Goal: Communication & Community: Answer question/provide support

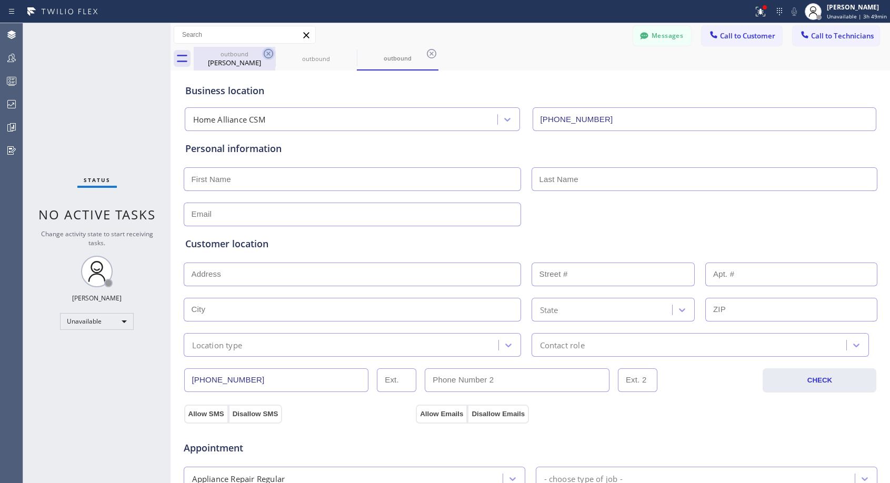
click at [270, 53] on icon at bounding box center [268, 53] width 13 height 13
click at [0, 0] on icon at bounding box center [0, 0] width 0 height 0
click at [270, 53] on icon at bounding box center [268, 53] width 13 height 13
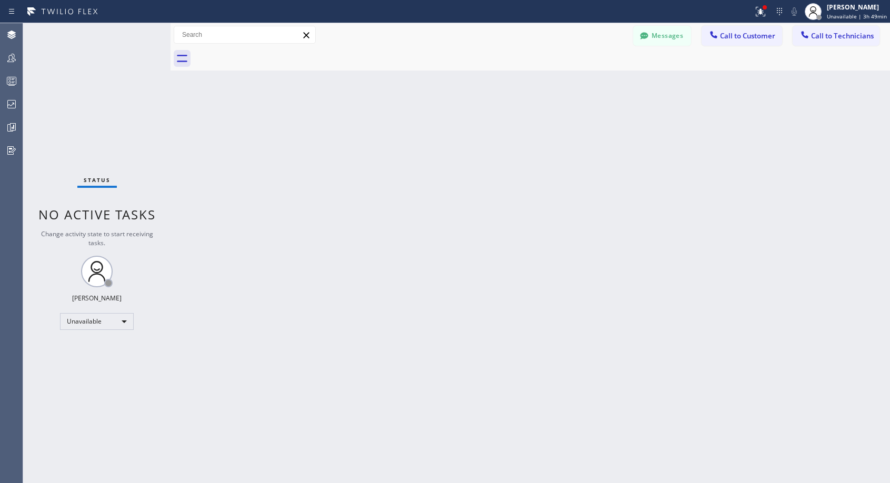
click at [270, 53] on div at bounding box center [542, 59] width 696 height 24
click at [727, 38] on span "Call to Customer" at bounding box center [747, 35] width 55 height 9
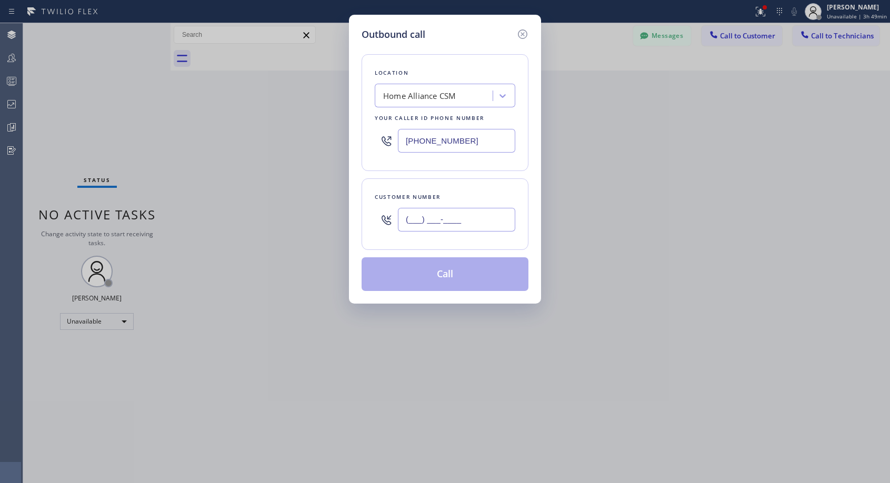
click at [471, 219] on input "(___) ___-____" at bounding box center [456, 220] width 117 height 24
paste input "805) 618-4141"
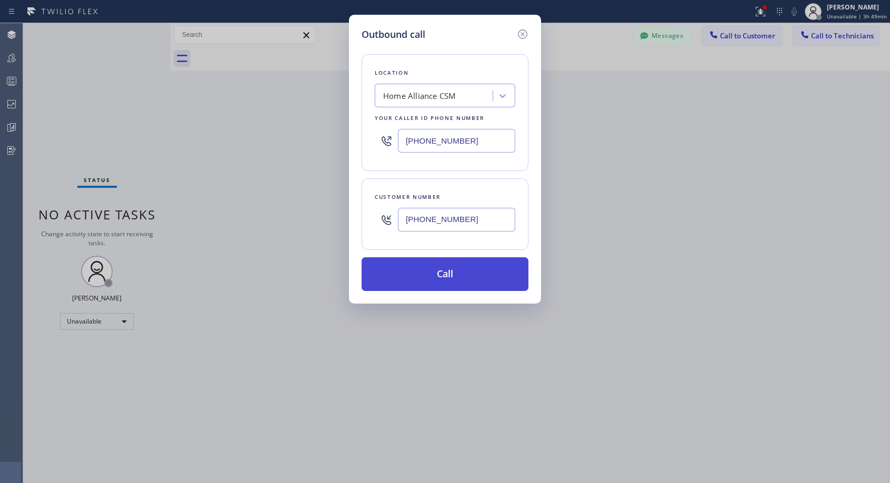
type input "[PHONE_NUMBER]"
click at [461, 282] on button "Call" at bounding box center [444, 274] width 167 height 34
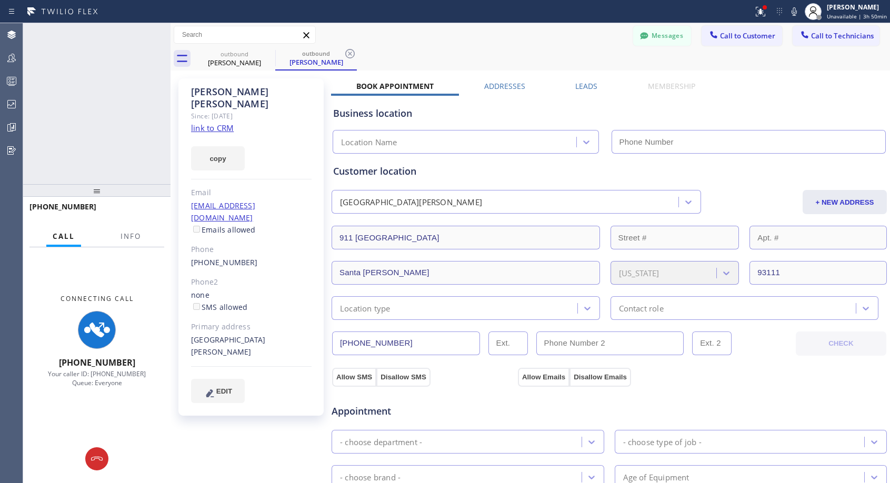
type input "[PHONE_NUMBER]"
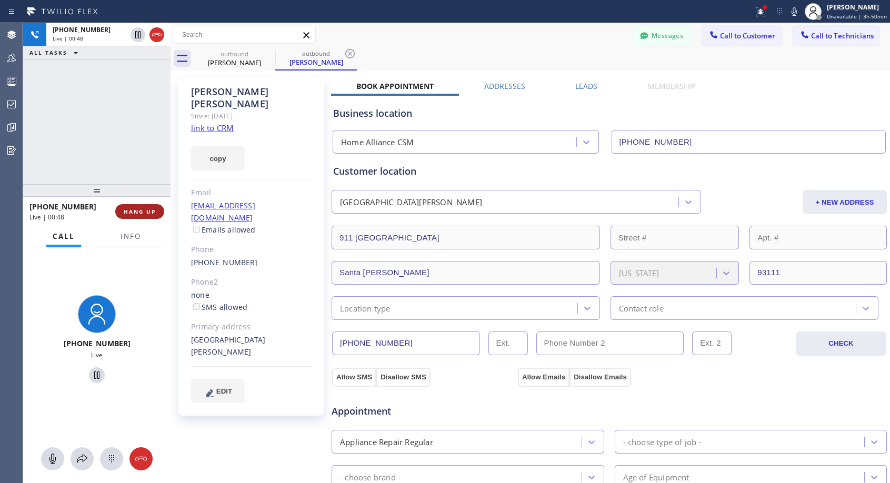
click at [146, 206] on button "HANG UP" at bounding box center [139, 211] width 49 height 15
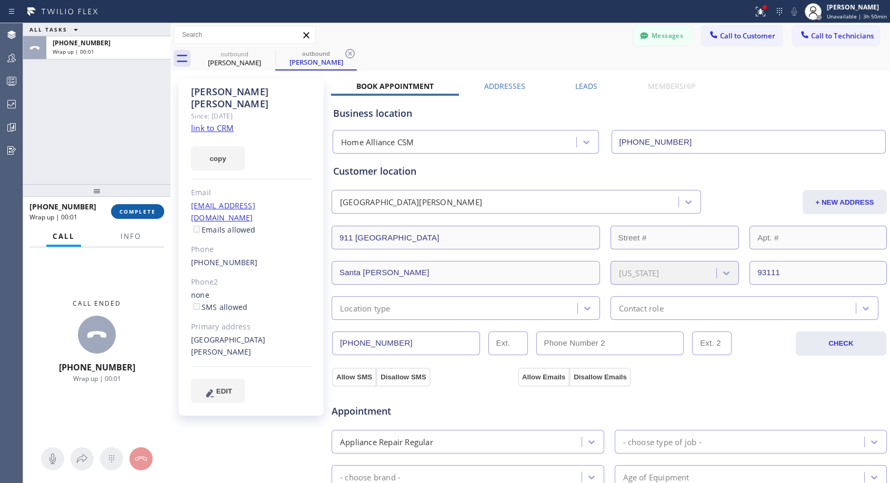
click at [147, 206] on button "COMPLETE" at bounding box center [137, 211] width 53 height 15
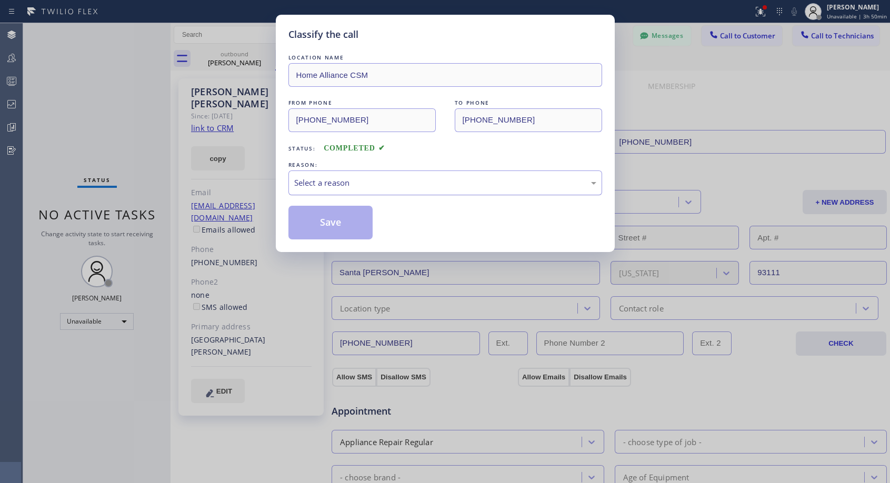
click at [474, 186] on div "Select a reason" at bounding box center [445, 183] width 302 height 12
click at [350, 228] on button "Save" at bounding box center [330, 223] width 85 height 34
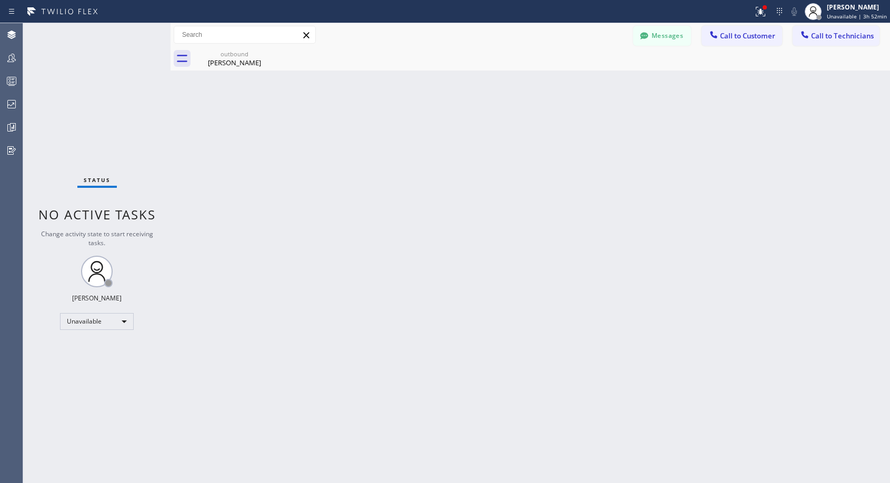
click at [751, 39] on span "Call to Customer" at bounding box center [747, 35] width 55 height 9
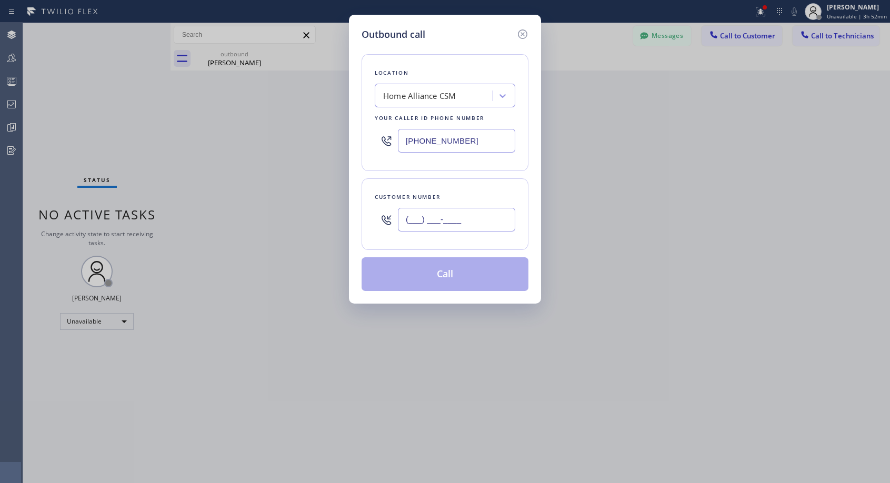
click at [488, 209] on input "(___) ___-____" at bounding box center [456, 220] width 117 height 24
click at [485, 214] on input "(___) ___-____" at bounding box center [456, 220] width 117 height 24
paste input "text"
click at [441, 224] on input "(___) ___-____" at bounding box center [456, 220] width 117 height 24
click at [404, 223] on input "(___) ___-____" at bounding box center [456, 220] width 117 height 24
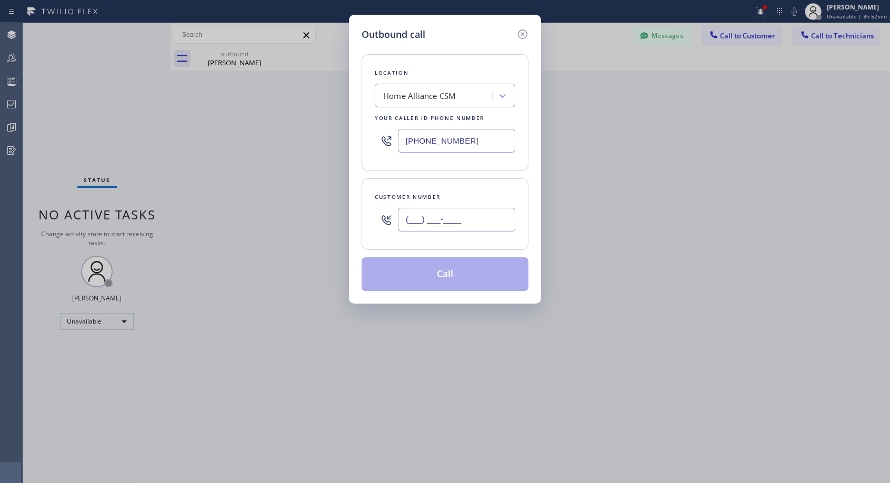
paste input "914) 261-1547"
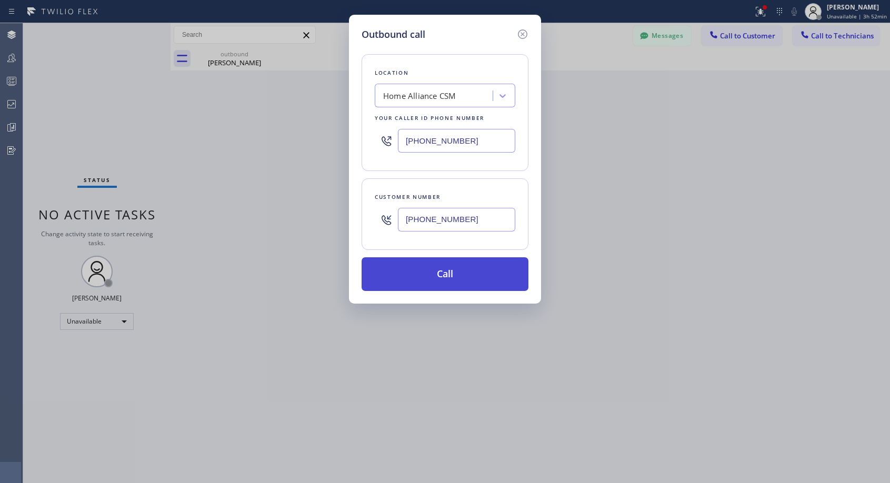
type input "[PHONE_NUMBER]"
click at [455, 276] on button "Call" at bounding box center [444, 274] width 167 height 34
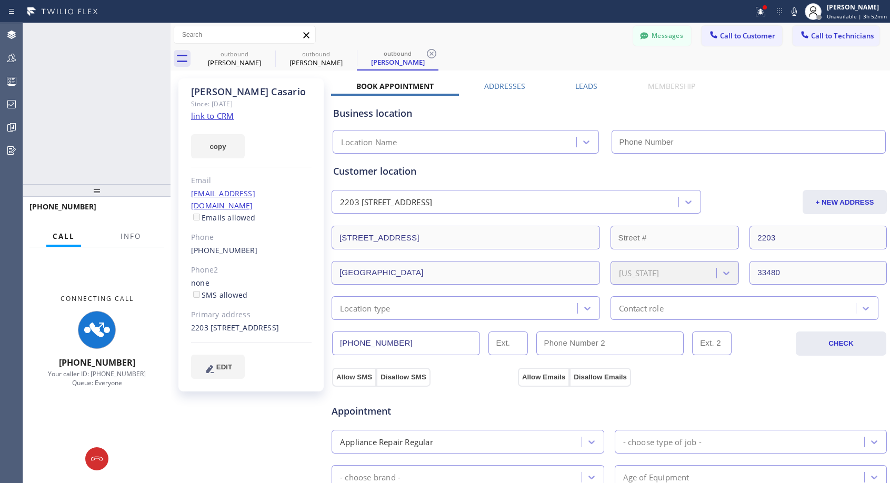
type input "[PHONE_NUMBER]"
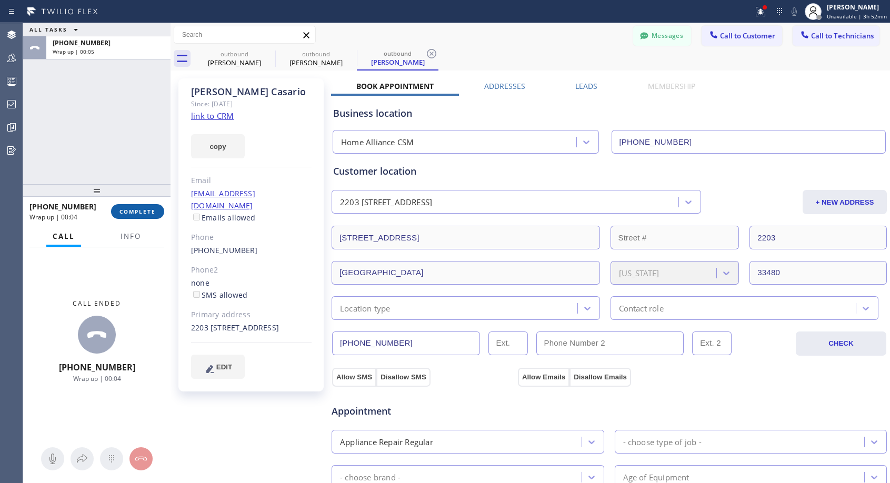
click at [145, 214] on span "COMPLETE" at bounding box center [137, 211] width 36 height 7
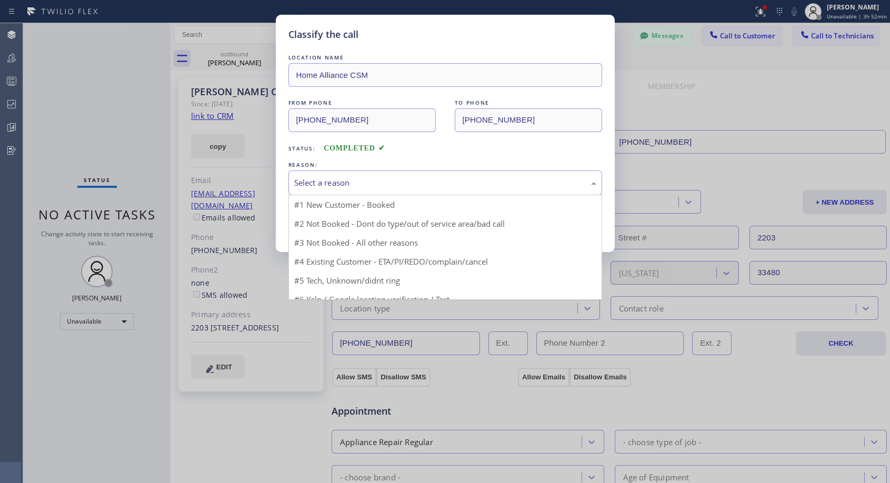
click at [406, 184] on div "Select a reason" at bounding box center [445, 183] width 302 height 12
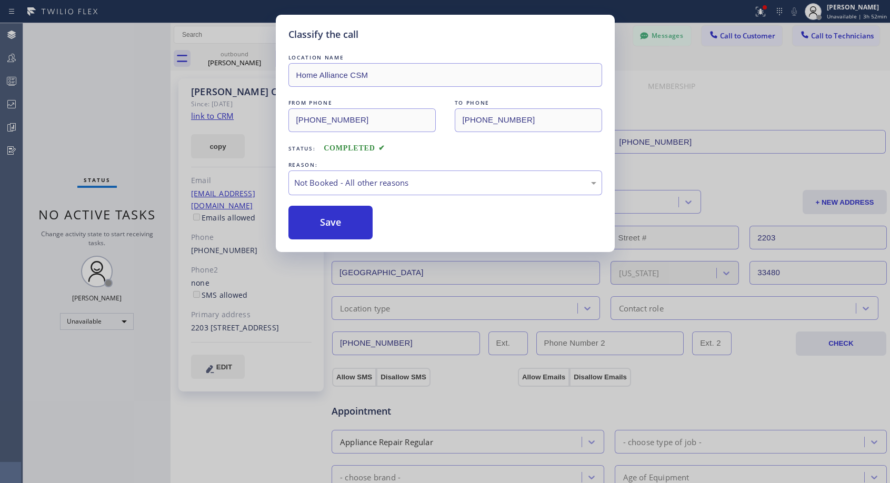
click at [343, 223] on button "Save" at bounding box center [330, 223] width 85 height 34
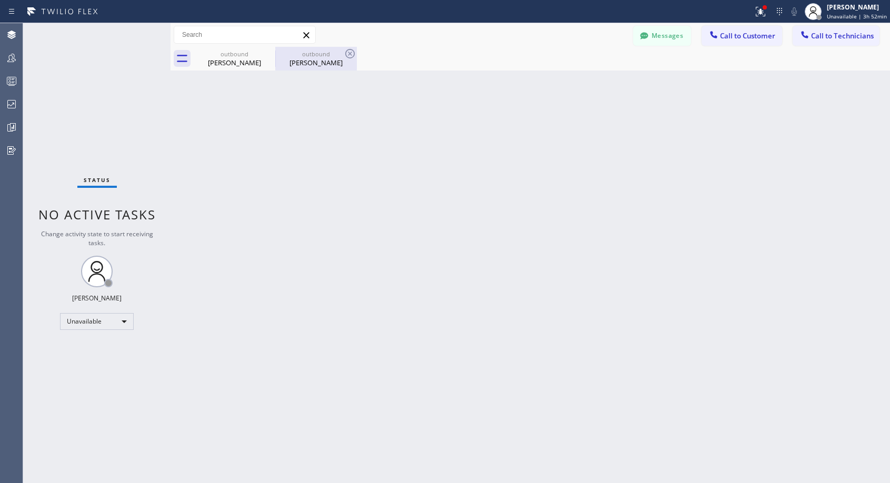
click at [324, 62] on div "[PERSON_NAME]" at bounding box center [315, 62] width 79 height 9
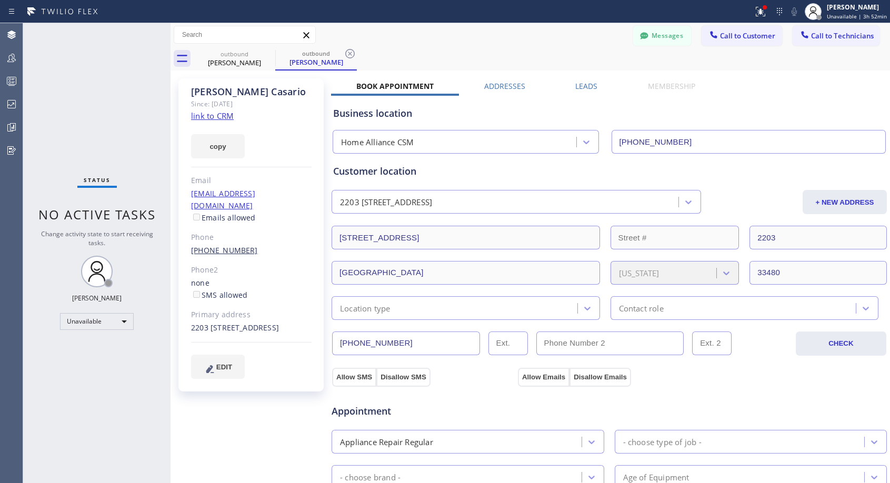
click at [221, 245] on link "[PHONE_NUMBER]" at bounding box center [224, 250] width 67 height 10
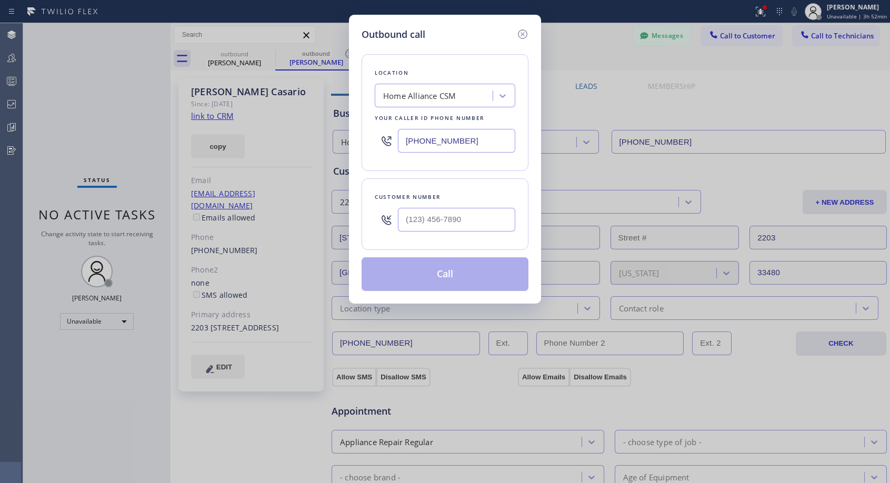
type input "[PHONE_NUMBER]"
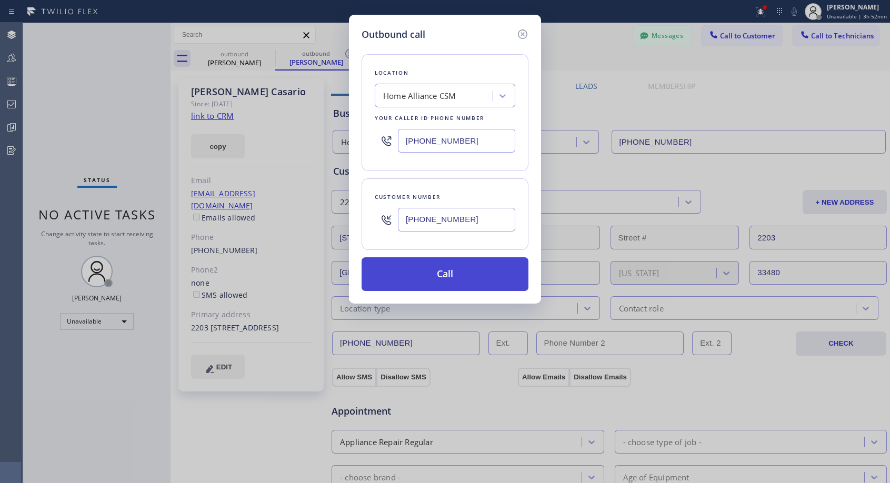
click at [447, 277] on button "Call" at bounding box center [444, 274] width 167 height 34
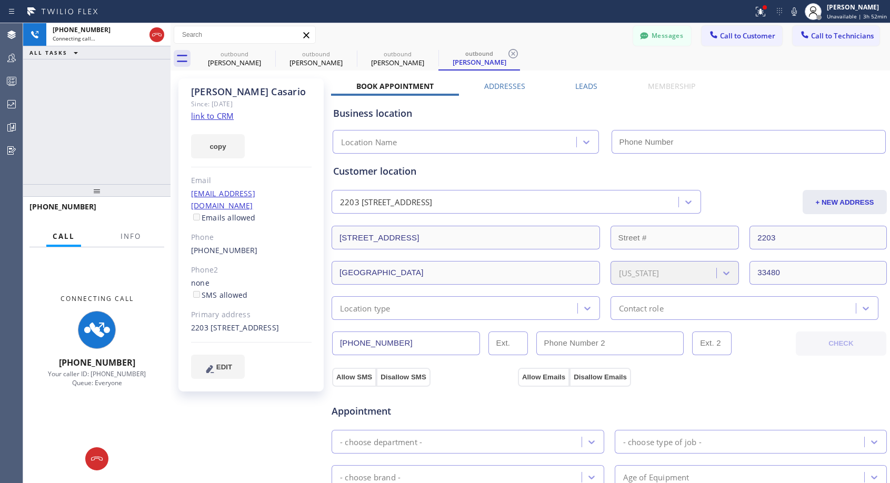
type input "[PHONE_NUMBER]"
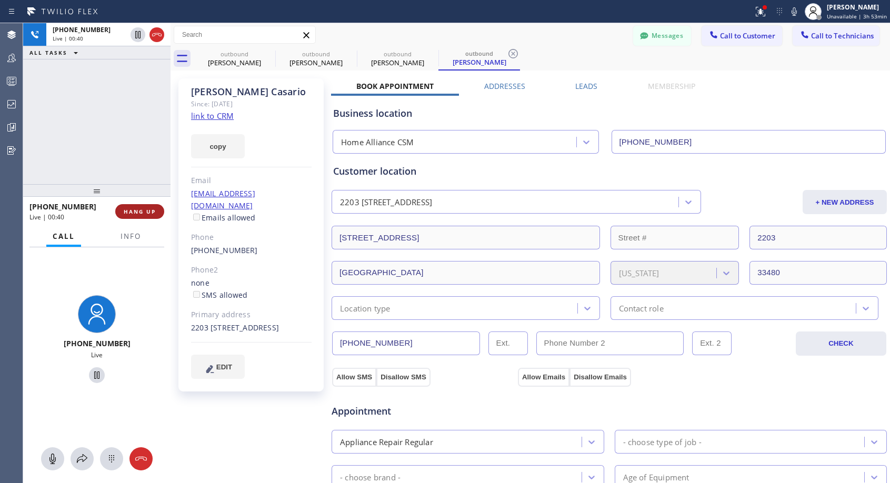
click at [130, 209] on span "HANG UP" at bounding box center [140, 211] width 32 height 7
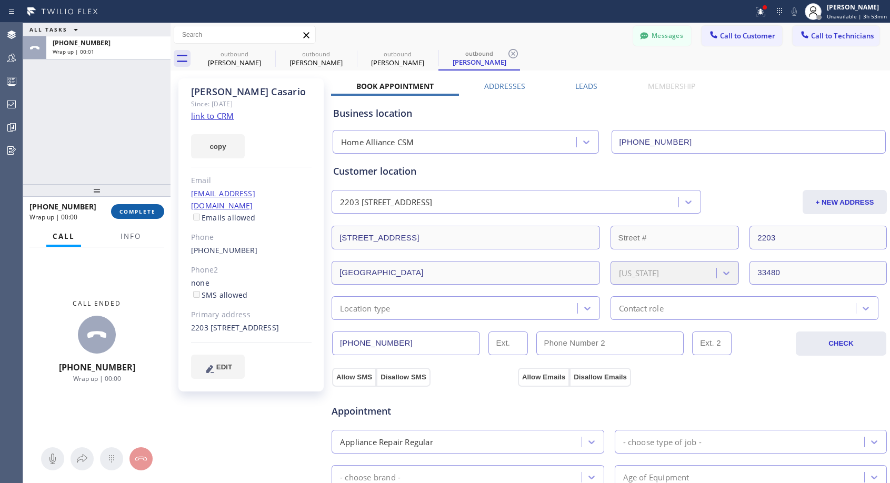
click at [130, 208] on span "COMPLETE" at bounding box center [137, 211] width 36 height 7
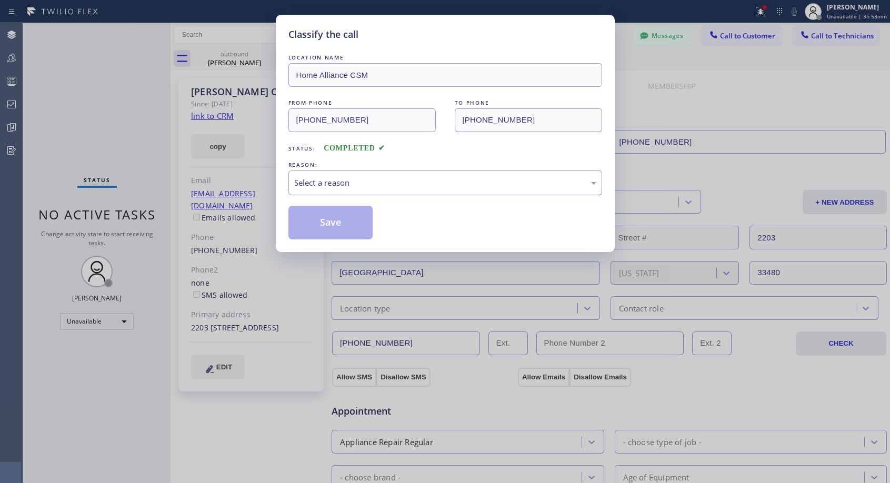
click at [410, 180] on div "Select a reason" at bounding box center [445, 183] width 302 height 12
click at [339, 222] on button "Save" at bounding box center [330, 223] width 85 height 34
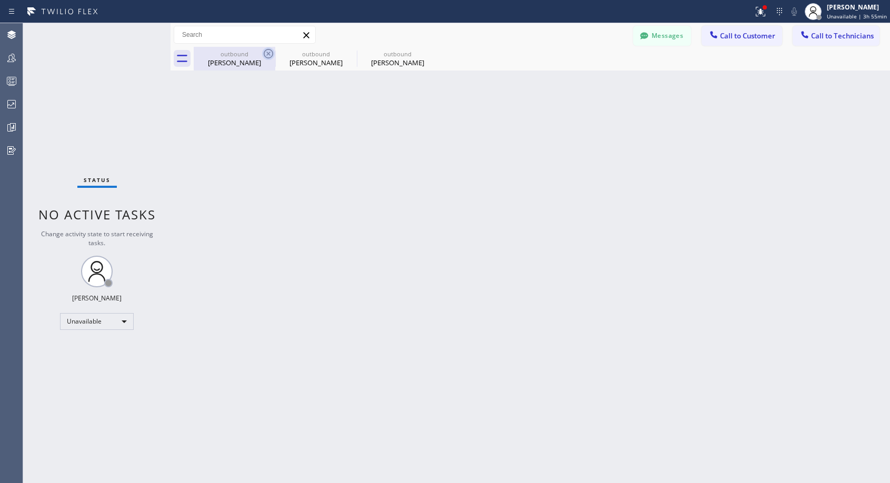
click at [266, 52] on icon at bounding box center [268, 53] width 13 height 13
click at [0, 0] on icon at bounding box center [0, 0] width 0 height 0
click at [266, 52] on div at bounding box center [542, 59] width 696 height 24
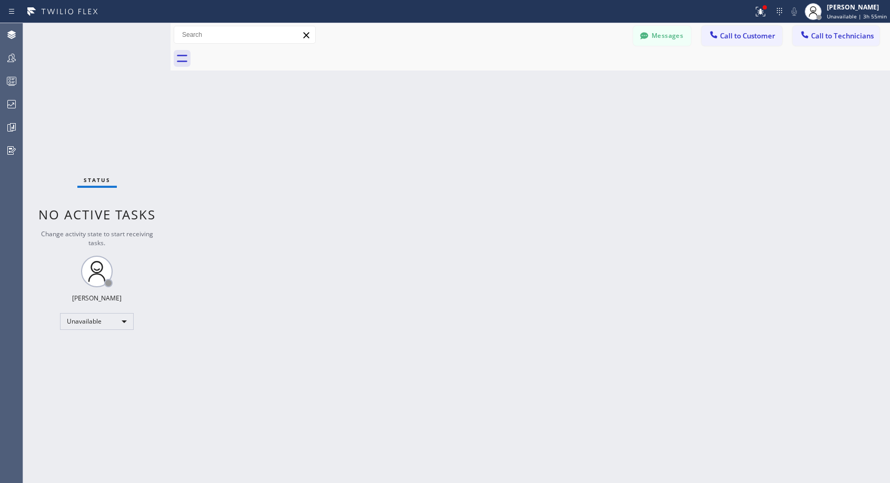
click at [730, 33] on span "Call to Customer" at bounding box center [747, 35] width 55 height 9
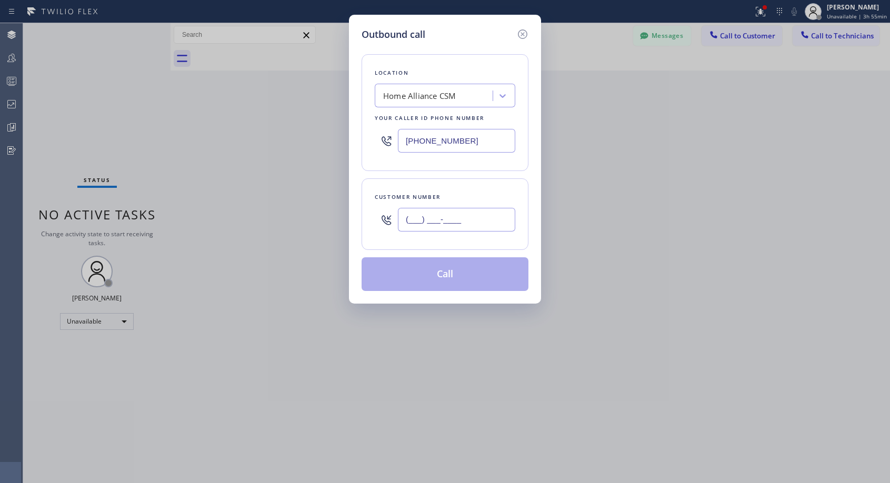
click at [467, 221] on input "(___) ___-____" at bounding box center [456, 220] width 117 height 24
paste input "310) 625-8923"
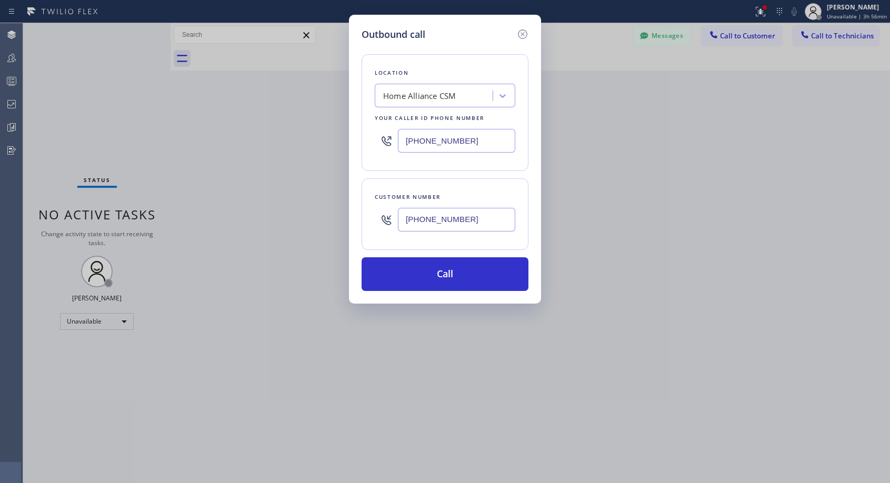
click at [449, 224] on input "[PHONE_NUMBER]" at bounding box center [456, 220] width 117 height 24
paste input "text"
type input "[PHONE_NUMBER]"
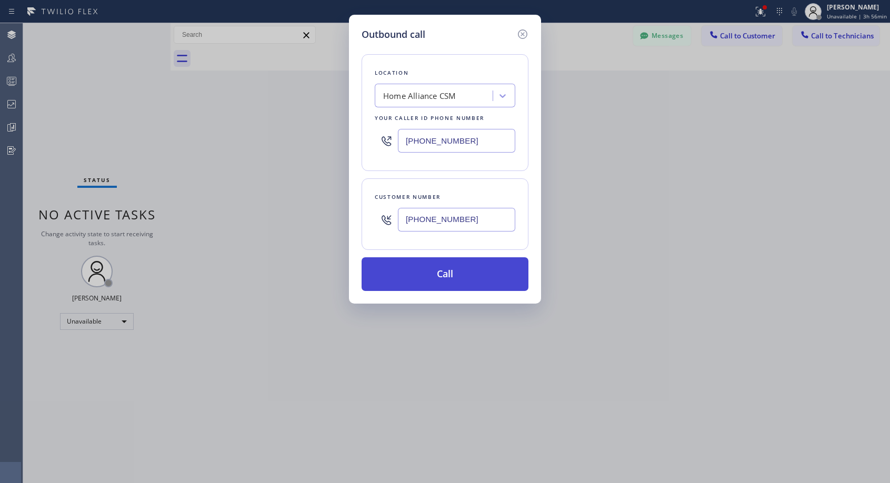
click at [460, 266] on button "Call" at bounding box center [444, 274] width 167 height 34
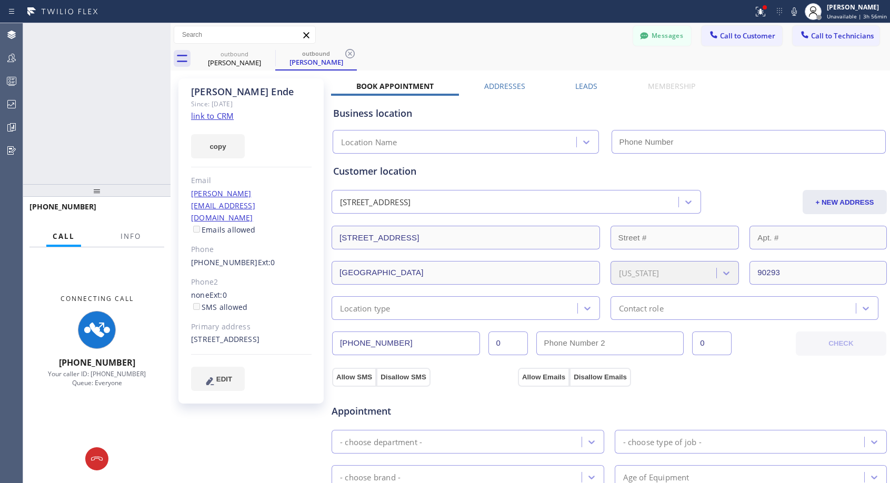
type input "[PHONE_NUMBER]"
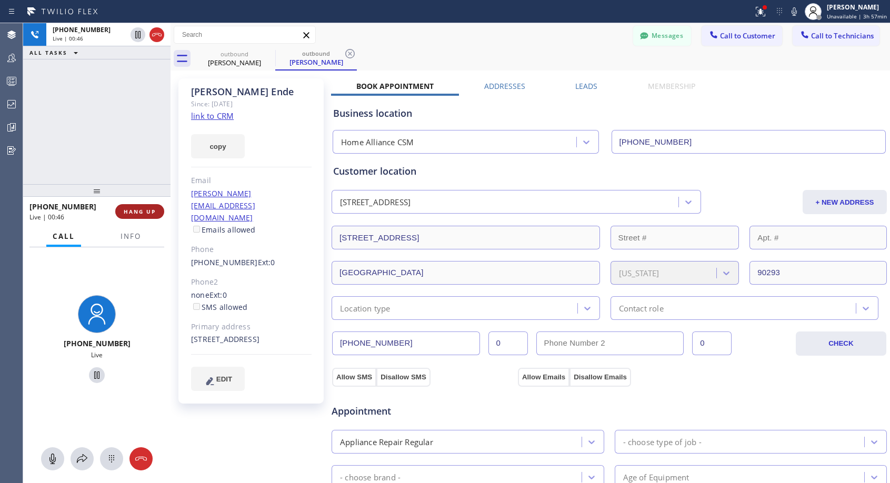
click at [150, 209] on span "HANG UP" at bounding box center [140, 211] width 32 height 7
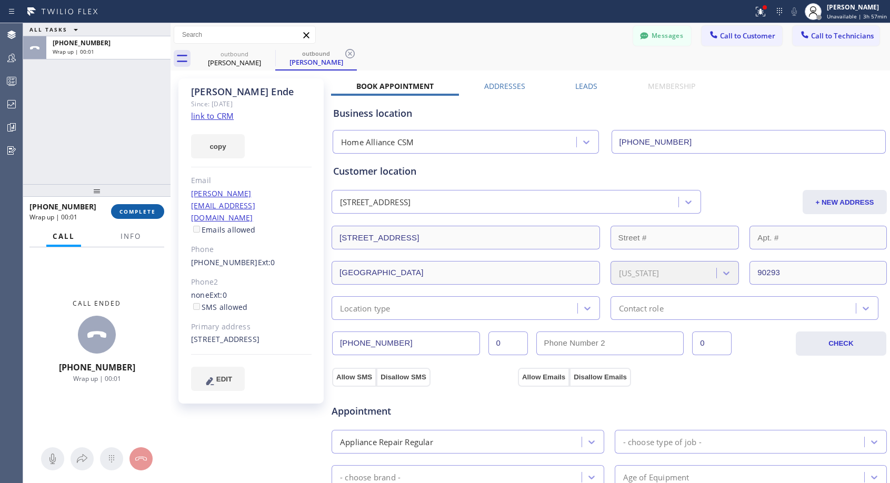
click at [150, 208] on span "COMPLETE" at bounding box center [137, 211] width 36 height 7
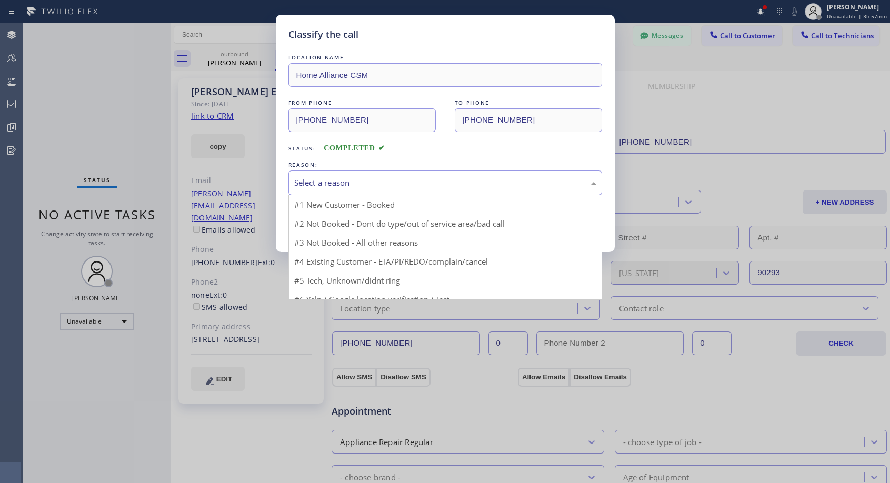
click at [421, 183] on div "Select a reason" at bounding box center [445, 183] width 302 height 12
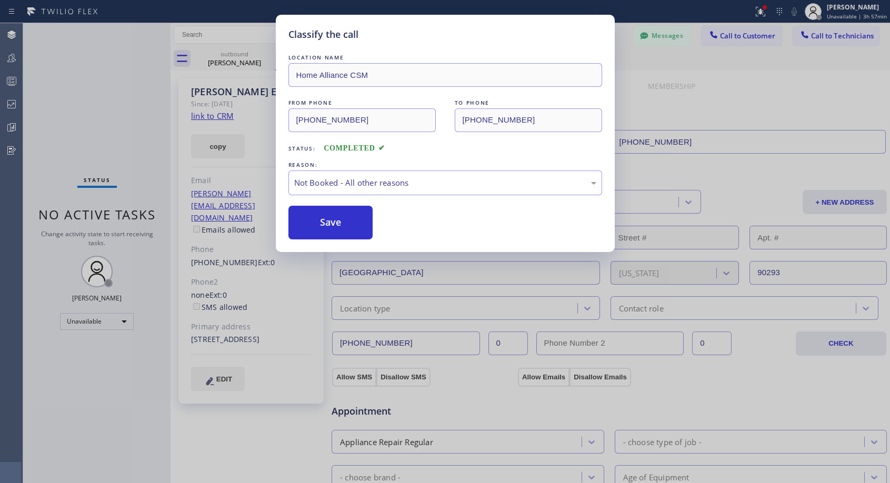
click at [325, 221] on button "Save" at bounding box center [330, 223] width 85 height 34
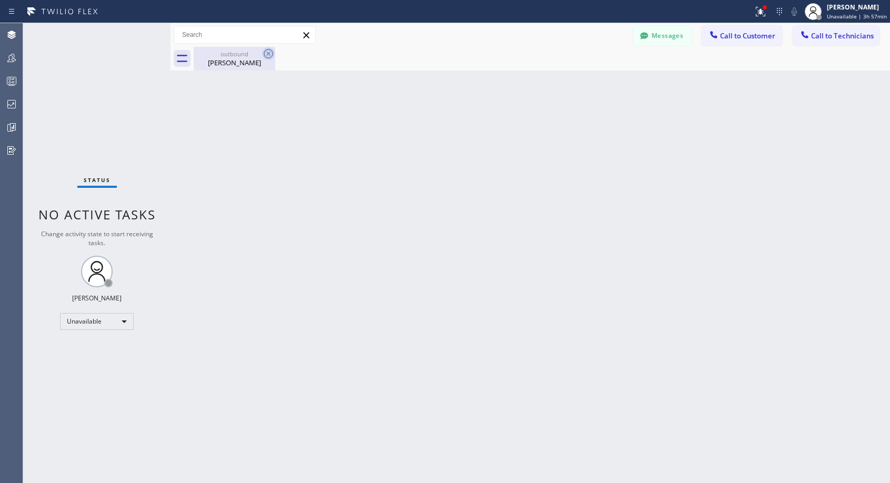
click at [269, 56] on icon at bounding box center [268, 53] width 13 height 13
click at [728, 36] on span "Call to Customer" at bounding box center [747, 35] width 55 height 9
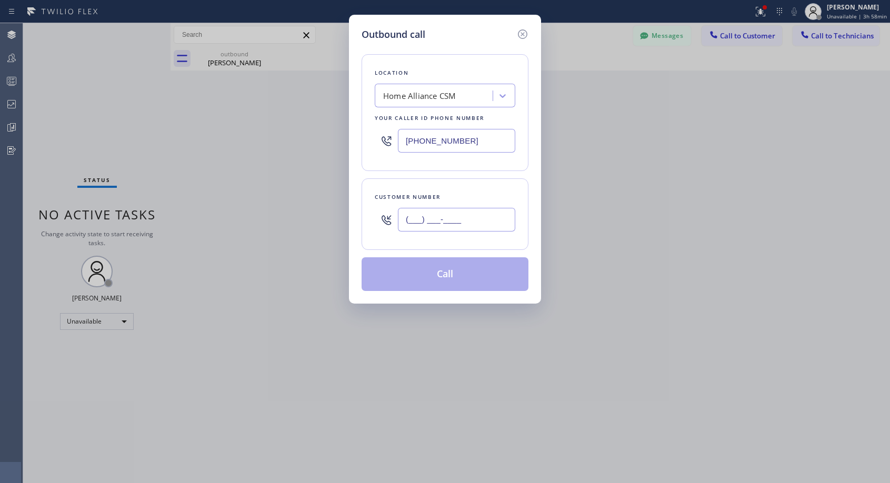
click at [482, 212] on input "(___) ___-____" at bounding box center [456, 220] width 117 height 24
paste input "773) 620-1505"
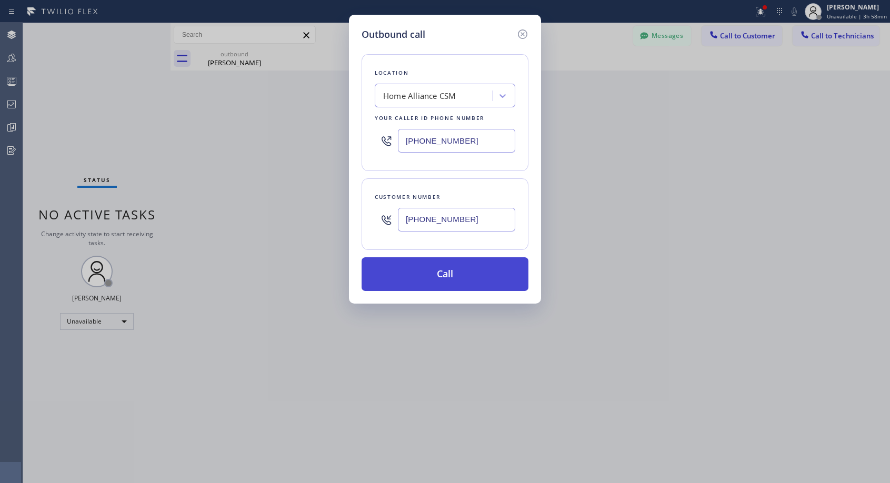
type input "[PHONE_NUMBER]"
click at [447, 280] on button "Call" at bounding box center [444, 274] width 167 height 34
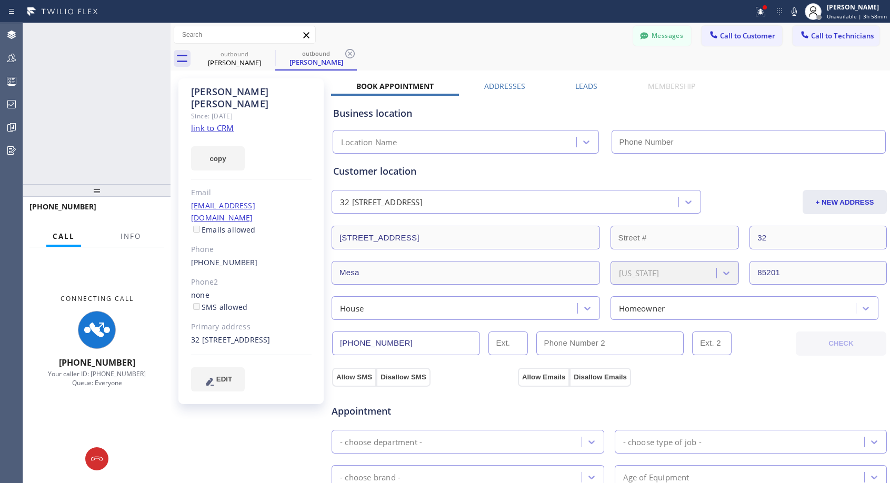
type input "[PHONE_NUMBER]"
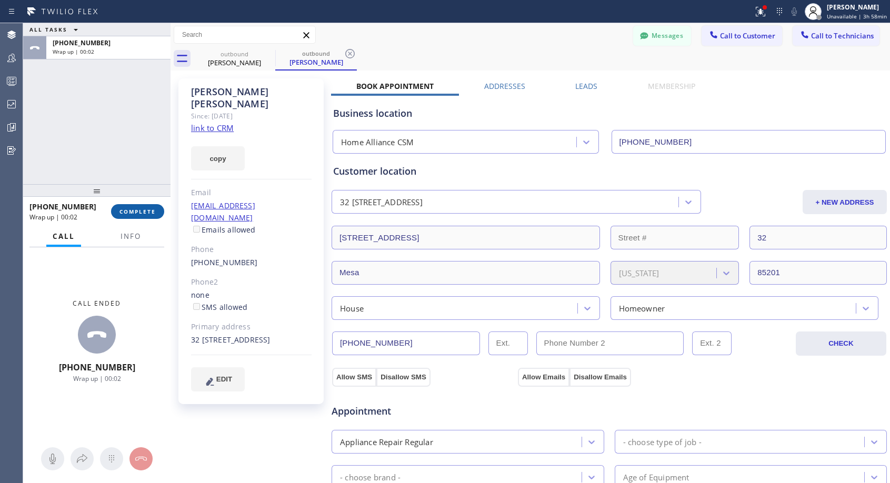
click at [139, 211] on span "COMPLETE" at bounding box center [137, 211] width 36 height 7
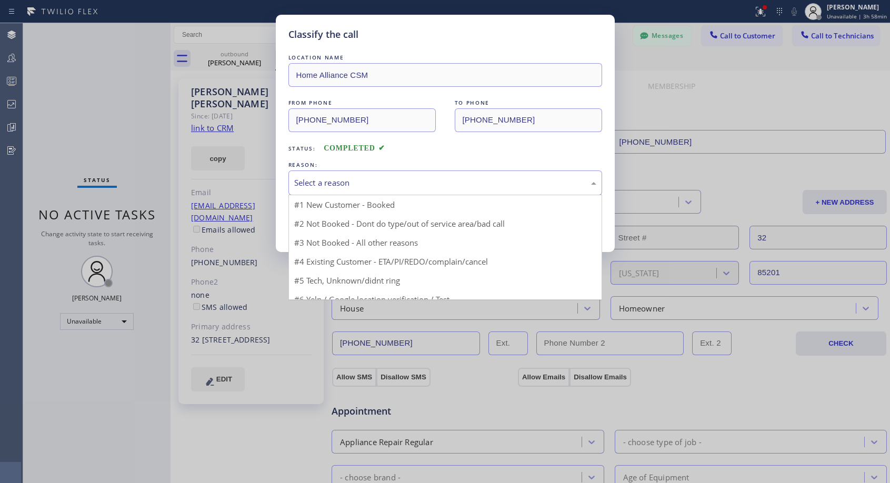
click at [361, 182] on div "Select a reason" at bounding box center [445, 183] width 302 height 12
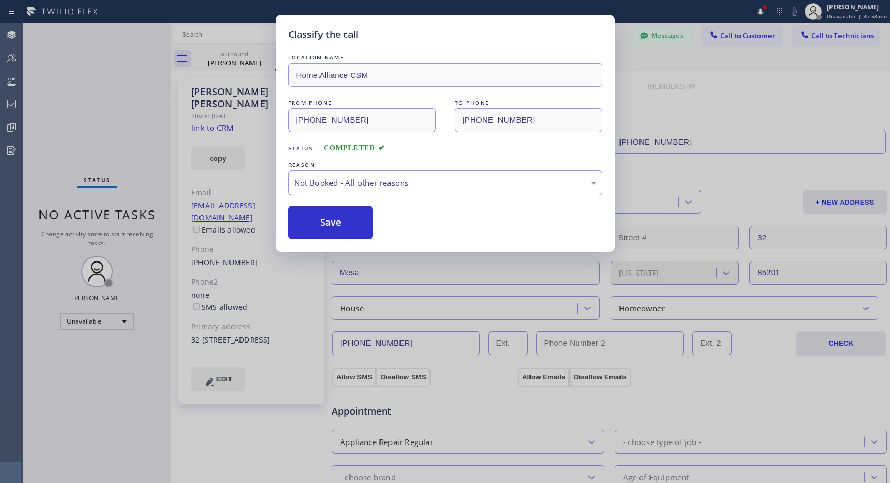
click at [329, 221] on button "Save" at bounding box center [330, 223] width 85 height 34
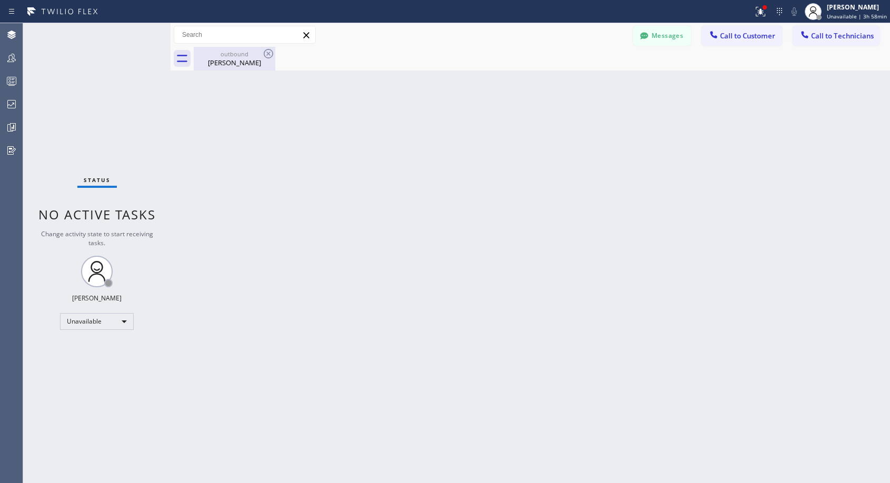
click at [241, 60] on div "[PERSON_NAME]" at bounding box center [234, 62] width 79 height 9
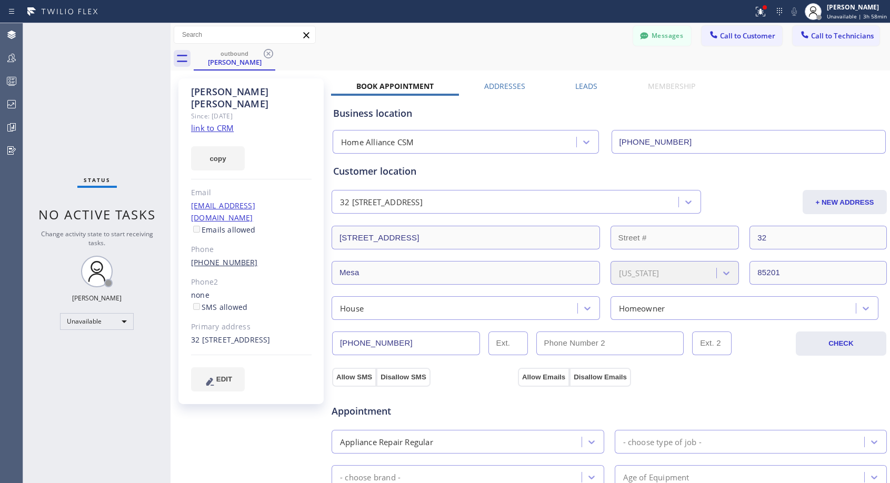
click at [209, 257] on link "[PHONE_NUMBER]" at bounding box center [224, 262] width 67 height 10
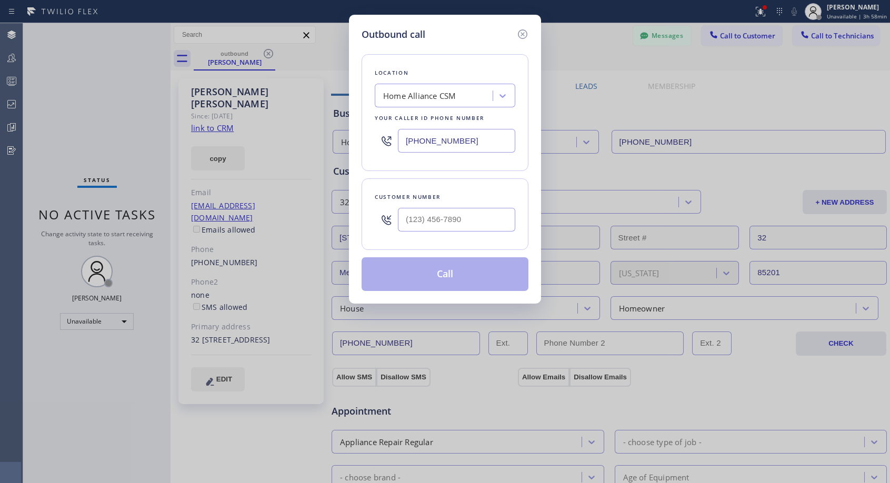
type input "[PHONE_NUMBER]"
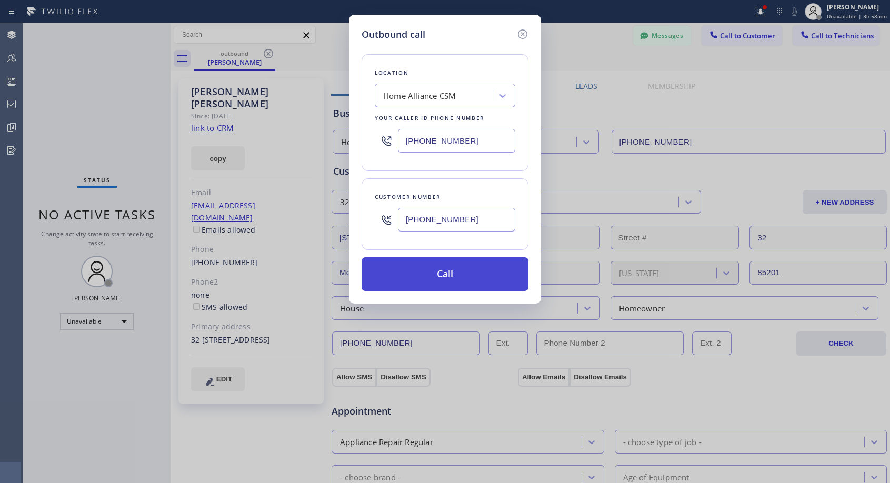
click at [415, 273] on button "Call" at bounding box center [444, 274] width 167 height 34
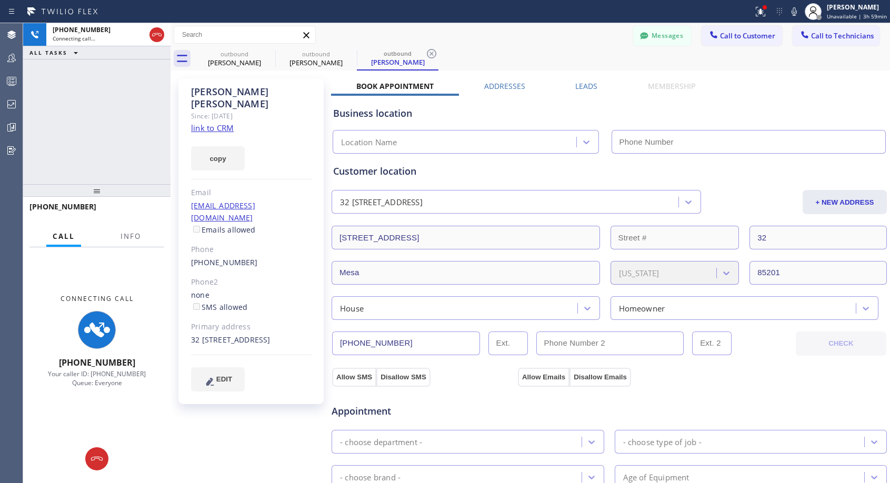
click at [518, 38] on div "Messages Call to Customer Call to Technicians Outbound call Location Home Allia…" at bounding box center [529, 35] width 719 height 18
type input "[PHONE_NUMBER]"
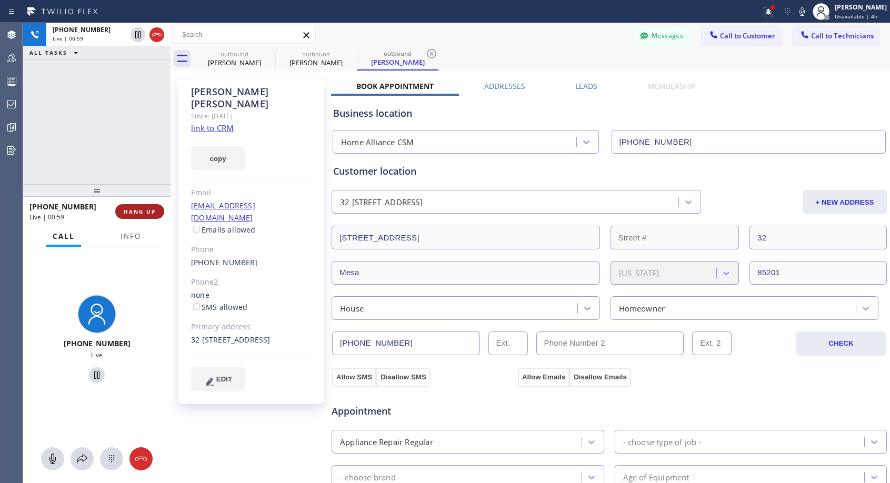
click at [140, 211] on span "HANG UP" at bounding box center [140, 211] width 32 height 7
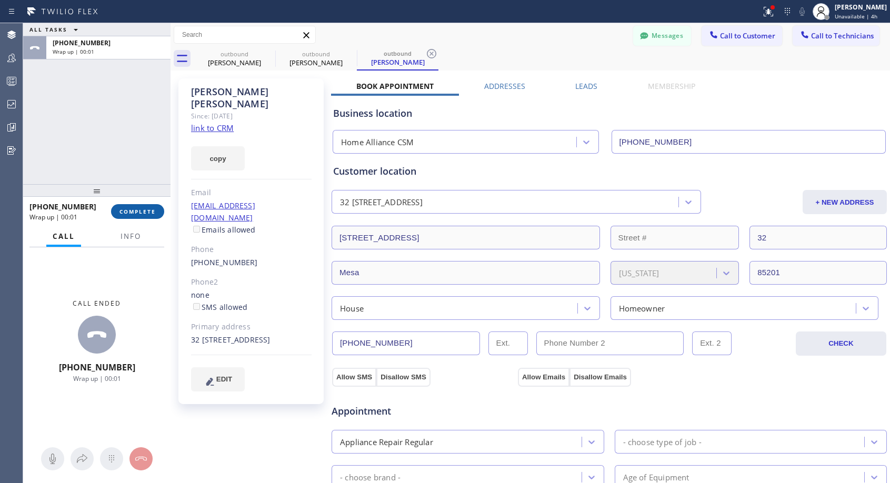
click at [140, 213] on span "COMPLETE" at bounding box center [137, 211] width 36 height 7
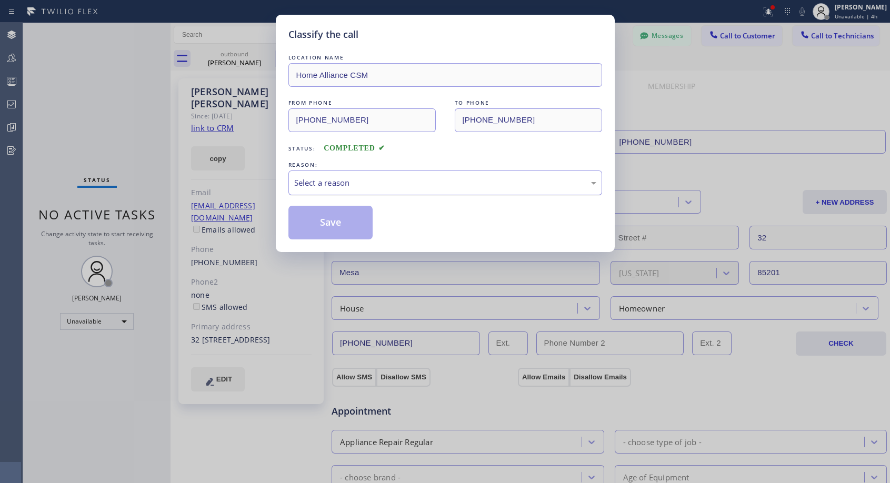
drag, startPoint x: 389, startPoint y: 185, endPoint x: 377, endPoint y: 194, distance: 14.3
click at [388, 186] on div "Select a reason" at bounding box center [445, 183] width 302 height 12
click at [335, 224] on button "Save" at bounding box center [330, 223] width 85 height 34
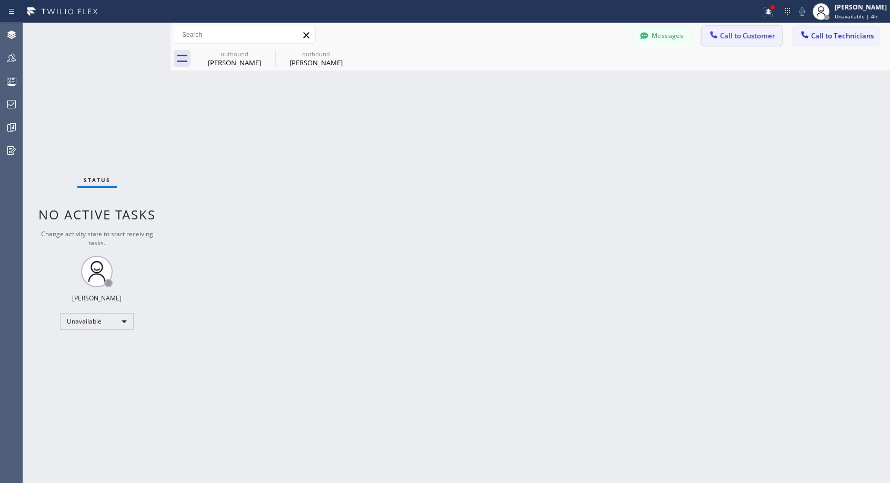
click at [726, 37] on span "Call to Customer" at bounding box center [747, 35] width 55 height 9
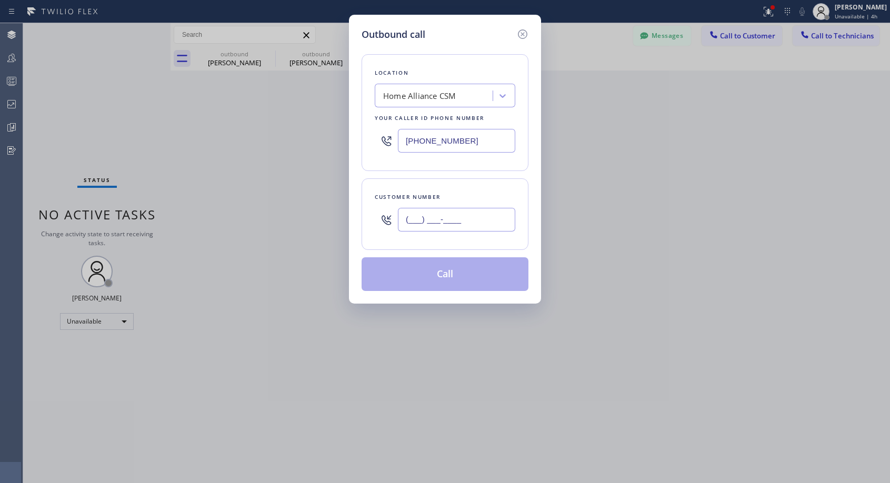
click at [475, 224] on input "(___) ___-____" at bounding box center [456, 220] width 117 height 24
paste input "415) 235-6101"
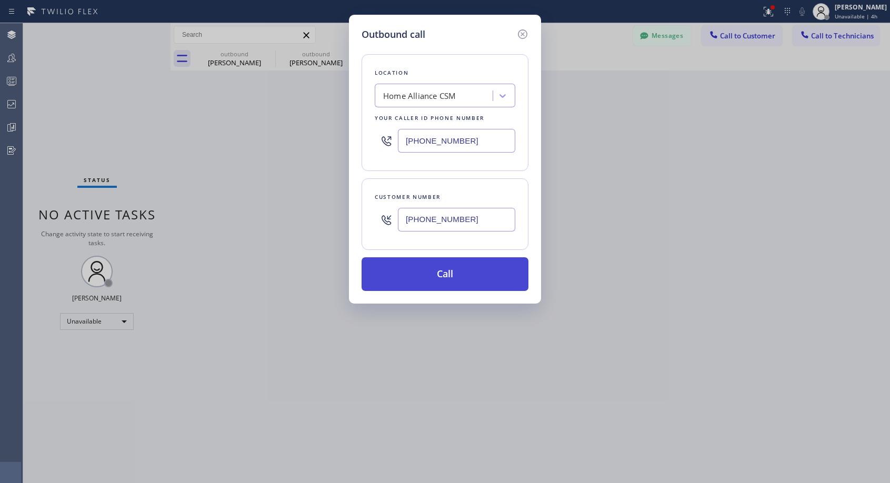
type input "[PHONE_NUMBER]"
click at [456, 278] on button "Call" at bounding box center [444, 274] width 167 height 34
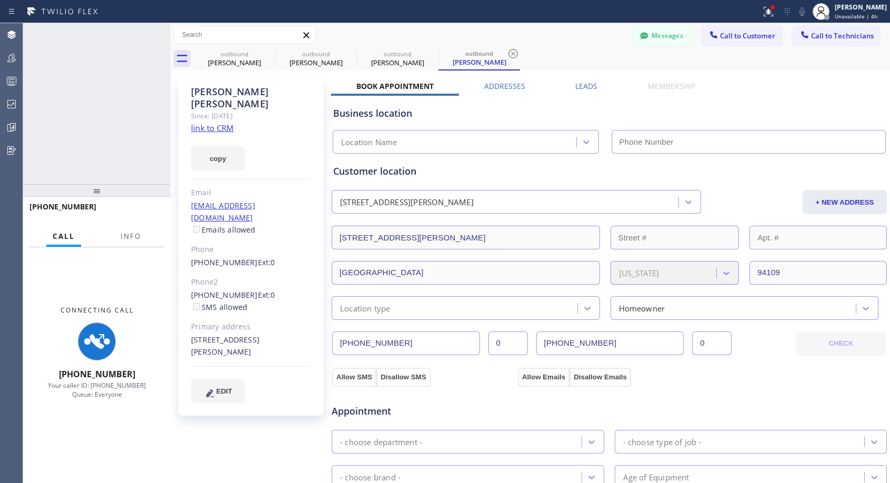
type input "[PHONE_NUMBER]"
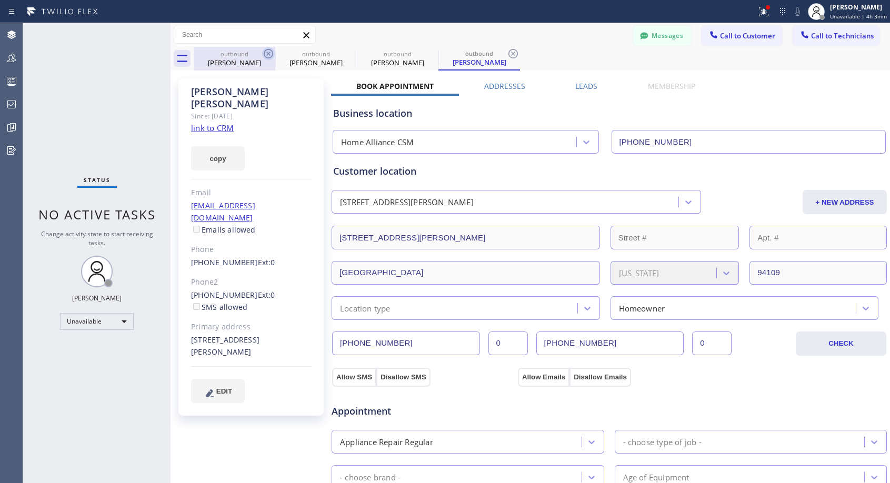
click at [264, 54] on icon at bounding box center [268, 53] width 9 height 9
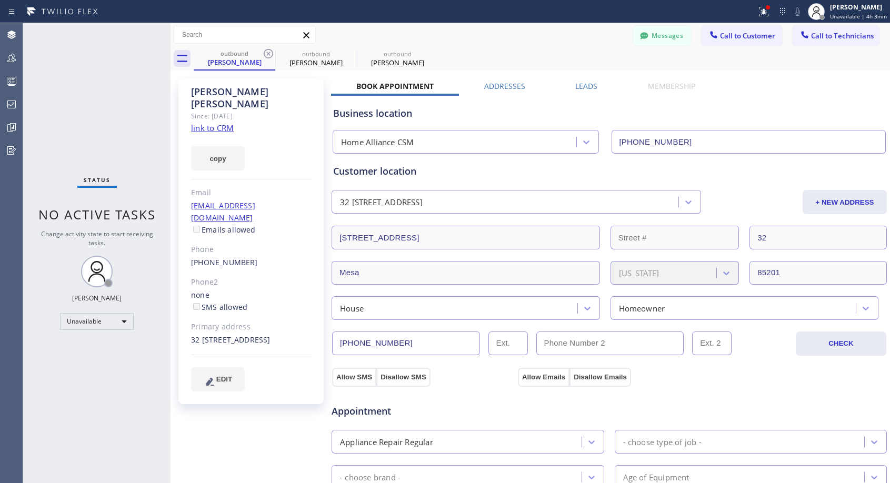
click at [264, 54] on icon at bounding box center [268, 53] width 9 height 9
click at [0, 0] on icon at bounding box center [0, 0] width 0 height 0
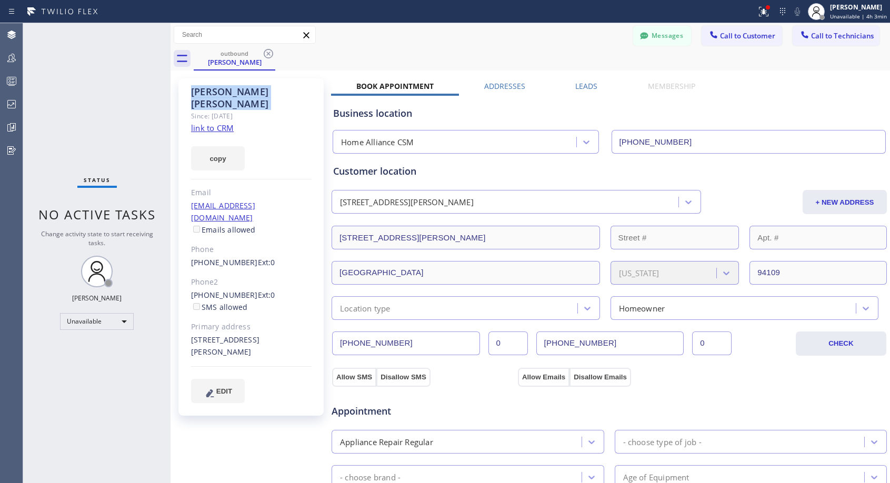
click at [264, 54] on icon at bounding box center [268, 53] width 9 height 9
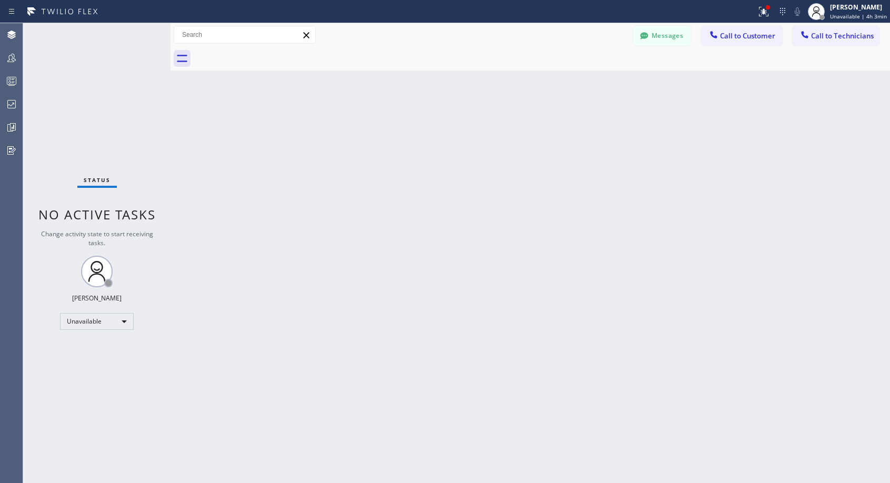
click at [264, 54] on div at bounding box center [542, 59] width 696 height 24
click at [732, 39] on span "Call to Customer" at bounding box center [747, 35] width 55 height 9
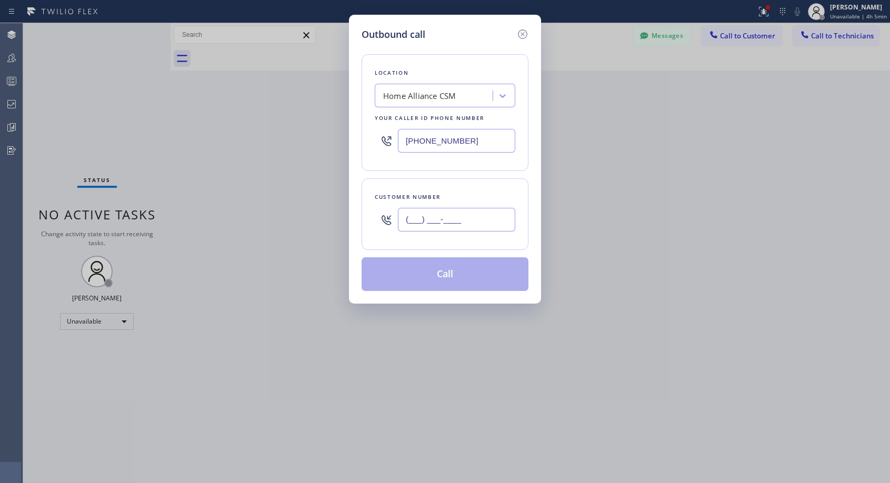
click at [467, 221] on input "(___) ___-____" at bounding box center [456, 220] width 117 height 24
paste input "831) 227-8075"
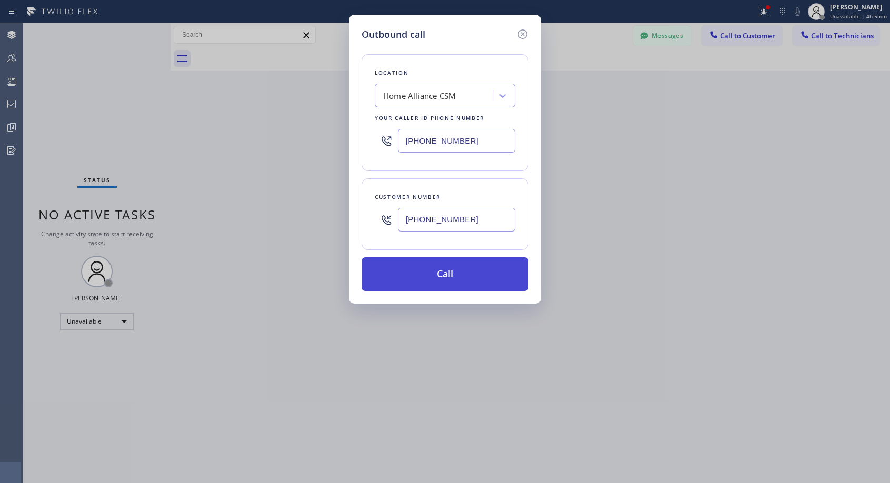
type input "[PHONE_NUMBER]"
click at [449, 278] on button "Call" at bounding box center [444, 274] width 167 height 34
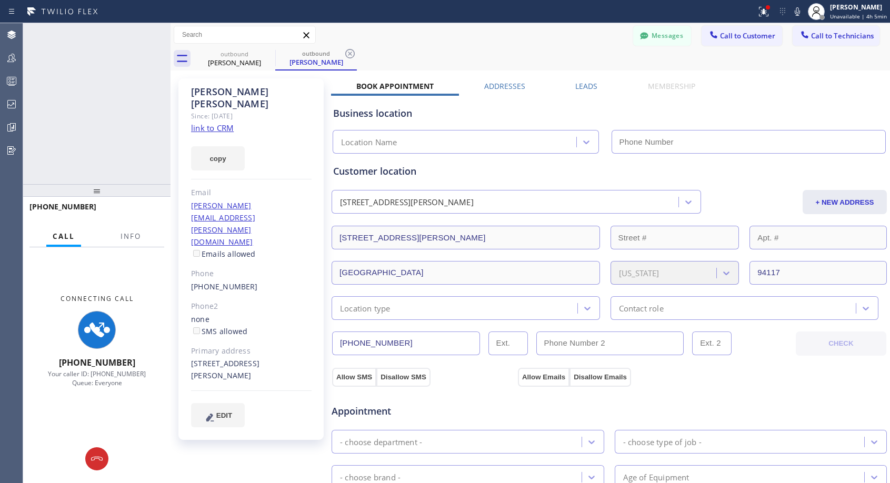
type input "[PHONE_NUMBER]"
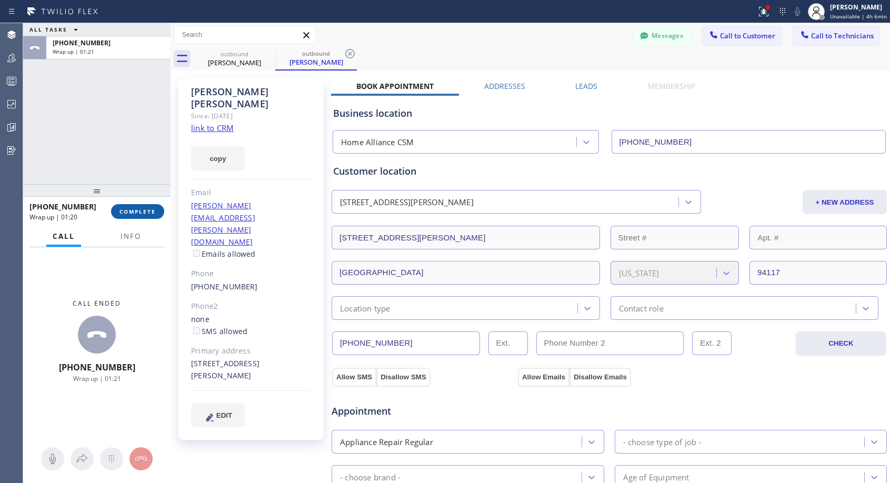
click at [143, 209] on span "COMPLETE" at bounding box center [137, 211] width 36 height 7
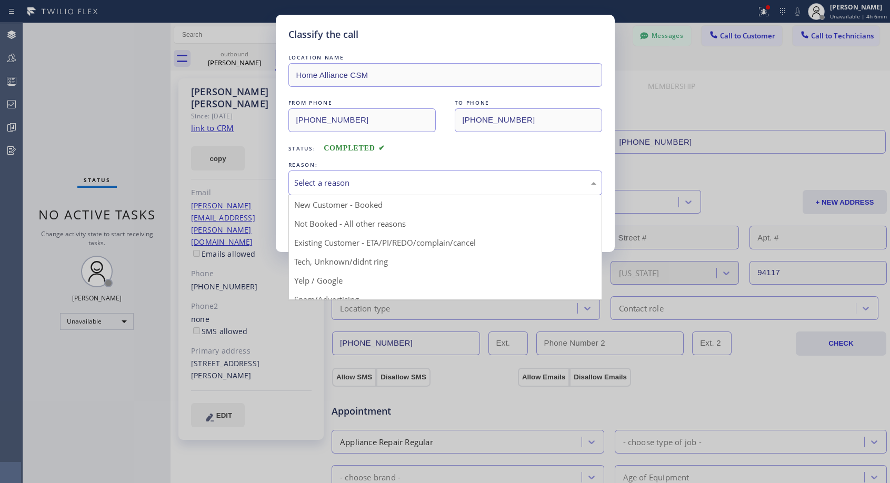
click at [352, 182] on div "Select a reason" at bounding box center [445, 183] width 302 height 12
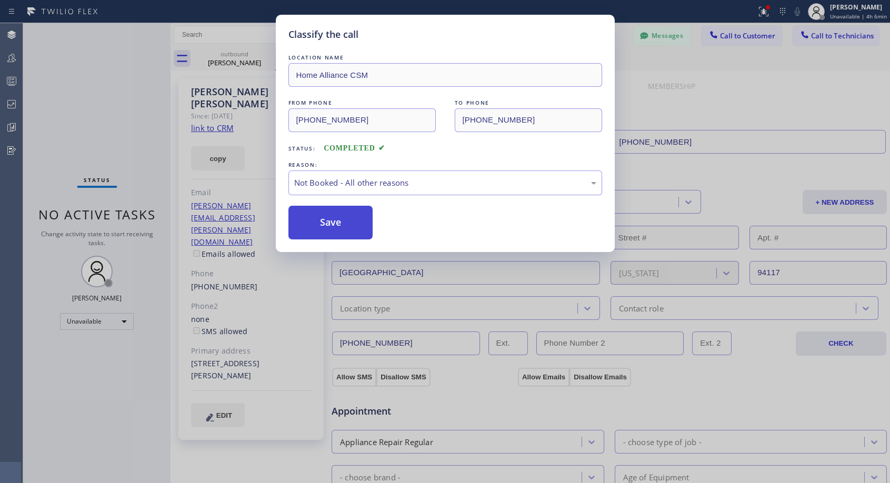
click at [327, 218] on button "Save" at bounding box center [330, 223] width 85 height 34
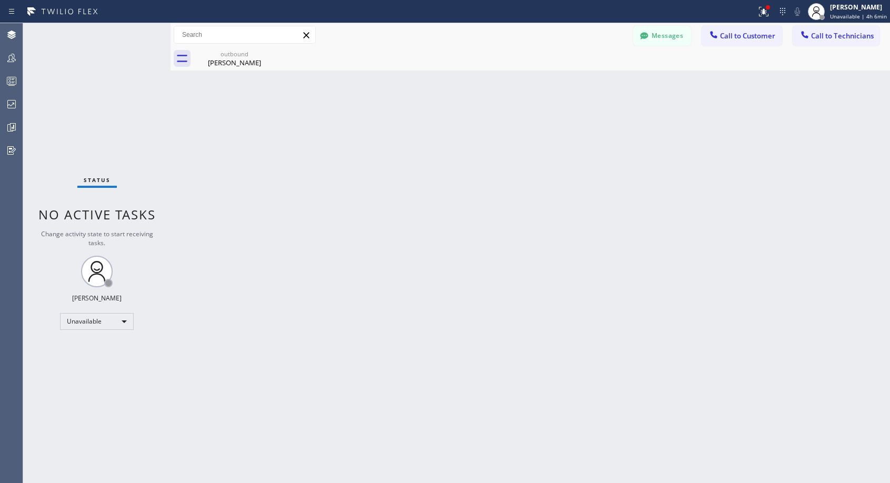
drag, startPoint x: 730, startPoint y: 37, endPoint x: 723, endPoint y: 41, distance: 8.0
click at [730, 36] on span "Call to Customer" at bounding box center [747, 35] width 55 height 9
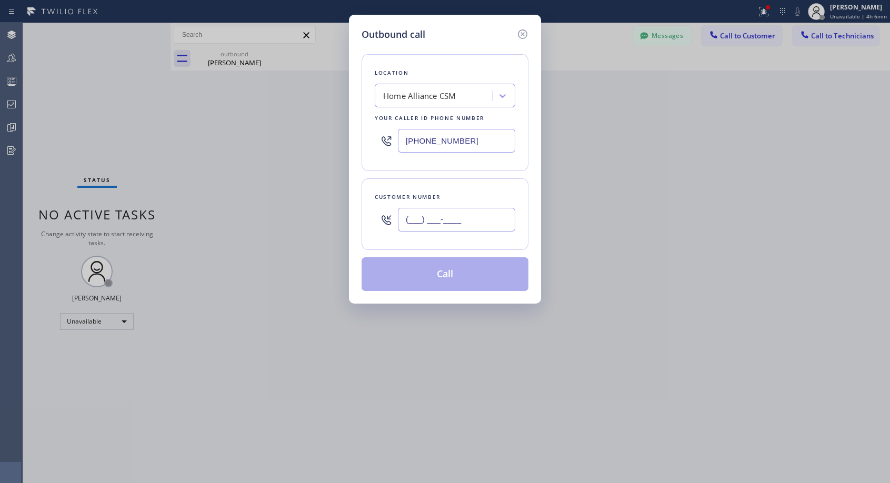
click at [474, 220] on input "(___) ___-____" at bounding box center [456, 220] width 117 height 24
paste input "562) 714-5182"
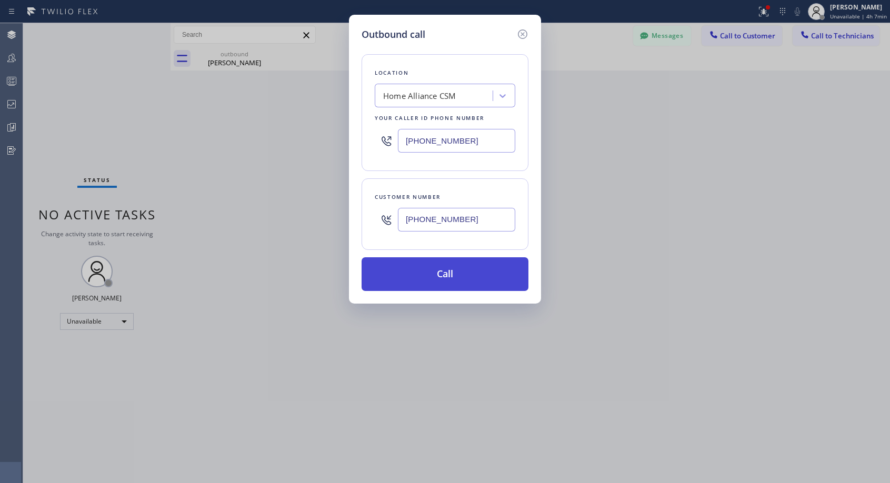
type input "[PHONE_NUMBER]"
click at [466, 277] on button "Call" at bounding box center [444, 274] width 167 height 34
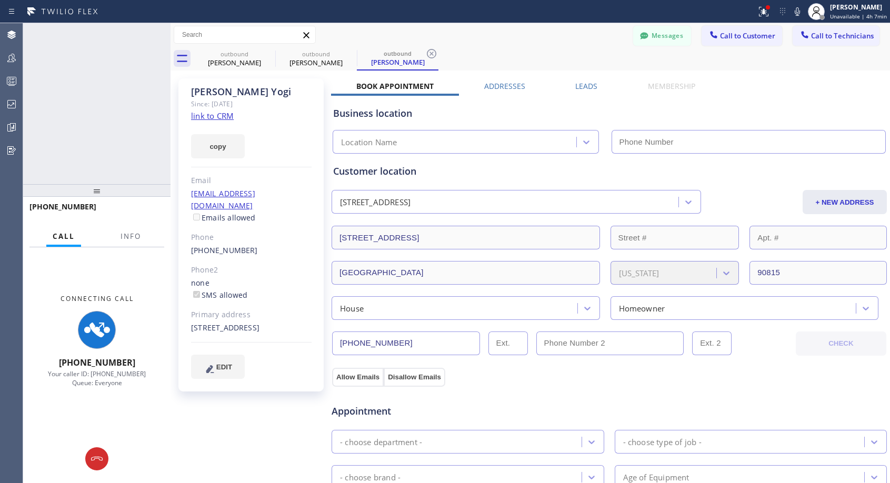
type input "[PHONE_NUMBER]"
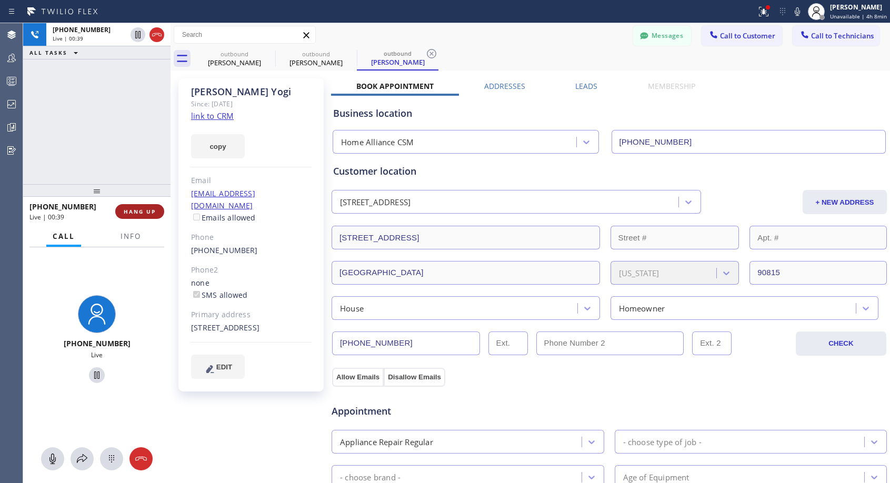
click at [140, 217] on button "HANG UP" at bounding box center [139, 211] width 49 height 15
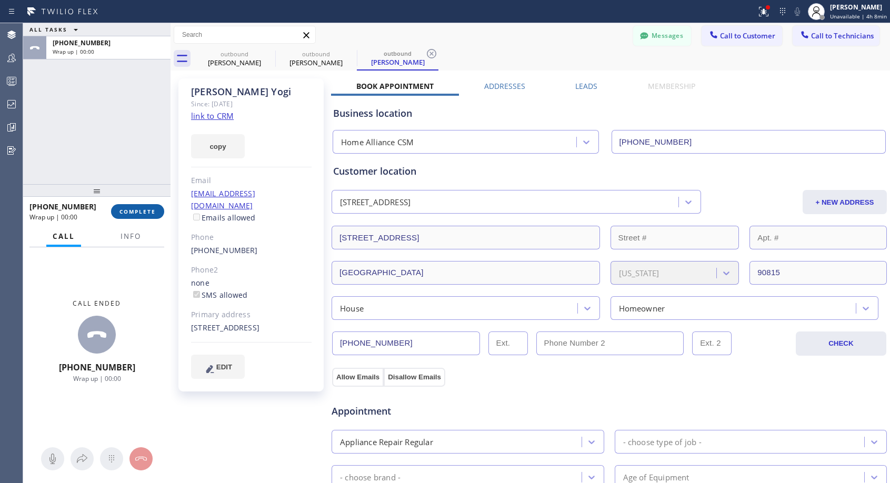
click at [142, 214] on span "COMPLETE" at bounding box center [137, 211] width 36 height 7
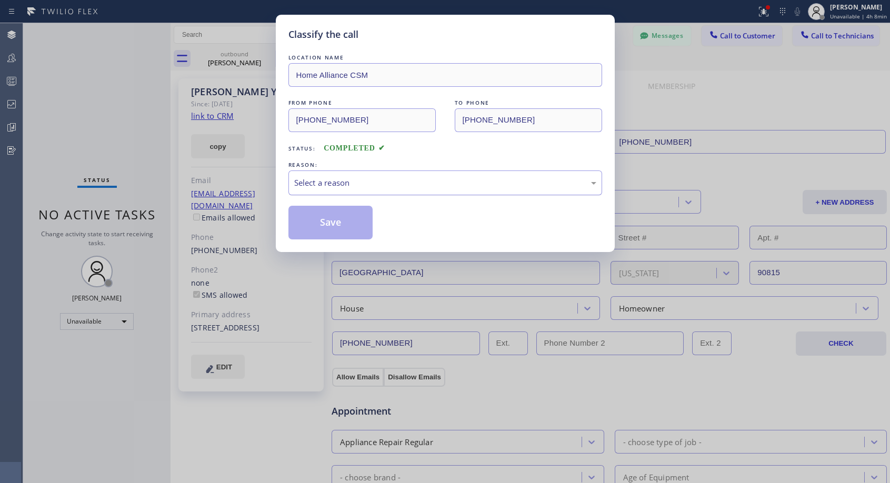
click at [409, 183] on div "Select a reason" at bounding box center [445, 183] width 302 height 12
click at [342, 224] on button "Save" at bounding box center [330, 223] width 85 height 34
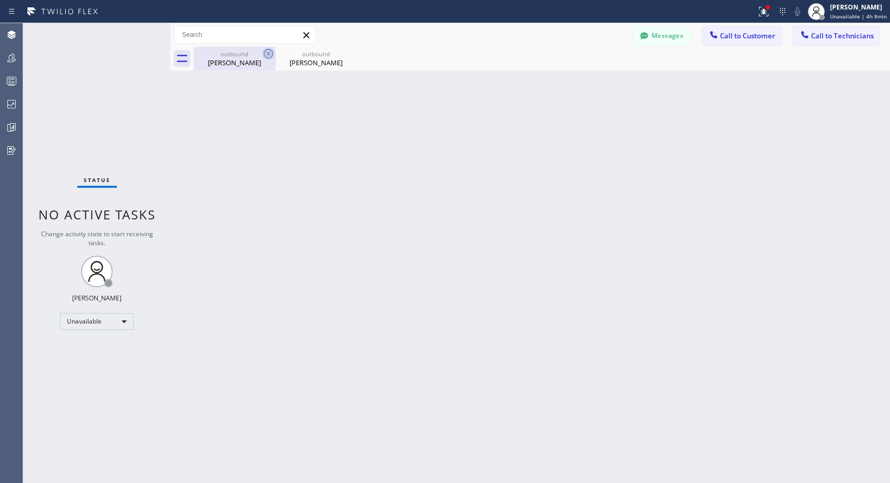
click at [267, 53] on icon at bounding box center [268, 53] width 9 height 9
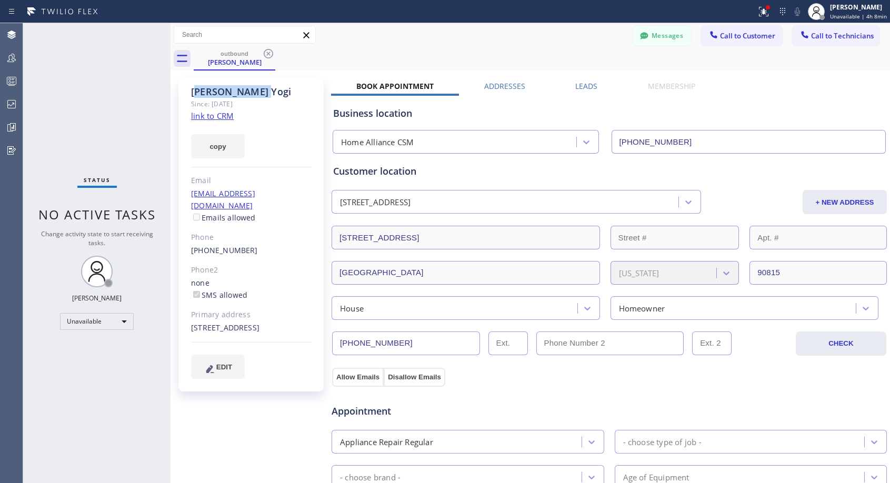
click at [267, 53] on icon at bounding box center [268, 53] width 9 height 9
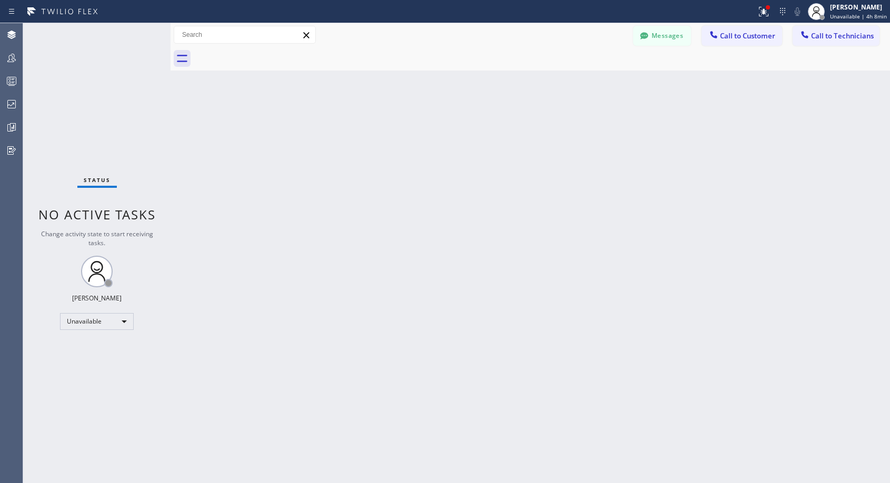
click at [267, 53] on div at bounding box center [542, 59] width 696 height 24
click at [738, 36] on span "Call to Customer" at bounding box center [747, 35] width 55 height 9
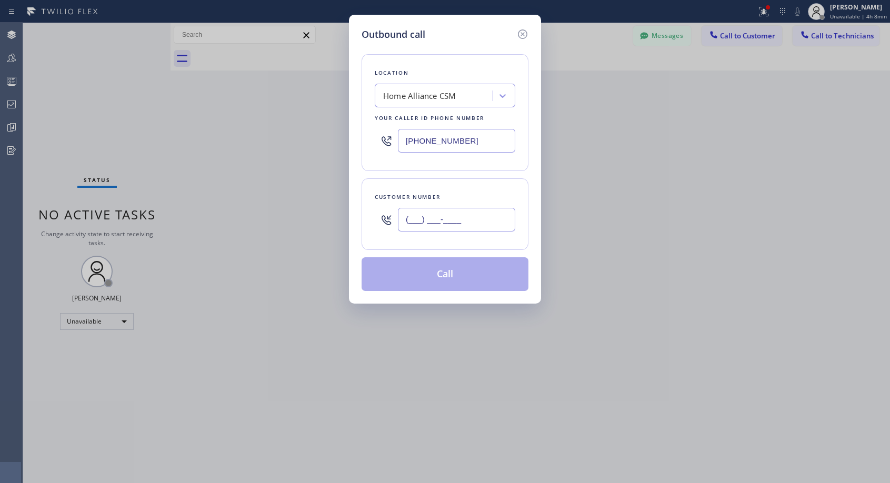
click at [461, 217] on input "(___) ___-____" at bounding box center [456, 220] width 117 height 24
paste input "917) 846-5163"
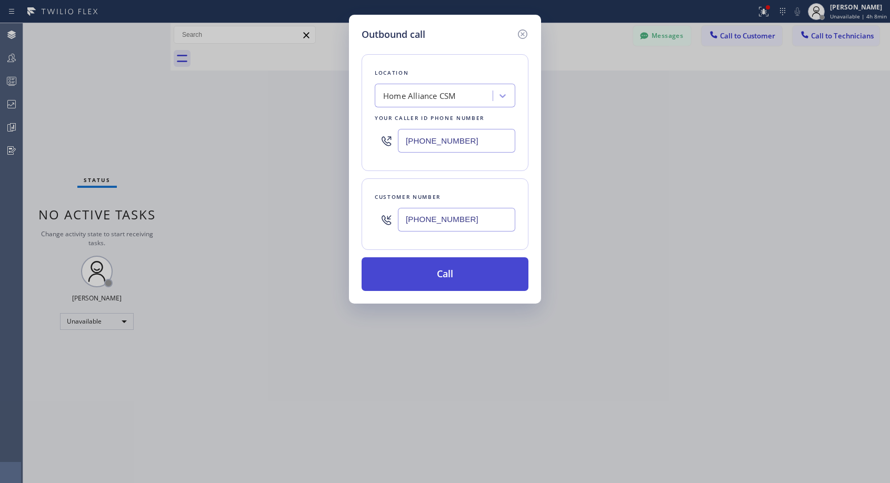
type input "[PHONE_NUMBER]"
click at [468, 267] on button "Call" at bounding box center [444, 274] width 167 height 34
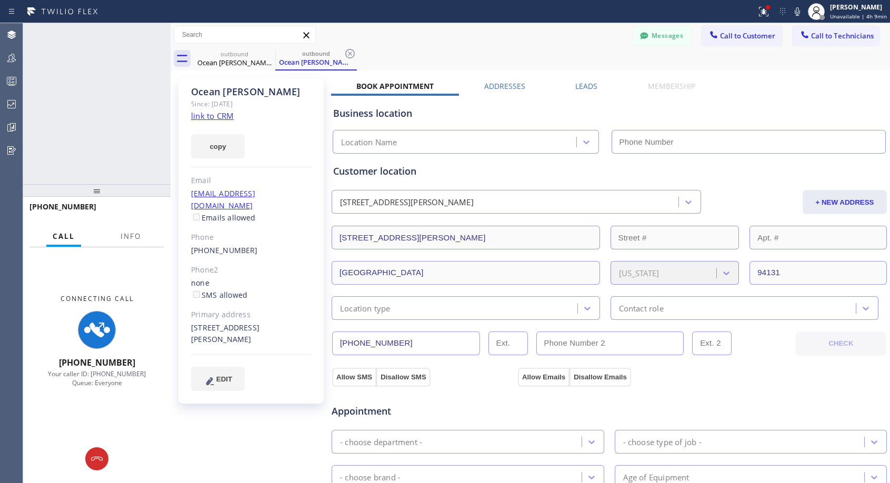
type input "[PHONE_NUMBER]"
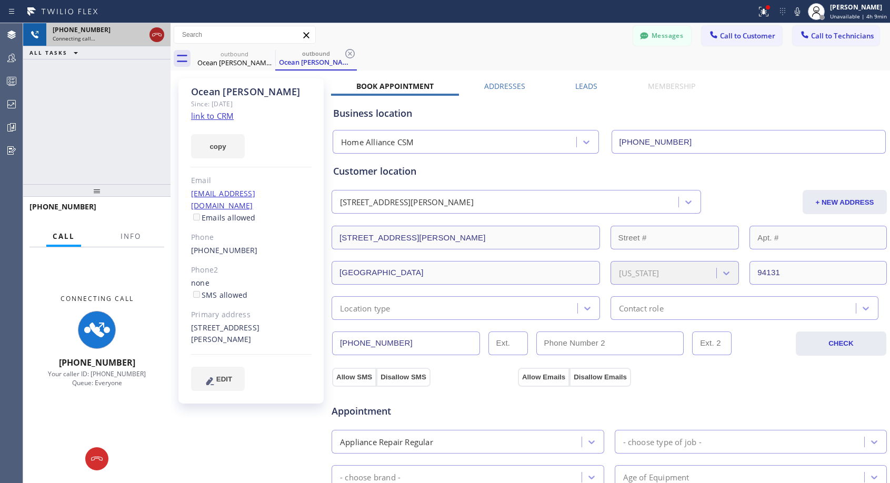
click at [155, 33] on icon at bounding box center [156, 34] width 9 height 3
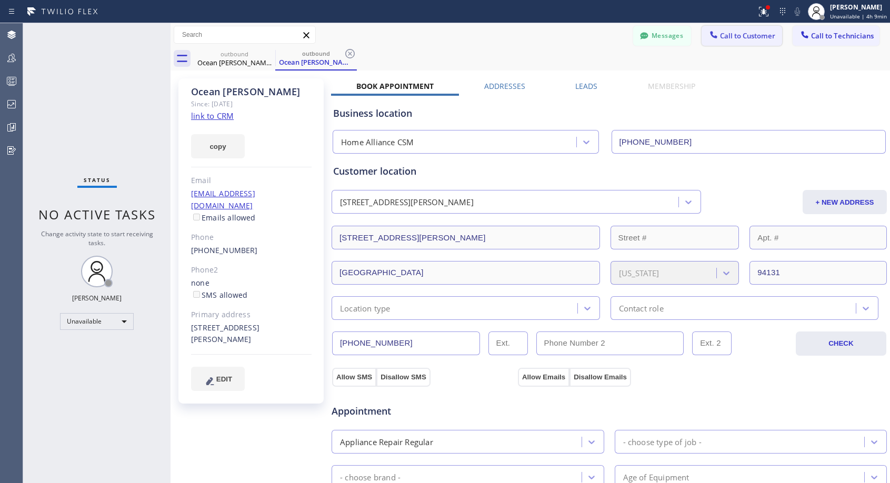
click at [741, 35] on span "Call to Customer" at bounding box center [747, 35] width 55 height 9
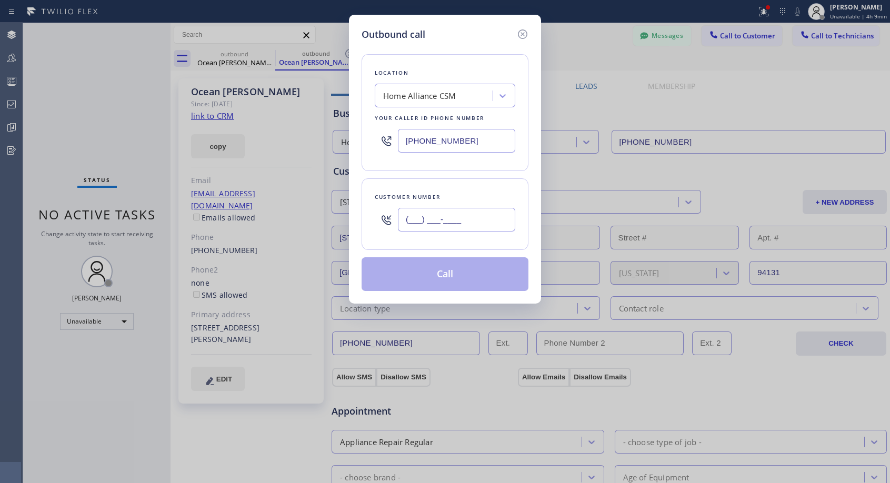
click at [465, 214] on input "(___) ___-____" at bounding box center [456, 220] width 117 height 24
paste input "415) 297-9693"
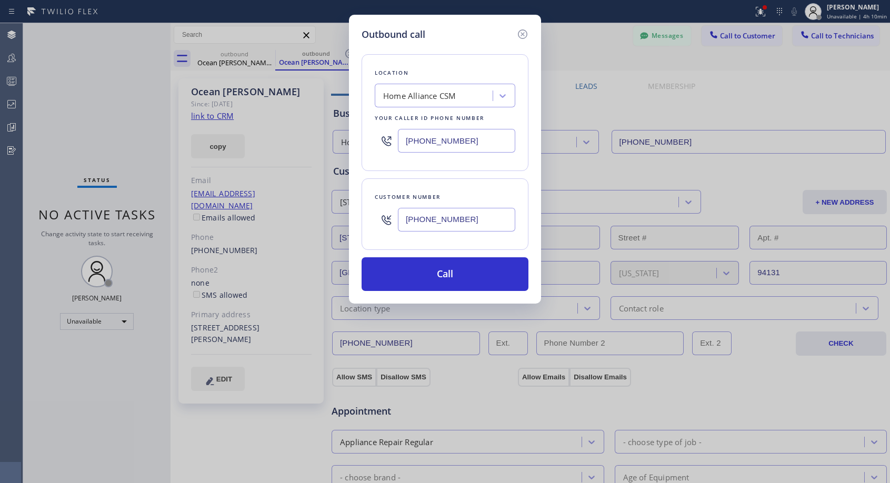
type input "[PHONE_NUMBER]"
click at [462, 184] on div "Customer number [PHONE_NUMBER]" at bounding box center [444, 214] width 167 height 72
click at [455, 269] on button "Call" at bounding box center [444, 274] width 167 height 34
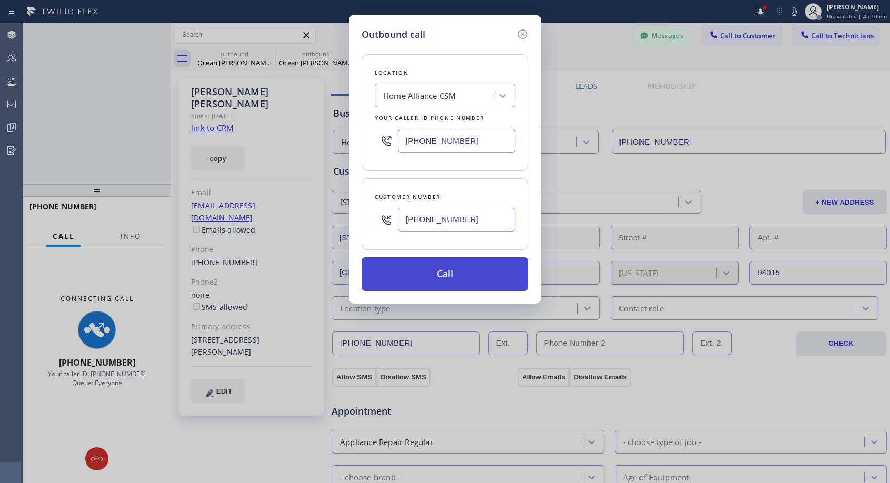
type input "[PHONE_NUMBER]"
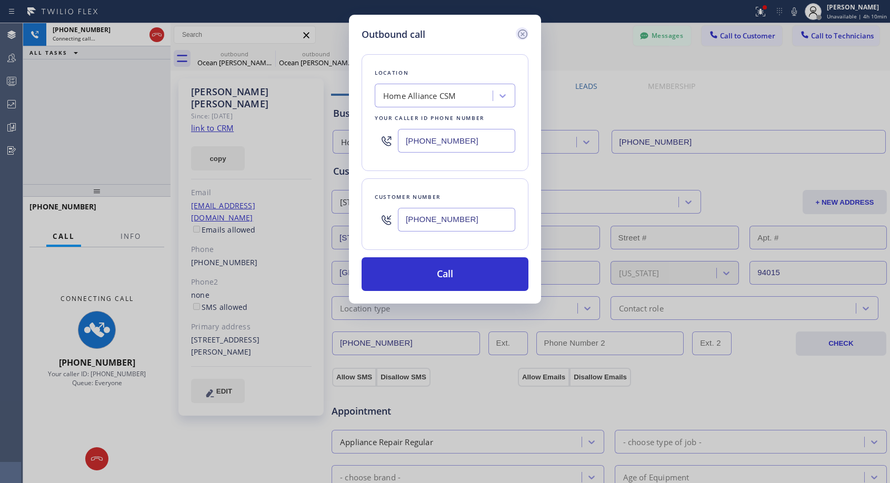
click at [527, 34] on icon at bounding box center [522, 33] width 9 height 9
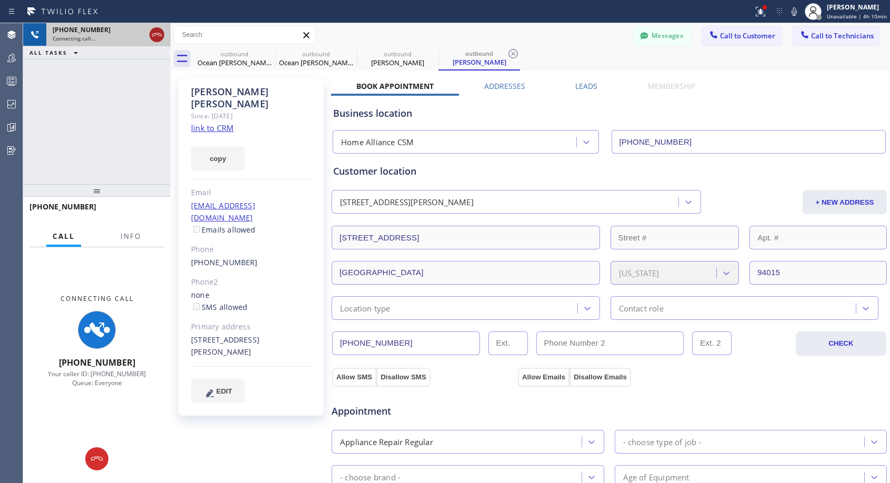
click at [157, 32] on icon at bounding box center [156, 34] width 13 height 13
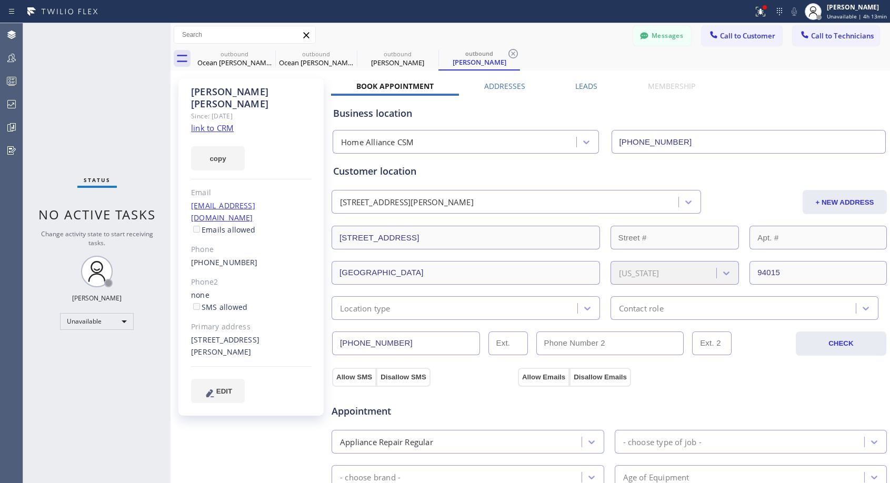
click at [720, 35] on span "Call to Customer" at bounding box center [747, 35] width 55 height 9
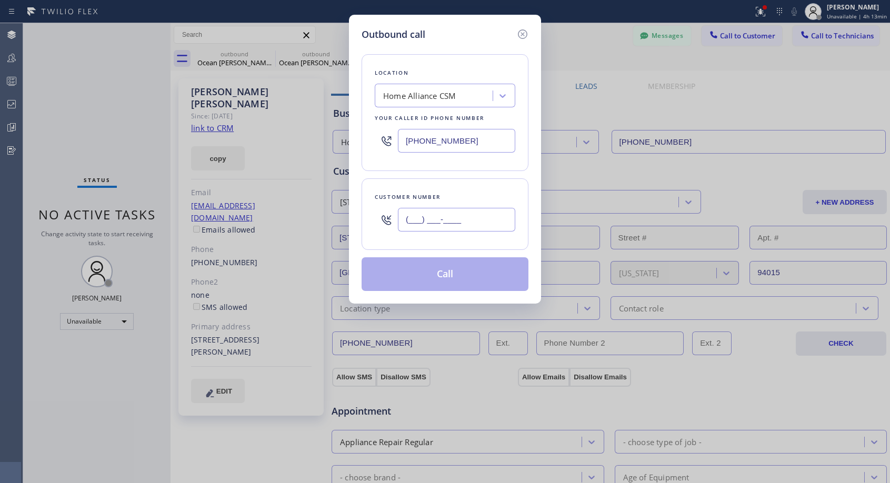
click at [447, 219] on input "(___) ___-____" at bounding box center [456, 220] width 117 height 24
paste input "415) 297-9693"
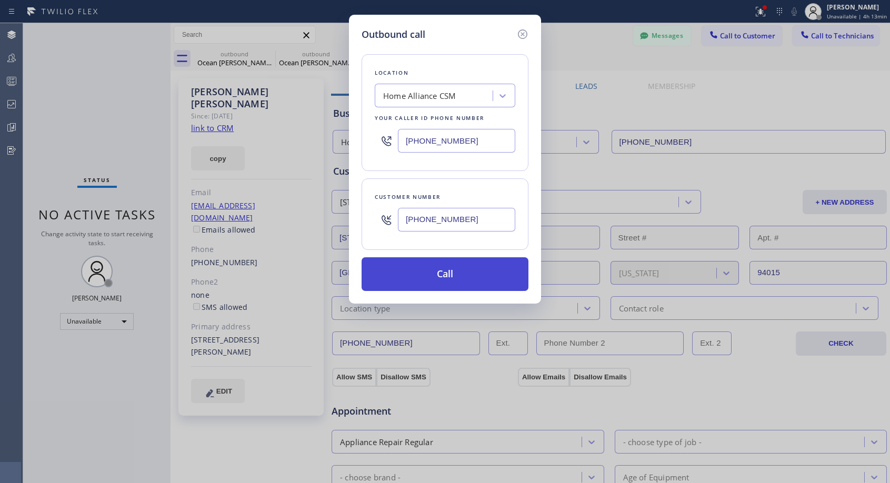
type input "[PHONE_NUMBER]"
click at [476, 280] on button "Call" at bounding box center [444, 274] width 167 height 34
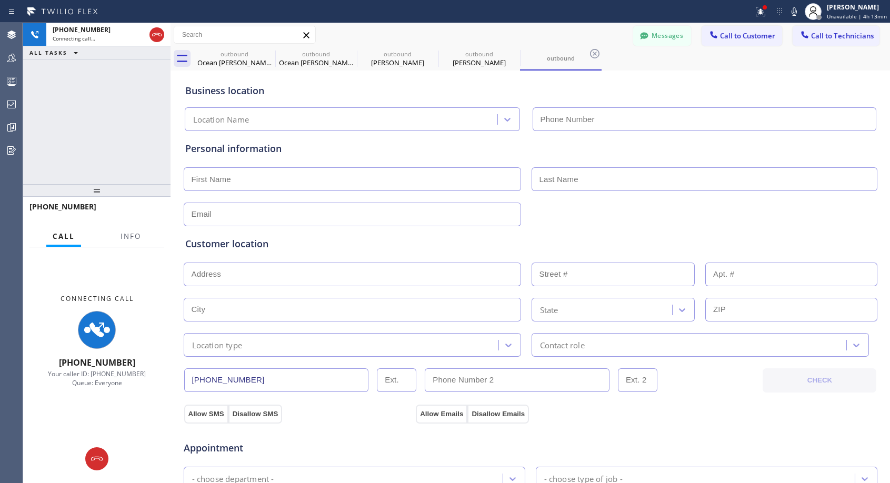
type input "[PHONE_NUMBER]"
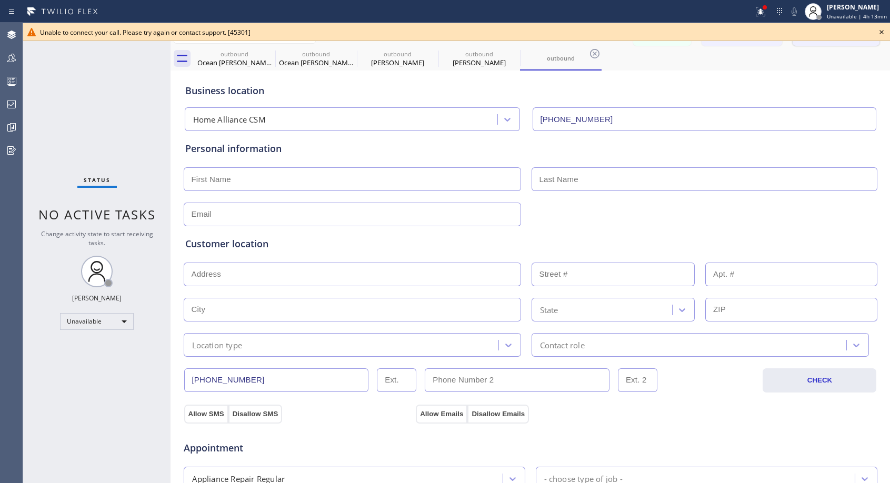
drag, startPoint x: 882, startPoint y: 33, endPoint x: 860, endPoint y: 33, distance: 22.1
click at [882, 33] on icon at bounding box center [881, 32] width 13 height 13
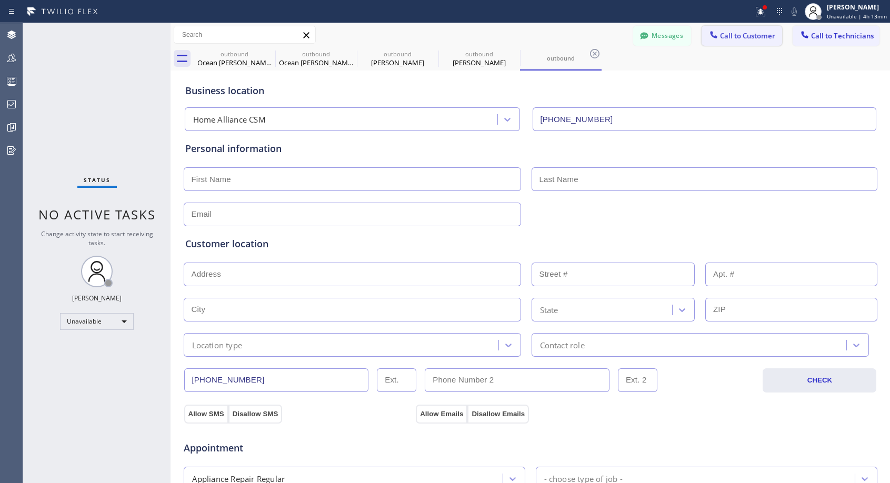
click at [747, 34] on span "Call to Customer" at bounding box center [747, 35] width 55 height 9
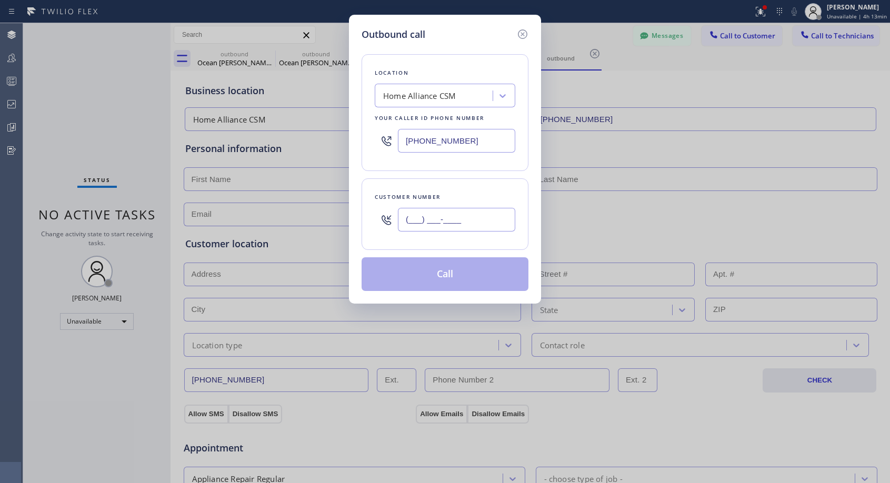
click at [486, 219] on input "(___) ___-____" at bounding box center [456, 220] width 117 height 24
paste input "415) 297-9693"
type input "[PHONE_NUMBER]"
click at [500, 200] on div "Customer number" at bounding box center [445, 197] width 140 height 11
click at [500, 186] on div "Customer number [PHONE_NUMBER]" at bounding box center [444, 214] width 167 height 72
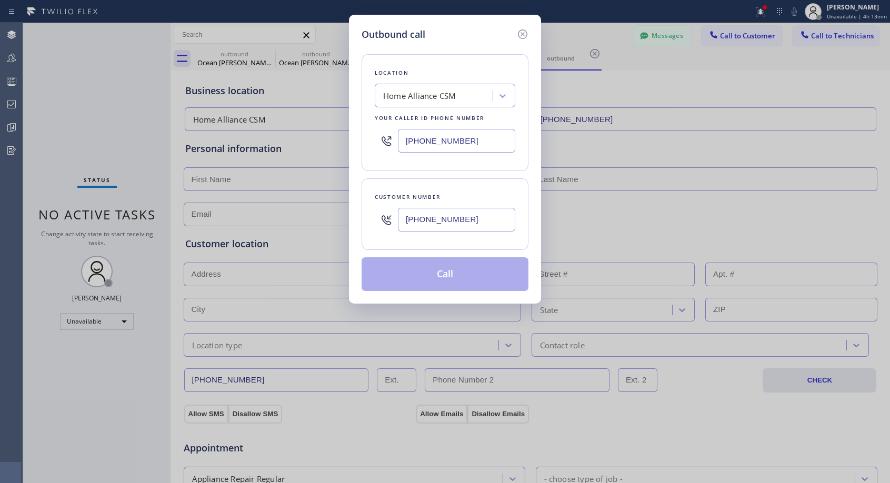
click at [465, 244] on div "Customer number [PHONE_NUMBER]" at bounding box center [444, 214] width 167 height 72
click at [469, 161] on div "Location Home Alliance CSM Your caller id phone number [PHONE_NUMBER]" at bounding box center [444, 112] width 167 height 117
click at [526, 31] on icon at bounding box center [522, 34] width 13 height 13
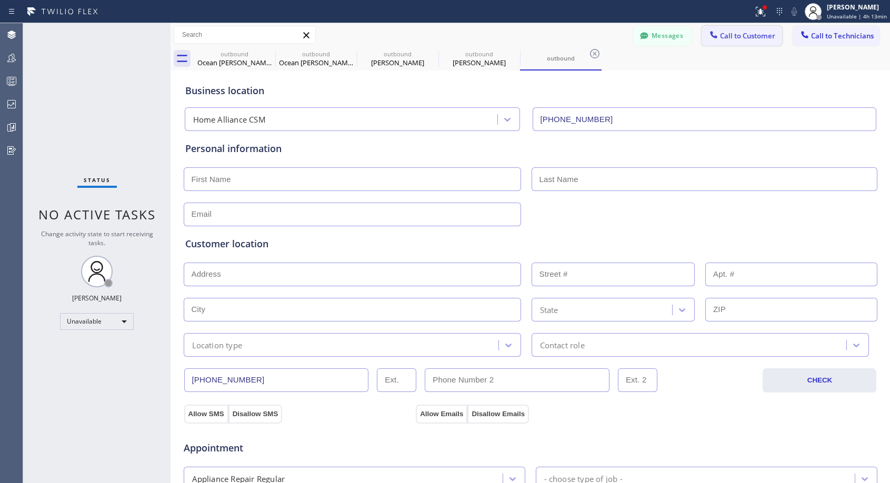
click at [738, 41] on button "Call to Customer" at bounding box center [741, 36] width 80 height 20
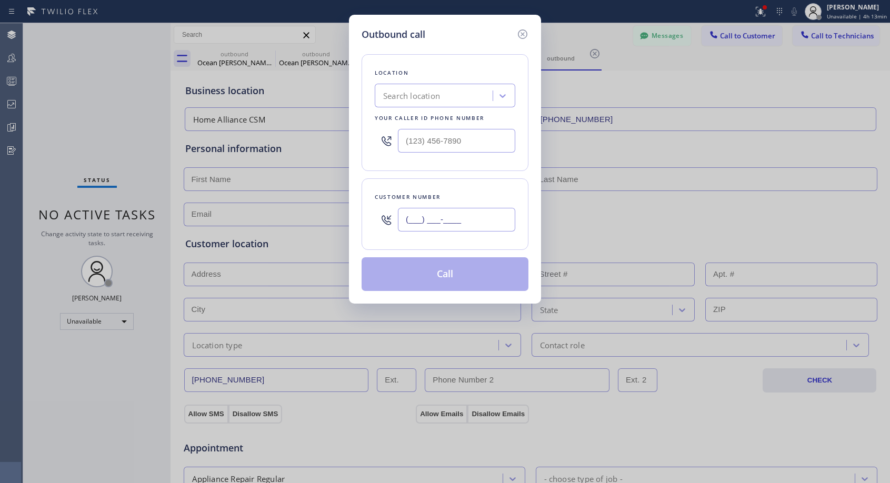
click at [455, 219] on input "(___) ___-____" at bounding box center [456, 220] width 117 height 24
paste input "415) 297-9693"
type input "[PHONE_NUMBER]"
click at [410, 140] on input "(___) ___-____" at bounding box center [456, 141] width 117 height 24
paste input "818) 614-5337"
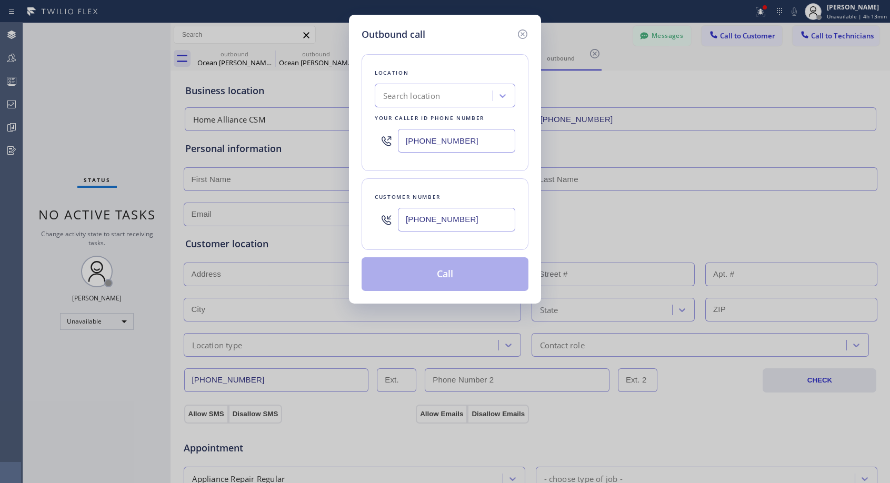
click at [492, 139] on input "[PHONE_NUMBER]" at bounding box center [456, 141] width 117 height 24
type input "[PHONE_NUMBER]"
click at [524, 125] on div "Location Search location Your caller id phone number [PHONE_NUMBER]" at bounding box center [444, 112] width 167 height 117
click at [525, 124] on div "Location Search location Your caller id phone number [PHONE_NUMBER]" at bounding box center [444, 112] width 167 height 117
click at [527, 70] on div "Location Search location Your caller id phone number [PHONE_NUMBER]" at bounding box center [444, 112] width 167 height 117
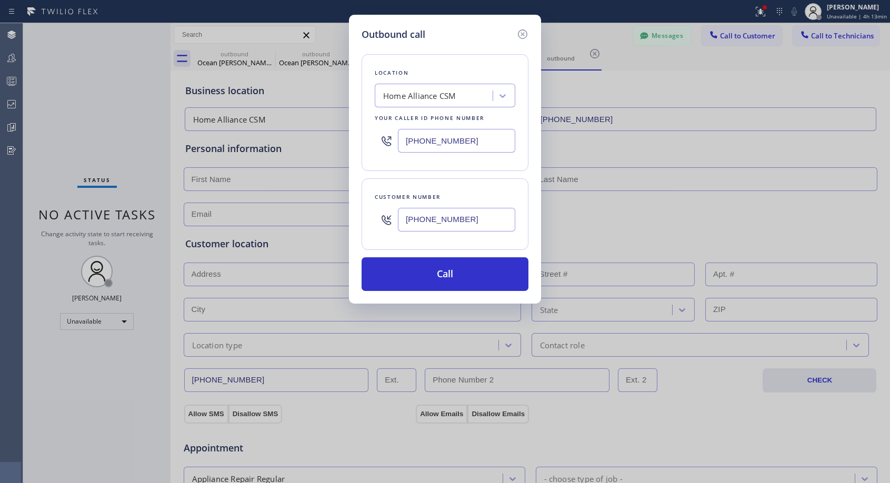
type input "[PHONE_NUMBER]"
click at [469, 271] on button "Call" at bounding box center [444, 274] width 167 height 34
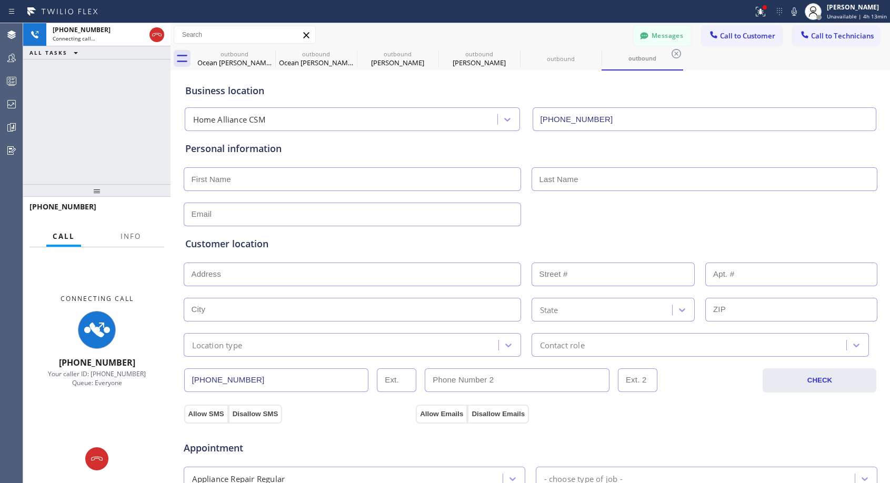
type input "[PHONE_NUMBER]"
click at [158, 31] on icon at bounding box center [156, 34] width 13 height 13
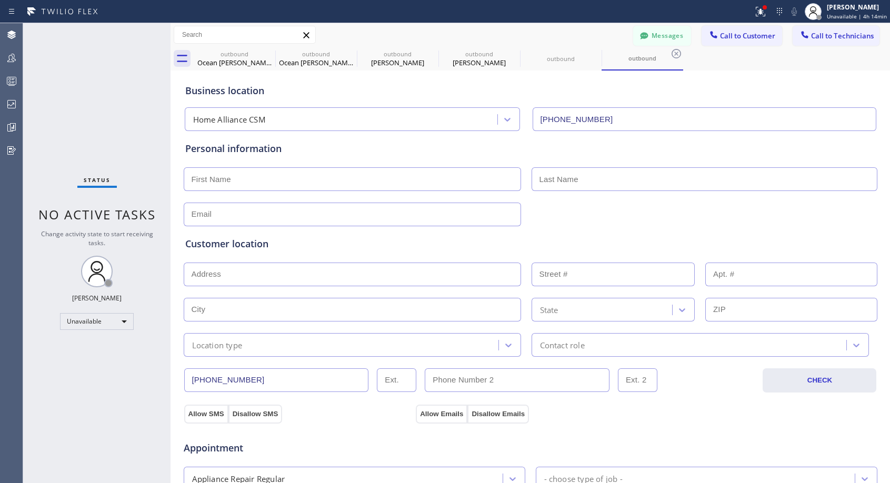
click at [743, 34] on span "Call to Customer" at bounding box center [747, 35] width 55 height 9
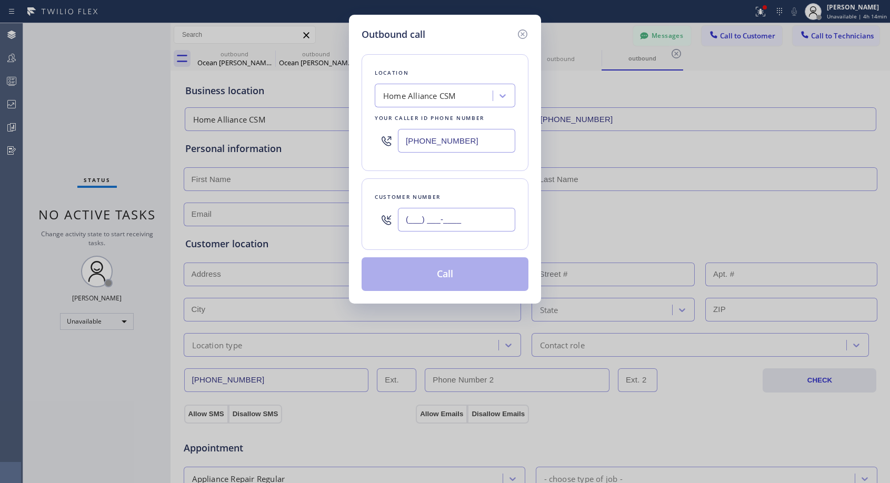
click at [484, 213] on input "(___) ___-____" at bounding box center [456, 220] width 117 height 24
paste input "818) 614-5337"
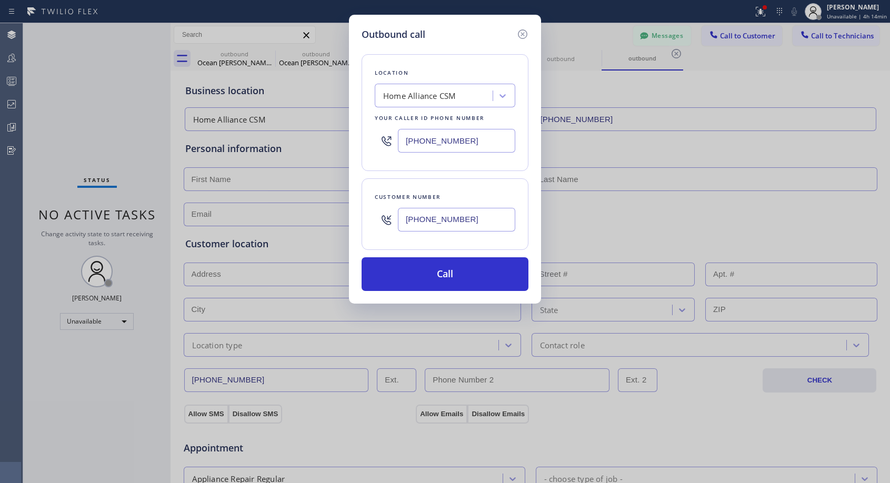
click at [435, 216] on input "[PHONE_NUMBER]" at bounding box center [456, 220] width 117 height 24
paste input "415) 297-9693"
type input "[PHONE_NUMBER]"
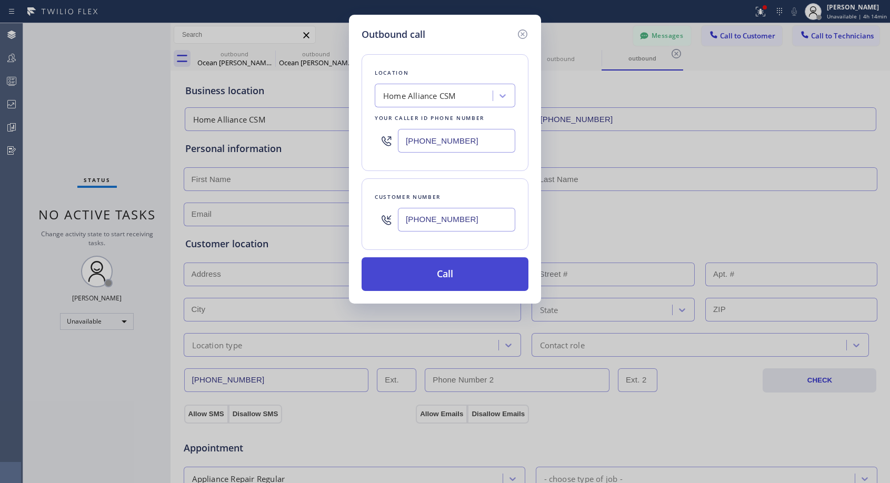
click at [437, 269] on button "Call" at bounding box center [444, 274] width 167 height 34
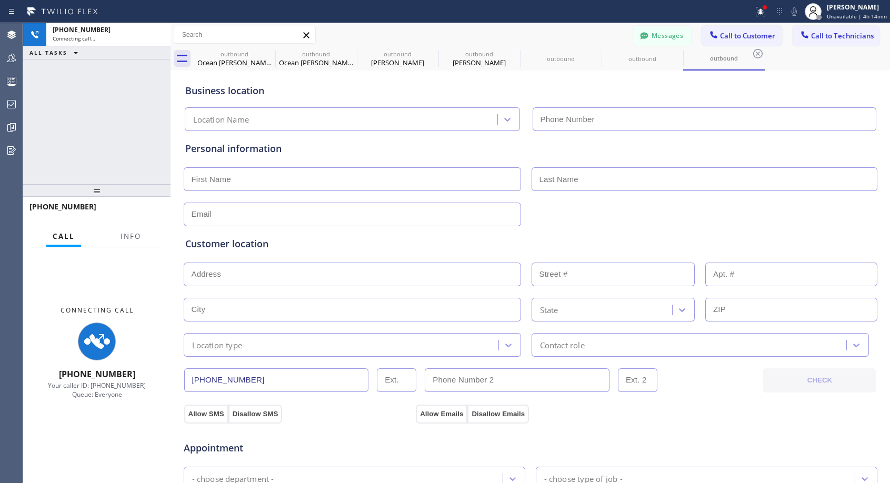
type input "[PHONE_NUMBER]"
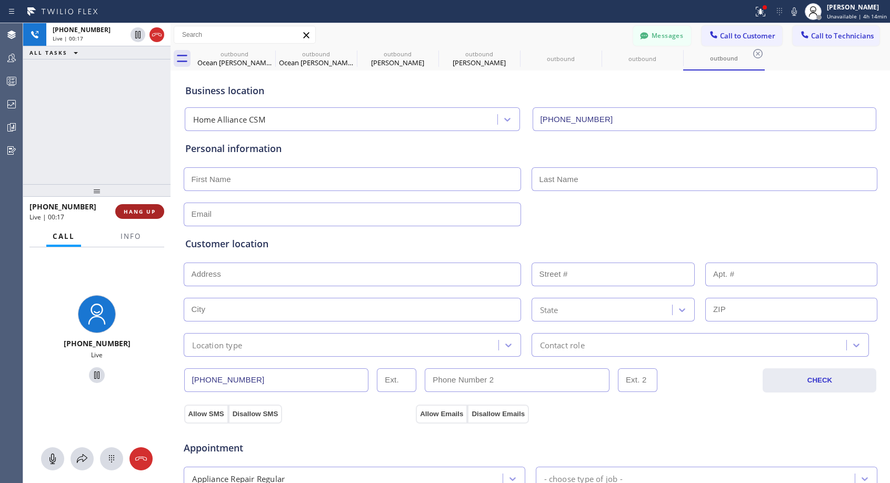
click at [155, 211] on span "HANG UP" at bounding box center [140, 211] width 32 height 7
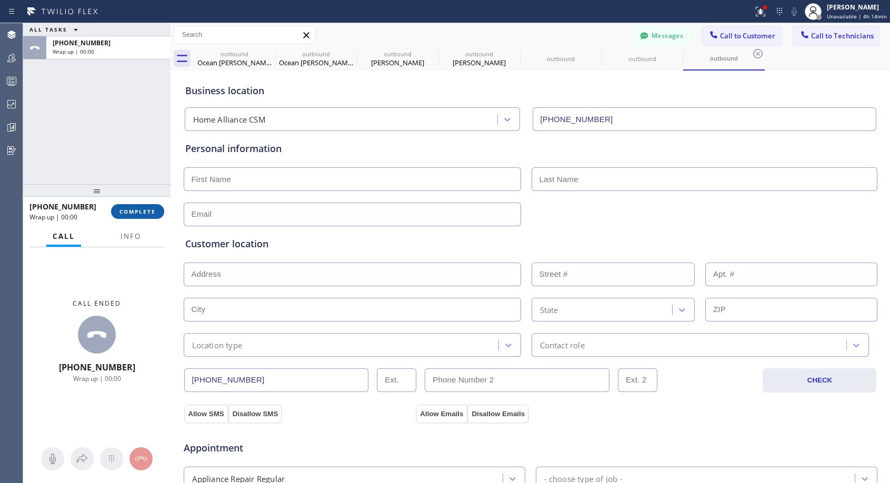
click at [149, 208] on span "COMPLETE" at bounding box center [137, 211] width 36 height 7
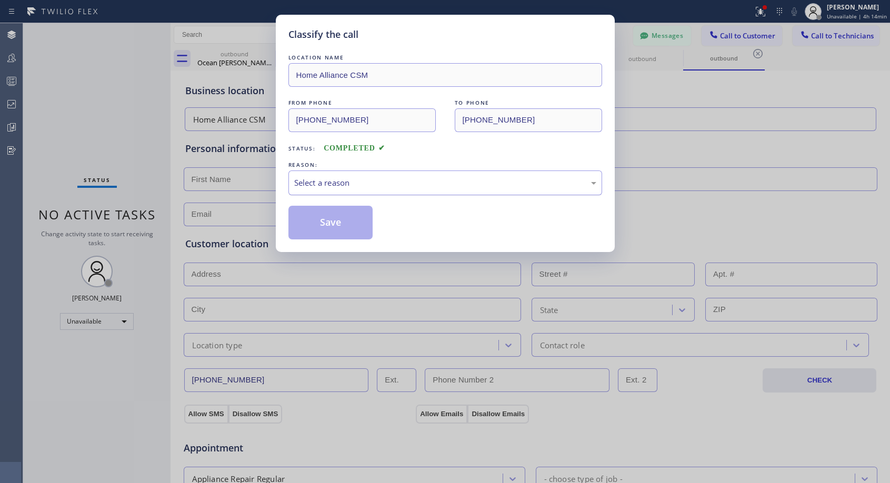
click at [331, 189] on div "Select a reason" at bounding box center [445, 182] width 314 height 25
click at [326, 221] on button "Save" at bounding box center [330, 223] width 85 height 34
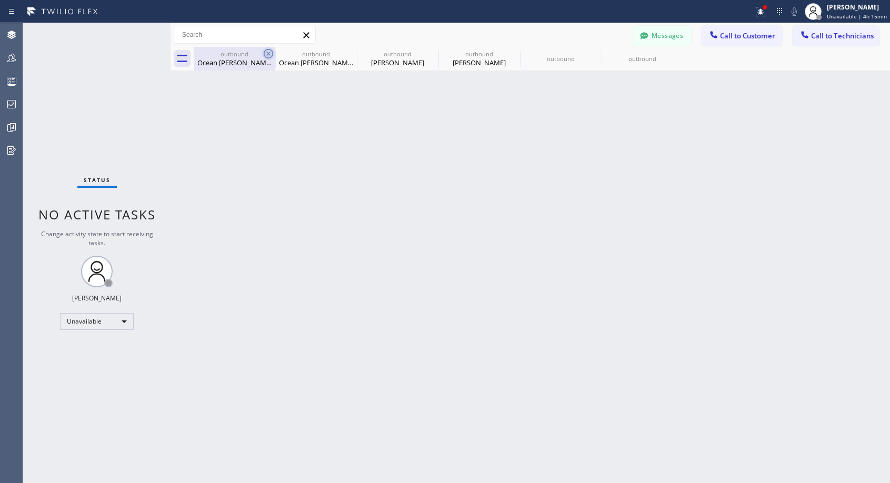
click at [268, 53] on icon at bounding box center [268, 53] width 9 height 9
click at [0, 0] on icon at bounding box center [0, 0] width 0 height 0
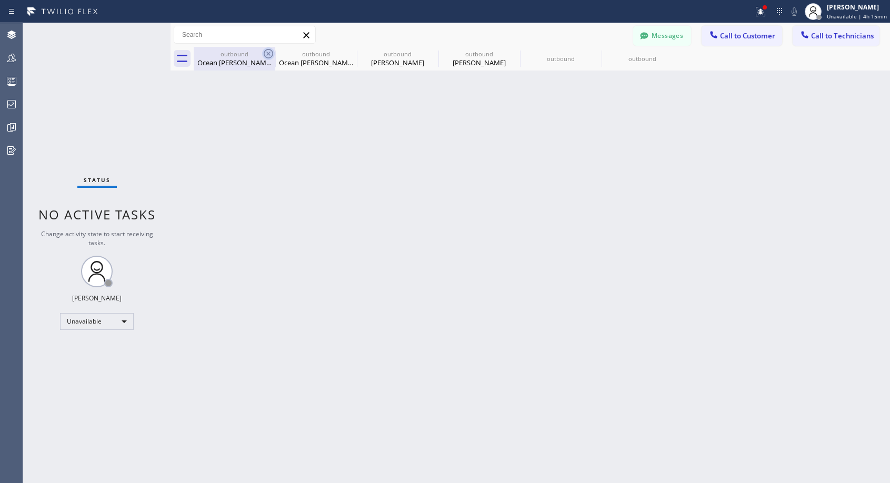
click at [0, 0] on icon at bounding box center [0, 0] width 0 height 0
click at [268, 53] on div "outbound Ocean [PERSON_NAME] outbound Ocean [PERSON_NAME] outbound [PERSON_NAME…" at bounding box center [542, 59] width 696 height 24
click at [268, 53] on div at bounding box center [542, 59] width 696 height 24
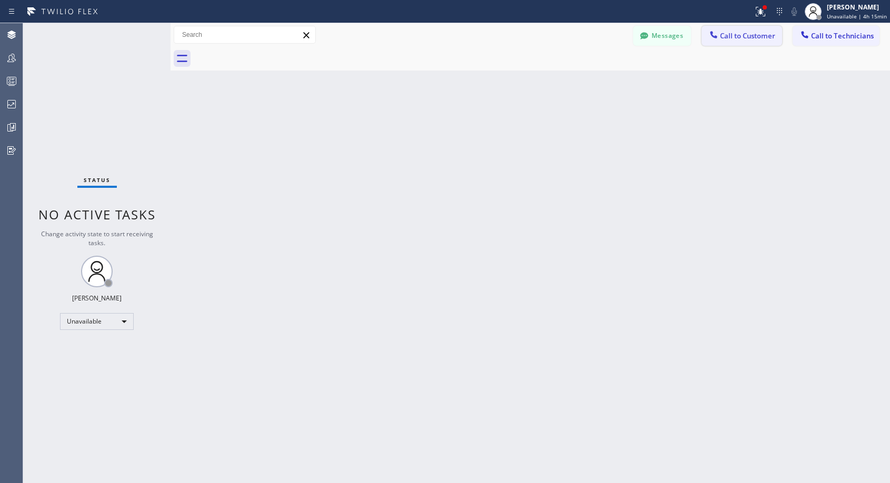
click at [728, 41] on button "Call to Customer" at bounding box center [741, 36] width 80 height 20
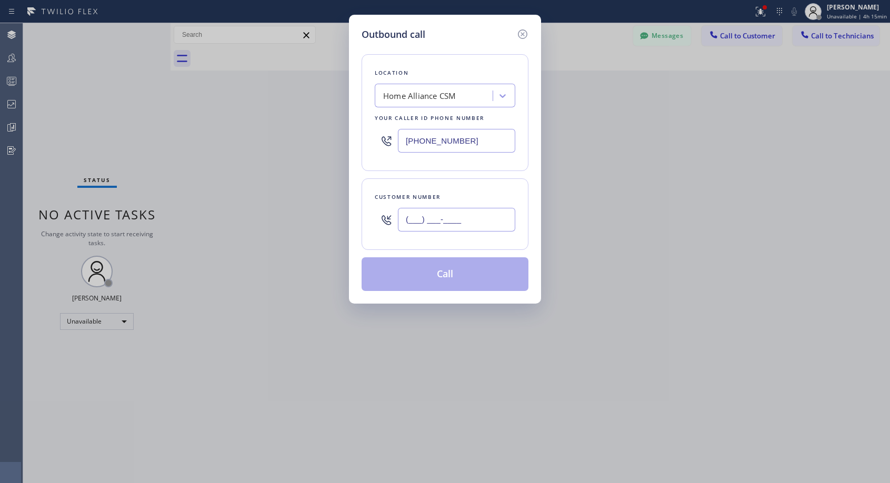
click at [454, 217] on input "(___) ___-____" at bounding box center [456, 220] width 117 height 24
paste input "415) 297-9693"
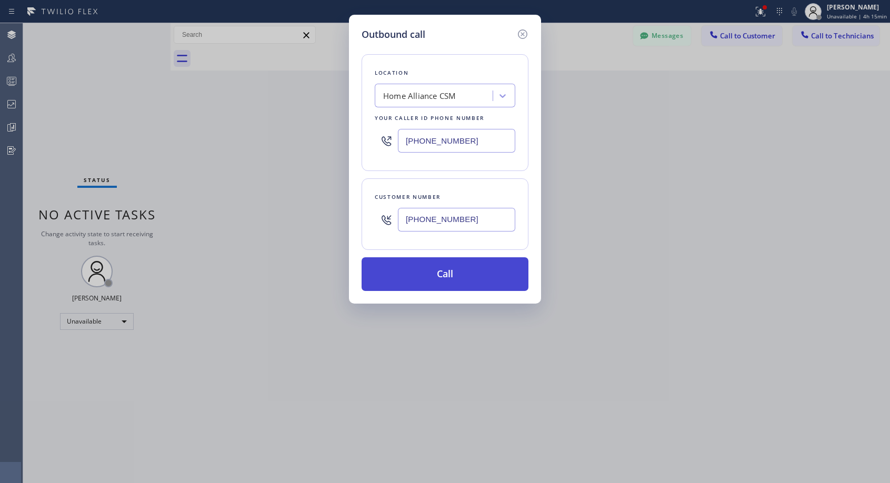
type input "[PHONE_NUMBER]"
click at [500, 277] on button "Call" at bounding box center [444, 274] width 167 height 34
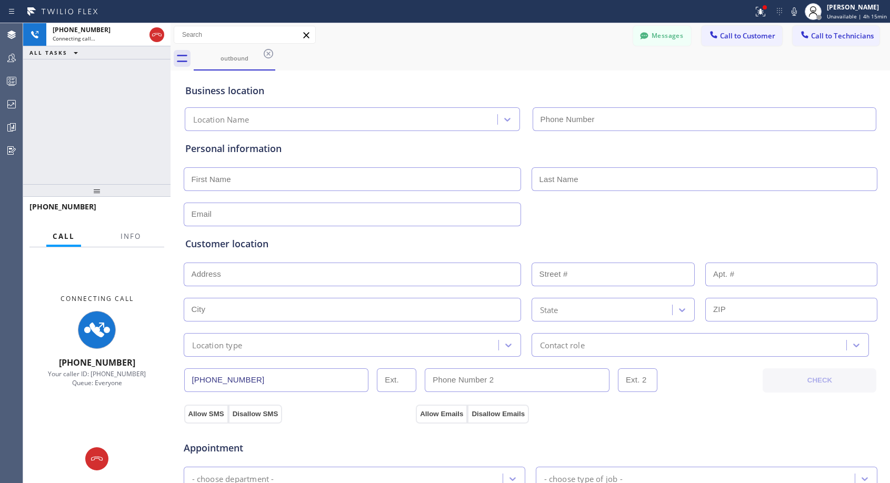
type input "[PHONE_NUMBER]"
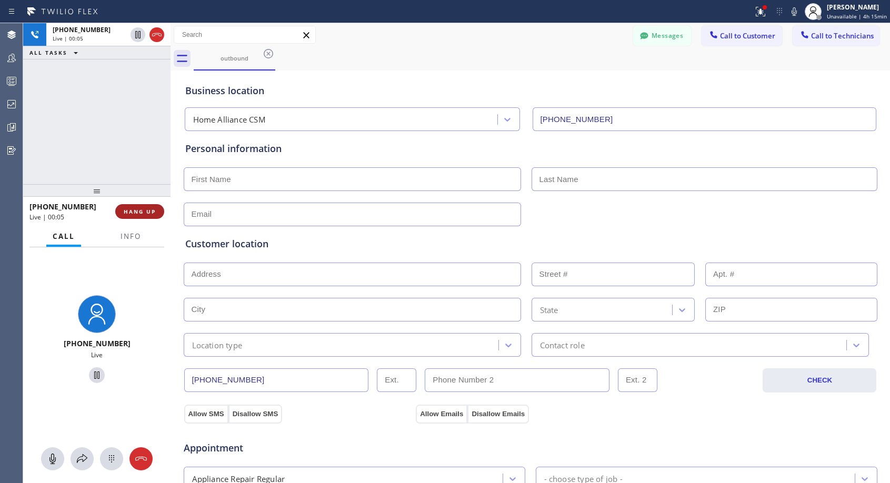
click at [148, 213] on span "HANG UP" at bounding box center [140, 211] width 32 height 7
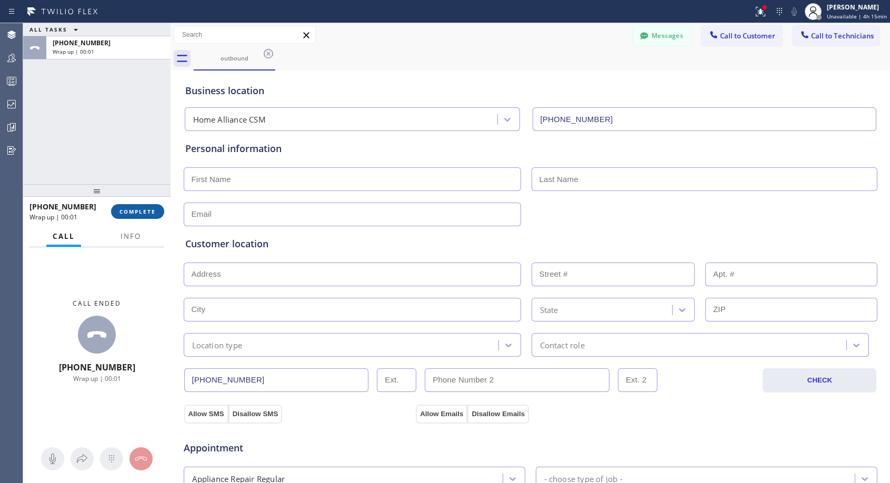
click at [148, 209] on span "COMPLETE" at bounding box center [137, 211] width 36 height 7
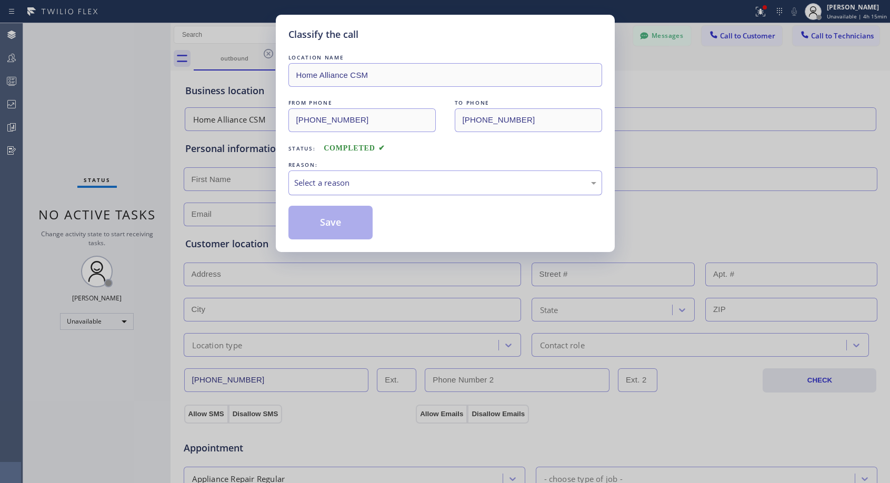
click at [327, 184] on div "Select a reason" at bounding box center [445, 183] width 302 height 12
drag, startPoint x: 315, startPoint y: 220, endPoint x: 320, endPoint y: 212, distance: 9.8
click at [315, 220] on button "Save" at bounding box center [330, 223] width 85 height 34
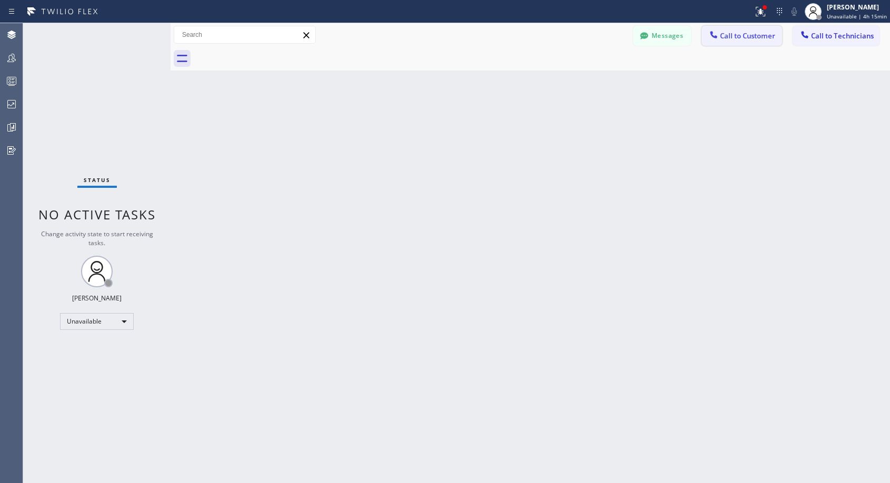
click at [727, 39] on span "Call to Customer" at bounding box center [747, 35] width 55 height 9
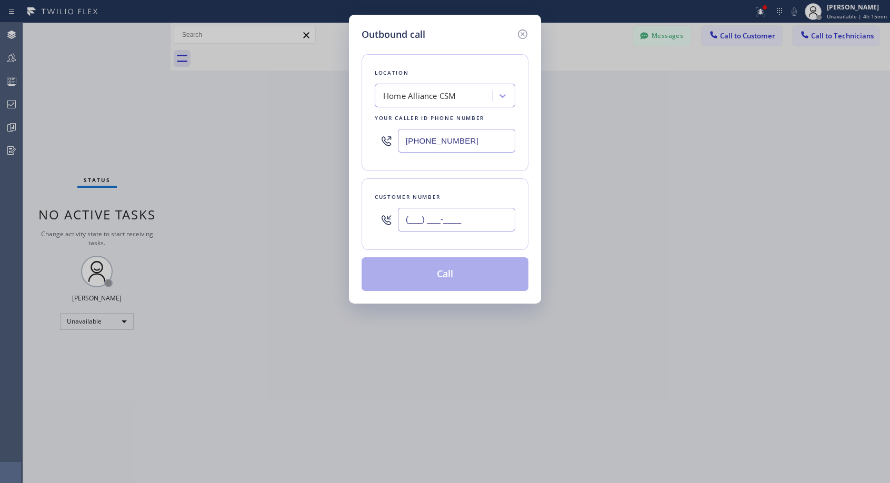
click at [490, 220] on input "(___) ___-____" at bounding box center [456, 220] width 117 height 24
paste input "415) 297-9693"
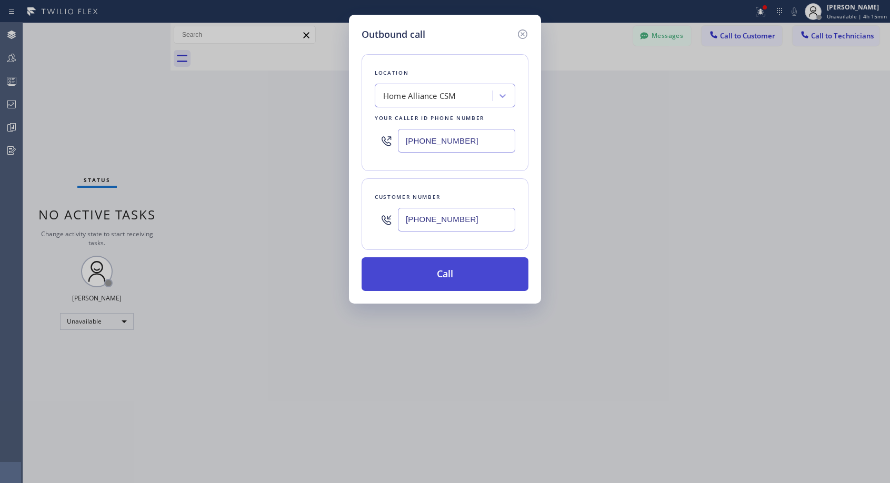
type input "[PHONE_NUMBER]"
click at [482, 278] on button "Call" at bounding box center [444, 274] width 167 height 34
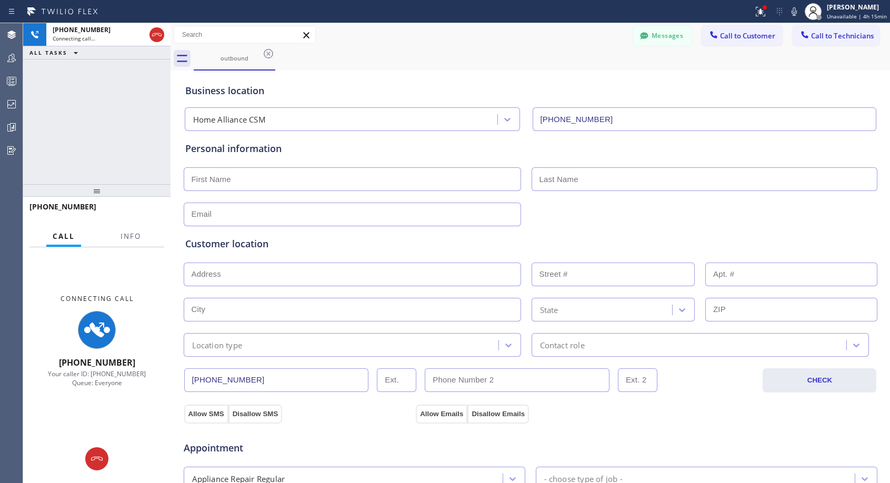
type input "[PHONE_NUMBER]"
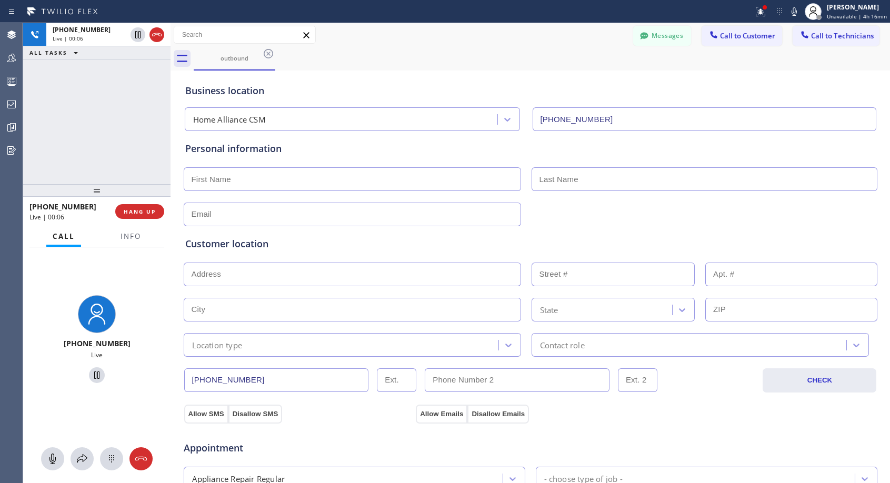
drag, startPoint x: 148, startPoint y: 211, endPoint x: 161, endPoint y: 305, distance: 94.6
click at [161, 305] on div "[PHONE_NUMBER] Live | 00:06 HANG UP Call Info [PHONE_NUMBER] Live Context Queue…" at bounding box center [96, 340] width 147 height 286
click at [144, 210] on span "HANG UP" at bounding box center [140, 211] width 32 height 7
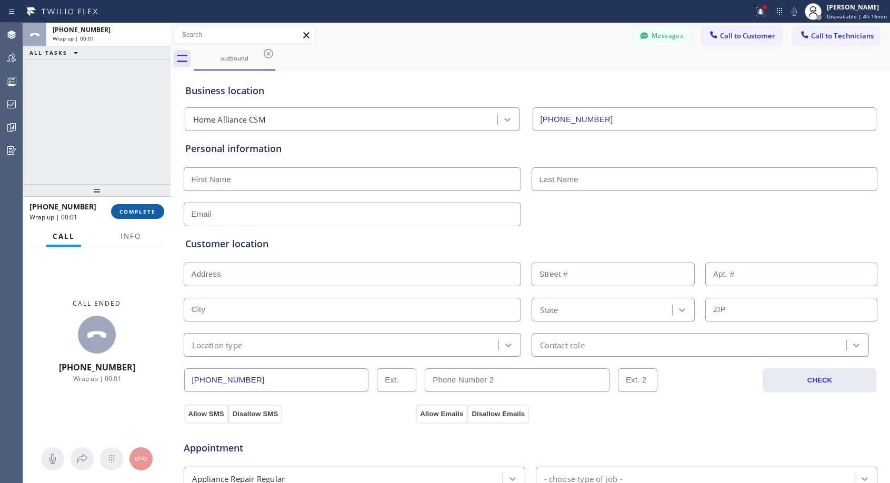
click at [144, 210] on span "COMPLETE" at bounding box center [137, 211] width 36 height 7
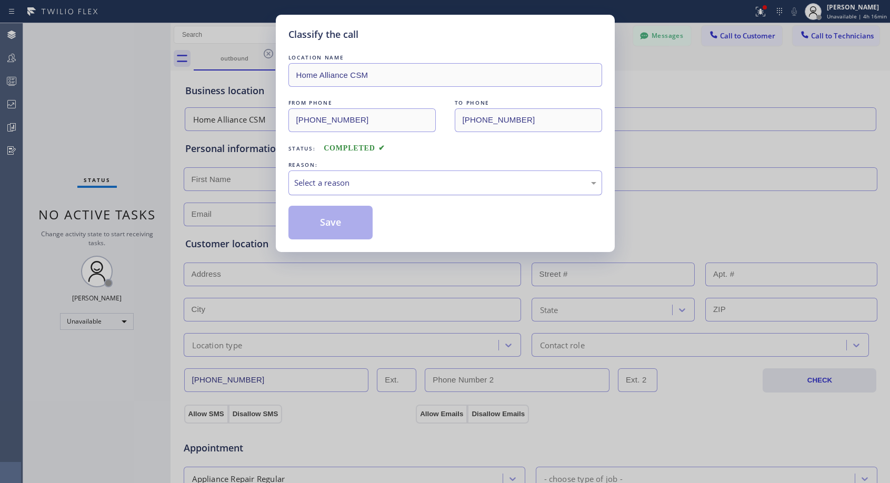
click at [388, 171] on div "Select a reason" at bounding box center [445, 182] width 314 height 25
drag, startPoint x: 347, startPoint y: 223, endPoint x: 360, endPoint y: 204, distance: 23.4
click at [347, 222] on button "Save" at bounding box center [330, 223] width 85 height 34
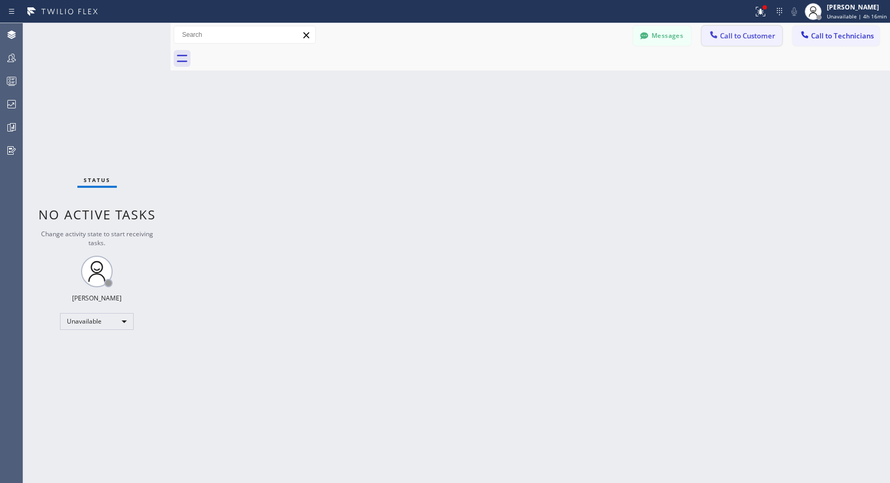
drag, startPoint x: 730, startPoint y: 40, endPoint x: 480, endPoint y: 202, distance: 298.0
click at [729, 40] on span "Call to Customer" at bounding box center [747, 35] width 55 height 9
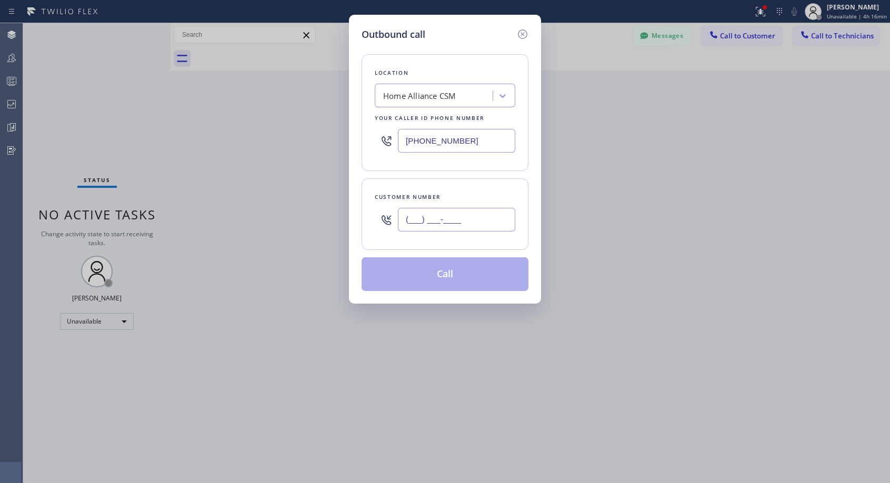
click at [464, 230] on input "(___) ___-____" at bounding box center [456, 220] width 117 height 24
paste input "415) 297-9693"
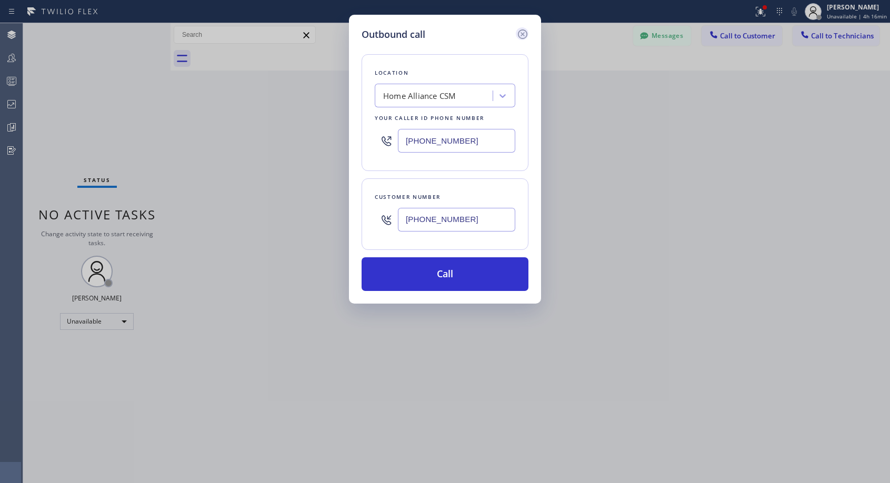
click at [520, 36] on icon at bounding box center [522, 34] width 13 height 13
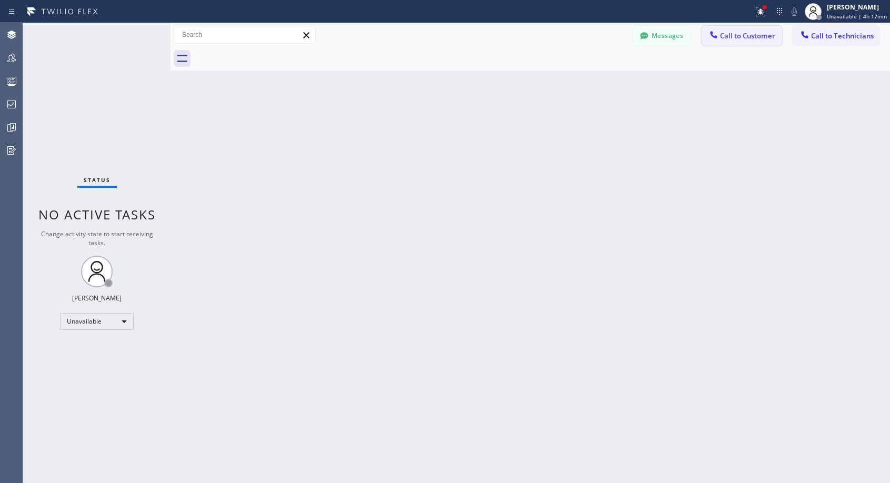
click at [739, 35] on span "Call to Customer" at bounding box center [747, 35] width 55 height 9
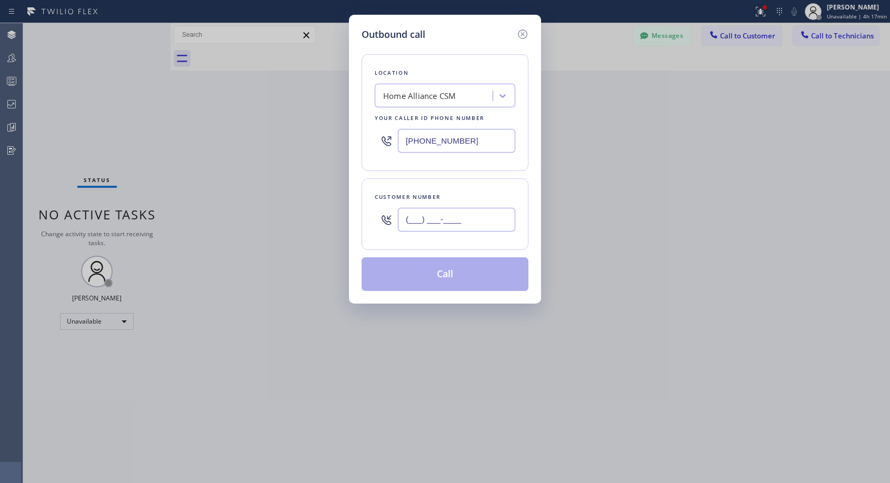
click at [437, 218] on input "(___) ___-____" at bounding box center [456, 220] width 117 height 24
paste input "516) 374-7847"
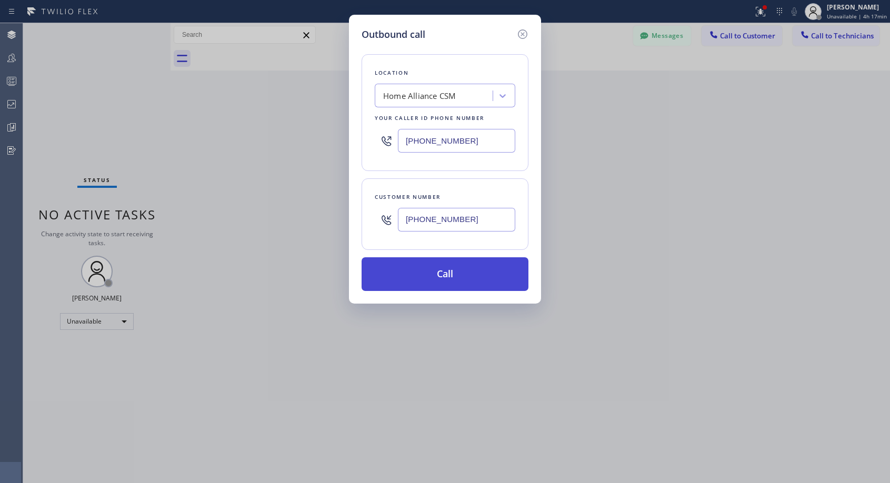
type input "[PHONE_NUMBER]"
click at [448, 278] on button "Call" at bounding box center [444, 274] width 167 height 34
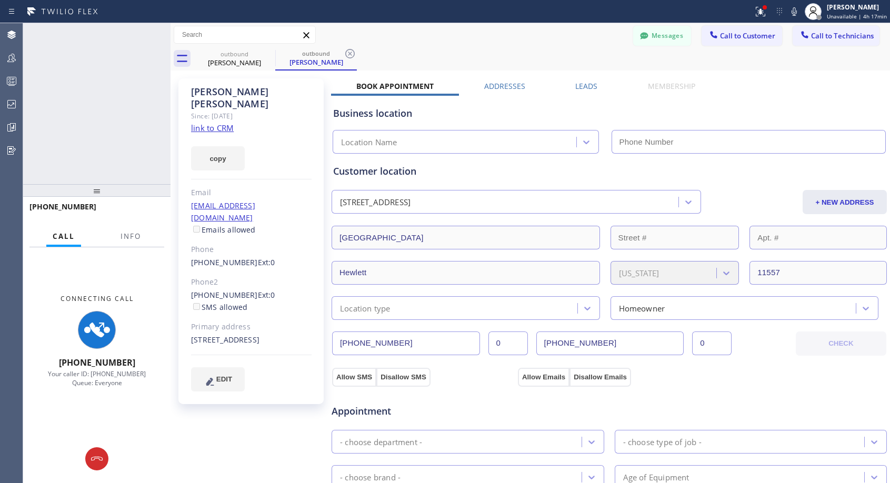
type input "[PHONE_NUMBER]"
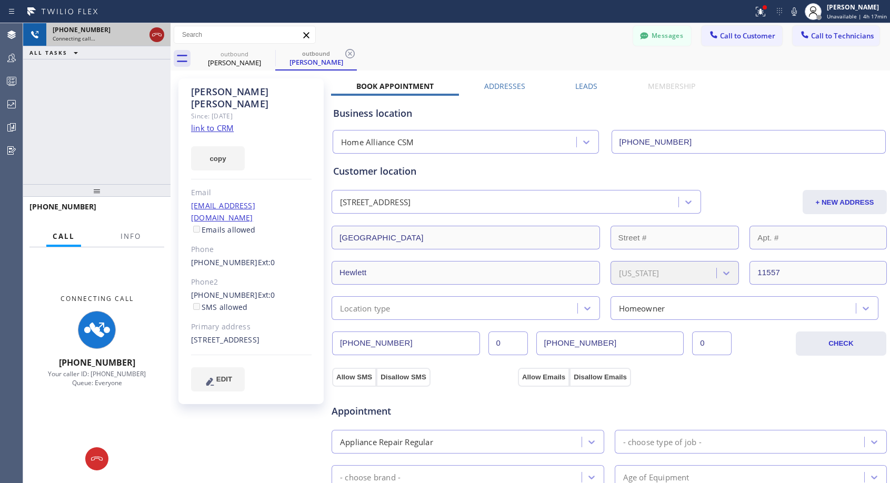
click at [153, 38] on icon at bounding box center [156, 34] width 13 height 13
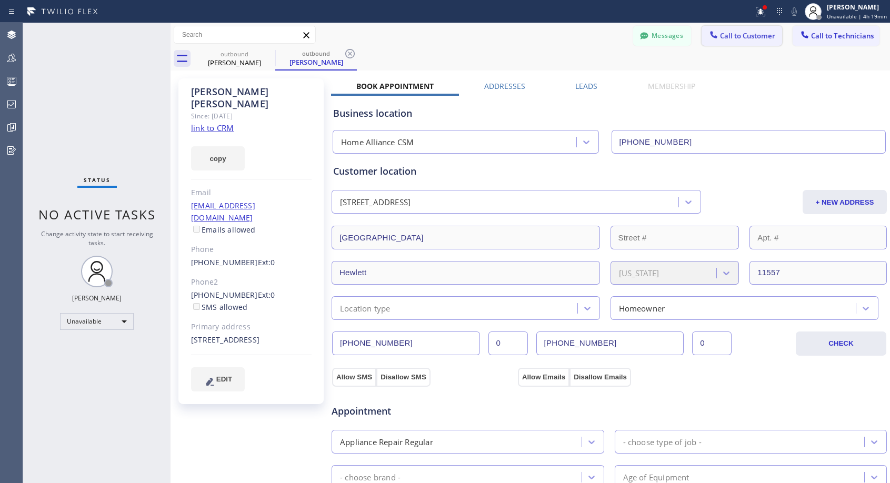
click at [728, 37] on span "Call to Customer" at bounding box center [747, 35] width 55 height 9
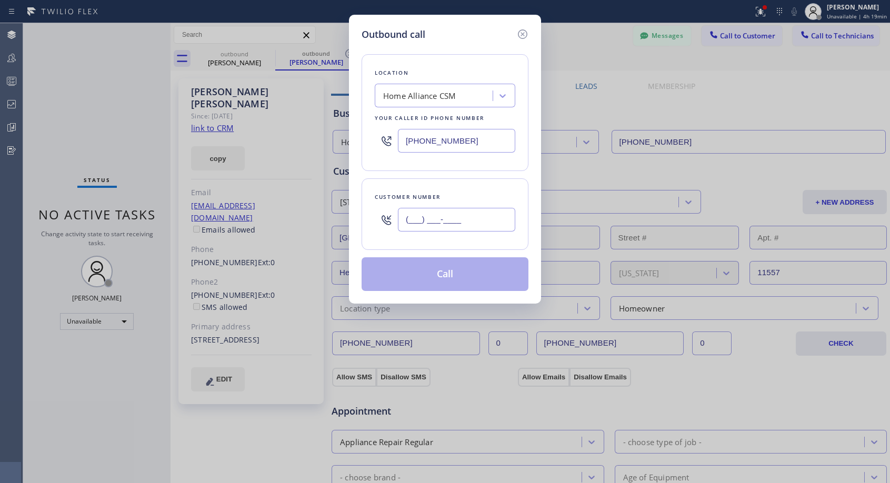
click at [449, 218] on input "(___) ___-____" at bounding box center [456, 220] width 117 height 24
paste input "424) 333-2652"
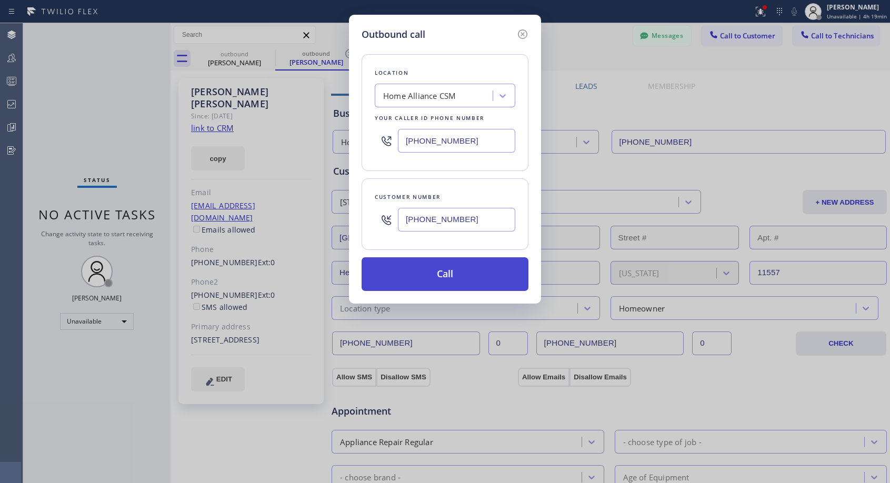
type input "[PHONE_NUMBER]"
click at [465, 276] on button "Call" at bounding box center [444, 274] width 167 height 34
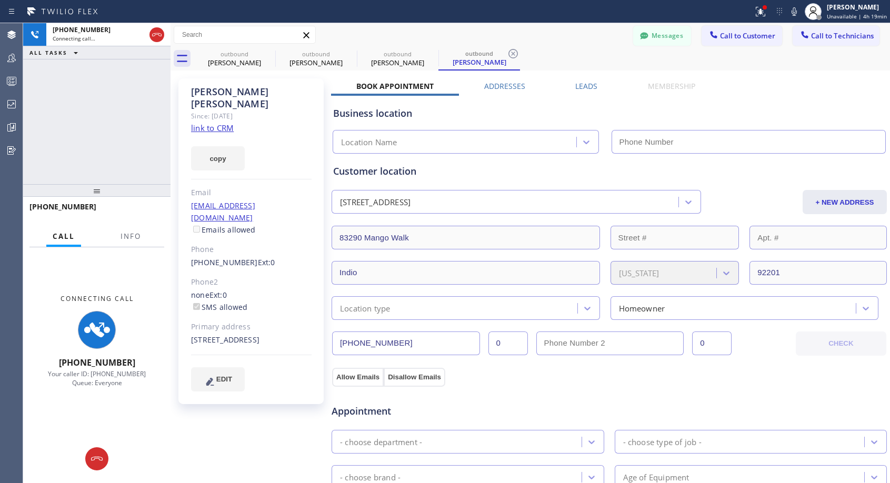
type input "[PHONE_NUMBER]"
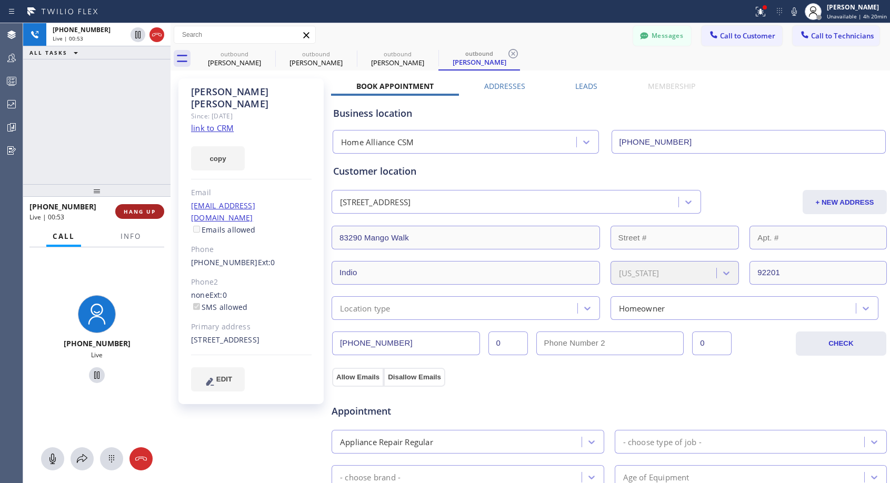
click at [138, 213] on span "HANG UP" at bounding box center [140, 211] width 32 height 7
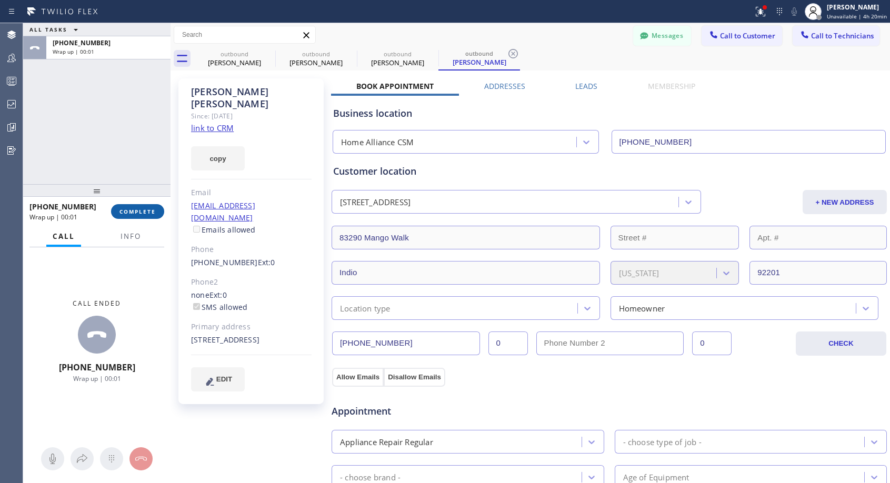
click at [138, 213] on span "COMPLETE" at bounding box center [137, 211] width 36 height 7
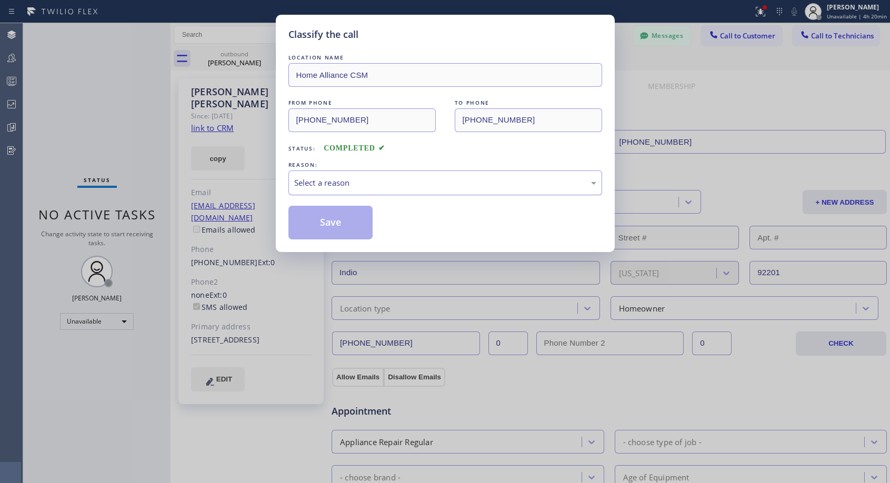
click at [316, 177] on div "Select a reason" at bounding box center [445, 183] width 302 height 12
click at [321, 224] on button "Save" at bounding box center [330, 223] width 85 height 34
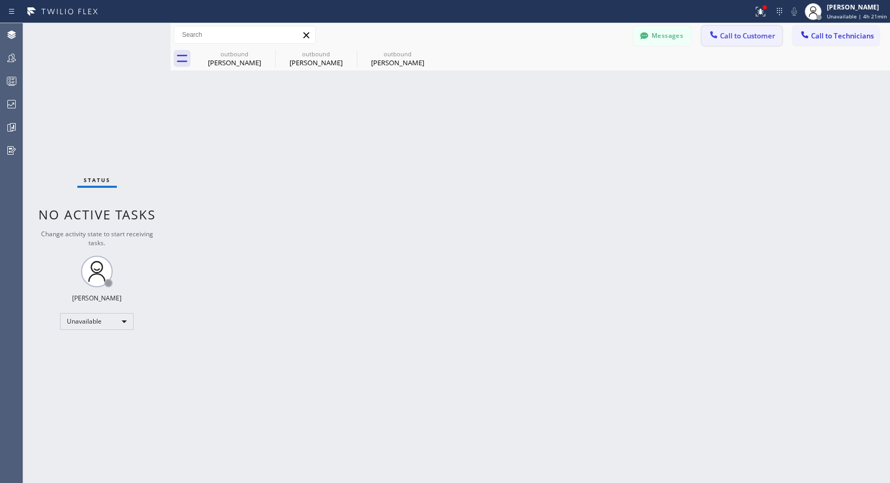
click at [741, 34] on span "Call to Customer" at bounding box center [747, 35] width 55 height 9
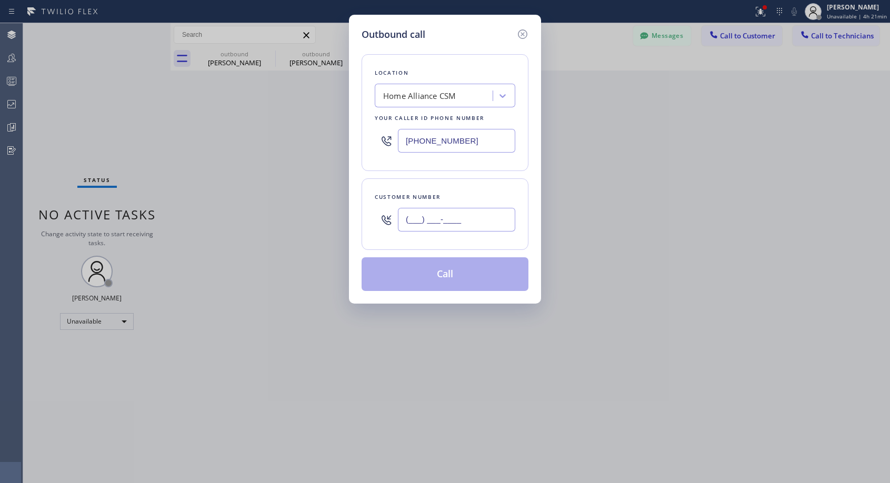
click at [447, 213] on input "(___) ___-____" at bounding box center [456, 220] width 117 height 24
paste input "646) 327-9962"
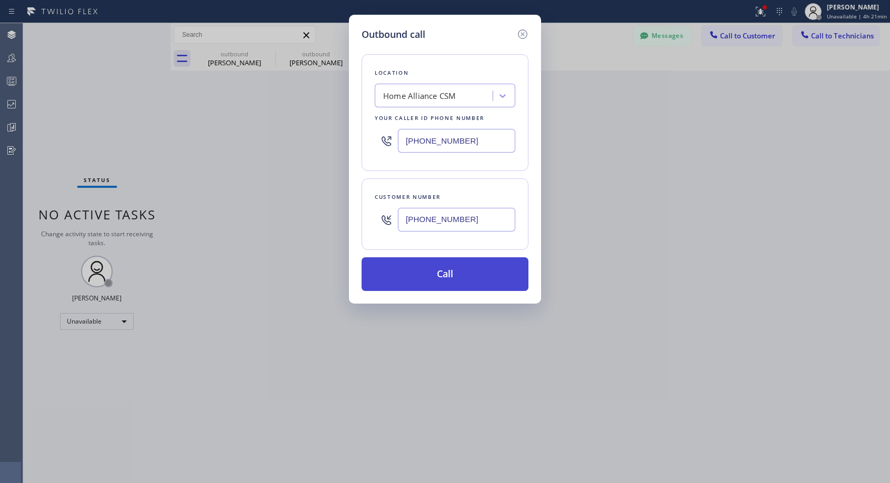
type input "[PHONE_NUMBER]"
click at [449, 273] on button "Call" at bounding box center [444, 274] width 167 height 34
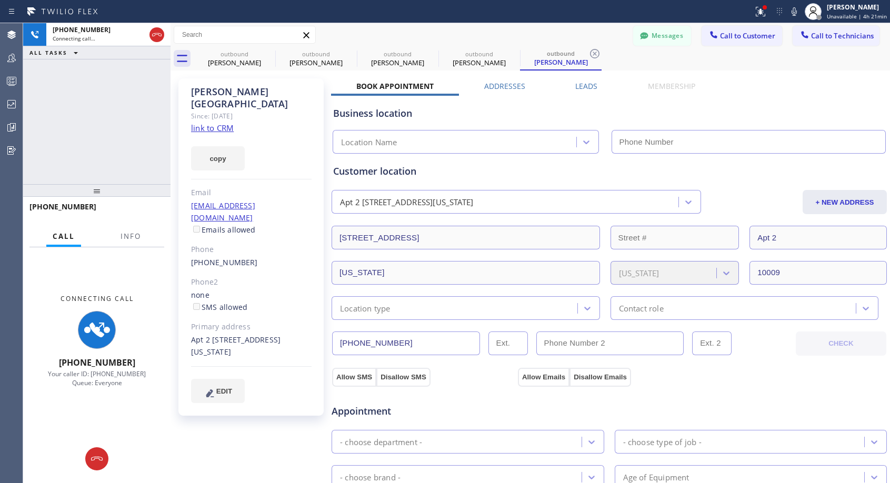
type input "[PHONE_NUMBER]"
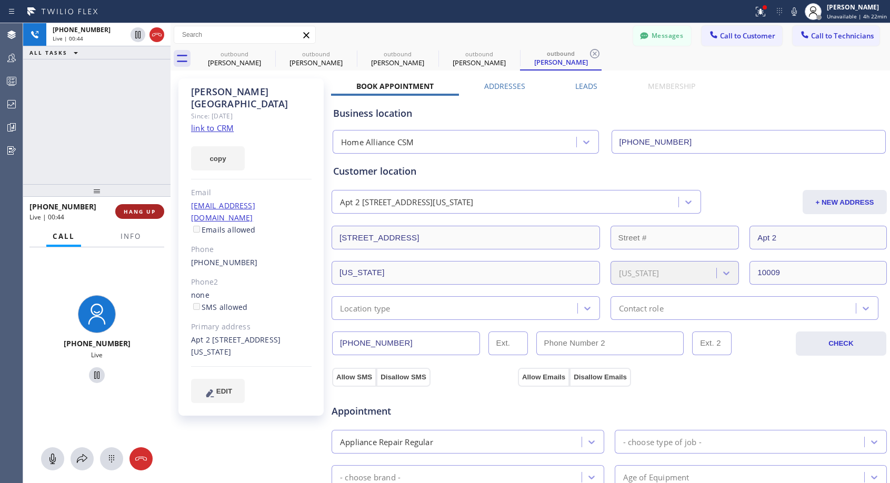
click at [139, 209] on span "HANG UP" at bounding box center [140, 211] width 32 height 7
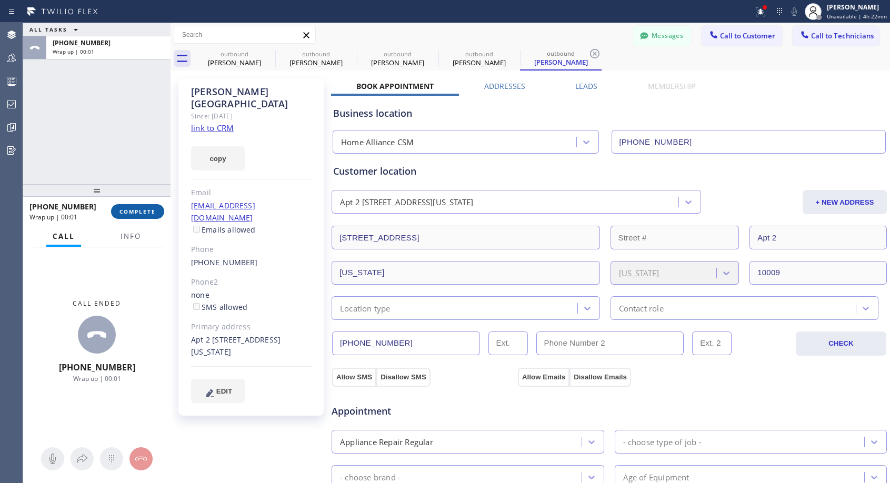
click at [139, 209] on span "COMPLETE" at bounding box center [137, 211] width 36 height 7
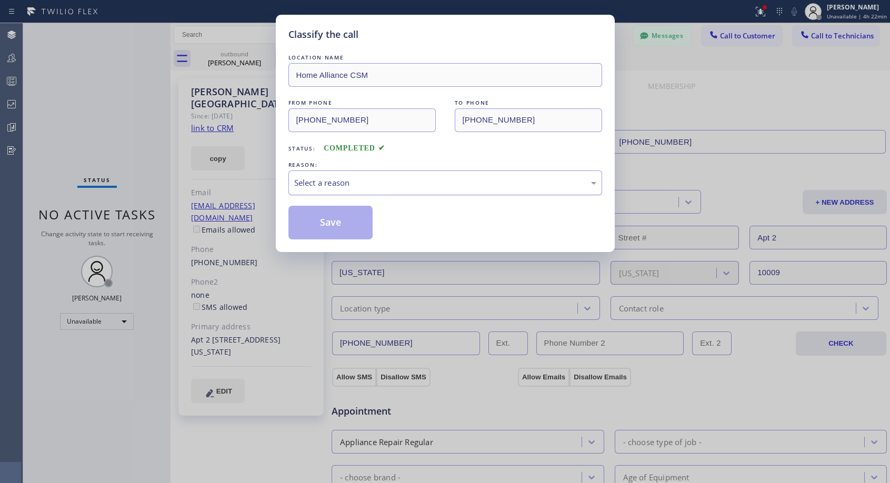
click at [368, 184] on div "Select a reason" at bounding box center [445, 183] width 302 height 12
click at [329, 219] on button "Save" at bounding box center [330, 223] width 85 height 34
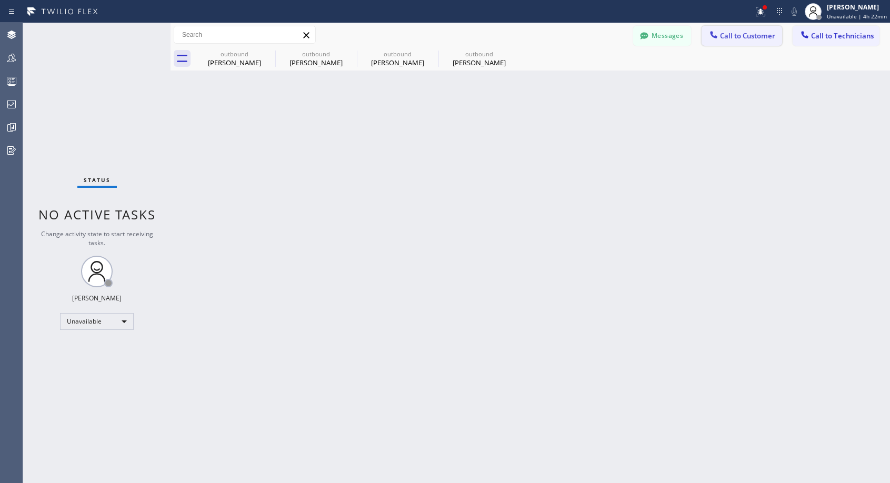
click at [755, 37] on span "Call to Customer" at bounding box center [747, 35] width 55 height 9
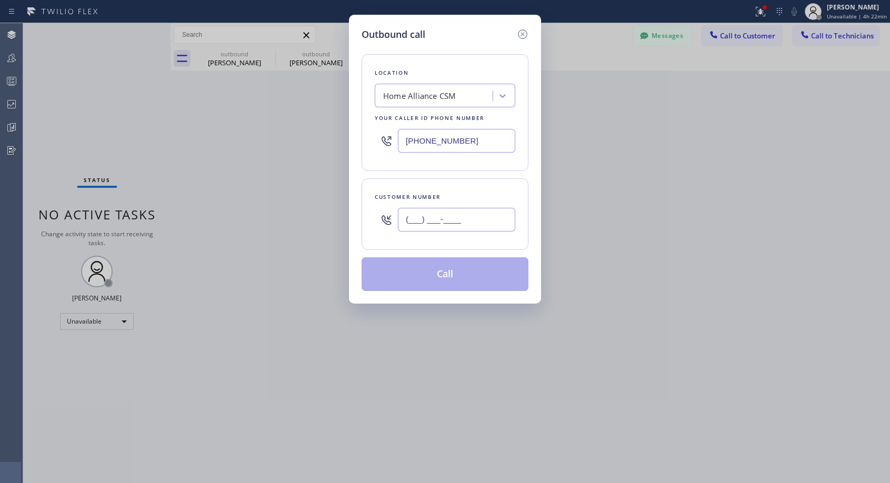
click at [502, 215] on input "(___) ___-____" at bounding box center [456, 220] width 117 height 24
paste input "626) 862-9454"
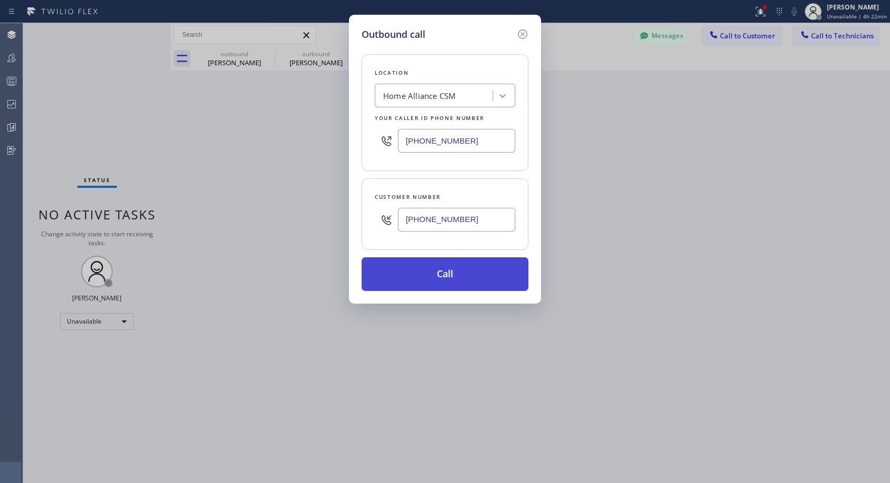
type input "[PHONE_NUMBER]"
click at [456, 267] on button "Call" at bounding box center [444, 274] width 167 height 34
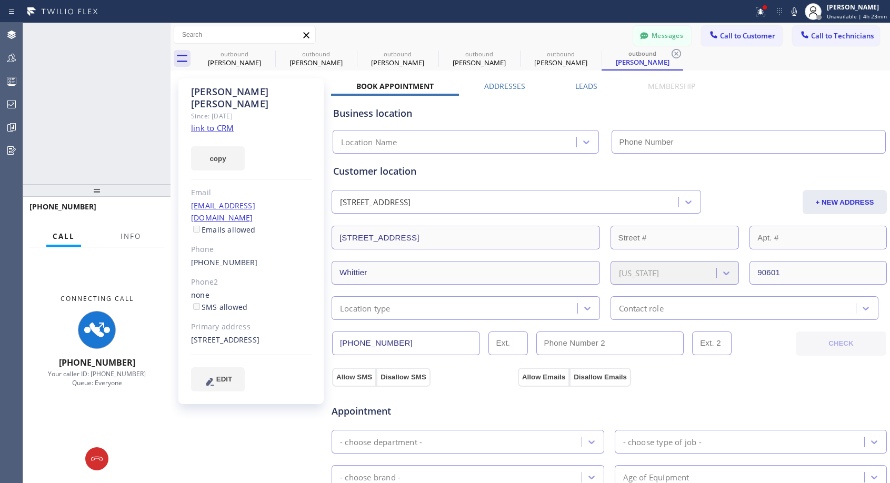
type input "[PHONE_NUMBER]"
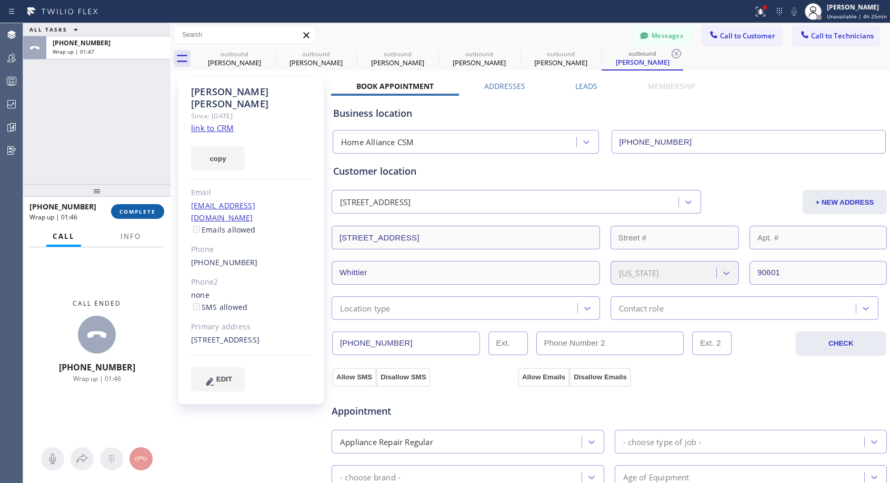
click at [156, 213] on button "COMPLETE" at bounding box center [137, 211] width 53 height 15
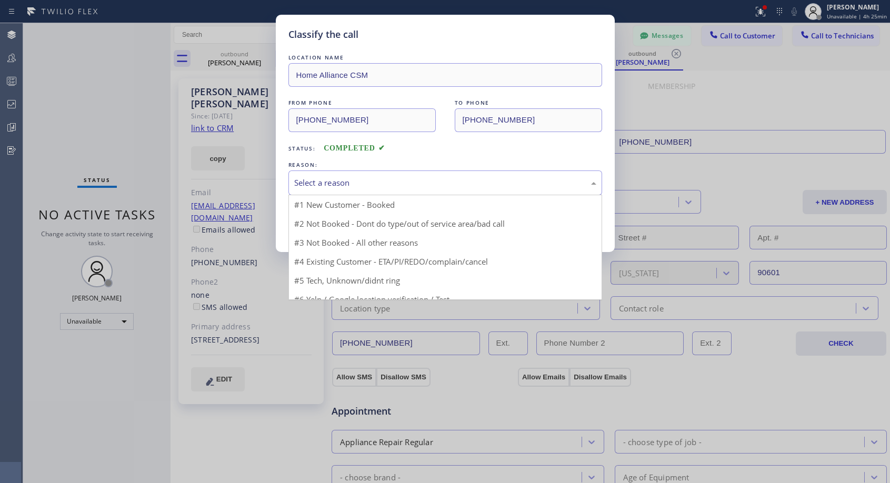
click at [328, 177] on div "Select a reason" at bounding box center [445, 183] width 302 height 12
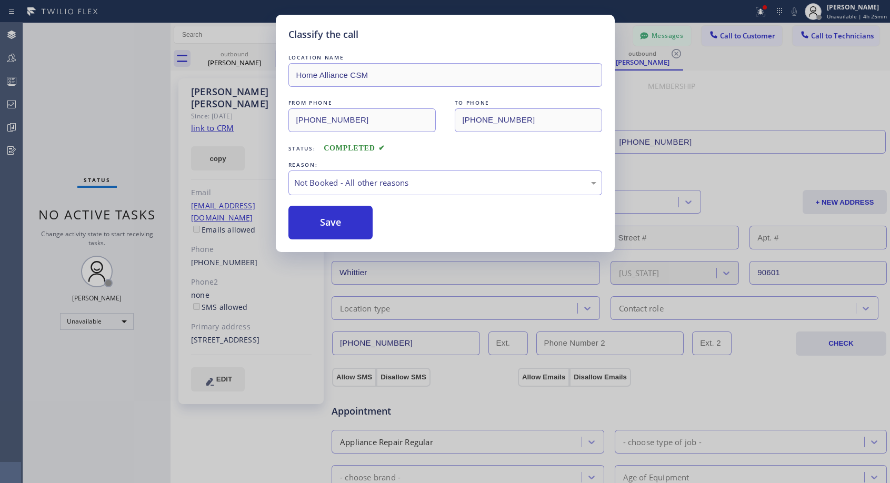
click at [316, 224] on button "Save" at bounding box center [330, 223] width 85 height 34
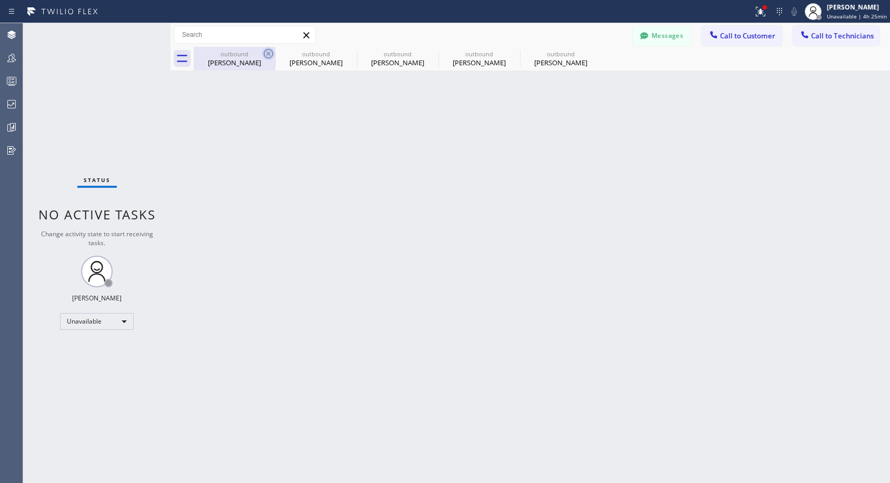
click at [269, 57] on icon at bounding box center [268, 53] width 13 height 13
click at [0, 0] on icon at bounding box center [0, 0] width 0 height 0
click at [425, 56] on icon at bounding box center [431, 53] width 13 height 13
click at [0, 0] on icon at bounding box center [0, 0] width 0 height 0
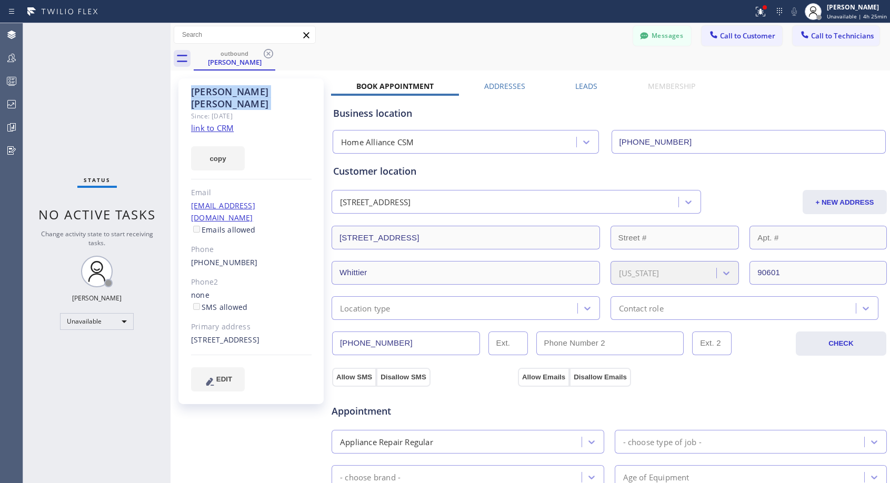
click at [269, 56] on icon at bounding box center [268, 53] width 13 height 13
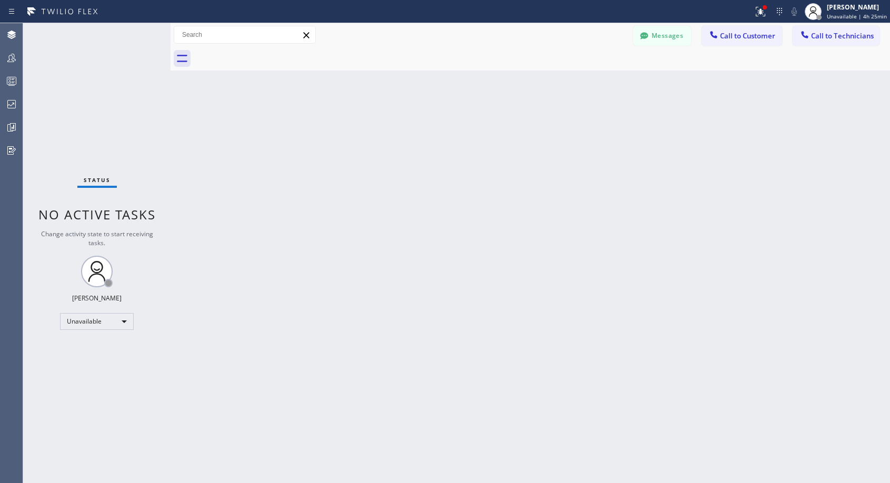
click at [269, 56] on div at bounding box center [542, 59] width 696 height 24
drag, startPoint x: 730, startPoint y: 35, endPoint x: 470, endPoint y: 189, distance: 301.5
click at [729, 36] on span "Call to Customer" at bounding box center [747, 35] width 55 height 9
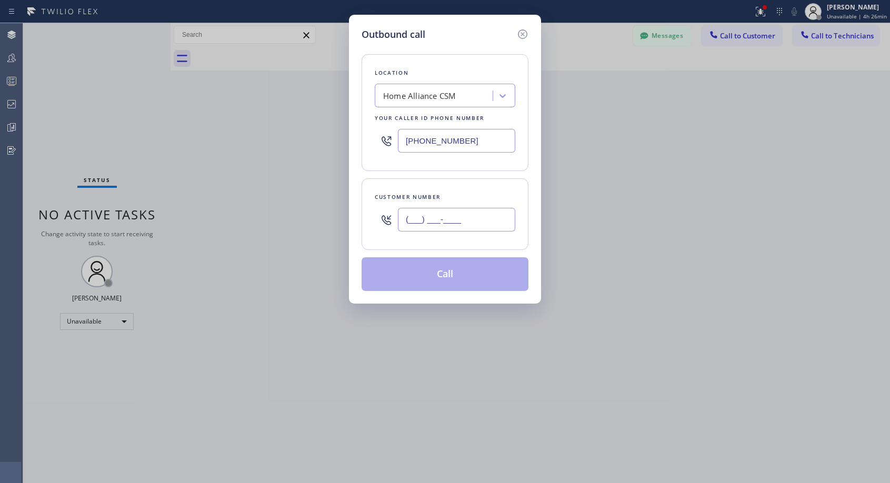
click at [470, 219] on input "(___) ___-____" at bounding box center [456, 220] width 117 height 24
paste input "323) 915-4331"
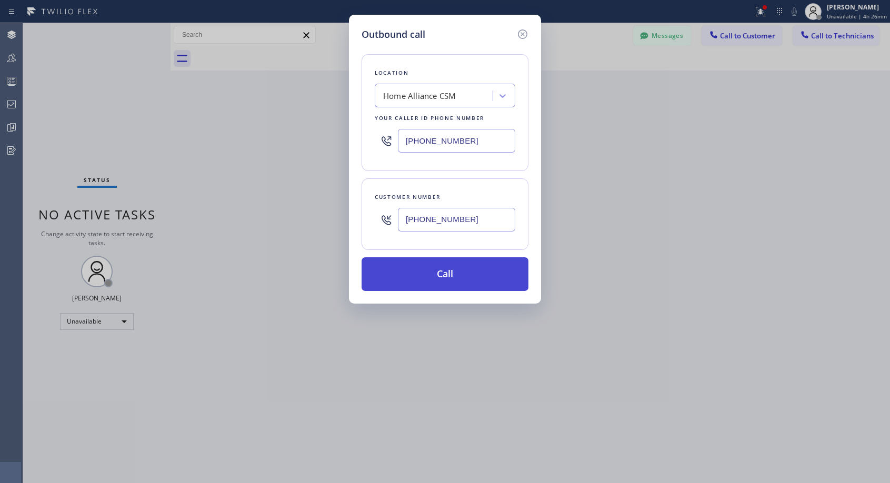
type input "[PHONE_NUMBER]"
click at [448, 278] on button "Call" at bounding box center [444, 274] width 167 height 34
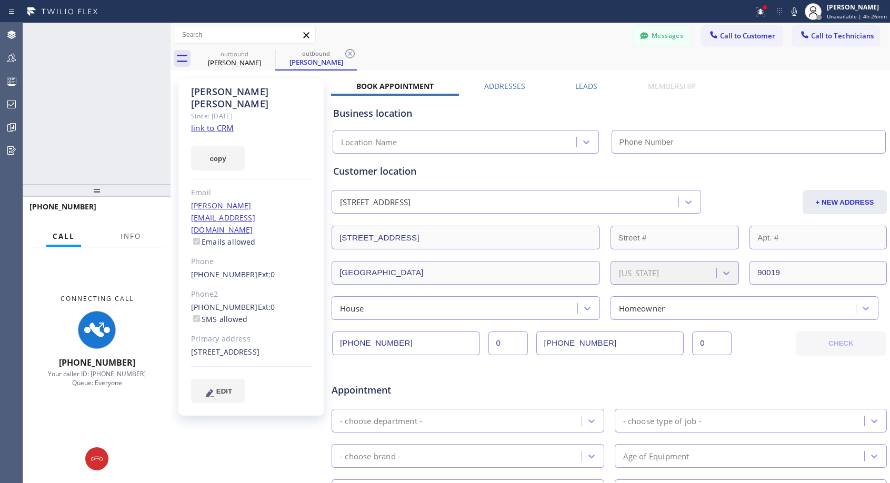
type input "[PHONE_NUMBER]"
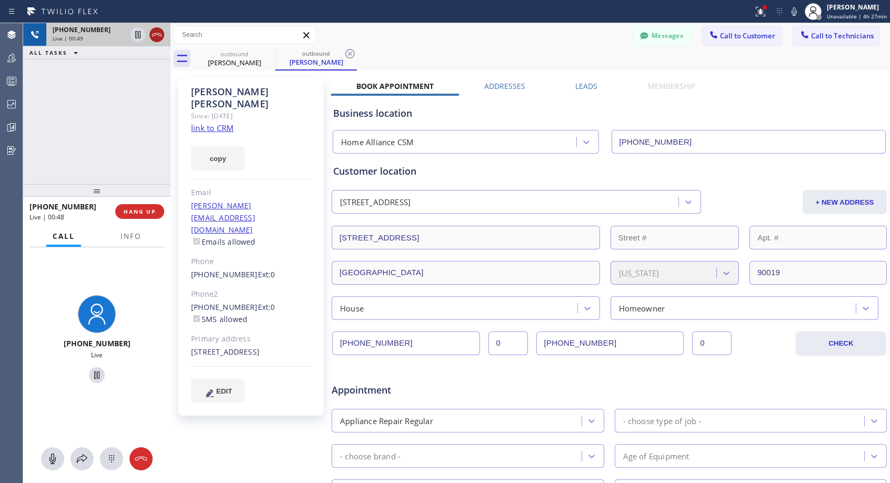
click at [157, 34] on icon at bounding box center [156, 34] width 13 height 13
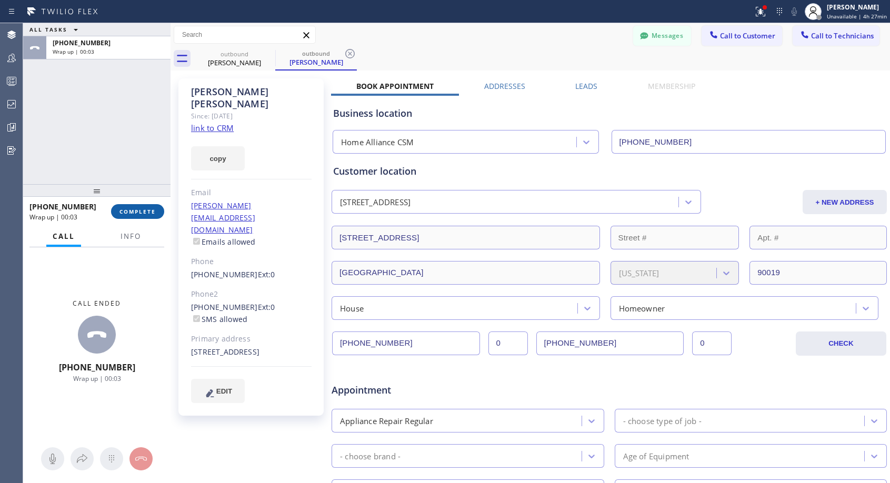
click at [140, 206] on button "COMPLETE" at bounding box center [137, 211] width 53 height 15
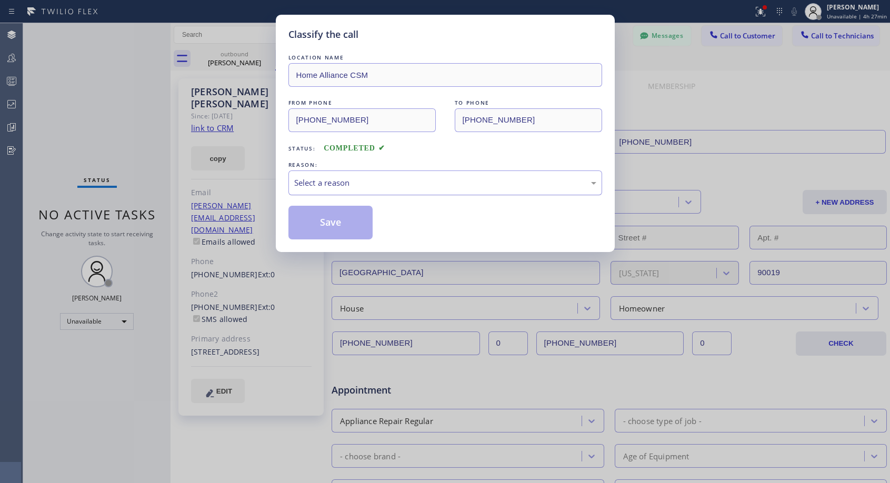
click at [407, 182] on div "Select a reason" at bounding box center [445, 183] width 302 height 12
click at [354, 220] on button "Save" at bounding box center [330, 223] width 85 height 34
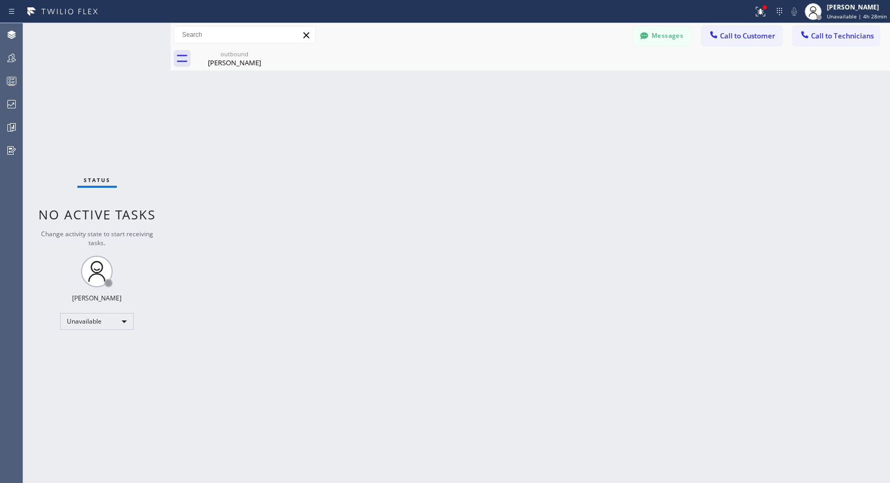
click at [739, 36] on span "Call to Customer" at bounding box center [747, 35] width 55 height 9
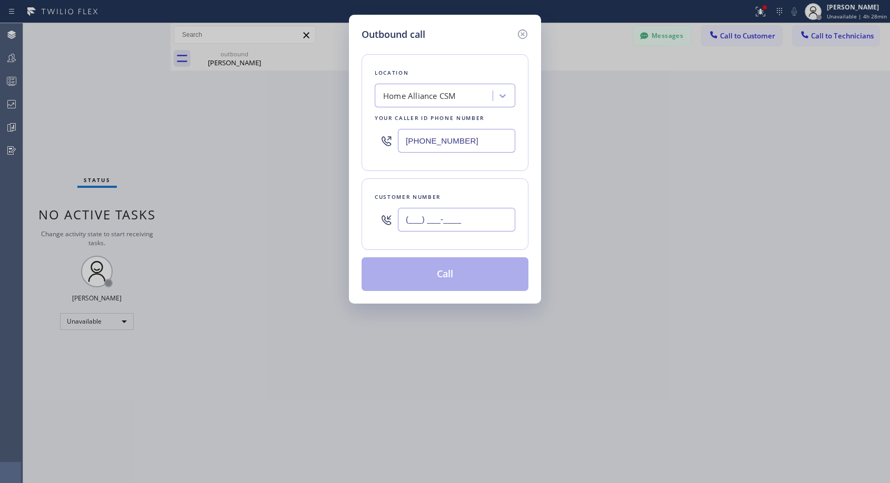
click at [465, 213] on input "(___) ___-____" at bounding box center [456, 220] width 117 height 24
paste input "404) 275-7295"
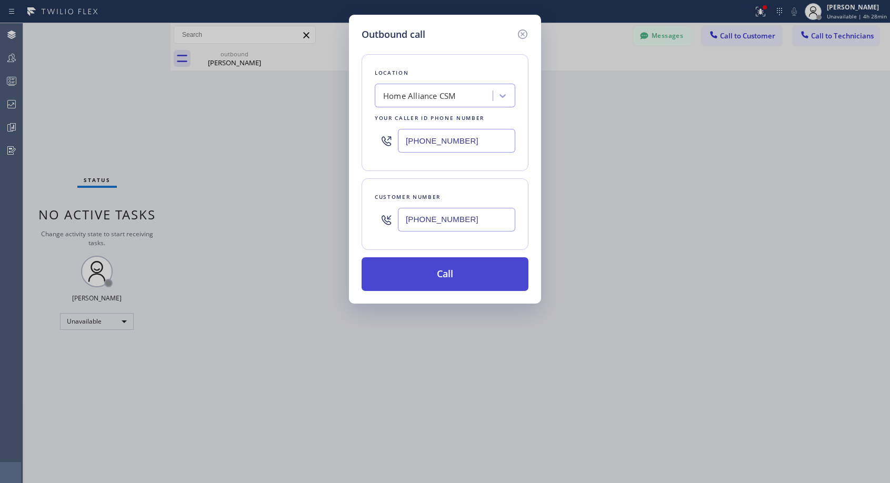
type input "[PHONE_NUMBER]"
click at [440, 273] on button "Call" at bounding box center [444, 274] width 167 height 34
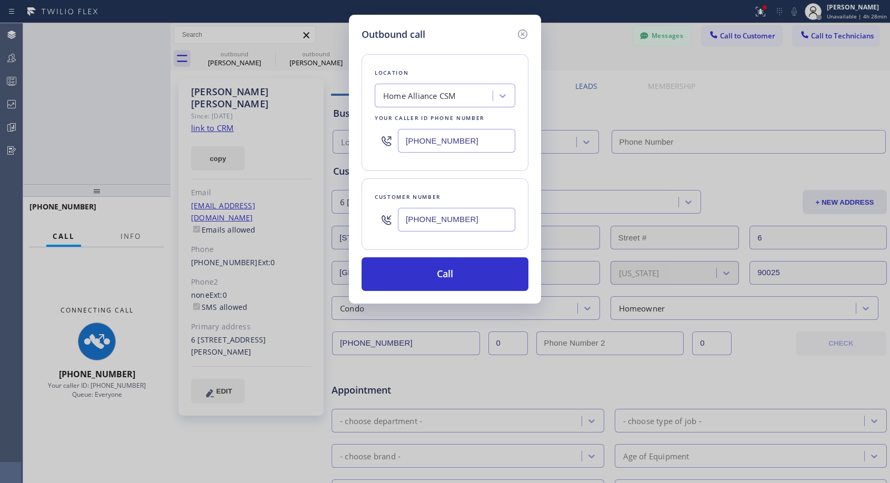
type input "[PHONE_NUMBER]"
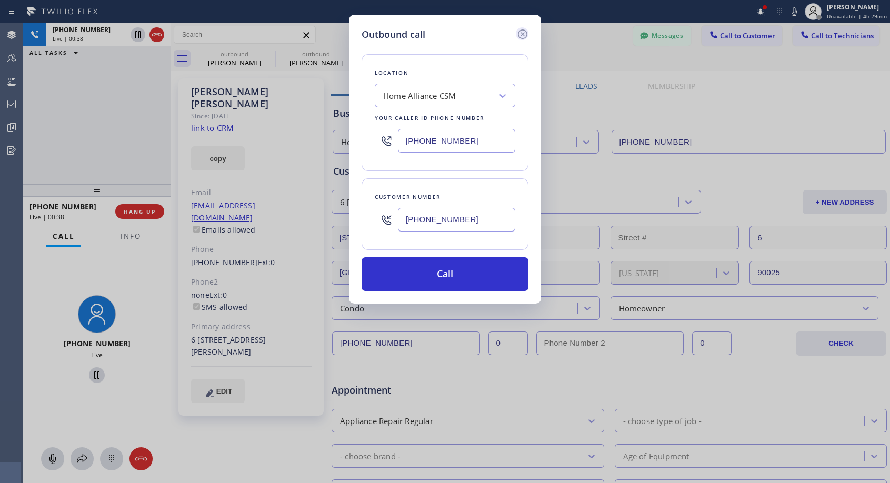
click at [520, 35] on icon at bounding box center [522, 34] width 13 height 13
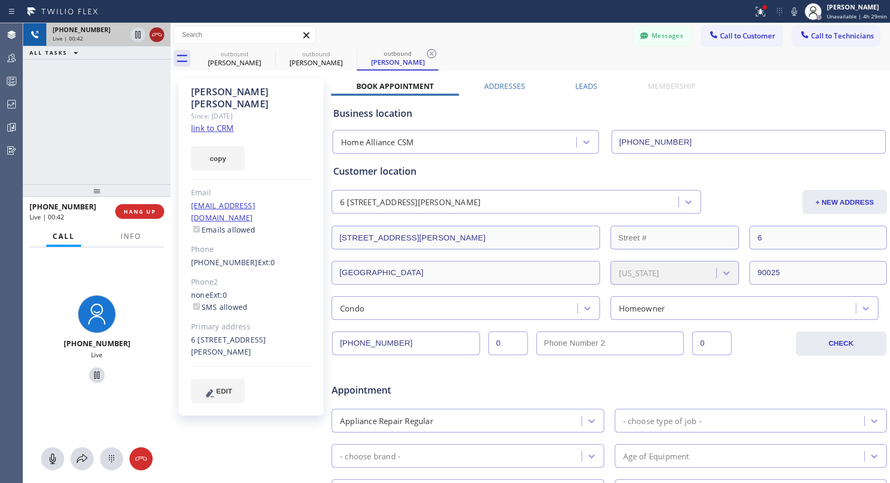
click at [154, 33] on icon at bounding box center [156, 34] width 13 height 13
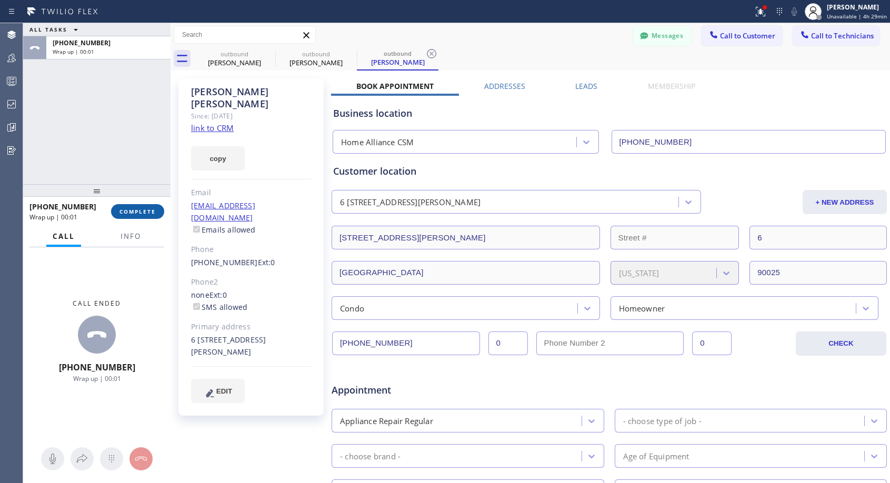
click at [124, 208] on span "COMPLETE" at bounding box center [137, 211] width 36 height 7
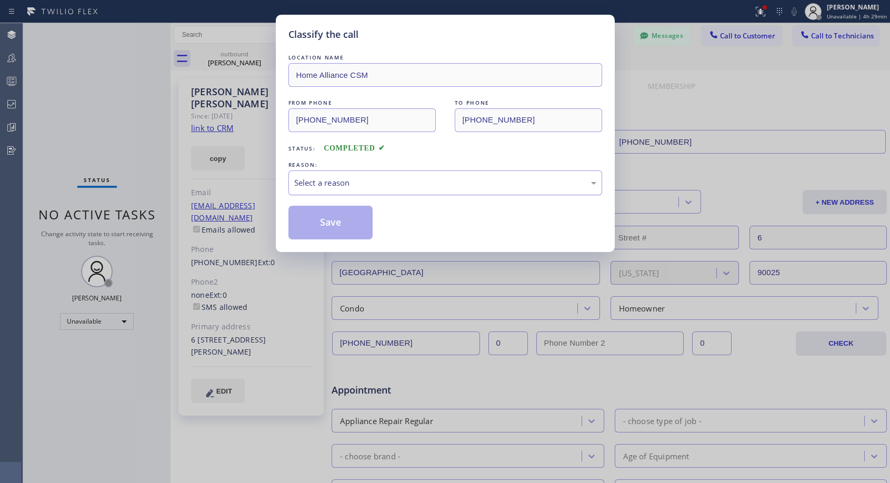
click at [462, 186] on div "Select a reason" at bounding box center [445, 183] width 302 height 12
click at [350, 223] on button "Save" at bounding box center [330, 223] width 85 height 34
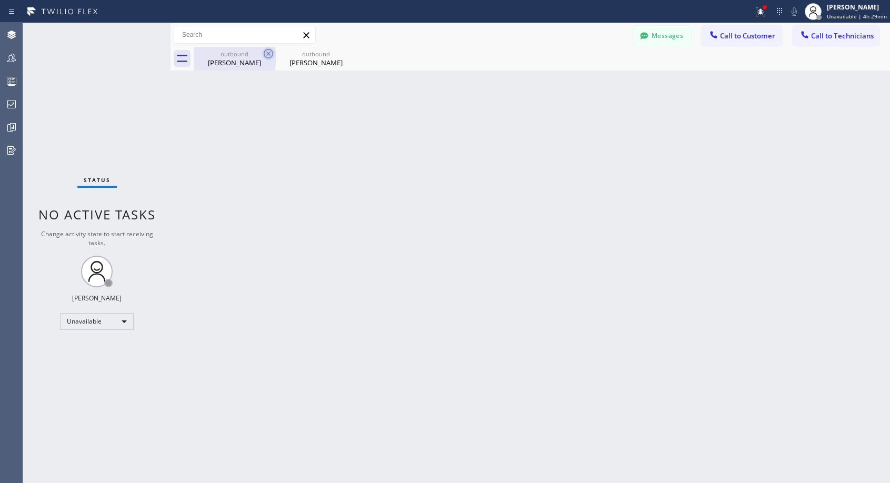
click at [267, 57] on icon at bounding box center [268, 53] width 13 height 13
click at [0, 0] on icon at bounding box center [0, 0] width 0 height 0
click at [267, 57] on div at bounding box center [542, 59] width 696 height 24
click at [753, 39] on span "Call to Customer" at bounding box center [747, 35] width 55 height 9
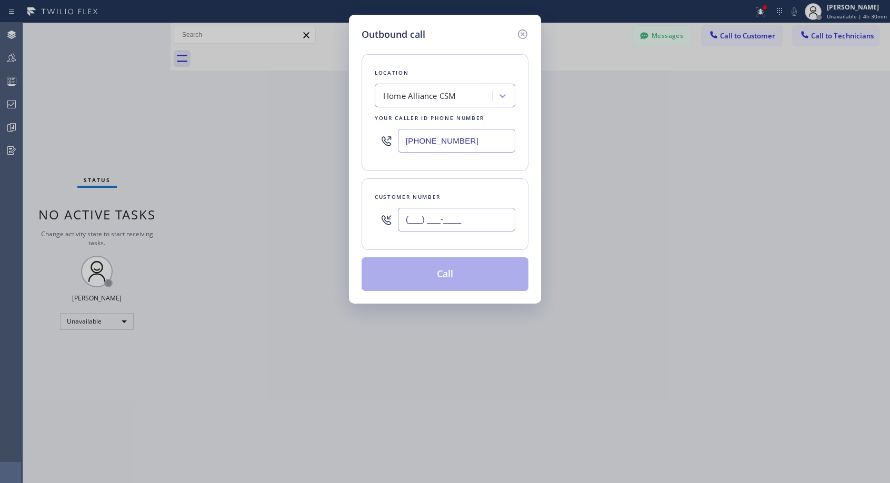
click at [441, 225] on input "(___) ___-____" at bounding box center [456, 220] width 117 height 24
paste input "323) 236-2103"
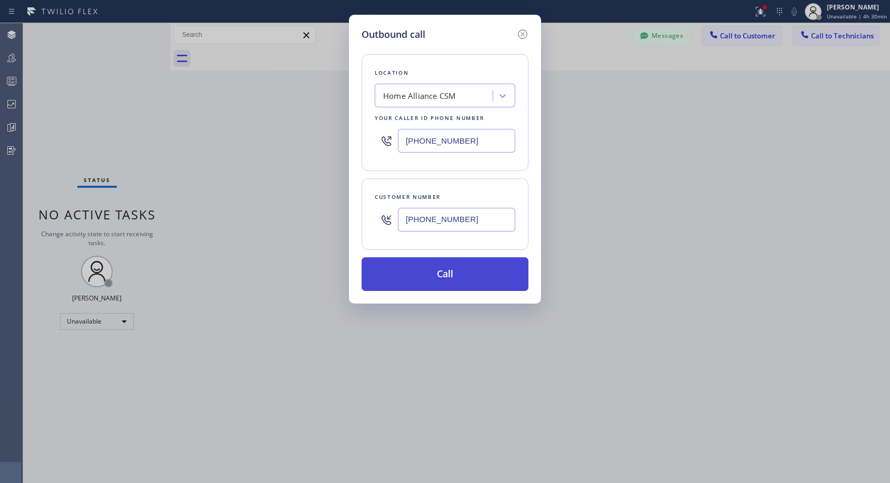
type input "[PHONE_NUMBER]"
click at [472, 281] on button "Call" at bounding box center [444, 274] width 167 height 34
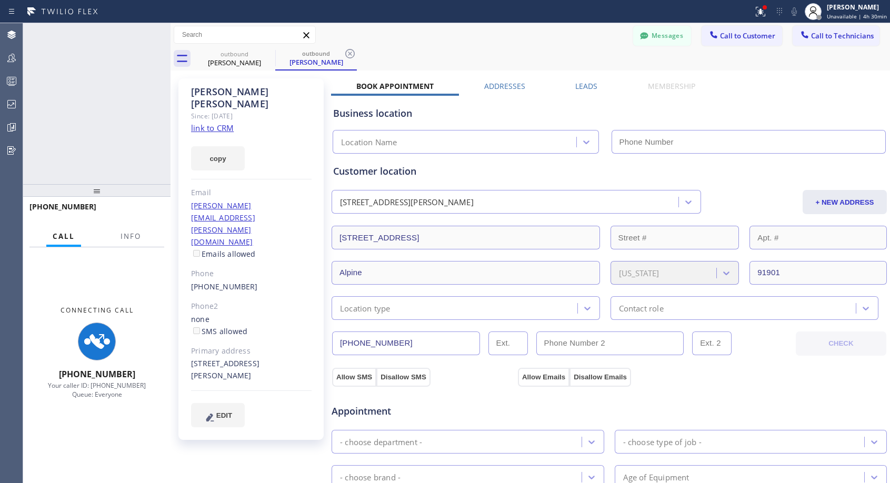
type input "[PHONE_NUMBER]"
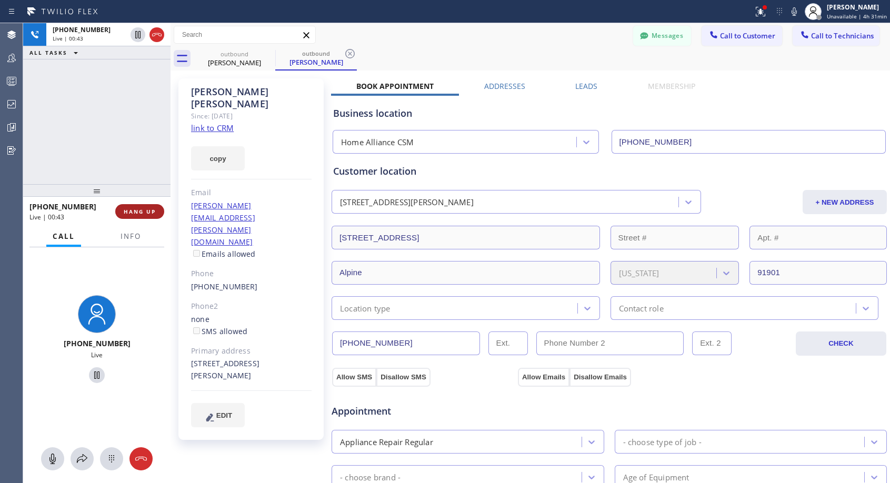
click at [136, 211] on span "HANG UP" at bounding box center [140, 211] width 32 height 7
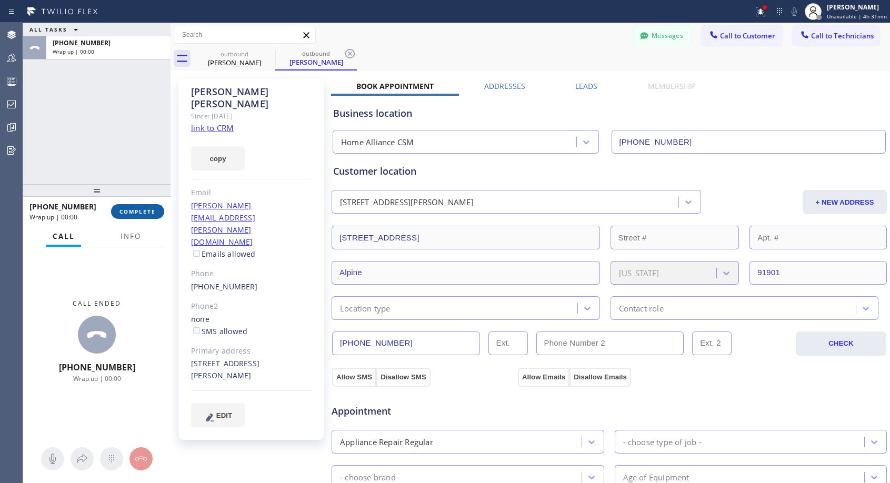
click at [136, 211] on span "COMPLETE" at bounding box center [137, 211] width 36 height 7
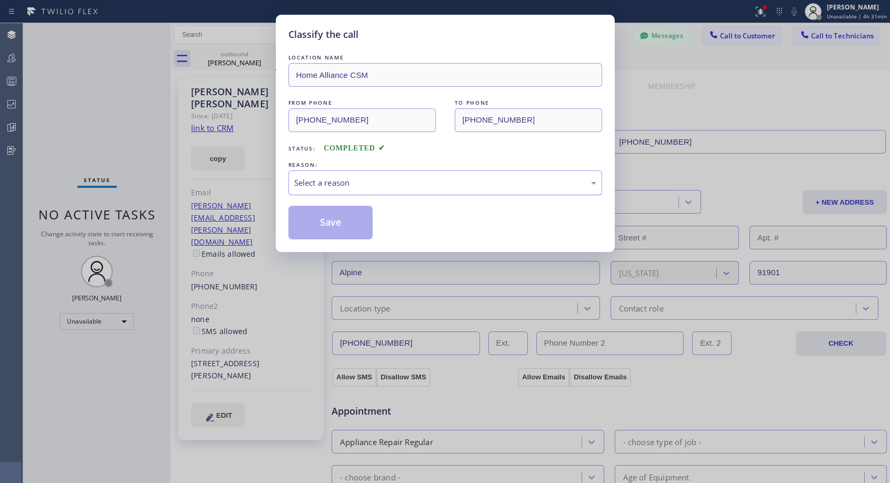
click at [417, 184] on div "Select a reason" at bounding box center [445, 183] width 302 height 12
click at [355, 220] on button "Save" at bounding box center [330, 223] width 85 height 34
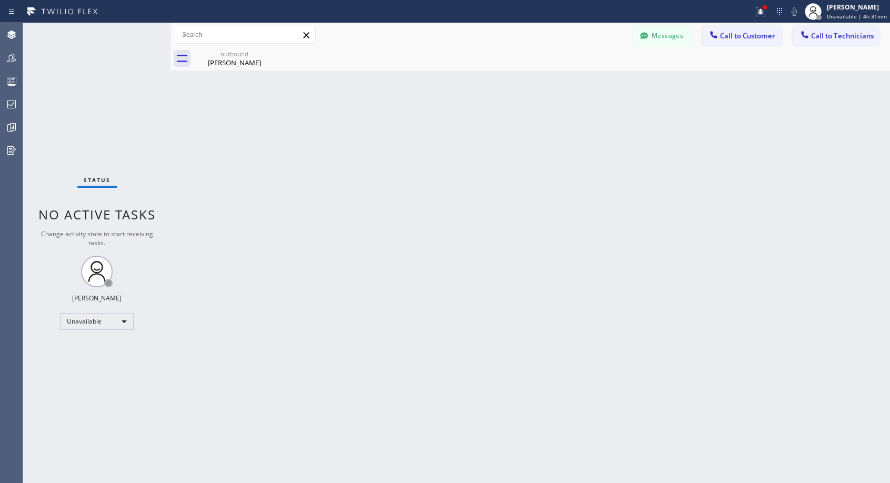
click at [719, 37] on div at bounding box center [713, 35] width 13 height 13
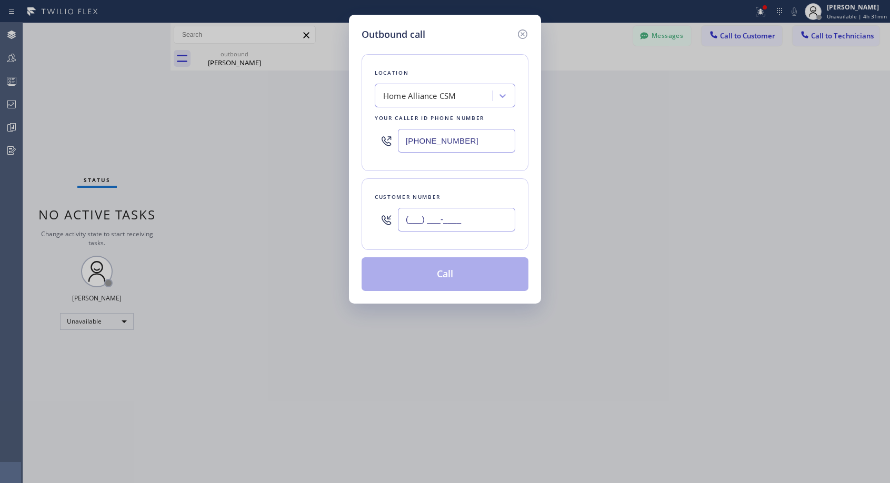
click at [482, 223] on input "(___) ___-____" at bounding box center [456, 220] width 117 height 24
paste input "510) 323-6366"
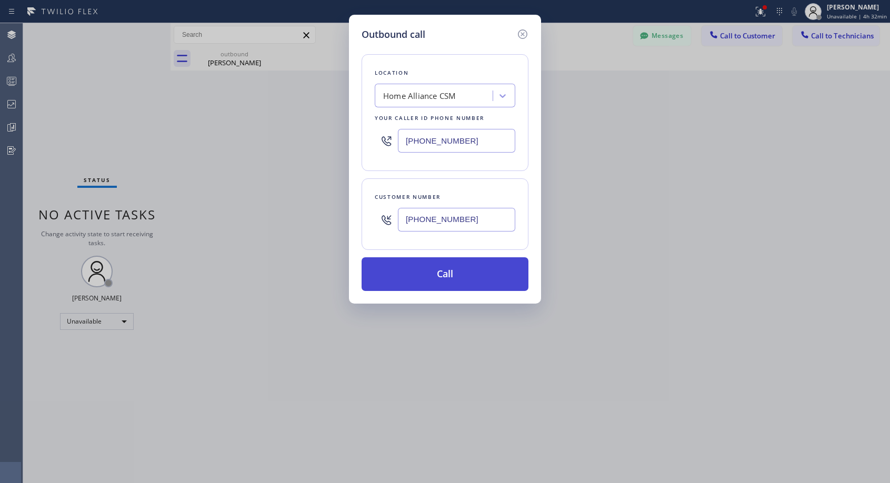
type input "[PHONE_NUMBER]"
click at [466, 274] on button "Call" at bounding box center [444, 274] width 167 height 34
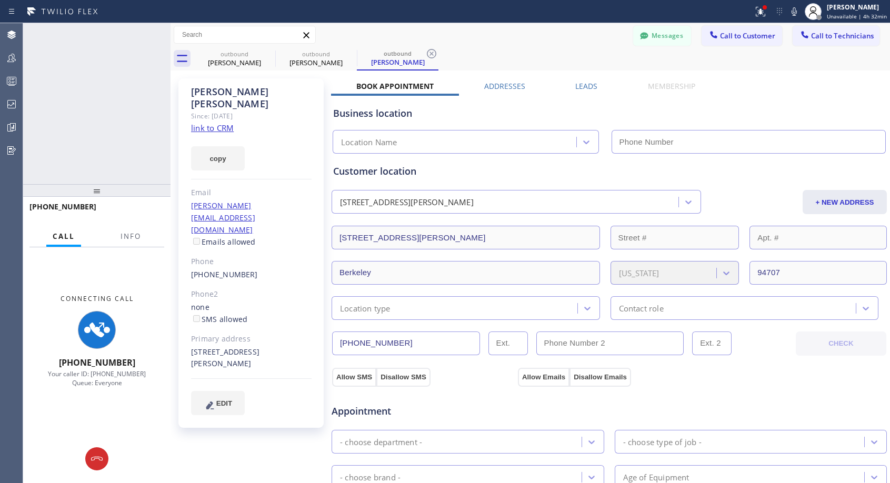
type input "[PHONE_NUMBER]"
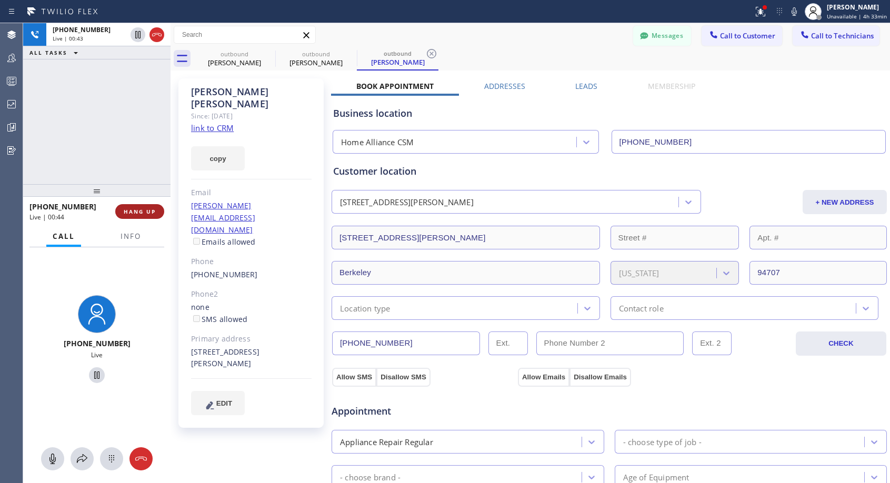
click at [134, 211] on span "HANG UP" at bounding box center [140, 211] width 32 height 7
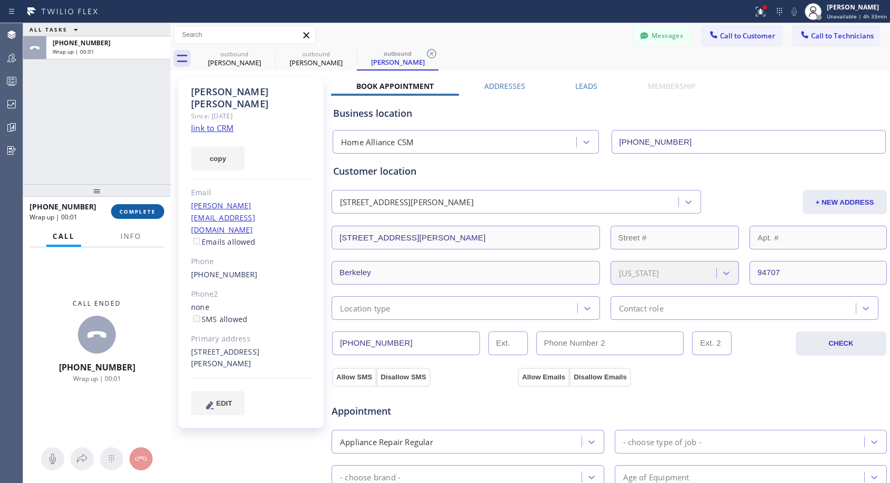
click at [134, 211] on span "COMPLETE" at bounding box center [137, 211] width 36 height 7
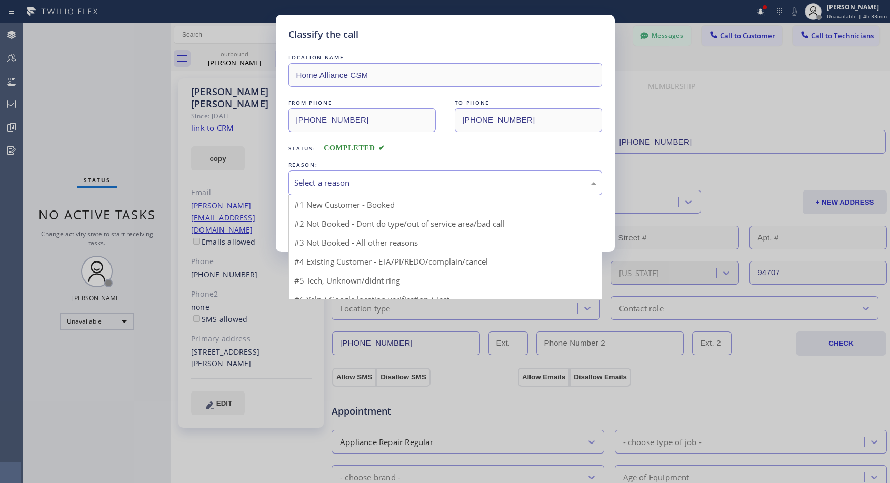
click at [443, 181] on div "Select a reason" at bounding box center [445, 183] width 302 height 12
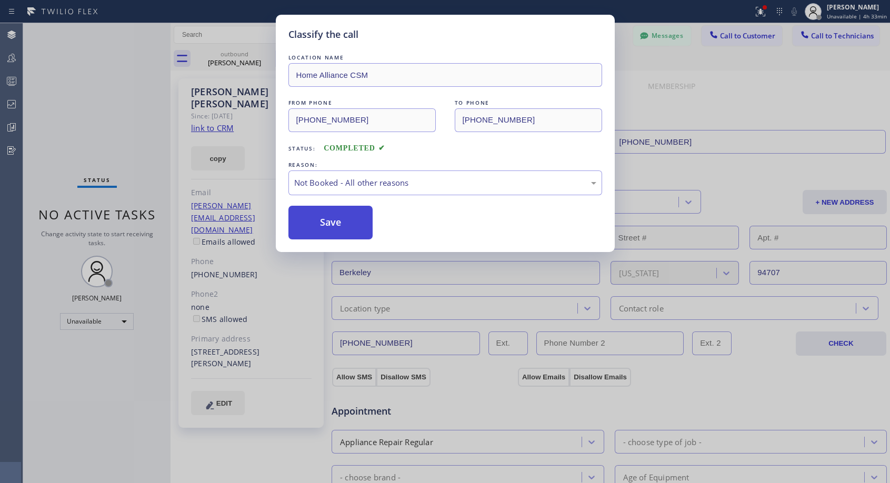
click at [355, 225] on button "Save" at bounding box center [330, 223] width 85 height 34
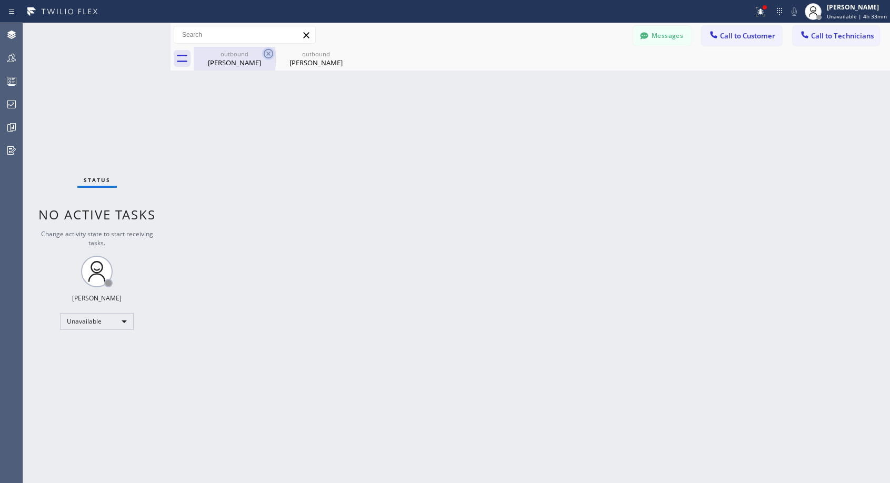
click at [270, 52] on icon at bounding box center [268, 53] width 13 height 13
click at [0, 0] on icon at bounding box center [0, 0] width 0 height 0
click at [748, 39] on span "Call to Customer" at bounding box center [747, 35] width 55 height 9
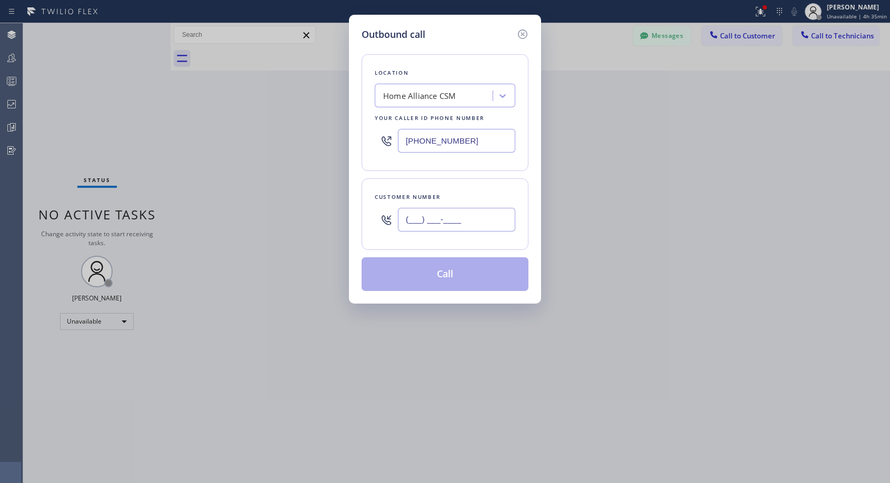
click at [484, 220] on input "(___) ___-____" at bounding box center [456, 220] width 117 height 24
paste input "917) 215-1339"
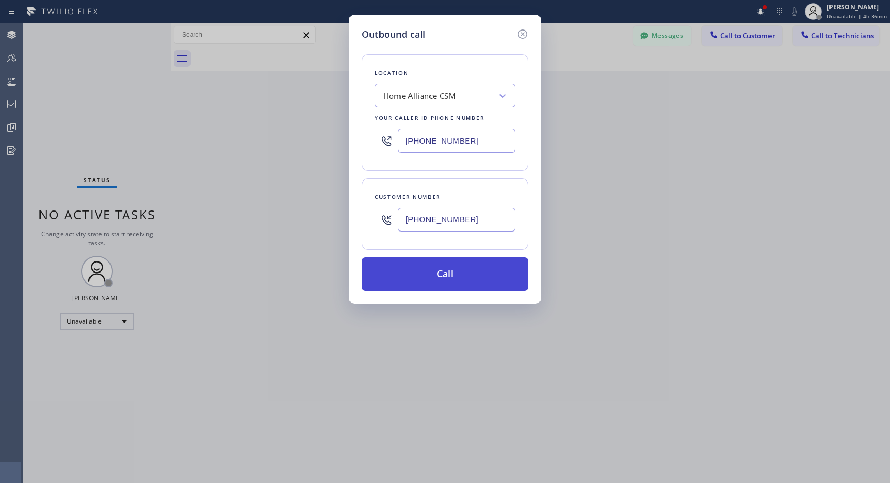
type input "[PHONE_NUMBER]"
click at [440, 270] on button "Call" at bounding box center [444, 274] width 167 height 34
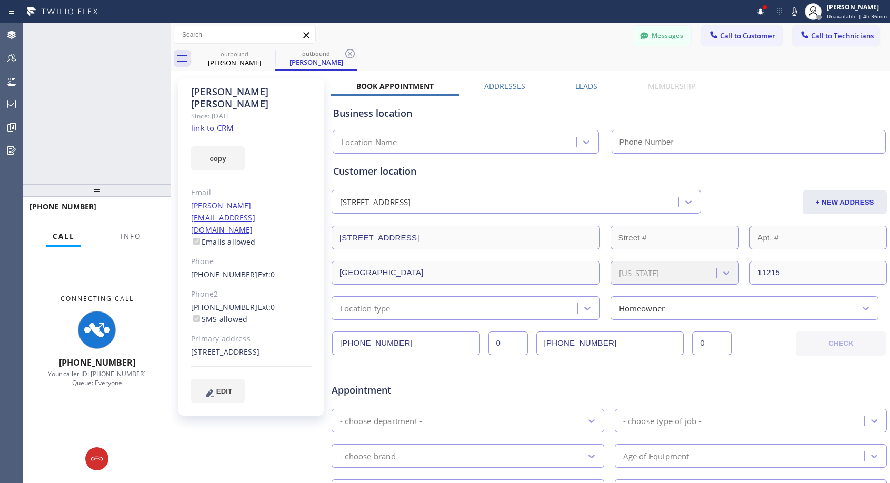
type input "[PHONE_NUMBER]"
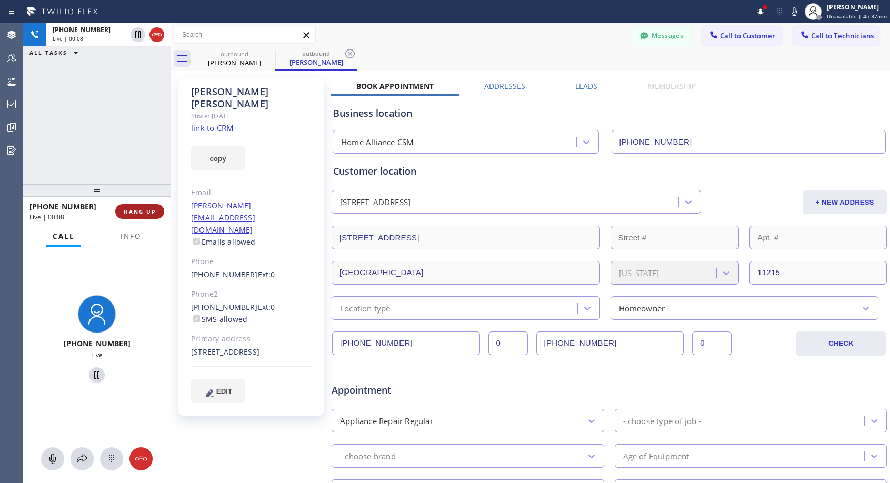
click at [147, 206] on button "HANG UP" at bounding box center [139, 211] width 49 height 15
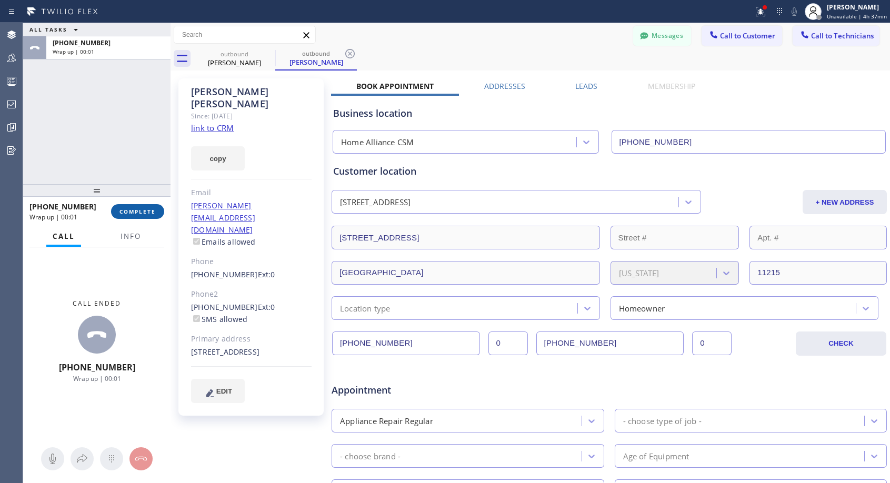
click at [155, 208] on span "COMPLETE" at bounding box center [137, 211] width 36 height 7
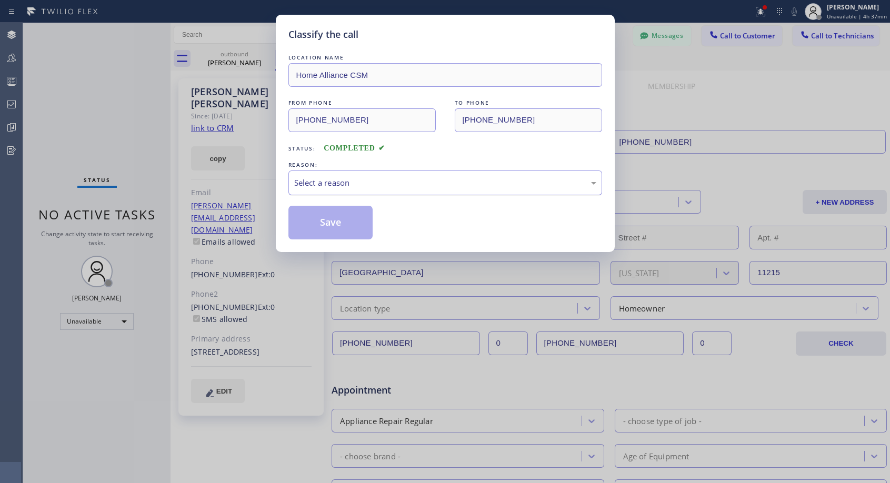
click at [361, 181] on div "Select a reason" at bounding box center [445, 183] width 302 height 12
click at [334, 220] on button "Save" at bounding box center [330, 223] width 85 height 34
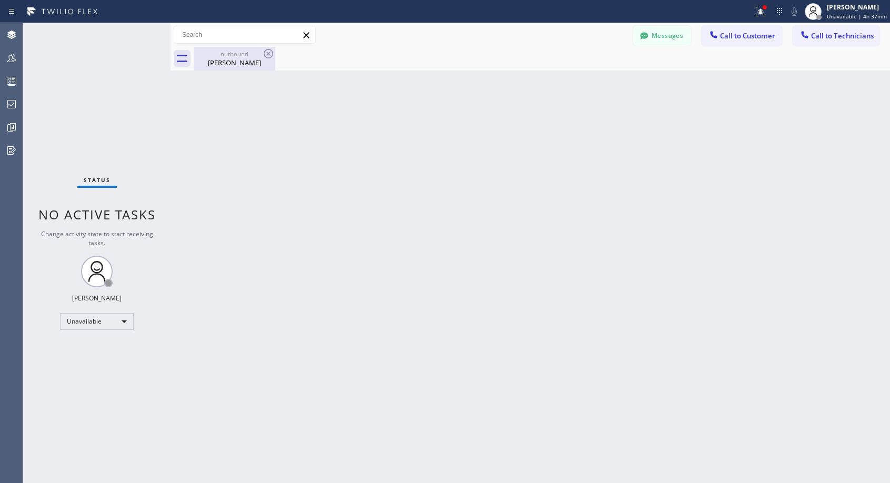
click at [243, 61] on div "[PERSON_NAME]" at bounding box center [234, 62] width 79 height 9
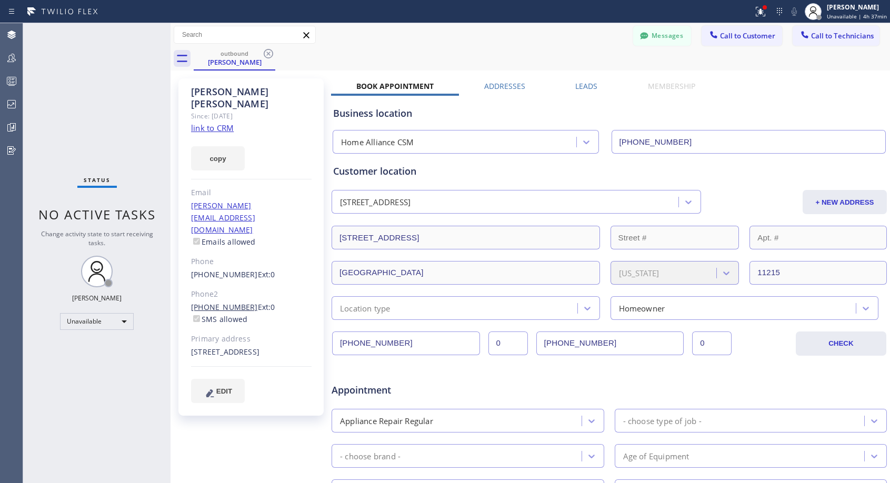
click at [231, 302] on link "[PHONE_NUMBER]" at bounding box center [224, 307] width 67 height 10
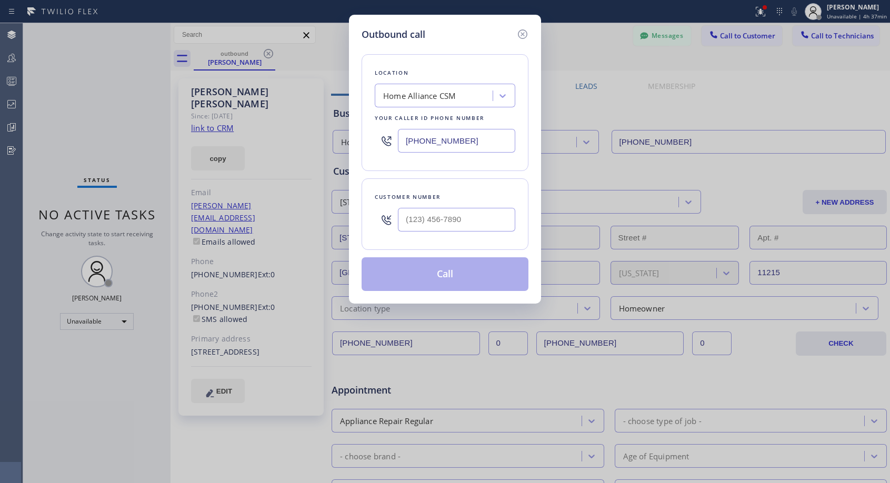
type input "[PHONE_NUMBER]"
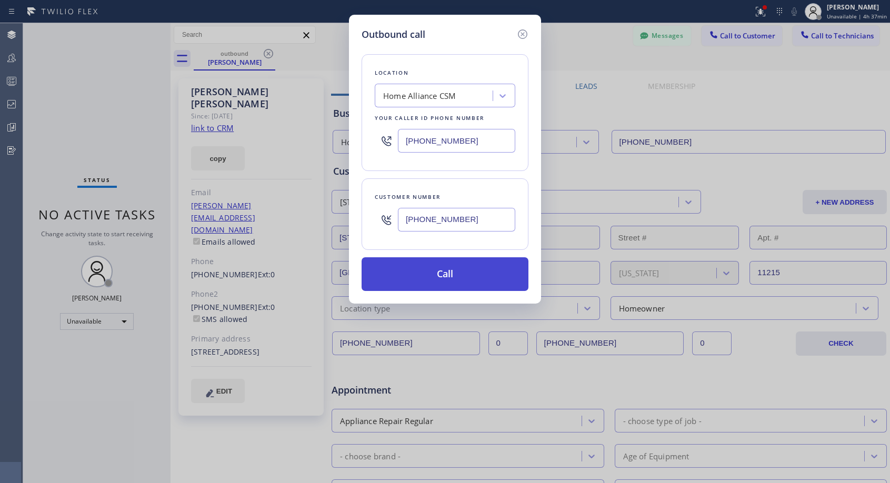
click at [430, 271] on button "Call" at bounding box center [444, 274] width 167 height 34
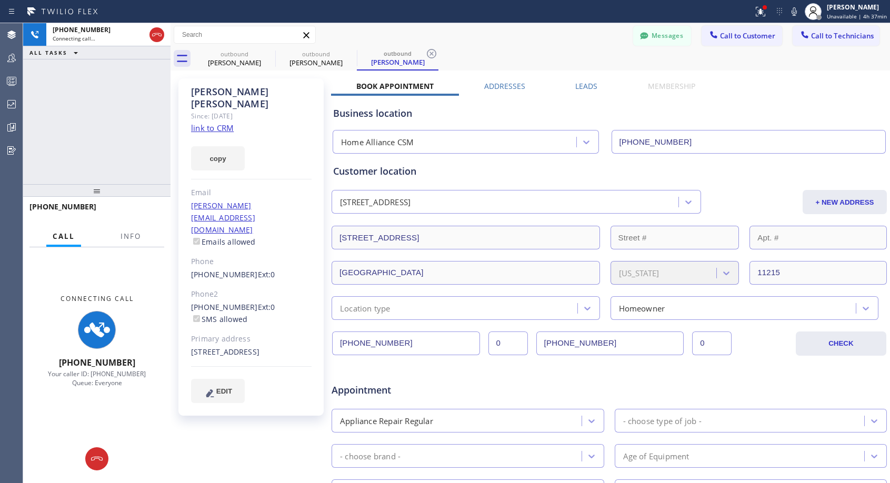
type input "[PHONE_NUMBER]"
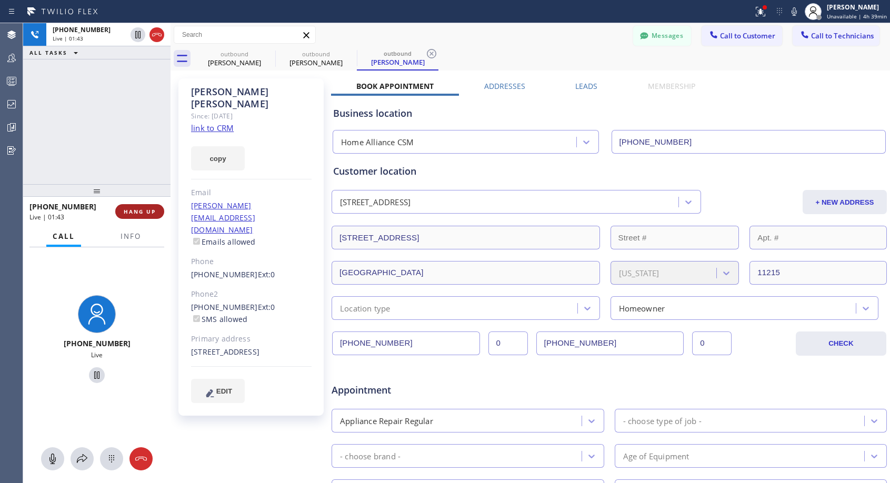
click at [136, 211] on span "HANG UP" at bounding box center [140, 211] width 32 height 7
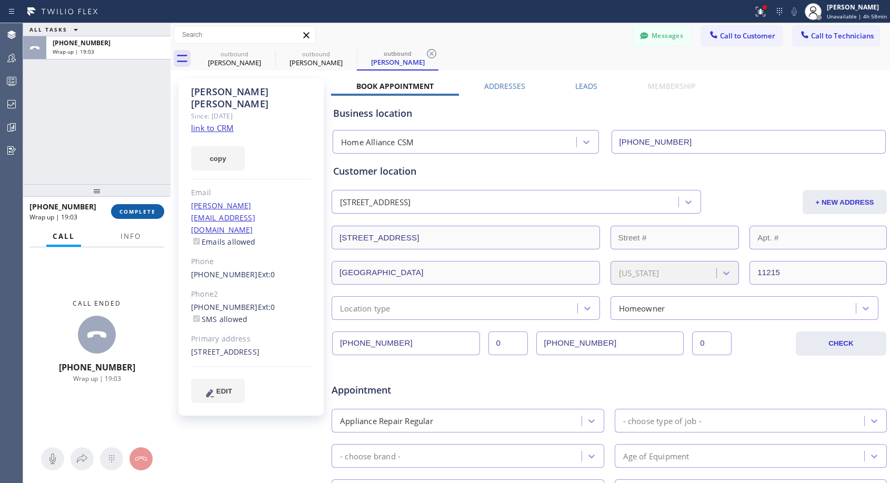
click at [145, 210] on span "COMPLETE" at bounding box center [137, 211] width 36 height 7
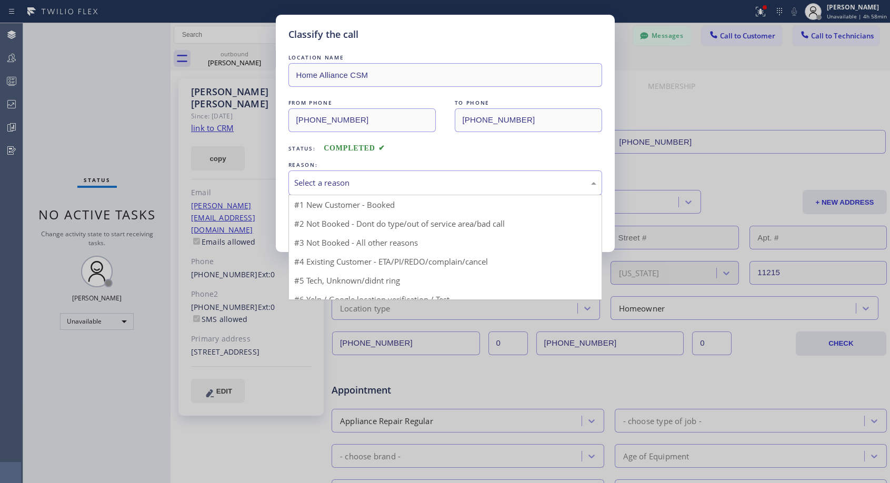
click at [452, 178] on div "Select a reason" at bounding box center [445, 183] width 302 height 12
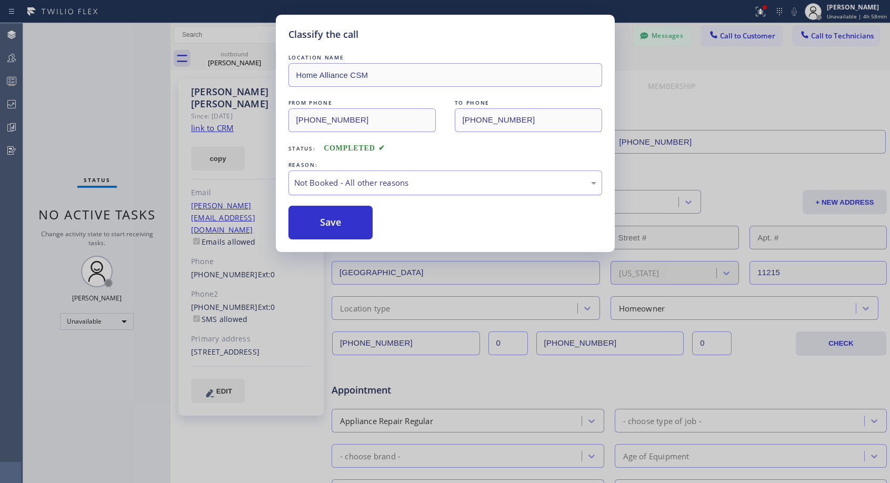
drag, startPoint x: 328, startPoint y: 219, endPoint x: 451, endPoint y: 188, distance: 126.6
click at [451, 188] on div "LOCATION NAME Home Alliance CSM FROM PHONE [PHONE_NUMBER] TO PHONE [PHONE_NUMBE…" at bounding box center [445, 145] width 314 height 187
click at [457, 184] on div "Not Booked - All other reasons" at bounding box center [445, 183] width 302 height 12
click at [329, 218] on button "Save" at bounding box center [330, 223] width 85 height 34
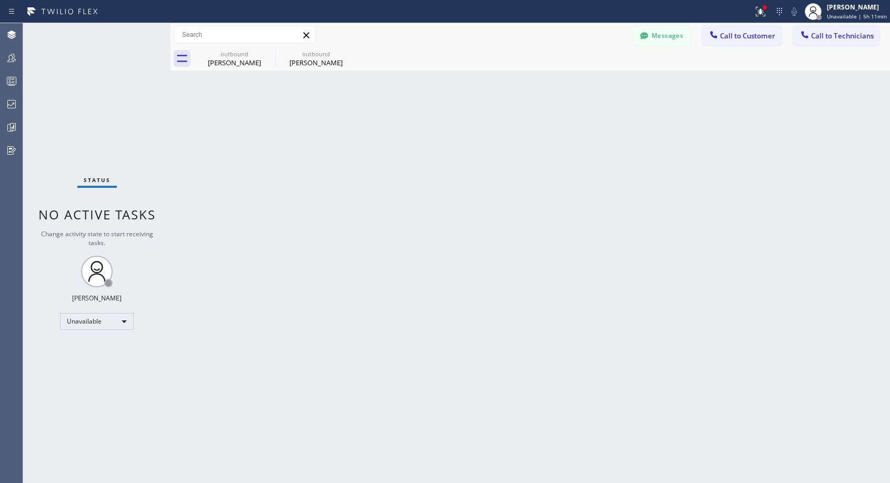
click at [737, 37] on span "Call to Customer" at bounding box center [747, 35] width 55 height 9
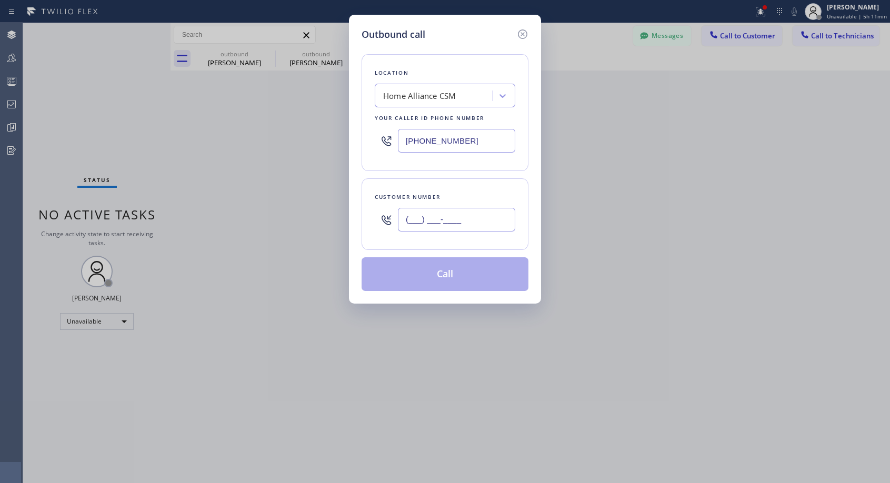
click at [440, 216] on input "(___) ___-____" at bounding box center [456, 220] width 117 height 24
paste input "714) 454-1600"
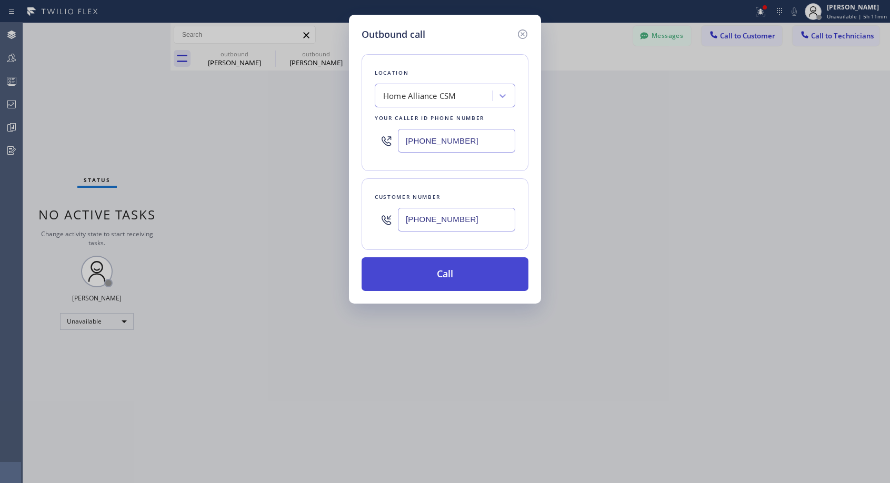
type input "[PHONE_NUMBER]"
click at [469, 274] on button "Call" at bounding box center [444, 274] width 167 height 34
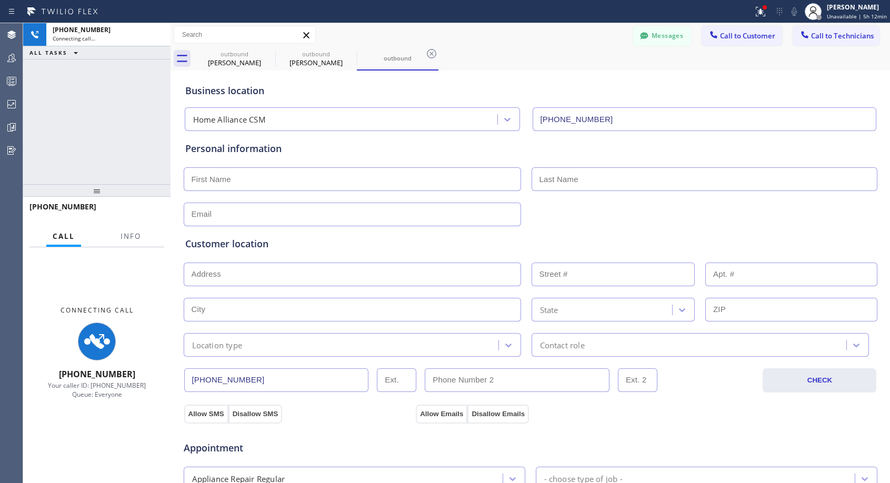
type input "[PHONE_NUMBER]"
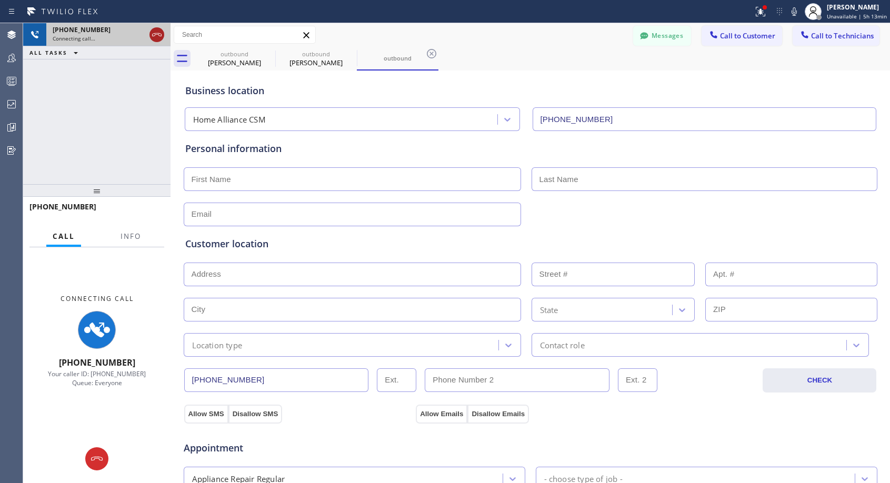
click at [158, 38] on icon at bounding box center [156, 34] width 13 height 13
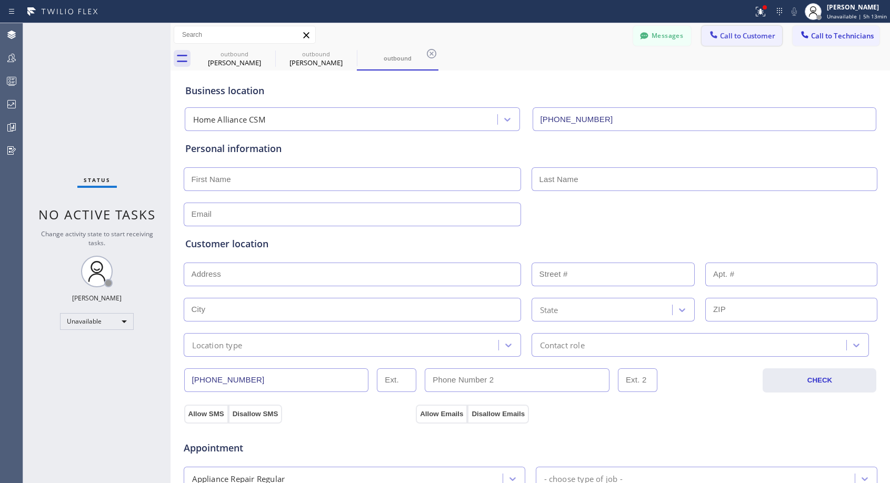
click at [730, 35] on span "Call to Customer" at bounding box center [747, 35] width 55 height 9
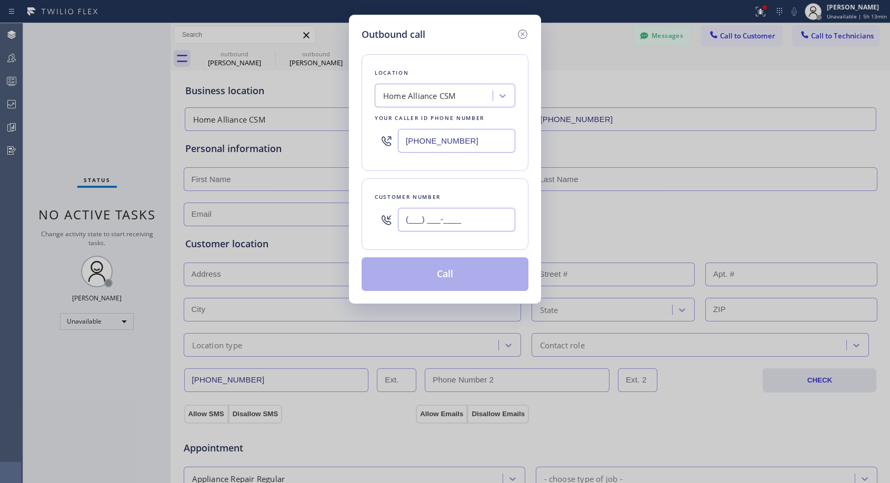
click at [472, 221] on input "(___) ___-____" at bounding box center [456, 220] width 117 height 24
paste input "714) 454-1600"
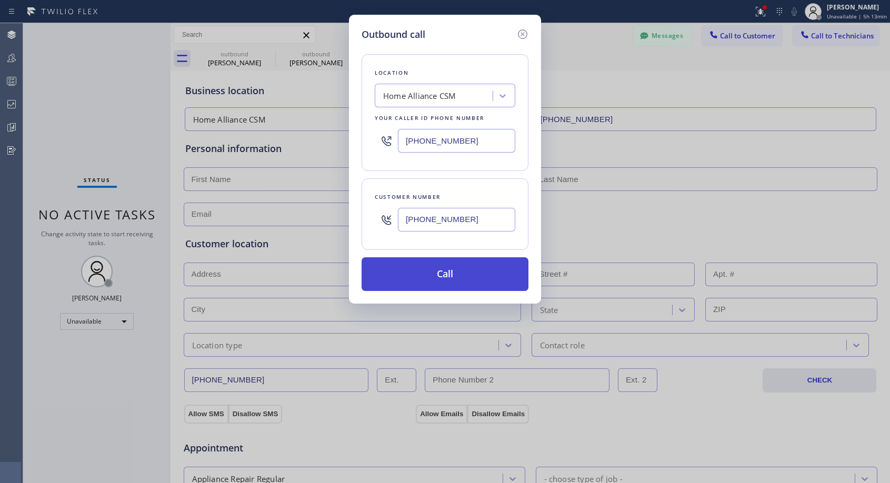
type input "[PHONE_NUMBER]"
click at [434, 274] on button "Call" at bounding box center [444, 274] width 167 height 34
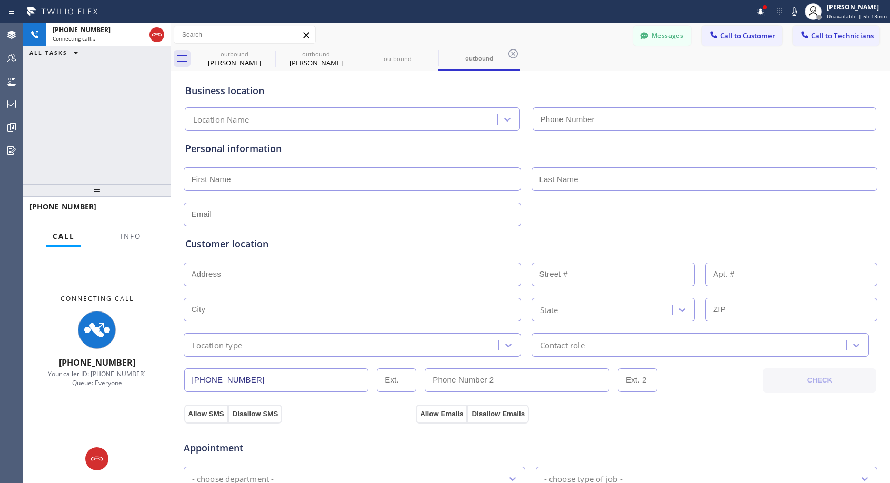
type input "[PHONE_NUMBER]"
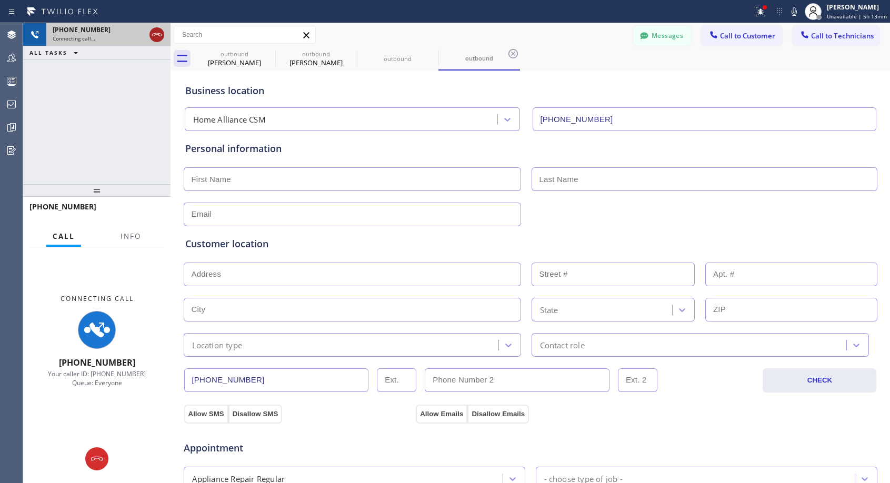
click at [160, 31] on icon at bounding box center [156, 34] width 13 height 13
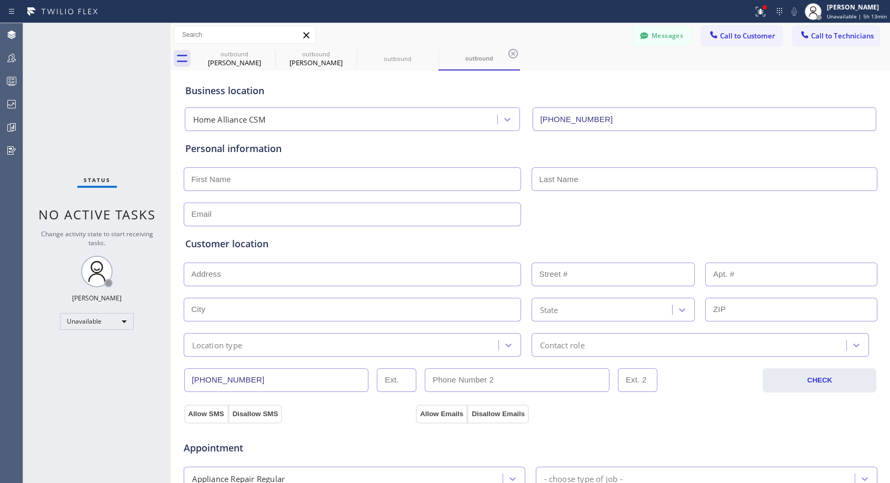
click at [520, 51] on div "outbound [PERSON_NAME] outbound [PERSON_NAME] outbound outbound" at bounding box center [542, 59] width 696 height 24
click at [515, 52] on icon at bounding box center [513, 53] width 13 height 13
click at [515, 52] on div "outbound [PERSON_NAME] outbound [PERSON_NAME] outbound" at bounding box center [542, 59] width 696 height 24
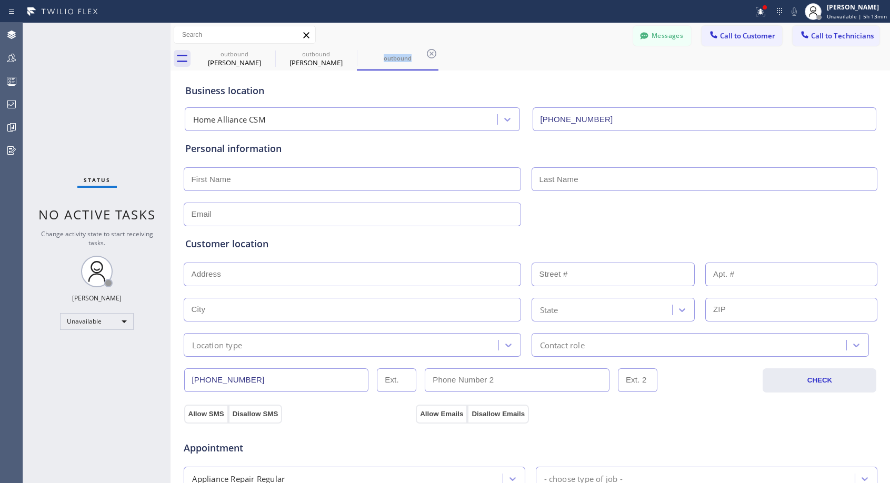
click at [515, 52] on div "outbound [PERSON_NAME] outbound [PERSON_NAME] outbound" at bounding box center [542, 59] width 696 height 24
click at [434, 51] on icon at bounding box center [431, 53] width 13 height 13
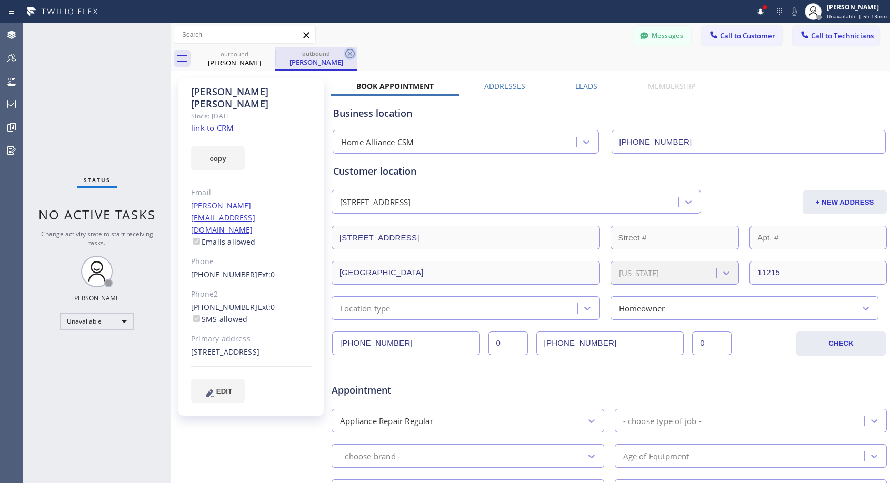
click at [350, 52] on icon at bounding box center [350, 53] width 13 height 13
click at [264, 53] on icon at bounding box center [268, 53] width 9 height 9
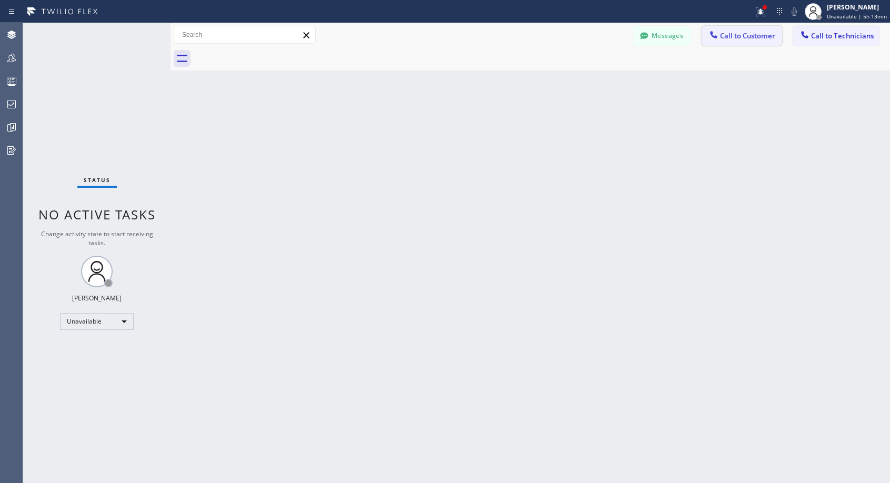
click at [753, 42] on button "Call to Customer" at bounding box center [741, 36] width 80 height 20
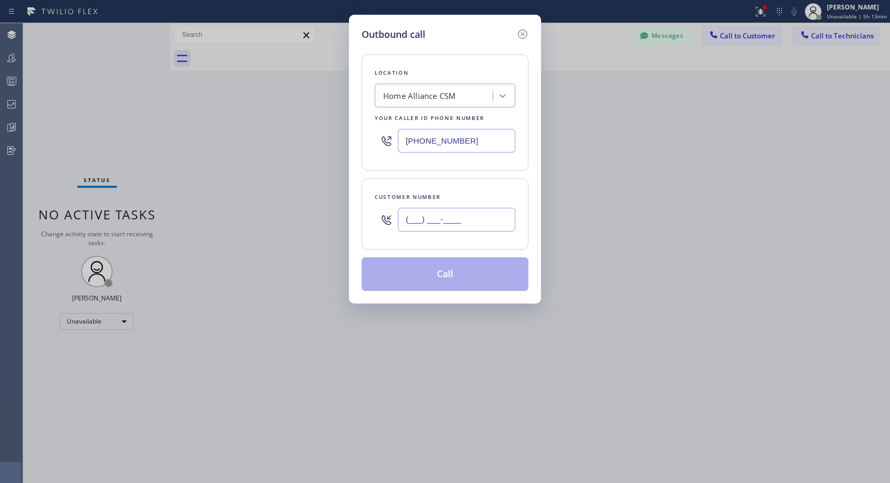
click at [488, 216] on input "(___) ___-____" at bounding box center [456, 220] width 117 height 24
paste input "714) 454-1600"
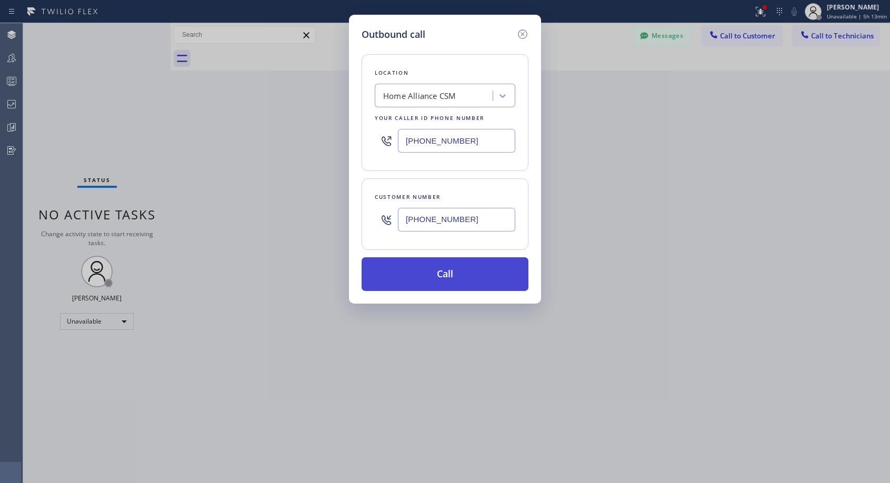
type input "[PHONE_NUMBER]"
click at [443, 281] on button "Call" at bounding box center [444, 274] width 167 height 34
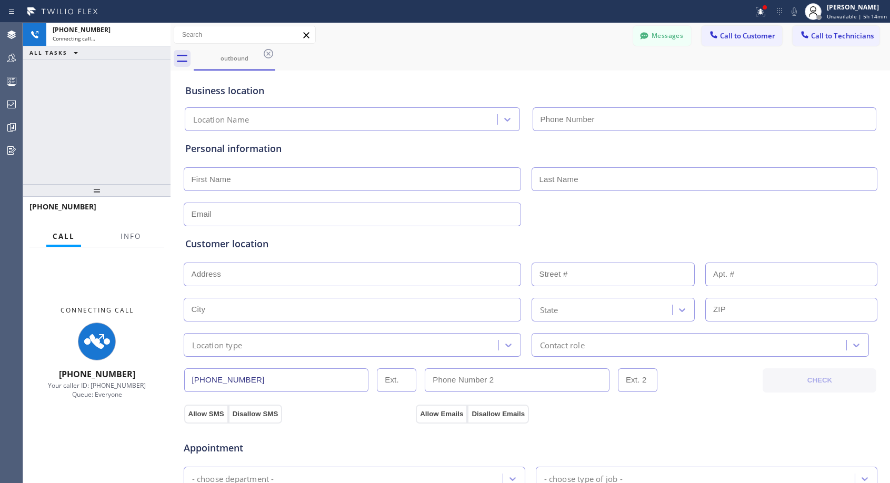
type input "[PHONE_NUMBER]"
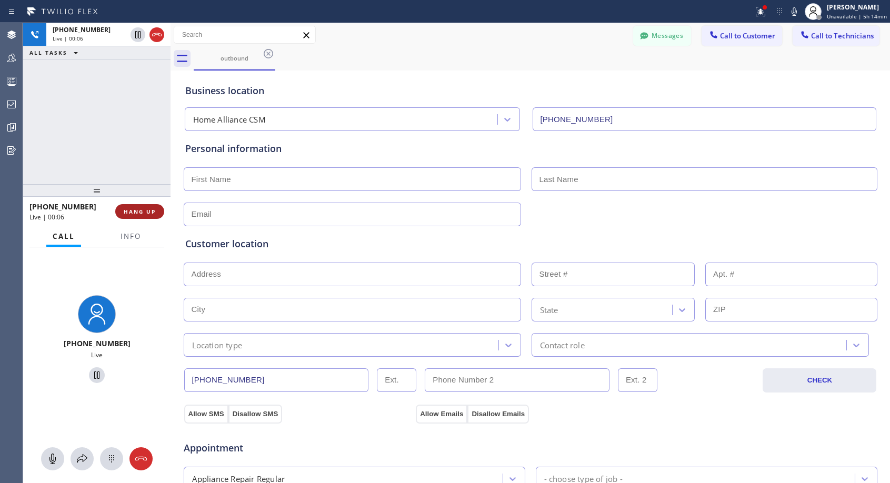
click at [153, 209] on span "HANG UP" at bounding box center [140, 211] width 32 height 7
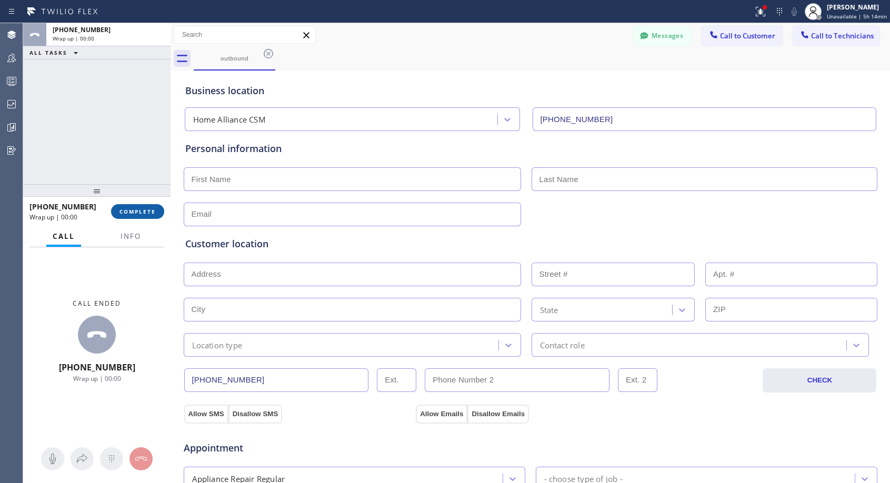
click at [153, 209] on span "COMPLETE" at bounding box center [137, 211] width 36 height 7
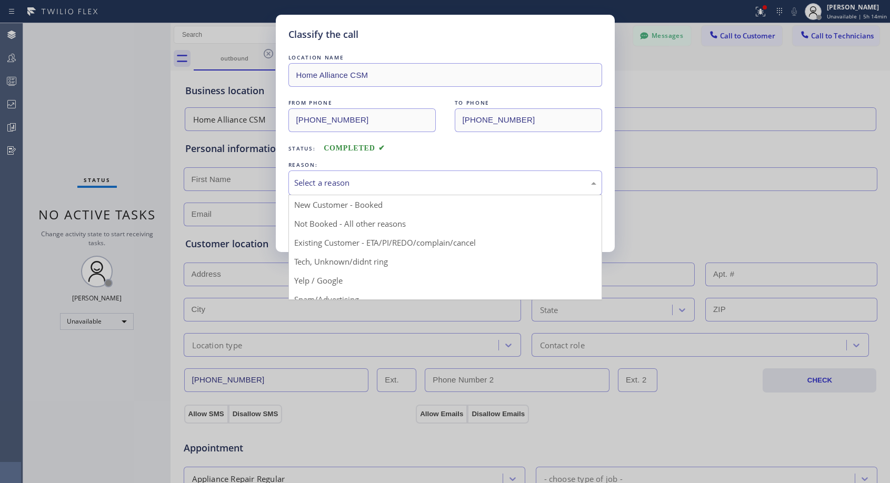
click at [339, 181] on div "Select a reason" at bounding box center [445, 183] width 302 height 12
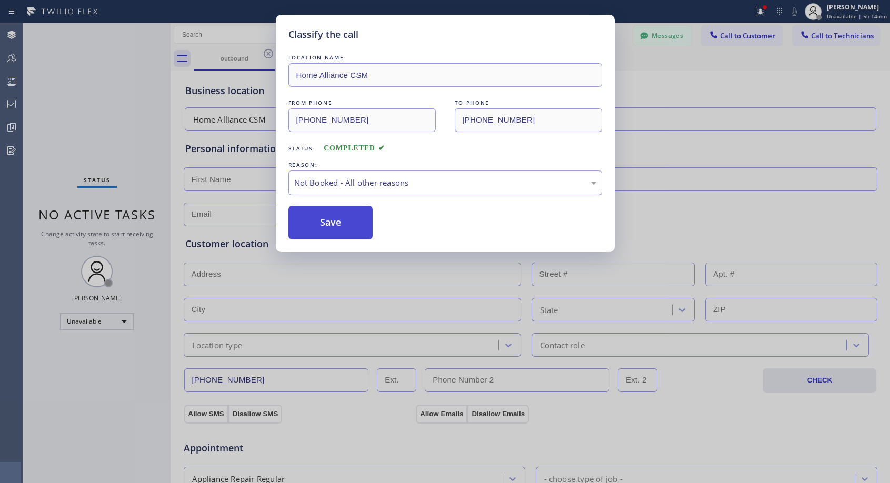
drag, startPoint x: 314, startPoint y: 220, endPoint x: 318, endPoint y: 217, distance: 5.7
click at [314, 221] on button "Save" at bounding box center [330, 223] width 85 height 34
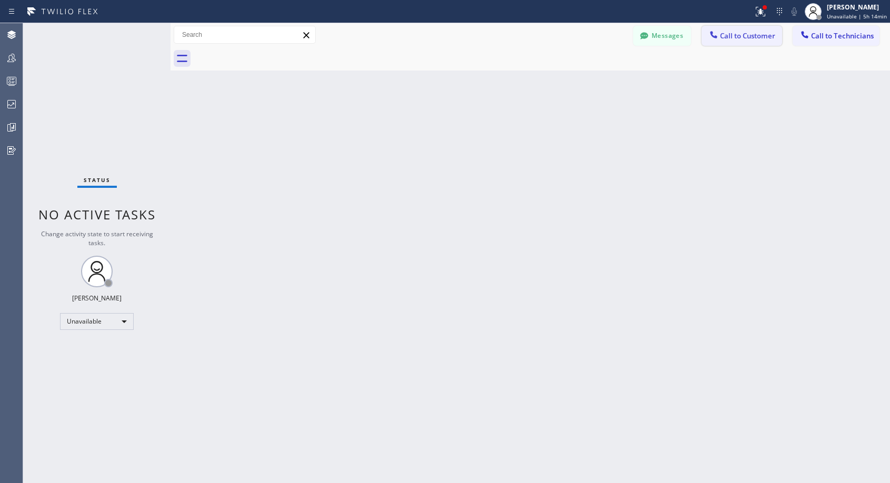
click at [732, 36] on span "Call to Customer" at bounding box center [747, 35] width 55 height 9
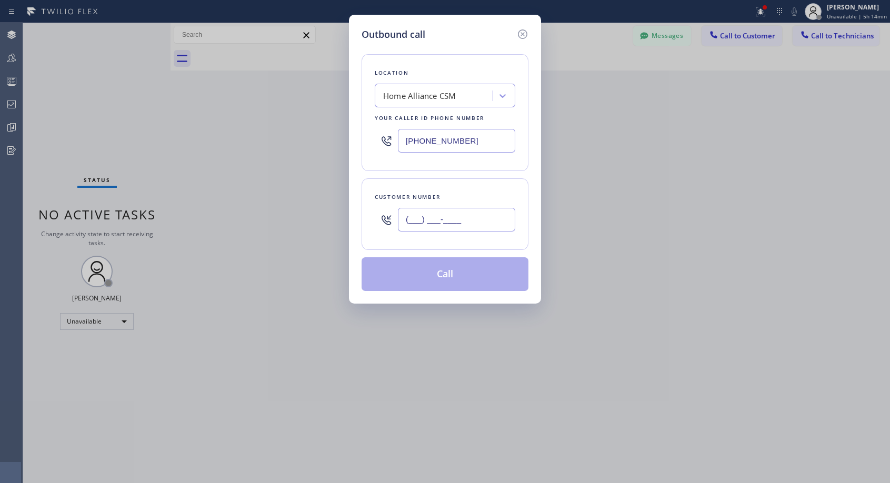
click at [479, 219] on input "(___) ___-____" at bounding box center [456, 220] width 117 height 24
paste input "714) 454-1600"
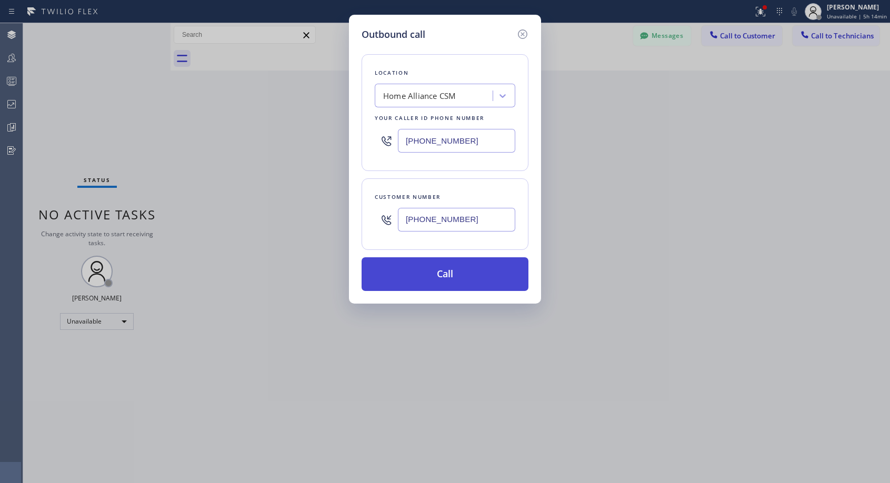
type input "[PHONE_NUMBER]"
click at [458, 273] on button "Call" at bounding box center [444, 274] width 167 height 34
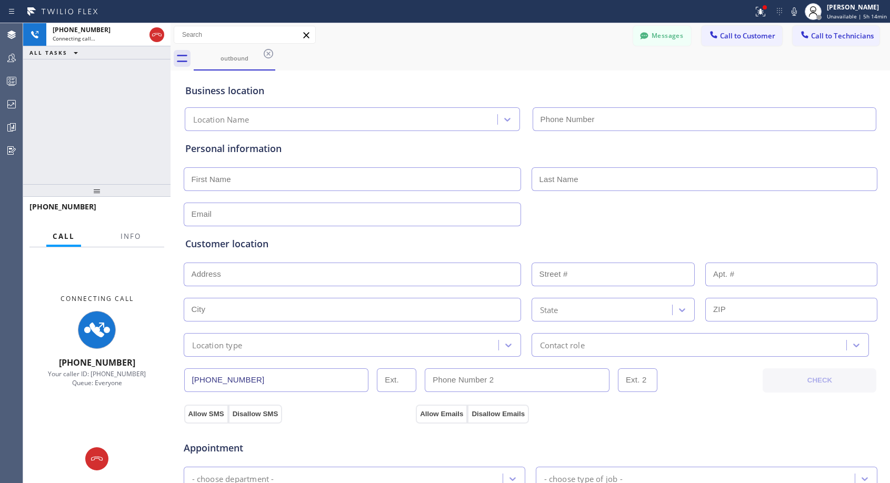
type input "[PHONE_NUMBER]"
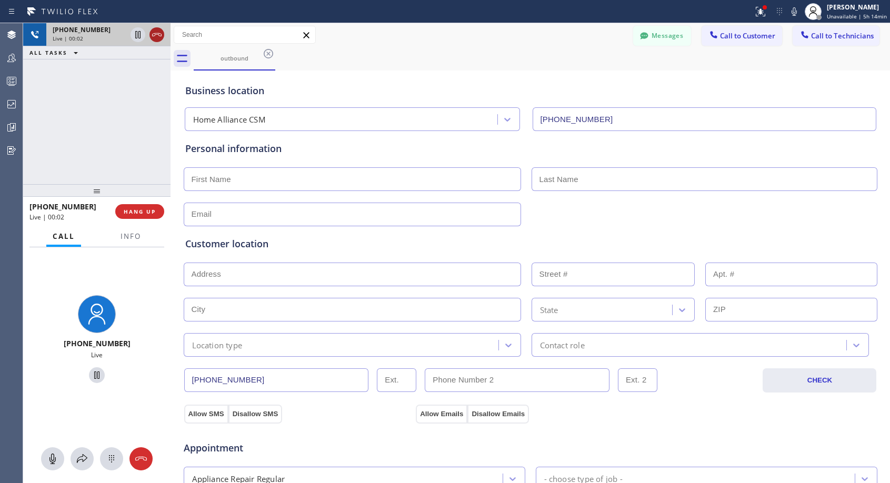
click at [157, 31] on icon at bounding box center [156, 34] width 13 height 13
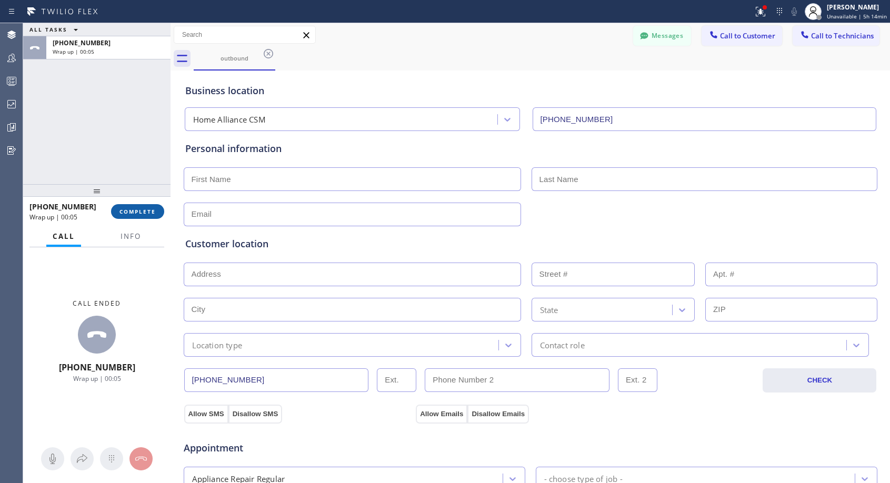
click at [138, 213] on span "COMPLETE" at bounding box center [137, 211] width 36 height 7
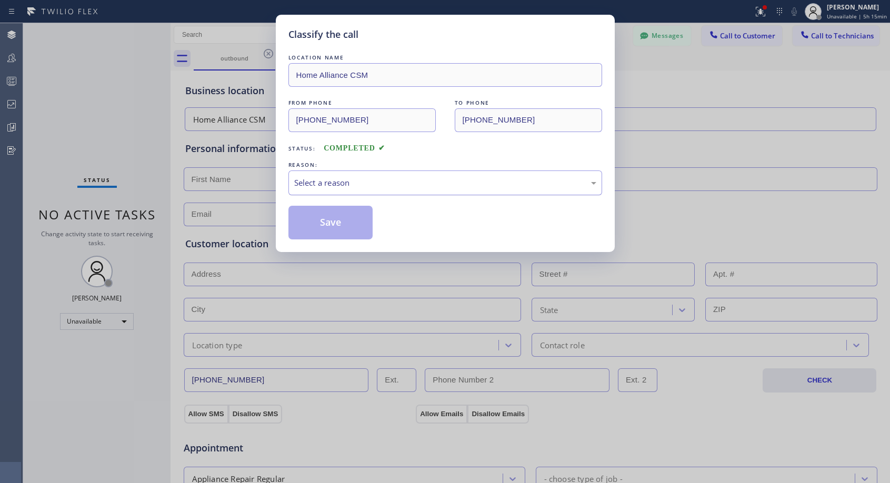
click at [426, 184] on div "Select a reason" at bounding box center [445, 183] width 302 height 12
click at [356, 232] on button "Save" at bounding box center [330, 223] width 85 height 34
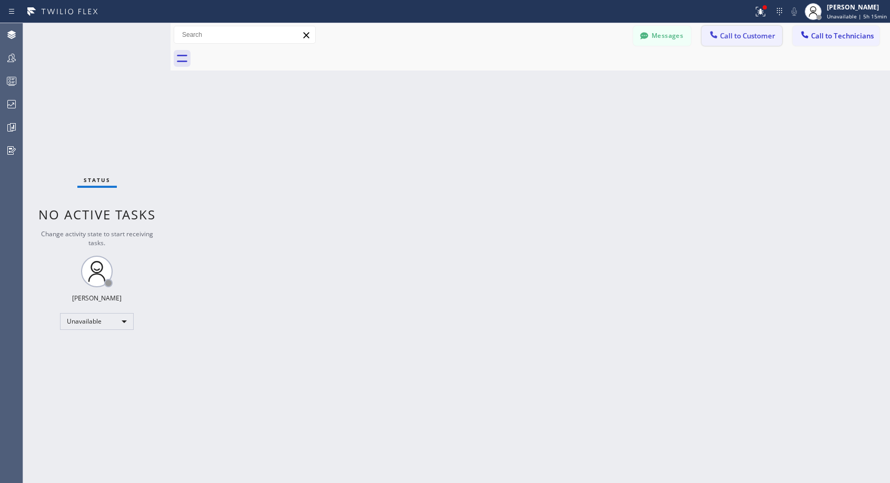
click at [729, 42] on button "Call to Customer" at bounding box center [741, 36] width 80 height 20
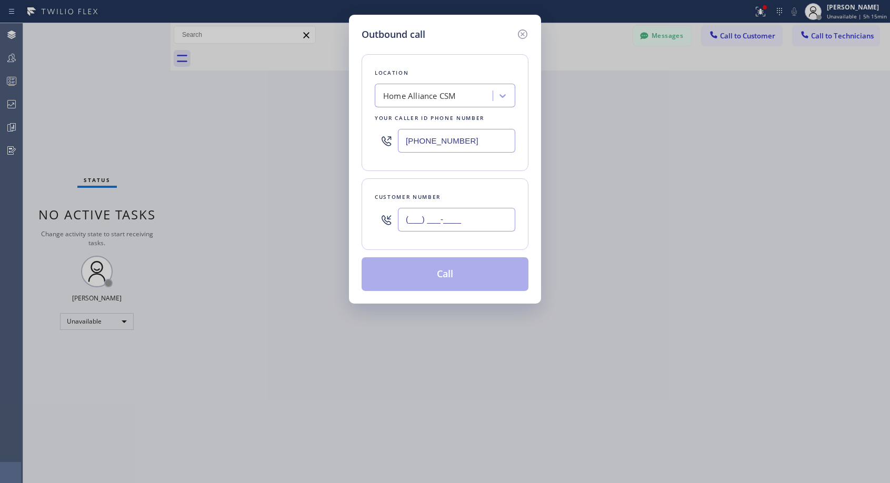
click at [434, 211] on input "(___) ___-____" at bounding box center [456, 220] width 117 height 24
paste input "714) 454-1600"
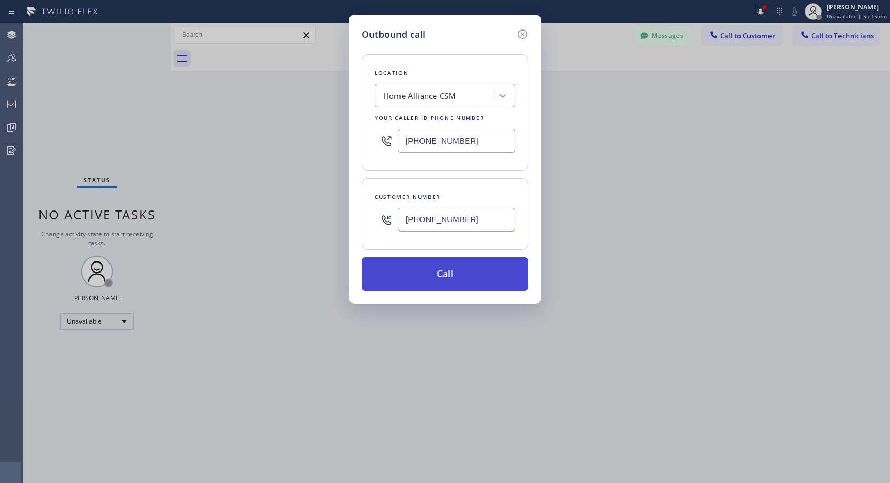
type input "[PHONE_NUMBER]"
click at [443, 266] on button "Call" at bounding box center [444, 274] width 167 height 34
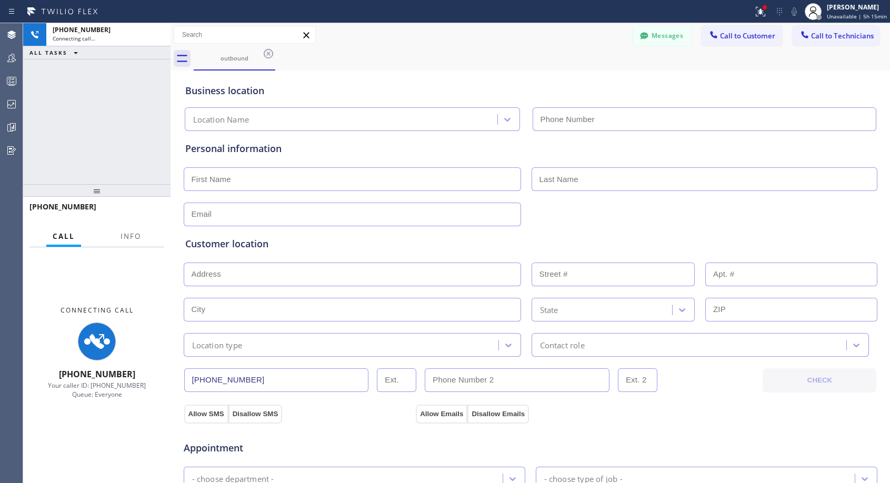
type input "[PHONE_NUMBER]"
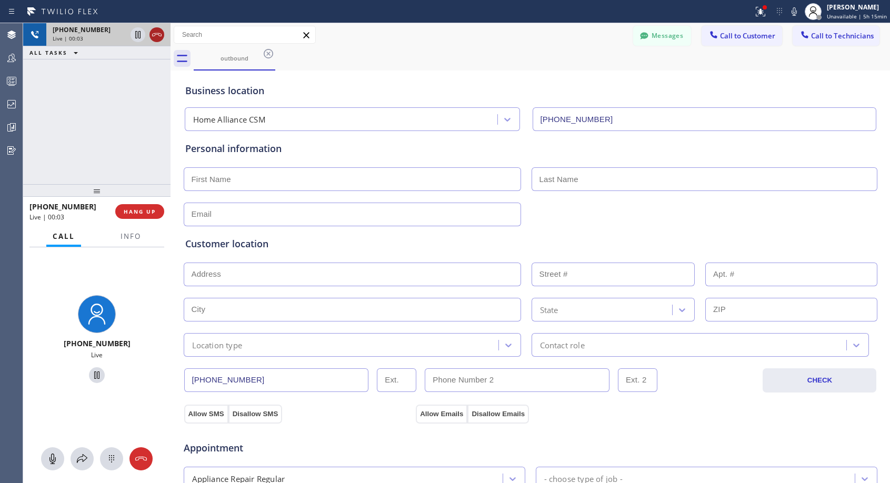
click at [155, 35] on icon at bounding box center [156, 34] width 9 height 3
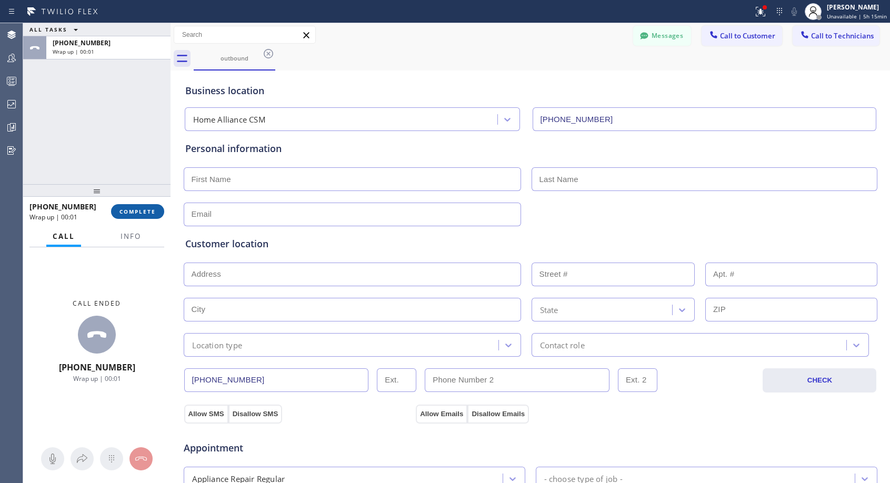
click at [131, 212] on span "COMPLETE" at bounding box center [137, 211] width 36 height 7
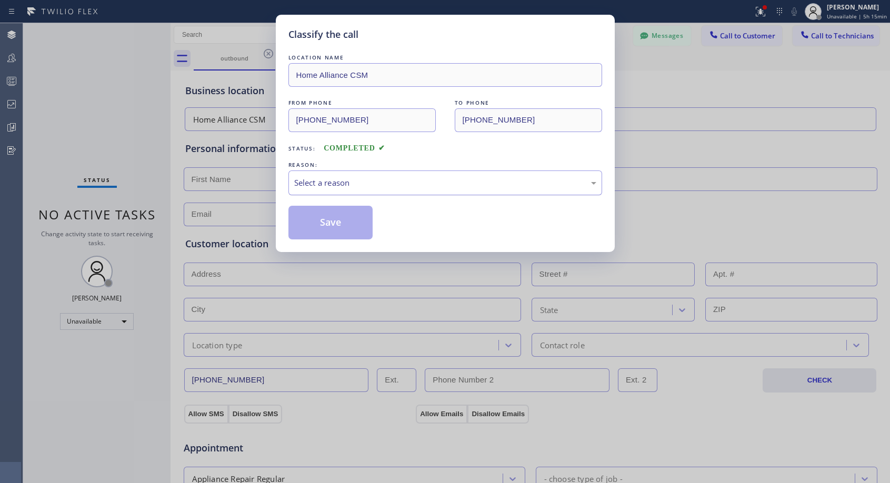
click at [431, 183] on div "Select a reason" at bounding box center [445, 183] width 302 height 12
drag, startPoint x: 355, startPoint y: 223, endPoint x: 449, endPoint y: 177, distance: 105.2
click at [355, 223] on button "Save" at bounding box center [330, 223] width 85 height 34
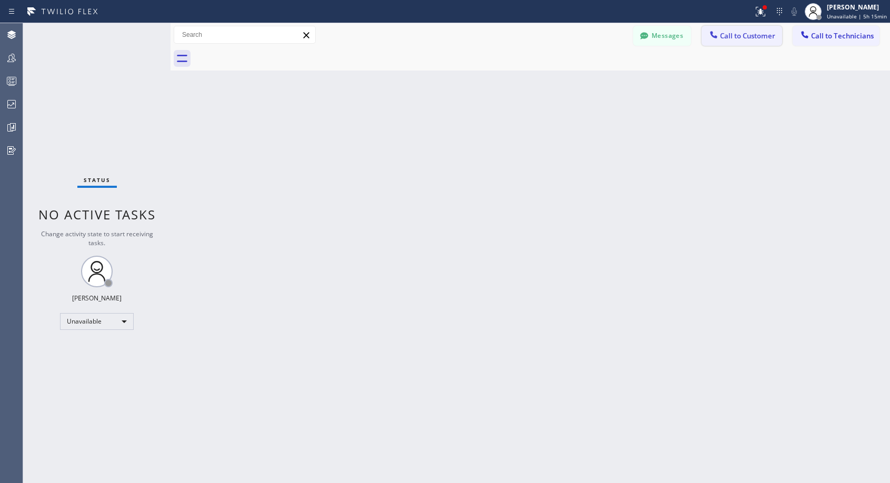
click at [739, 38] on span "Call to Customer" at bounding box center [747, 35] width 55 height 9
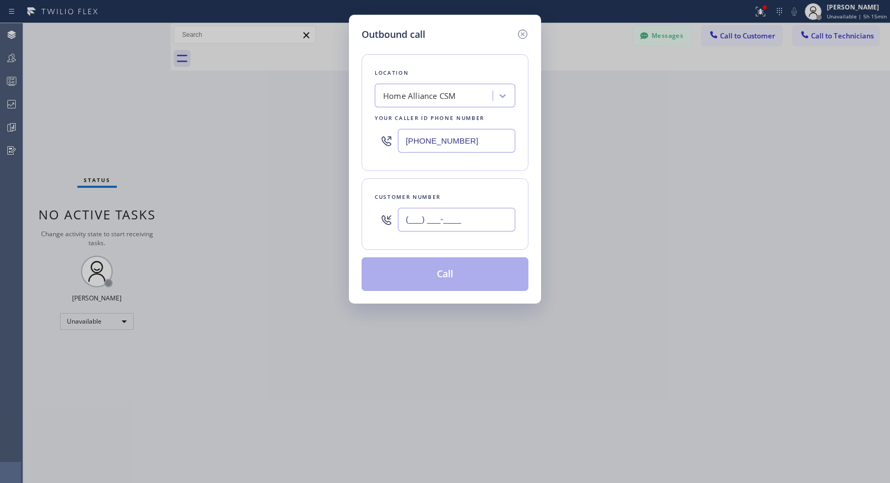
click at [472, 214] on input "(___) ___-____" at bounding box center [456, 220] width 117 height 24
paste input "714) 454-1600"
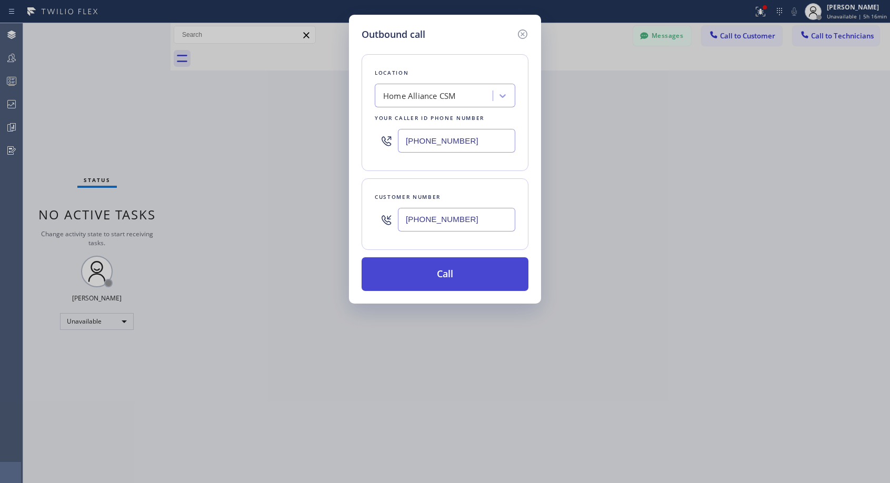
type input "[PHONE_NUMBER]"
click at [460, 266] on button "Call" at bounding box center [444, 274] width 167 height 34
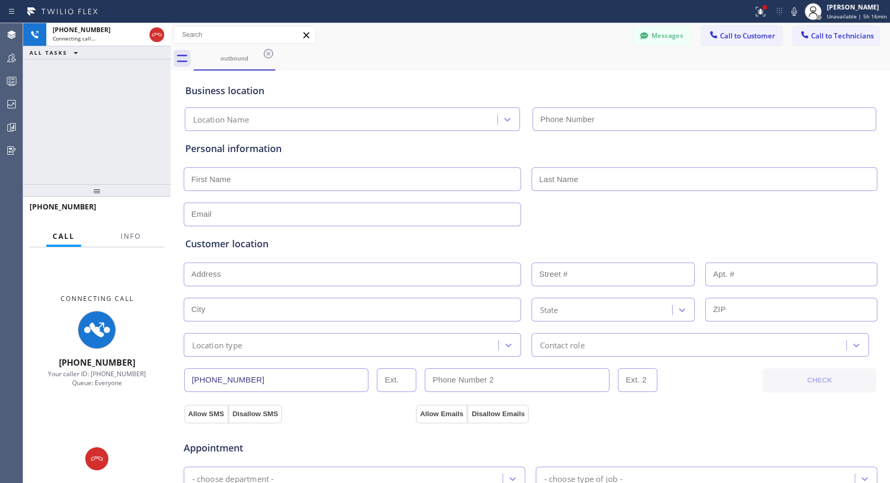
type input "[PHONE_NUMBER]"
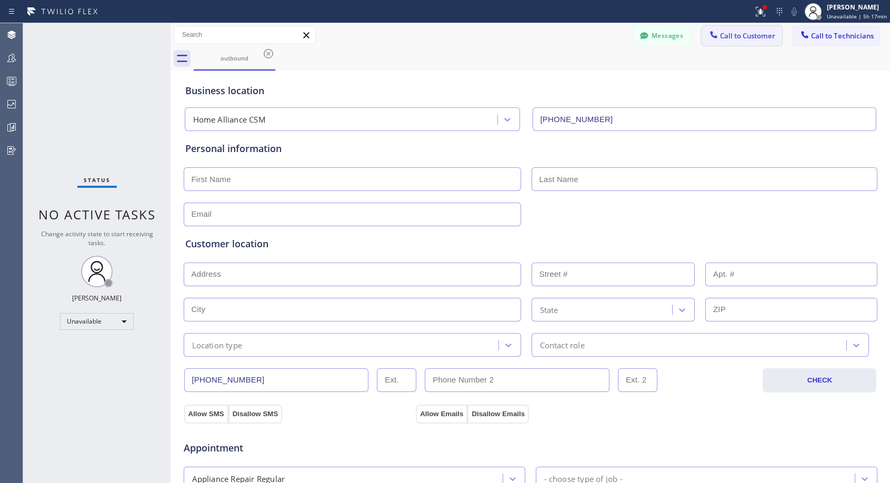
click at [734, 32] on span "Call to Customer" at bounding box center [747, 35] width 55 height 9
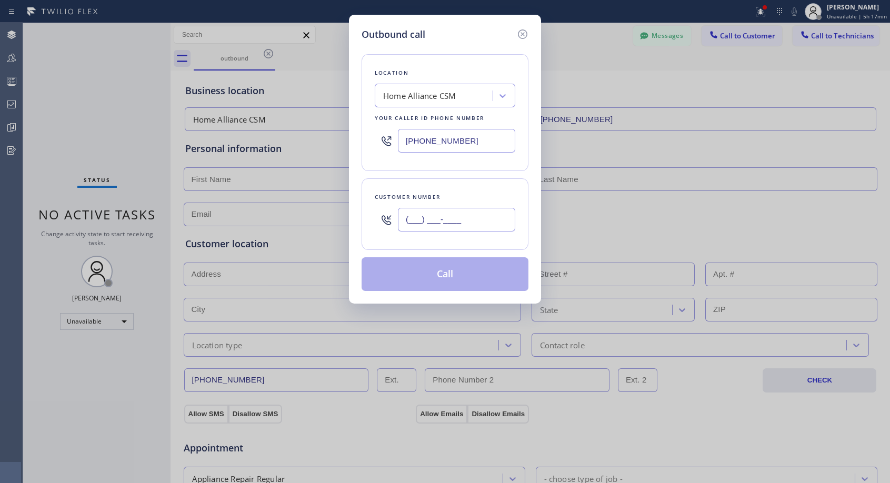
click at [444, 222] on input "(___) ___-____" at bounding box center [456, 220] width 117 height 24
paste input "714) 454-1600"
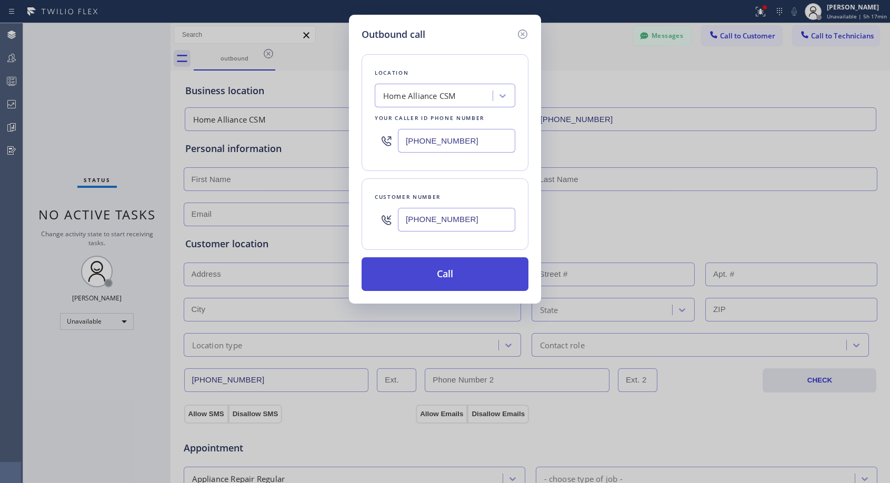
type input "[PHONE_NUMBER]"
click at [463, 269] on button "Call" at bounding box center [444, 274] width 167 height 34
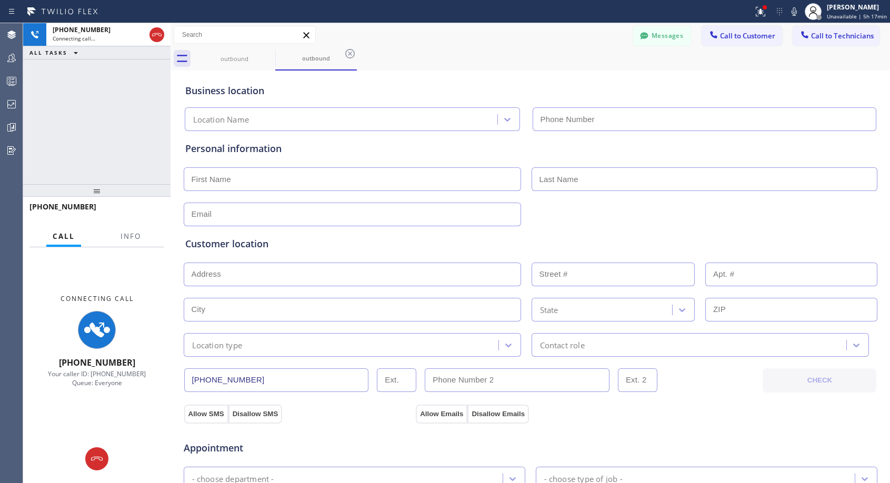
type input "[PHONE_NUMBER]"
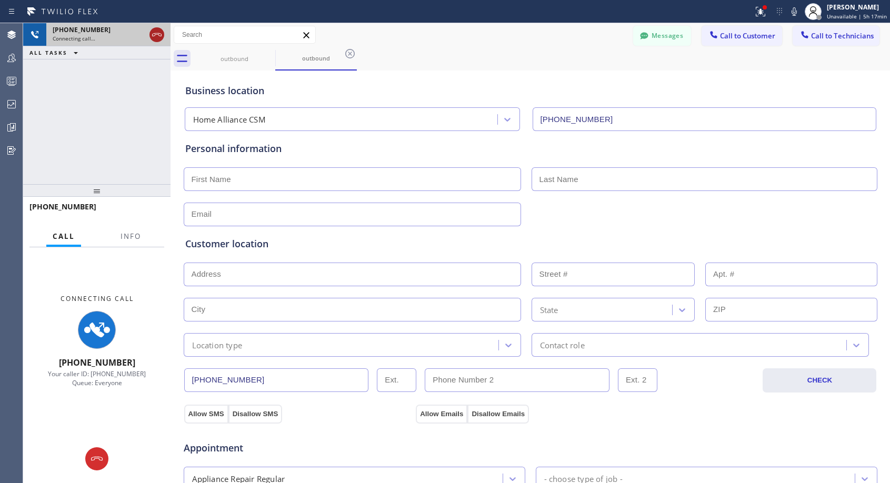
click at [155, 28] on icon at bounding box center [156, 34] width 13 height 13
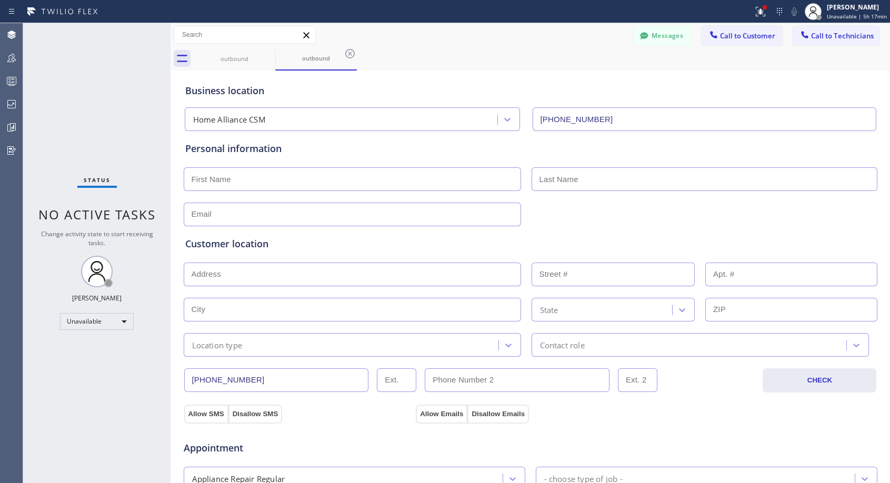
drag, startPoint x: 719, startPoint y: 34, endPoint x: 657, endPoint y: 32, distance: 62.1
click at [720, 34] on span "Call to Customer" at bounding box center [747, 35] width 55 height 9
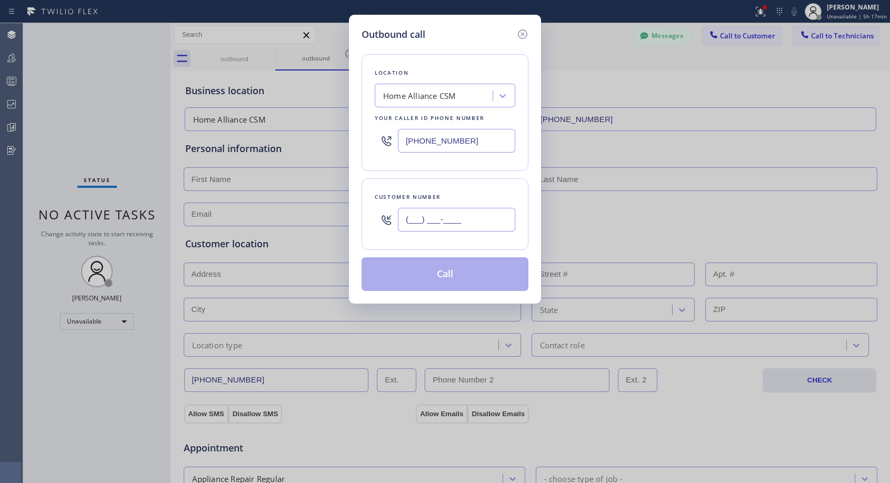
click at [434, 225] on input "(___) ___-____" at bounding box center [456, 220] width 117 height 24
paste input "714) 454-1600"
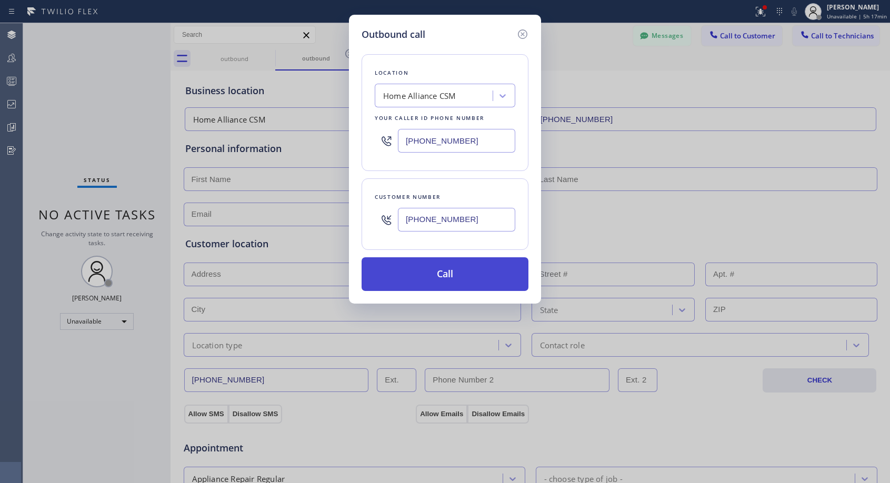
type input "[PHONE_NUMBER]"
click at [424, 268] on button "Call" at bounding box center [444, 274] width 167 height 34
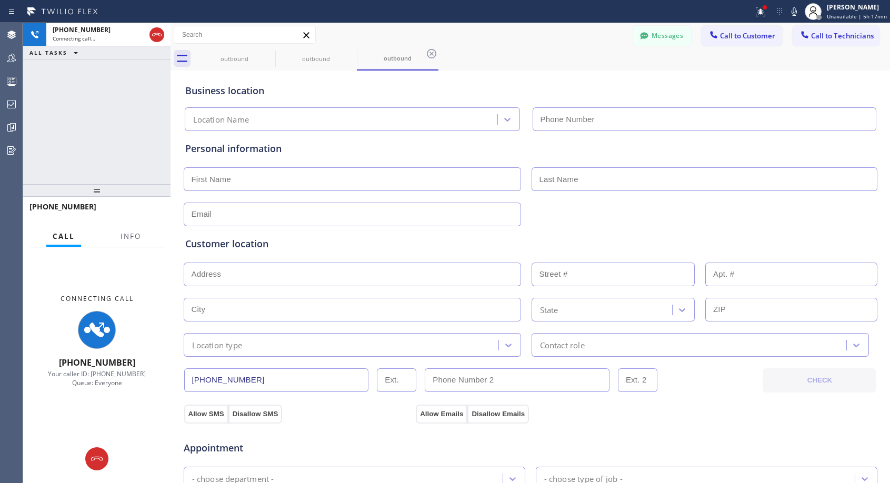
type input "[PHONE_NUMBER]"
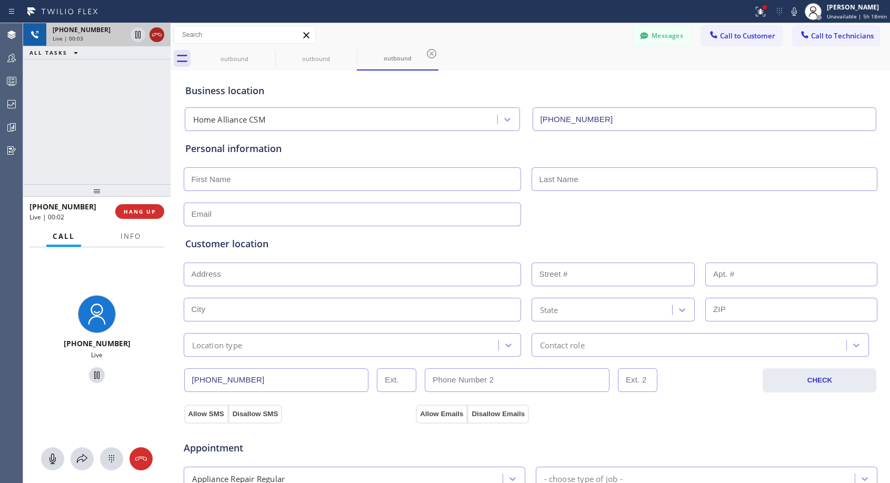
click at [157, 33] on icon at bounding box center [156, 34] width 13 height 13
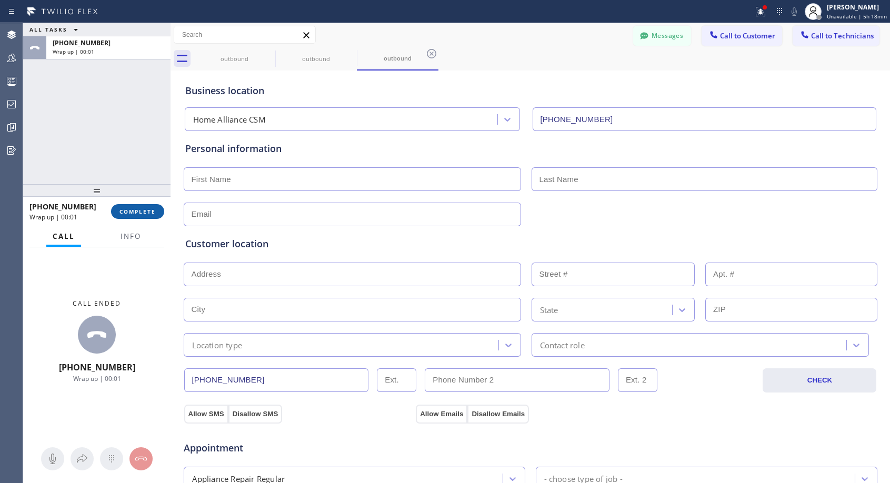
click at [148, 213] on span "COMPLETE" at bounding box center [137, 211] width 36 height 7
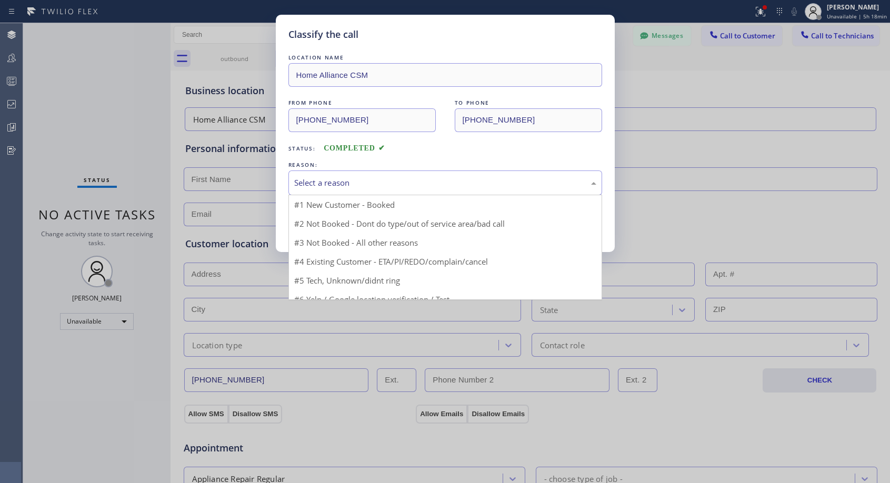
drag, startPoint x: 458, startPoint y: 183, endPoint x: 419, endPoint y: 197, distance: 40.9
click at [457, 183] on div "Select a reason" at bounding box center [445, 183] width 302 height 12
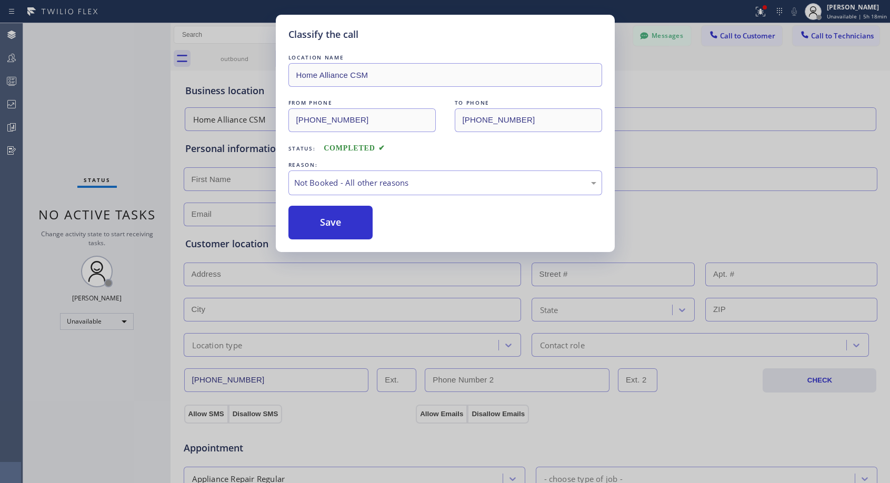
click at [361, 223] on button "Save" at bounding box center [330, 223] width 85 height 34
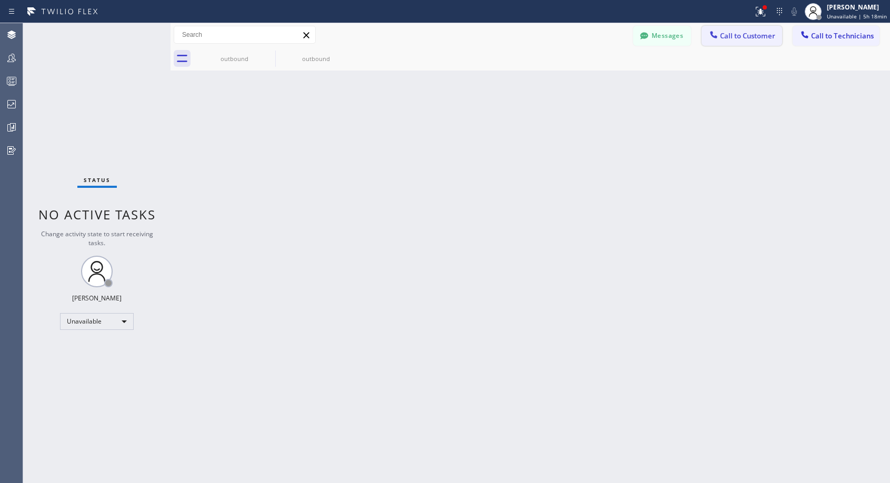
click at [741, 35] on span "Call to Customer" at bounding box center [747, 35] width 55 height 9
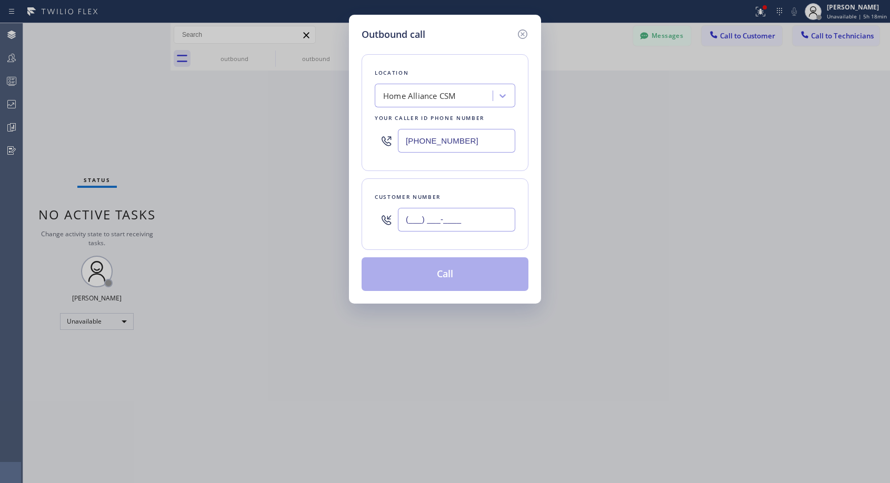
click at [453, 216] on input "(___) ___-____" at bounding box center [456, 220] width 117 height 24
paste input "714) 454-1600"
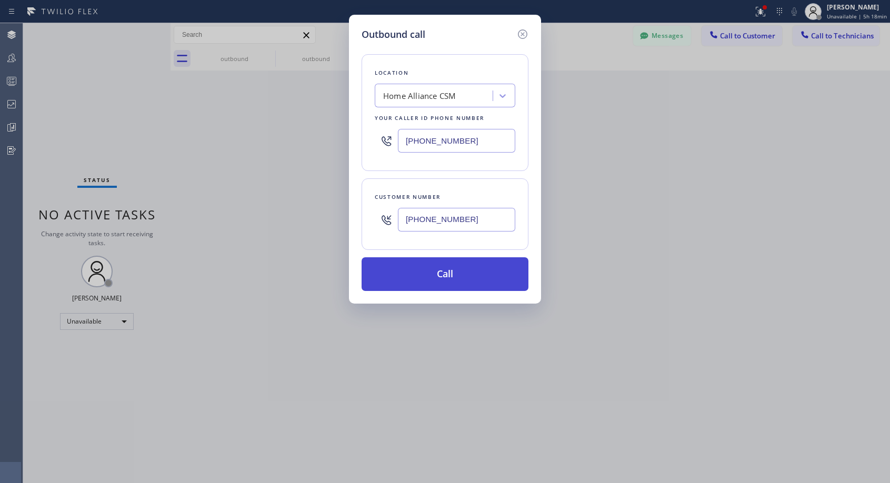
type input "[PHONE_NUMBER]"
click at [458, 270] on button "Call" at bounding box center [444, 274] width 167 height 34
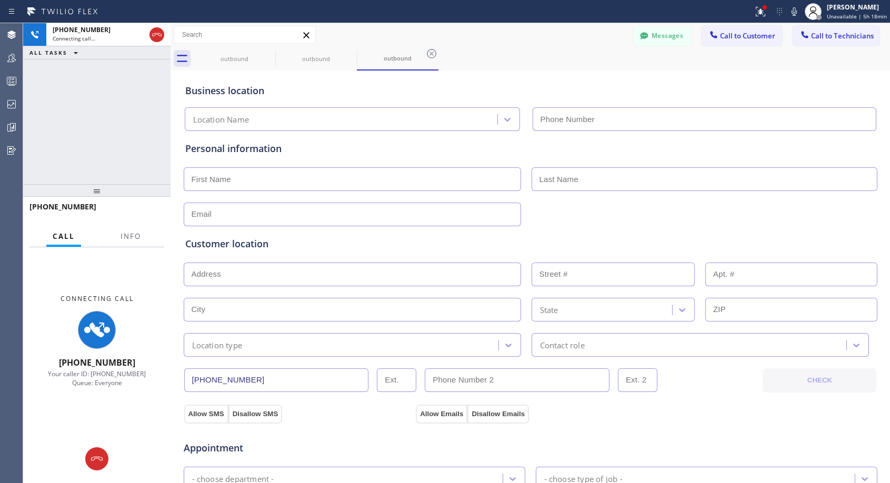
type input "[PHONE_NUMBER]"
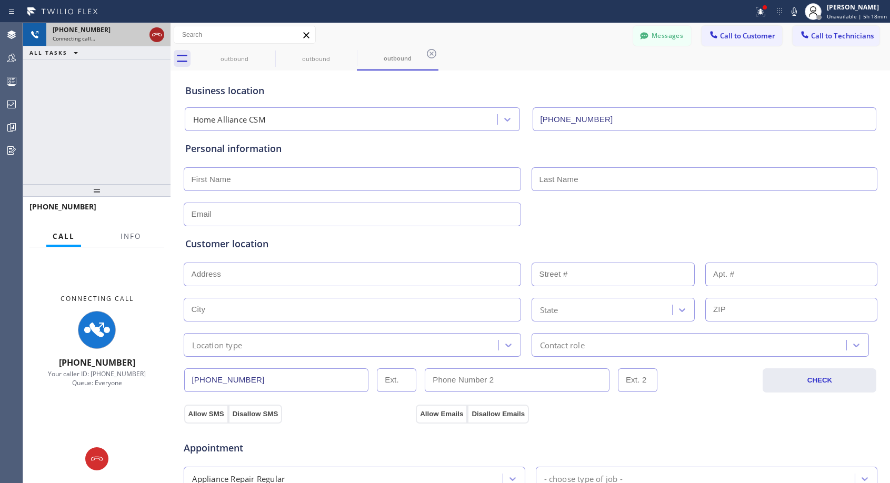
click at [159, 35] on icon at bounding box center [156, 34] width 13 height 13
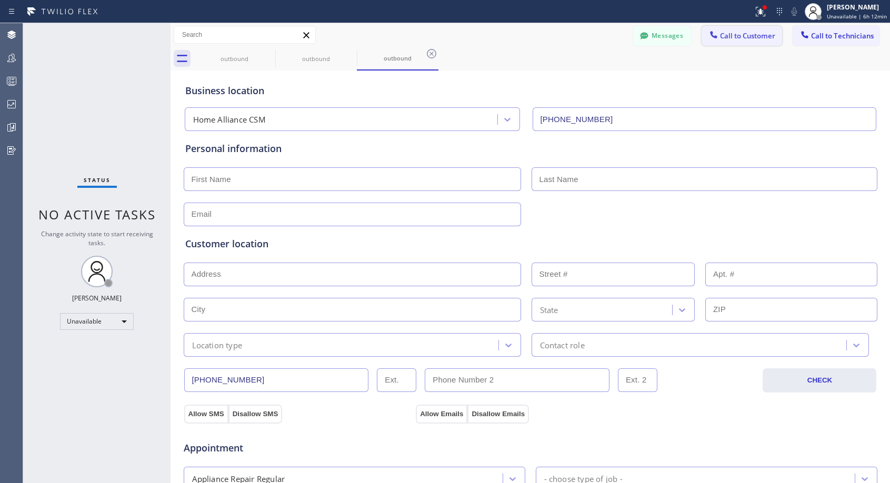
click at [741, 42] on button "Call to Customer" at bounding box center [741, 36] width 80 height 20
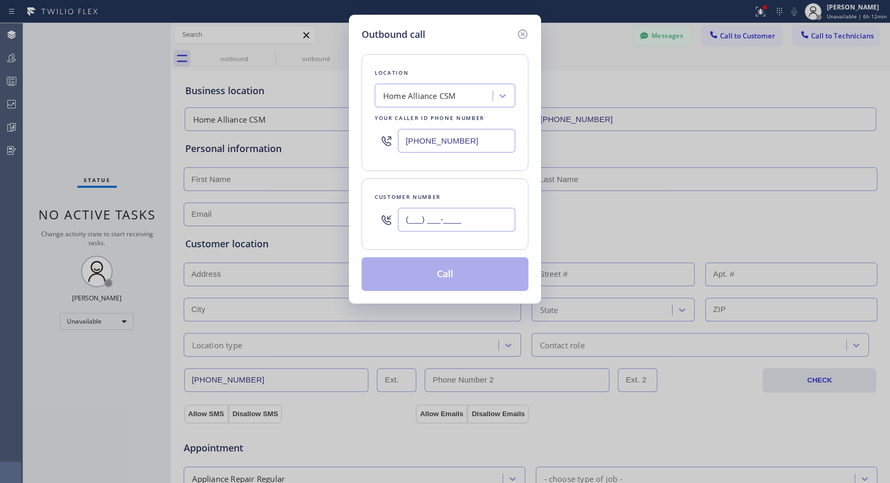
click at [450, 226] on input "(___) ___-____" at bounding box center [456, 220] width 117 height 24
paste input "909) 241-4355"
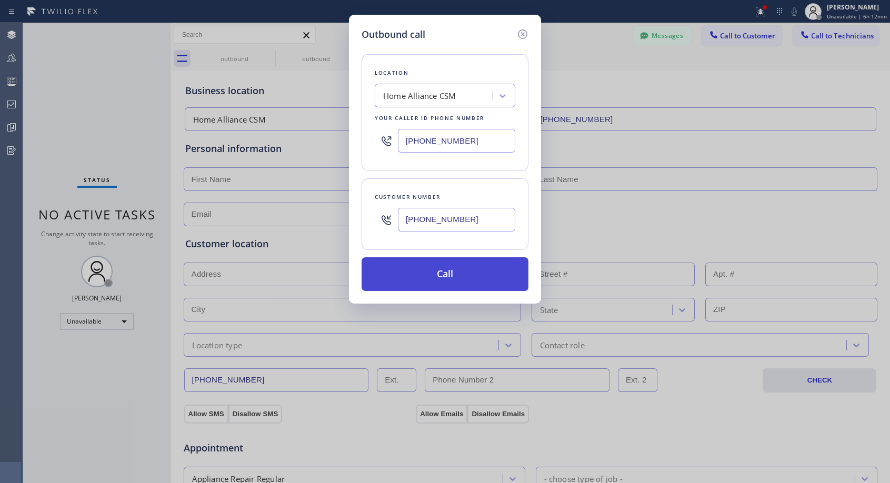
type input "[PHONE_NUMBER]"
click at [452, 271] on button "Call" at bounding box center [444, 274] width 167 height 34
click at [434, 277] on button "Call" at bounding box center [444, 274] width 167 height 34
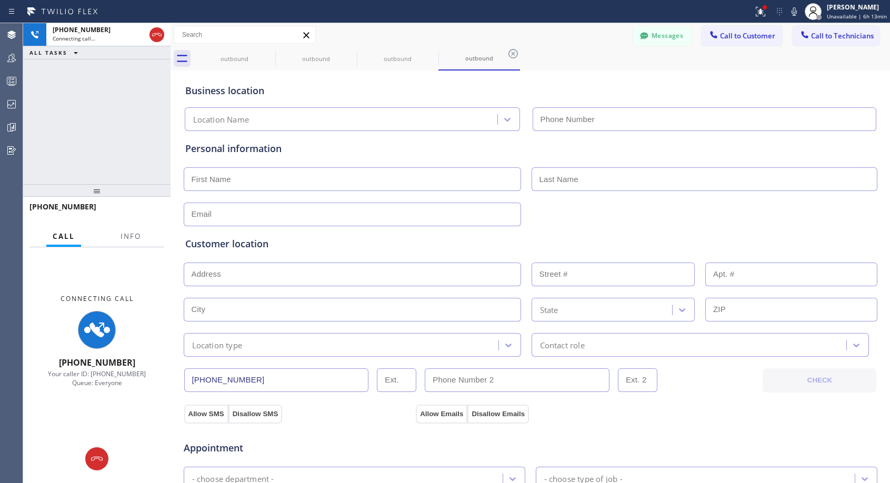
type input "[PHONE_NUMBER]"
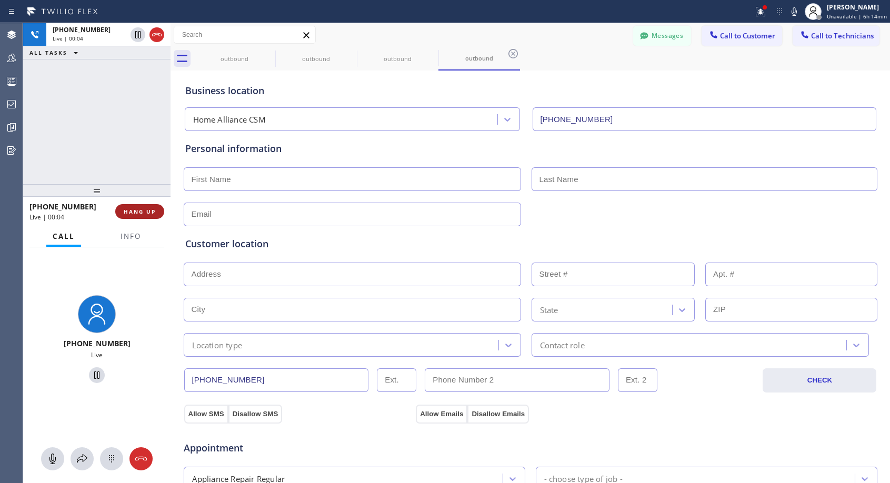
click at [144, 208] on span "HANG UP" at bounding box center [140, 211] width 32 height 7
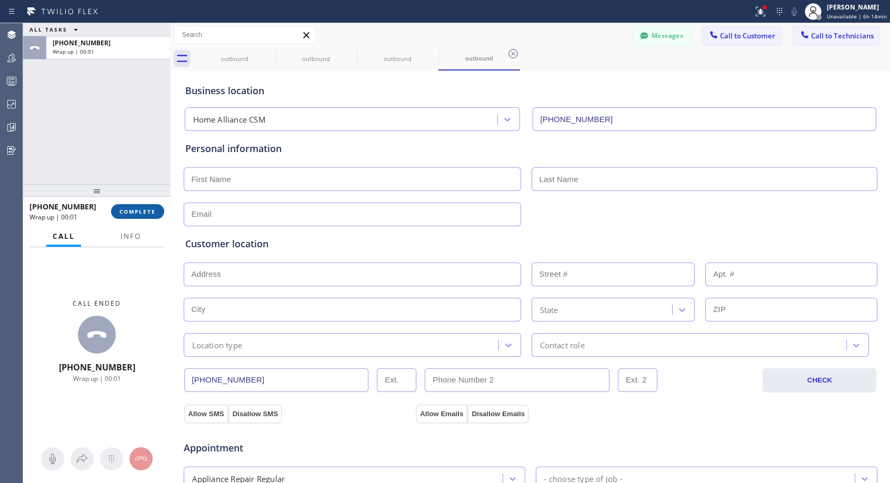
click at [144, 208] on span "COMPLETE" at bounding box center [137, 211] width 36 height 7
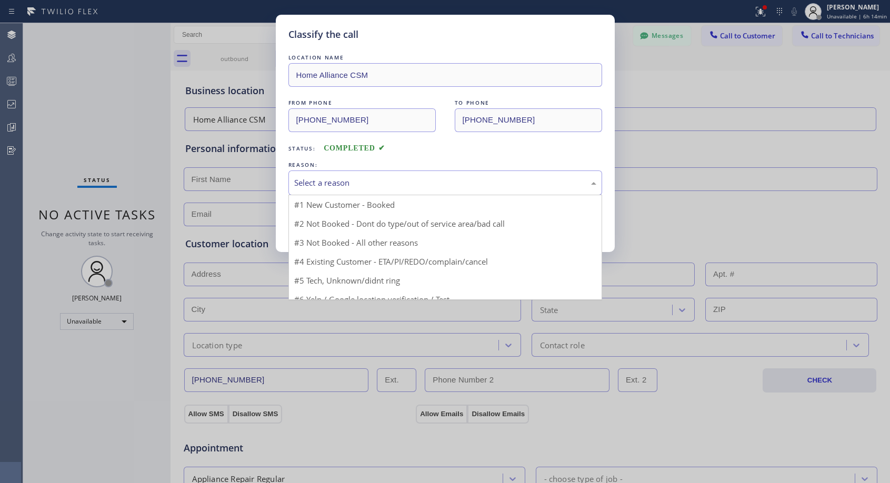
click at [328, 183] on div "Select a reason" at bounding box center [445, 183] width 302 height 12
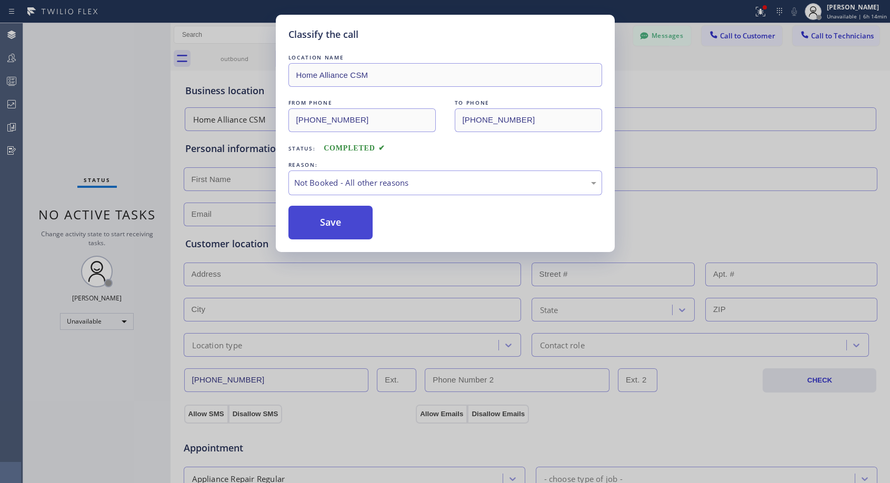
click at [313, 223] on button "Save" at bounding box center [330, 223] width 85 height 34
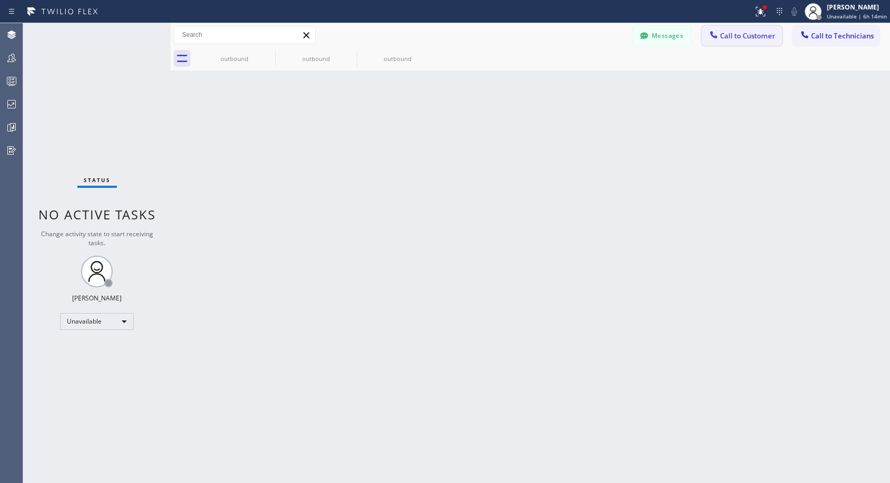
click at [734, 37] on span "Call to Customer" at bounding box center [747, 35] width 55 height 9
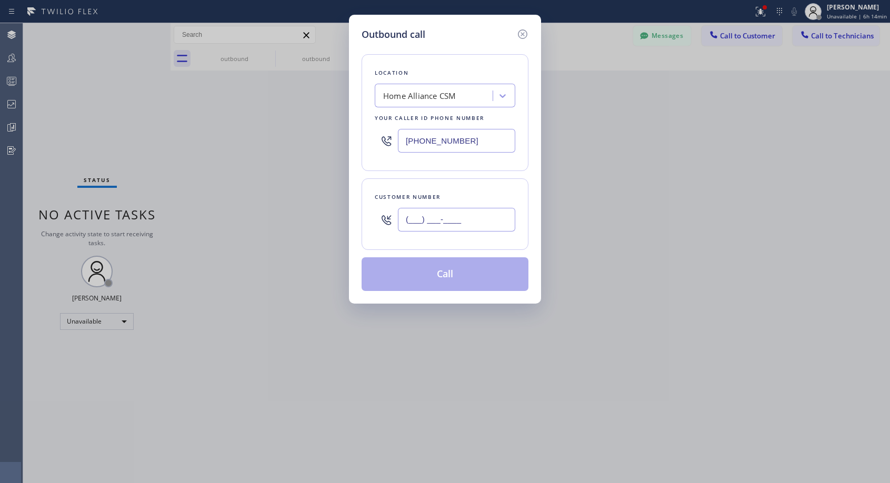
click at [481, 218] on input "(___) ___-____" at bounding box center [456, 220] width 117 height 24
paste input "909) 241-4355"
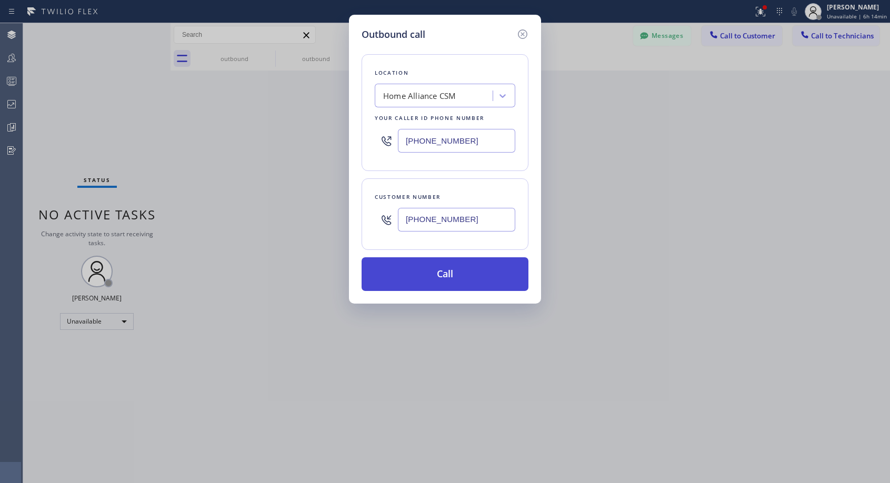
type input "[PHONE_NUMBER]"
click at [458, 269] on button "Call" at bounding box center [444, 274] width 167 height 34
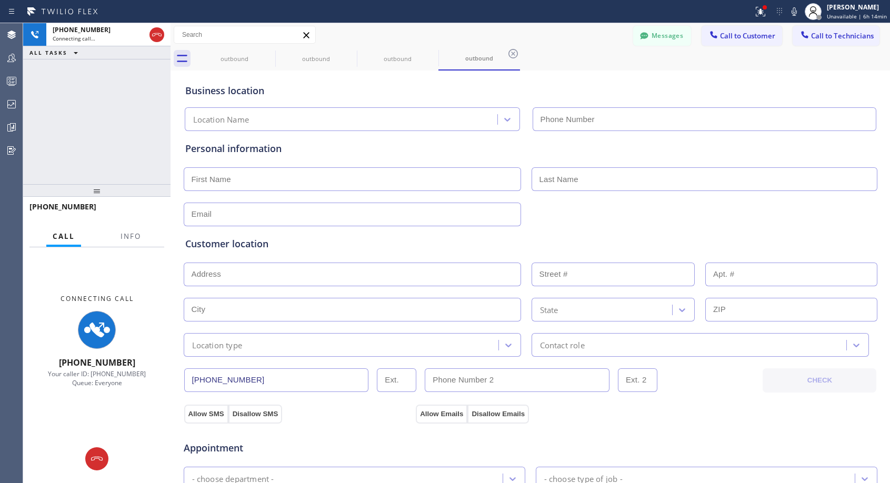
type input "[PHONE_NUMBER]"
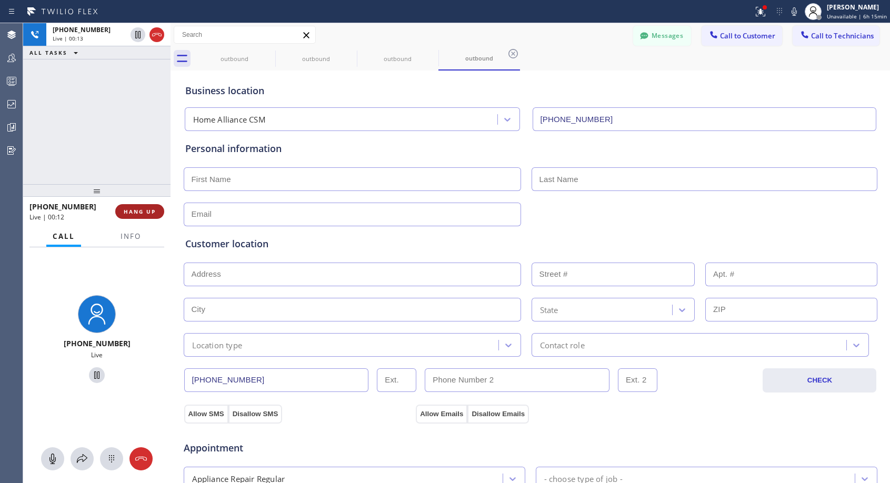
click at [150, 209] on span "HANG UP" at bounding box center [140, 211] width 32 height 7
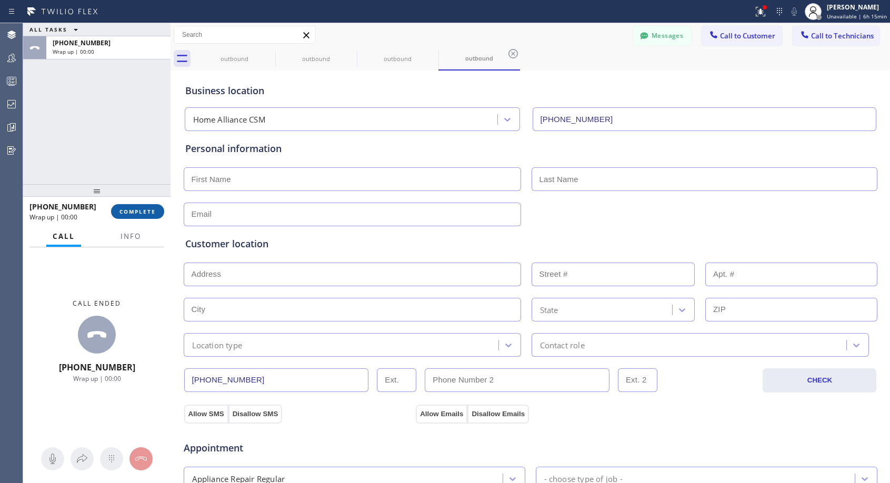
click at [150, 208] on span "COMPLETE" at bounding box center [137, 211] width 36 height 7
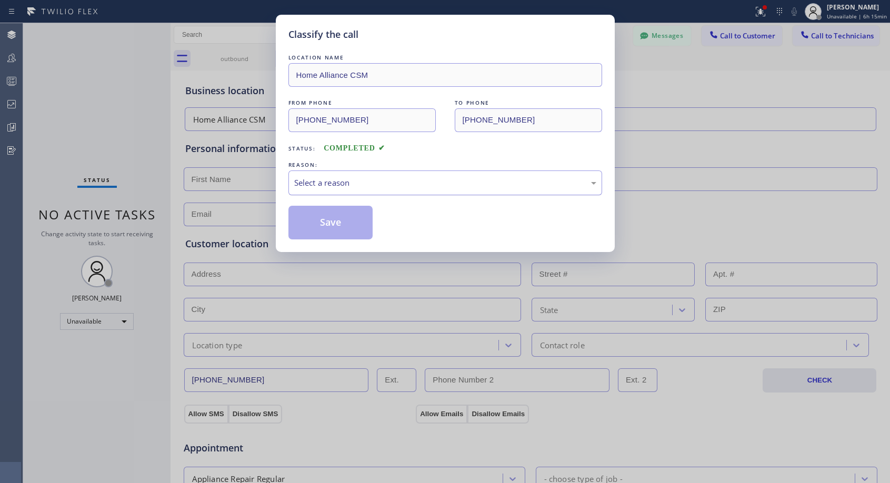
drag, startPoint x: 352, startPoint y: 186, endPoint x: 349, endPoint y: 192, distance: 6.6
click at [353, 186] on div "Select a reason" at bounding box center [445, 183] width 302 height 12
click at [333, 221] on button "Save" at bounding box center [330, 223] width 85 height 34
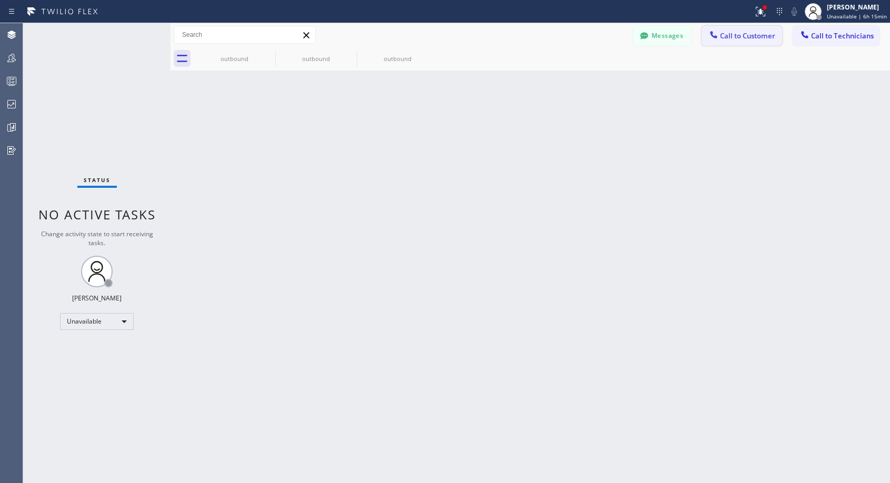
click at [728, 36] on span "Call to Customer" at bounding box center [747, 35] width 55 height 9
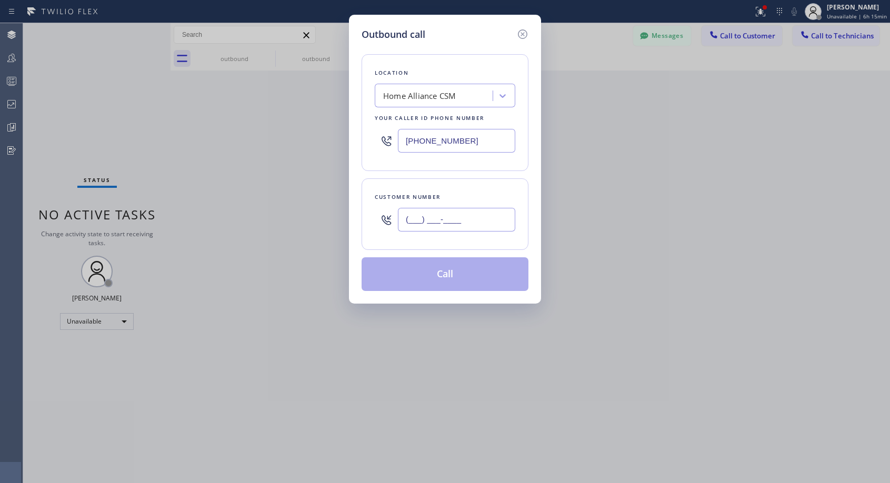
click at [472, 218] on input "(___) ___-____" at bounding box center [456, 220] width 117 height 24
paste input "909) 241-4355"
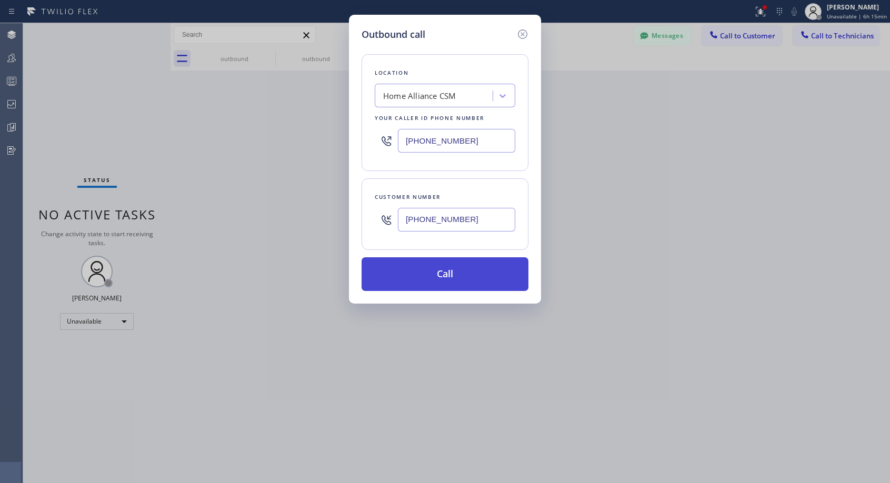
type input "[PHONE_NUMBER]"
click at [464, 273] on button "Call" at bounding box center [444, 274] width 167 height 34
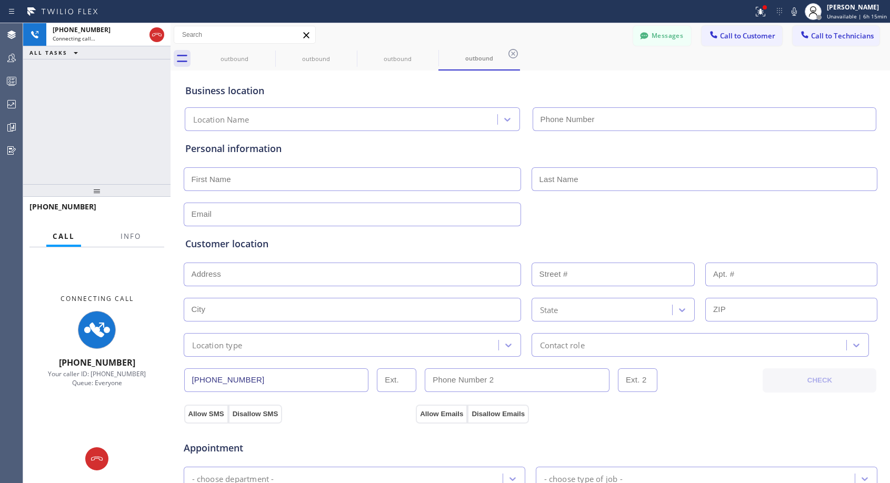
type input "[PHONE_NUMBER]"
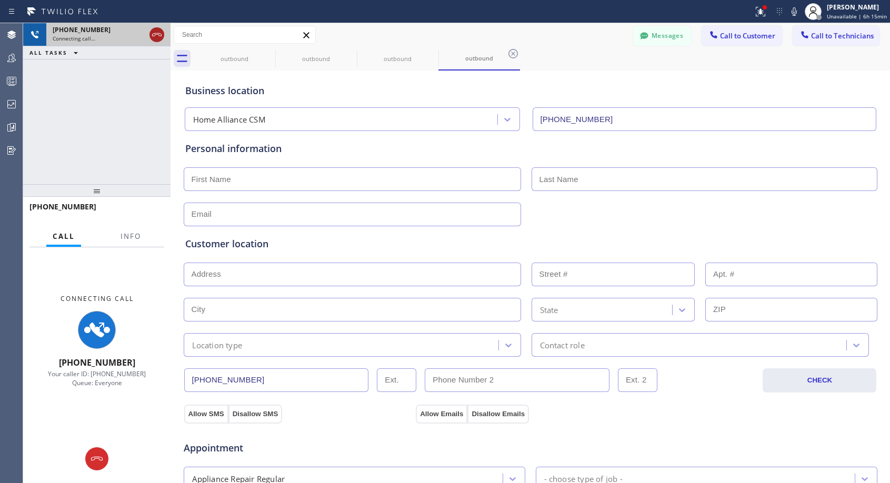
click at [157, 34] on icon at bounding box center [156, 34] width 9 height 3
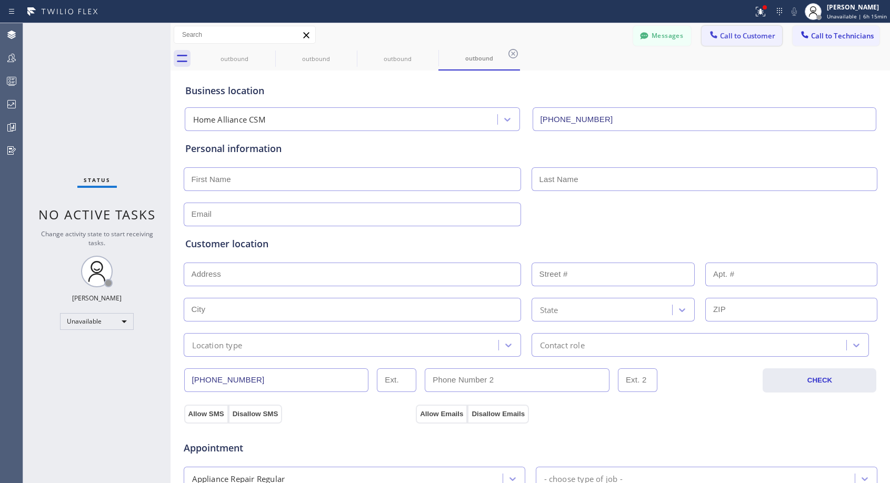
click at [720, 35] on span "Call to Customer" at bounding box center [747, 35] width 55 height 9
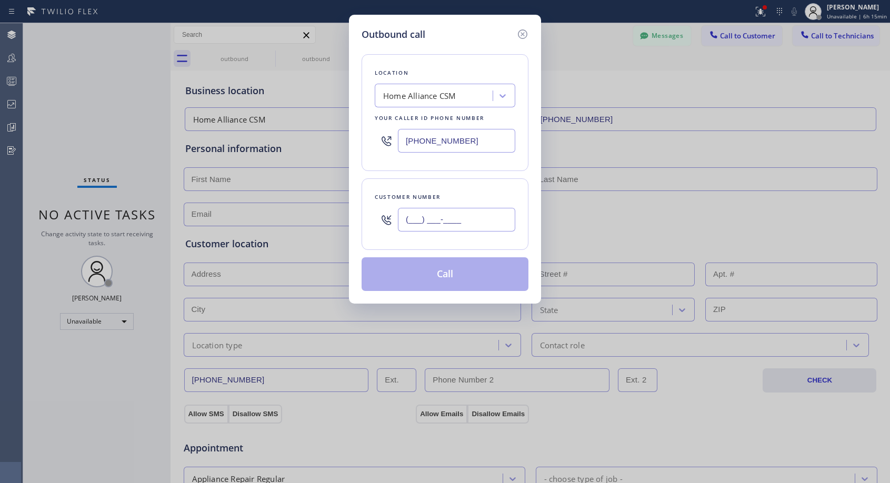
click at [471, 217] on input "(___) ___-____" at bounding box center [456, 220] width 117 height 24
paste input "909) 241-4355"
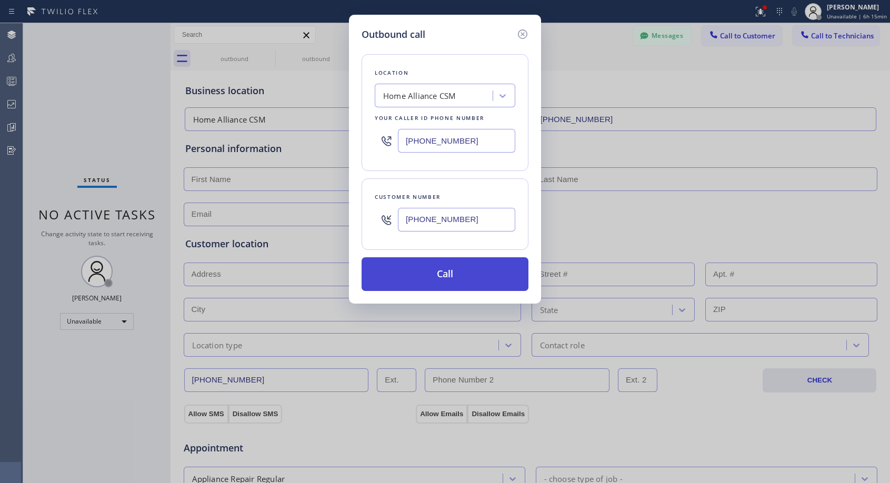
type input "[PHONE_NUMBER]"
click at [450, 269] on button "Call" at bounding box center [444, 274] width 167 height 34
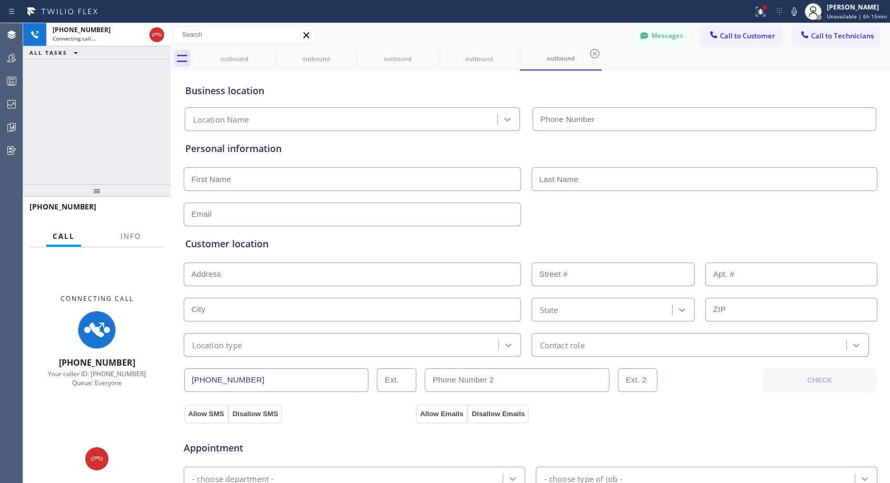
type input "[PHONE_NUMBER]"
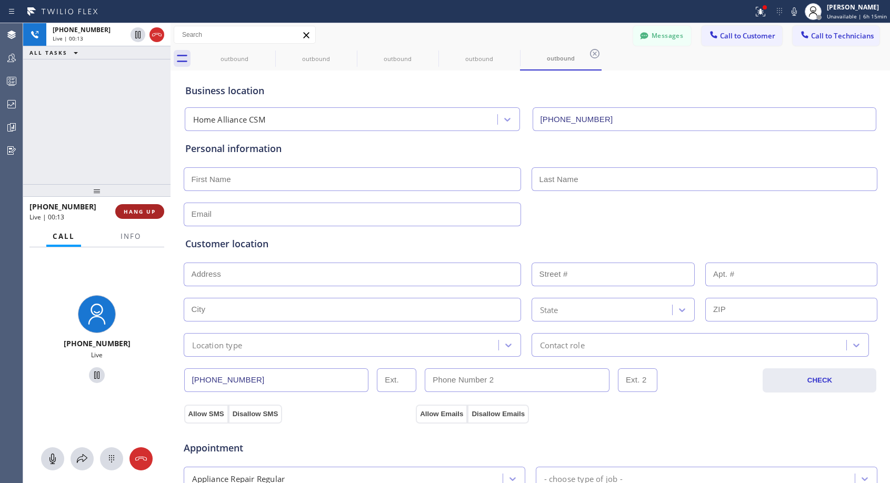
click at [159, 214] on button "HANG UP" at bounding box center [139, 211] width 49 height 15
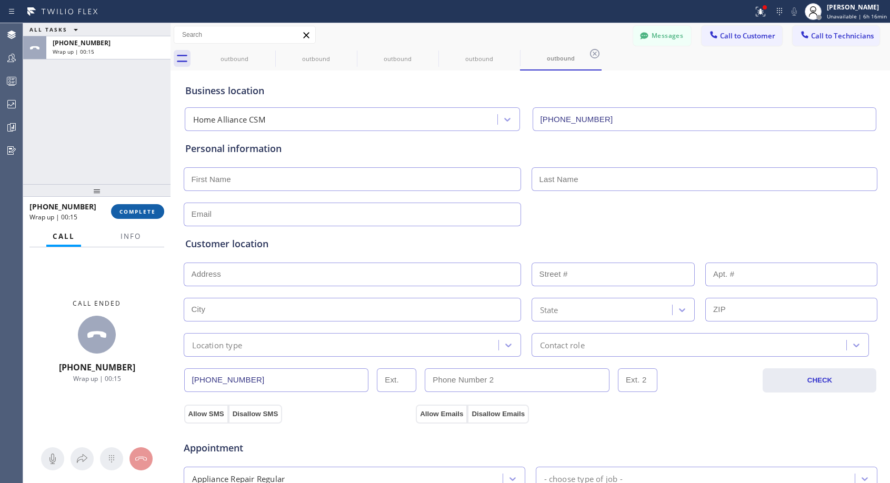
click at [135, 209] on span "COMPLETE" at bounding box center [137, 211] width 36 height 7
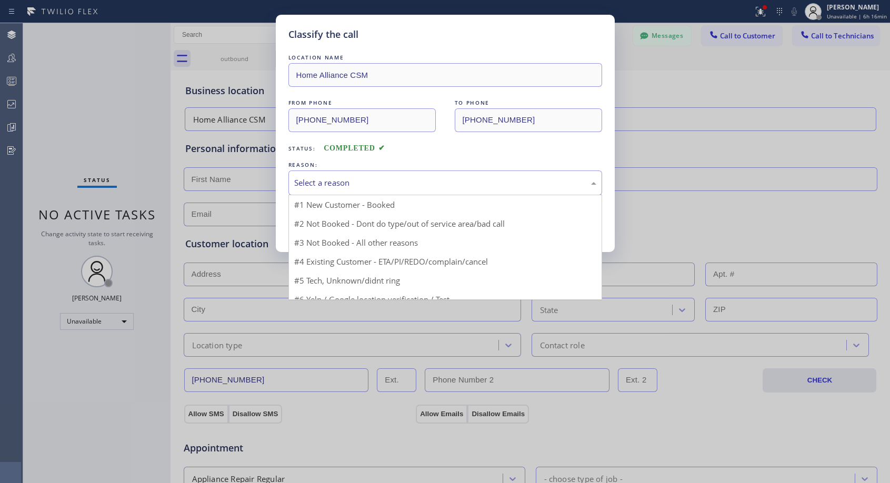
click at [386, 180] on div "Select a reason" at bounding box center [445, 183] width 302 height 12
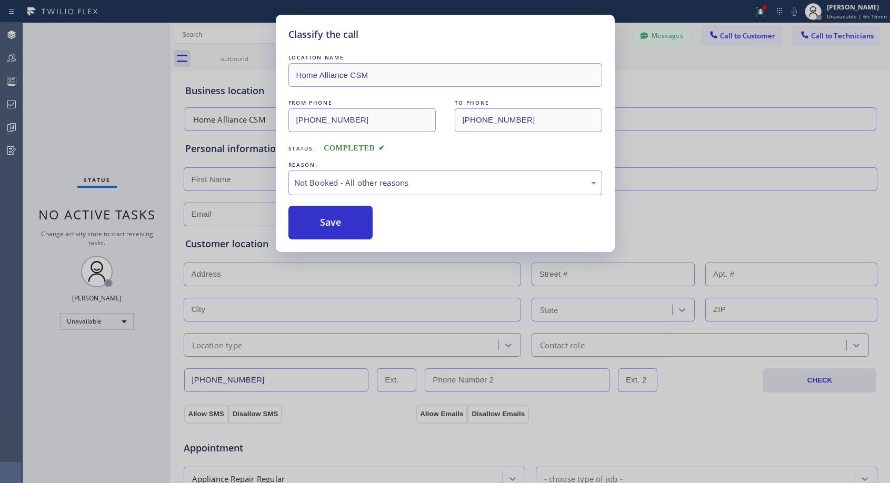
click at [355, 221] on button "Save" at bounding box center [330, 223] width 85 height 34
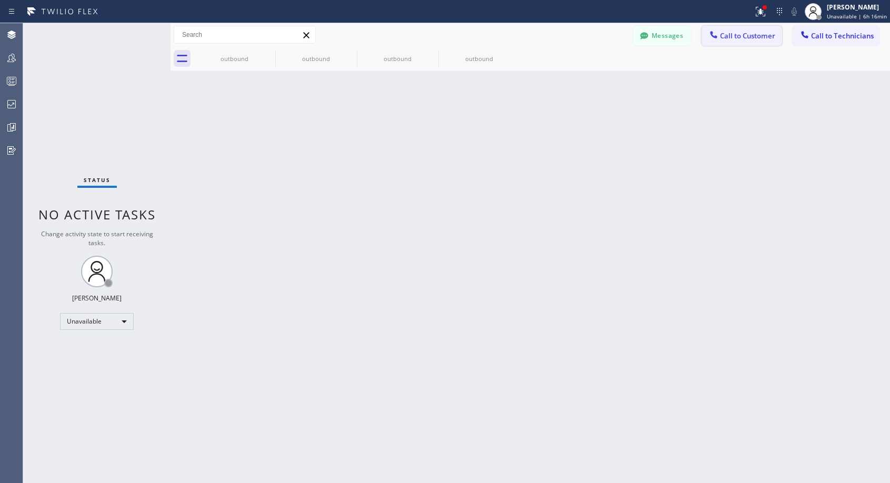
click at [736, 38] on span "Call to Customer" at bounding box center [747, 35] width 55 height 9
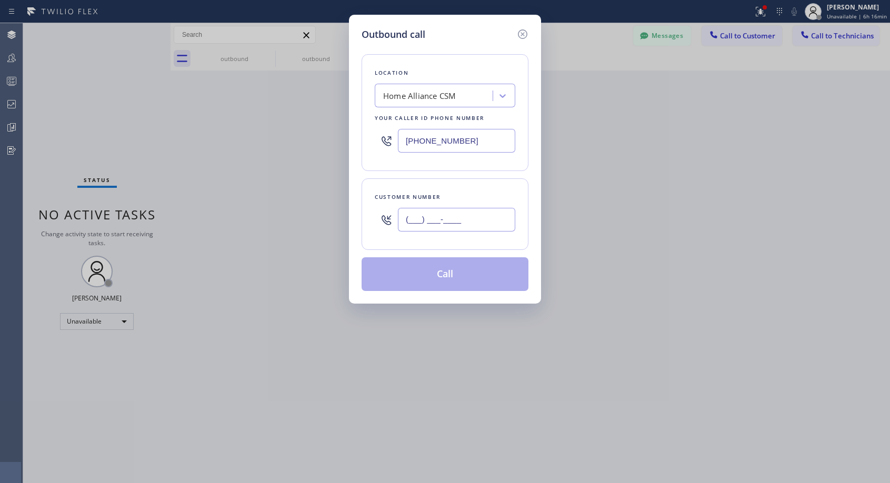
click at [478, 223] on input "(___) ___-____" at bounding box center [456, 220] width 117 height 24
paste input "909) 241-4355"
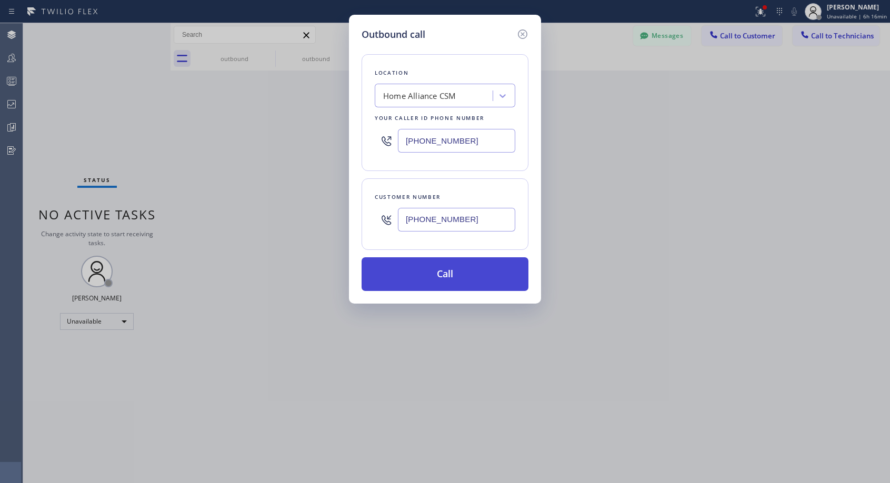
type input "[PHONE_NUMBER]"
click at [455, 271] on button "Call" at bounding box center [444, 274] width 167 height 34
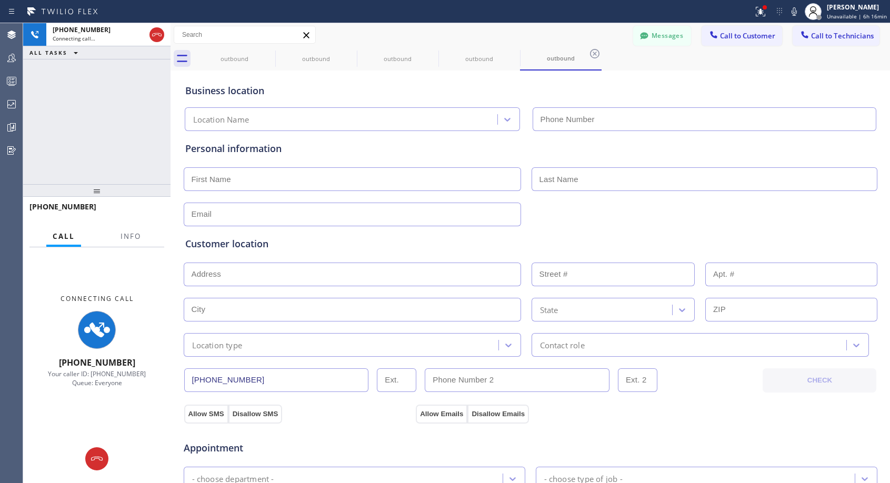
type input "[PHONE_NUMBER]"
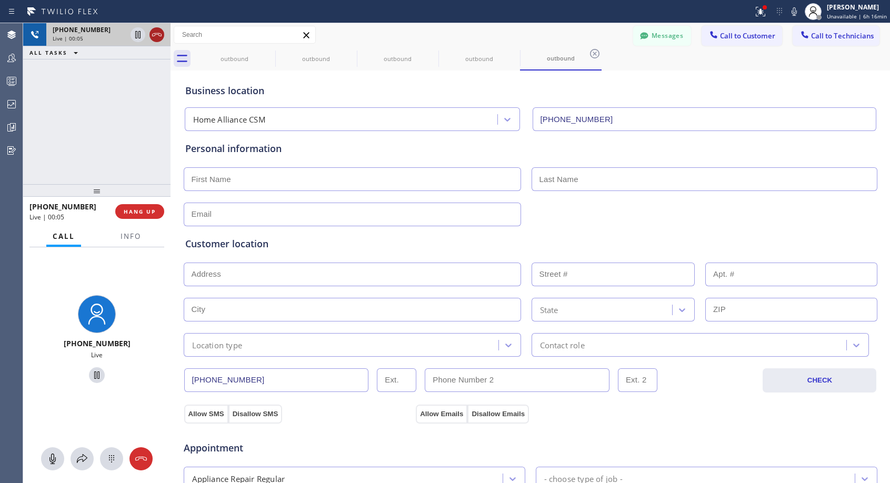
click at [154, 32] on icon at bounding box center [156, 34] width 13 height 13
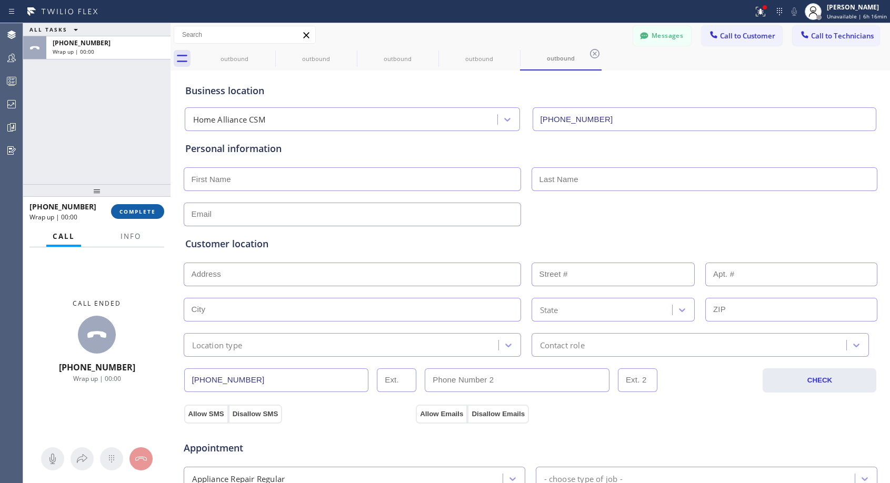
click at [158, 217] on button "COMPLETE" at bounding box center [137, 211] width 53 height 15
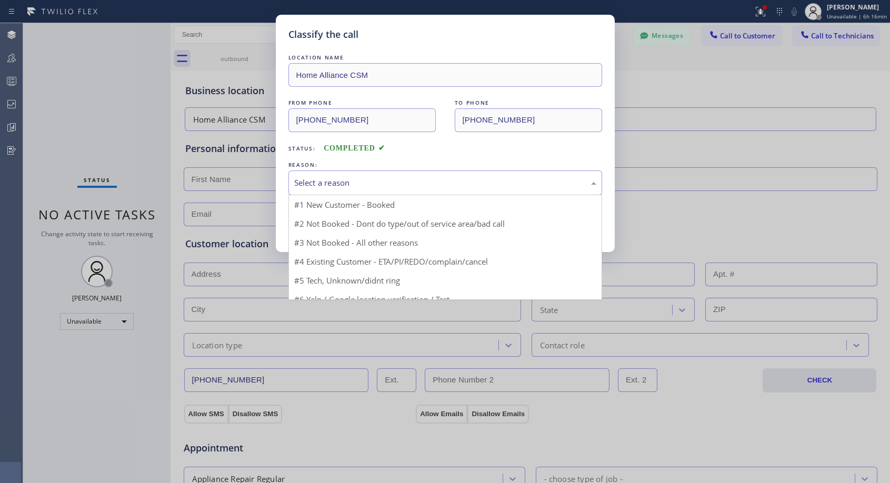
drag, startPoint x: 438, startPoint y: 183, endPoint x: 371, endPoint y: 221, distance: 76.9
click at [437, 183] on div "Select a reason" at bounding box center [445, 183] width 302 height 12
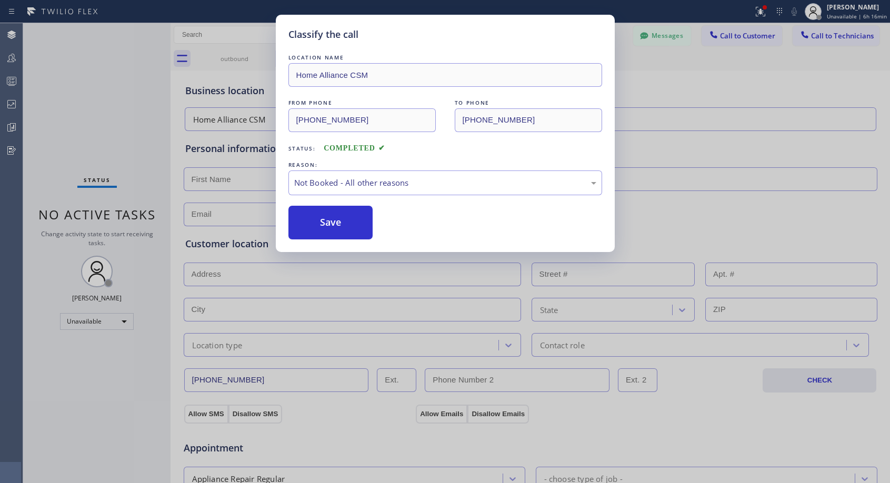
click at [370, 223] on button "Save" at bounding box center [330, 223] width 85 height 34
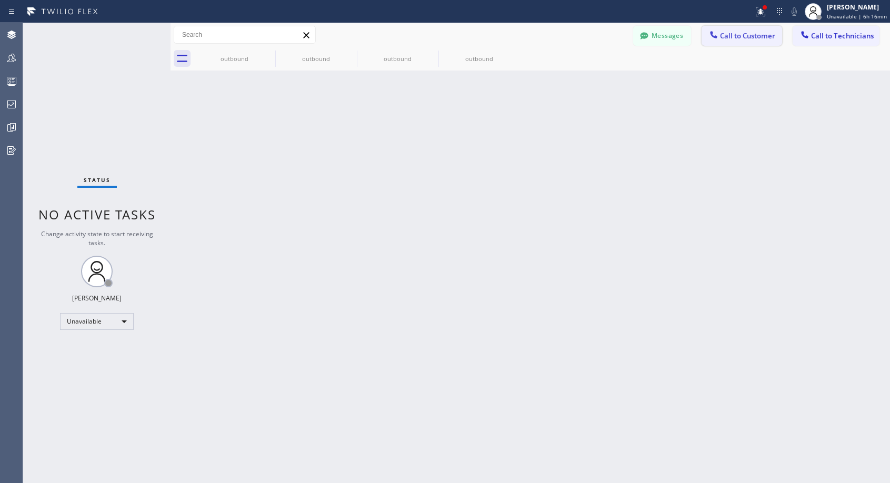
click at [740, 32] on span "Call to Customer" at bounding box center [747, 35] width 55 height 9
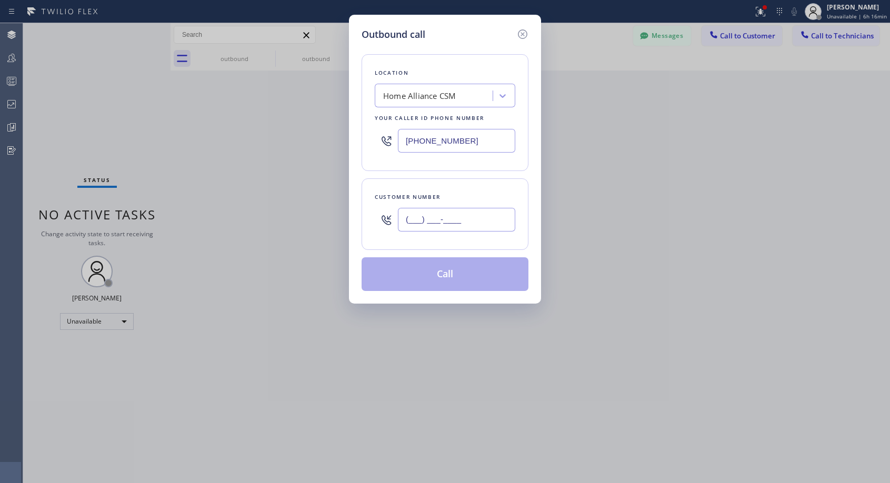
click at [512, 217] on input "(___) ___-____" at bounding box center [456, 220] width 117 height 24
paste input "909) 241-4355"
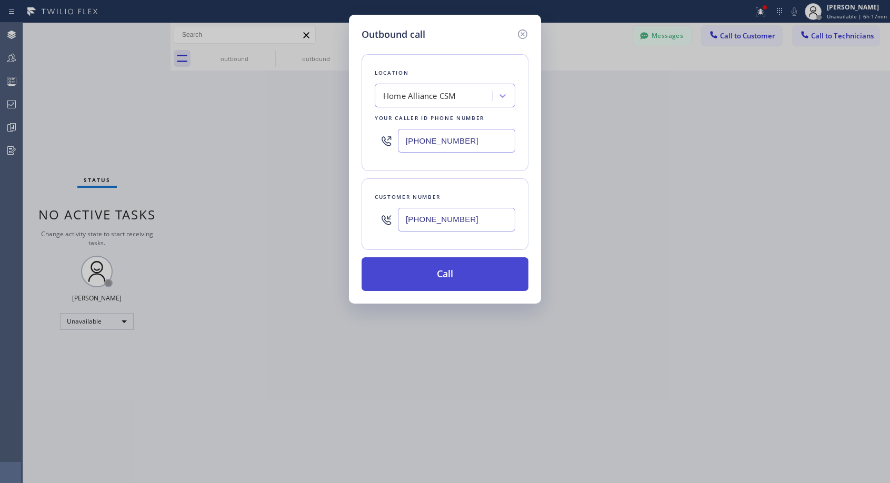
type input "[PHONE_NUMBER]"
click at [485, 272] on button "Call" at bounding box center [444, 274] width 167 height 34
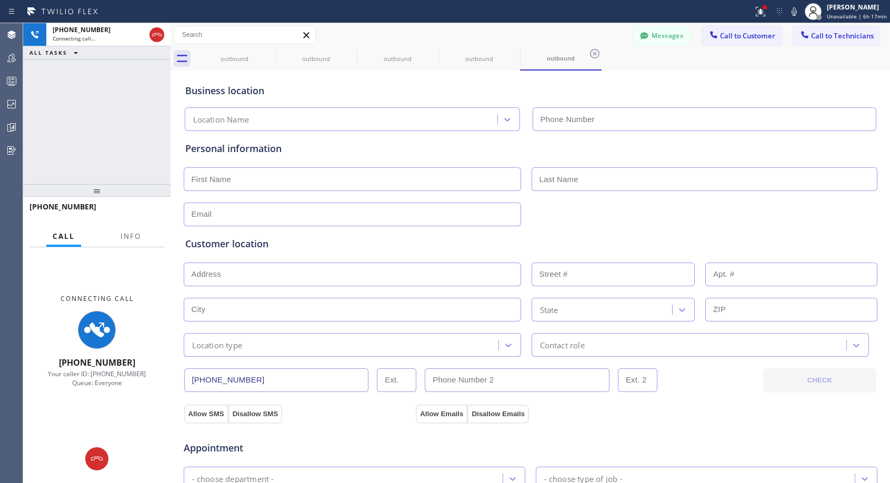
type input "[PHONE_NUMBER]"
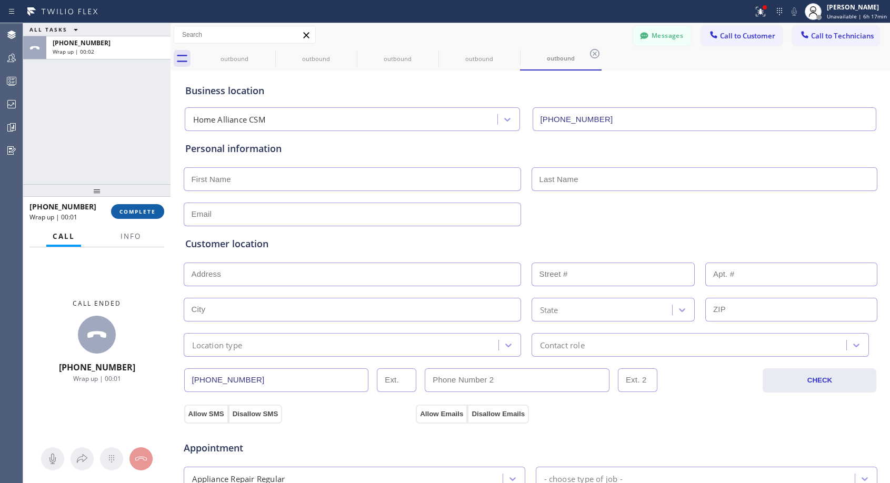
click at [136, 205] on button "COMPLETE" at bounding box center [137, 211] width 53 height 15
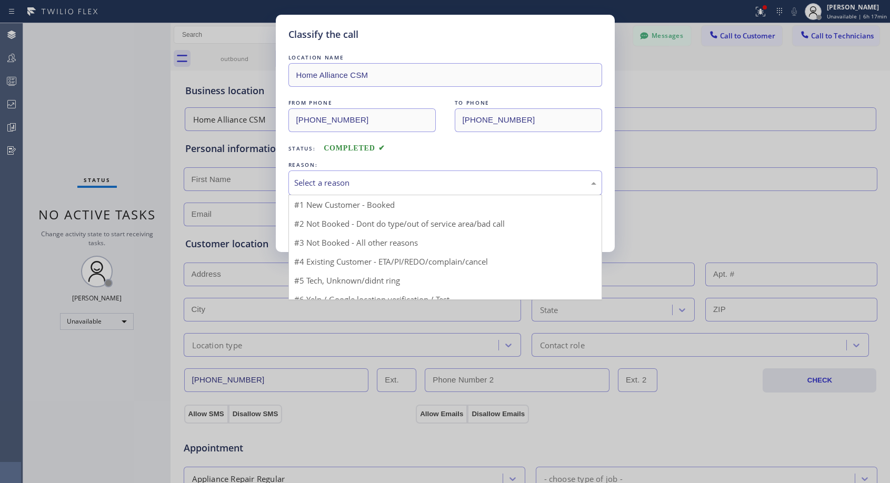
click at [416, 178] on div "Select a reason" at bounding box center [445, 183] width 302 height 12
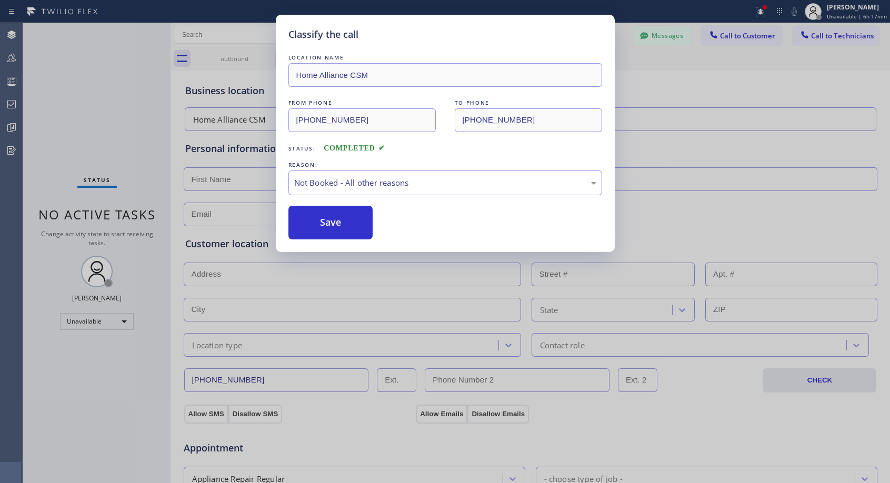
click at [371, 220] on button "Save" at bounding box center [330, 223] width 85 height 34
click at [367, 223] on button "Save" at bounding box center [330, 223] width 85 height 34
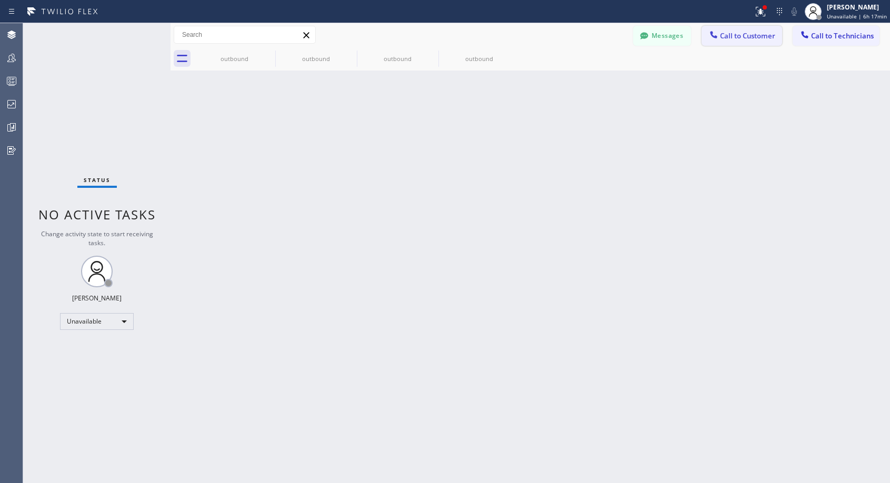
drag, startPoint x: 750, startPoint y: 36, endPoint x: 522, endPoint y: 172, distance: 265.2
click at [748, 36] on span "Call to Customer" at bounding box center [747, 35] width 55 height 9
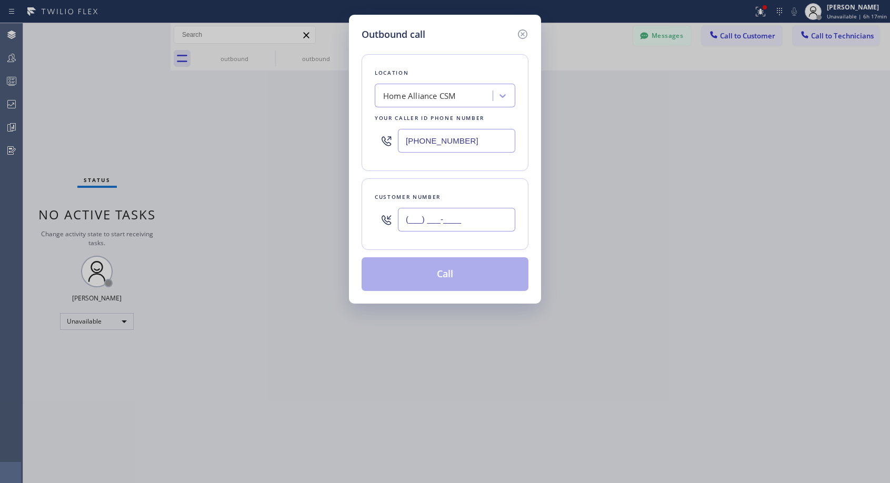
click at [488, 217] on input "(___) ___-____" at bounding box center [456, 220] width 117 height 24
paste input "909) 241-4355"
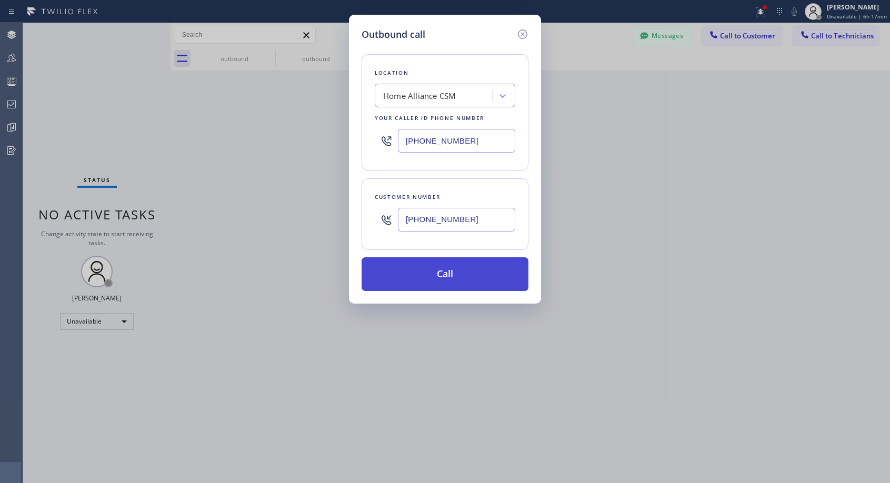
type input "[PHONE_NUMBER]"
click at [483, 279] on button "Call" at bounding box center [444, 274] width 167 height 34
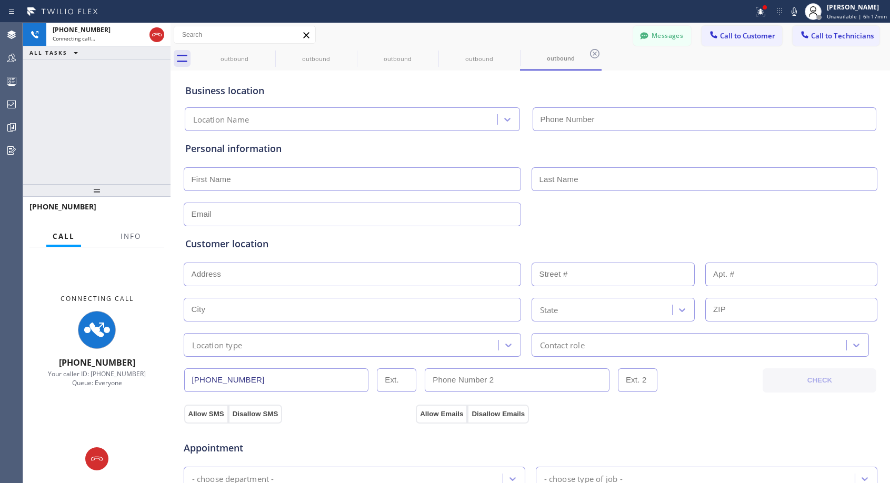
type input "[PHONE_NUMBER]"
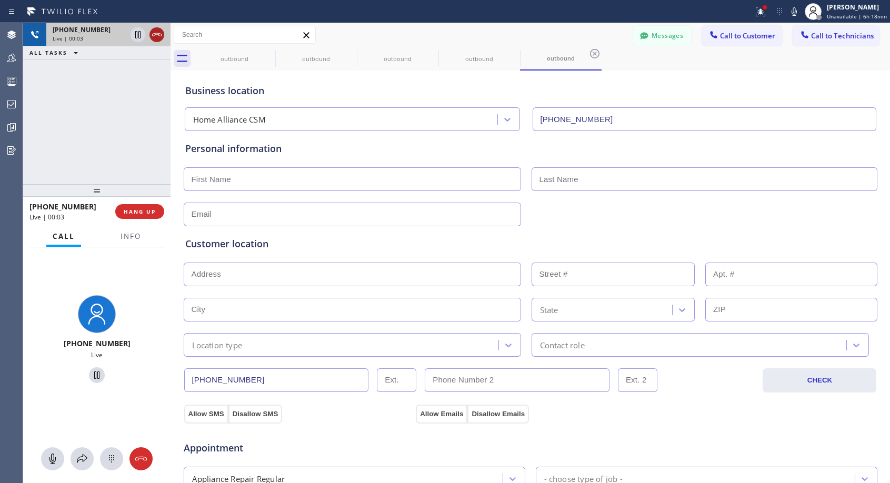
click at [157, 33] on icon at bounding box center [156, 34] width 13 height 13
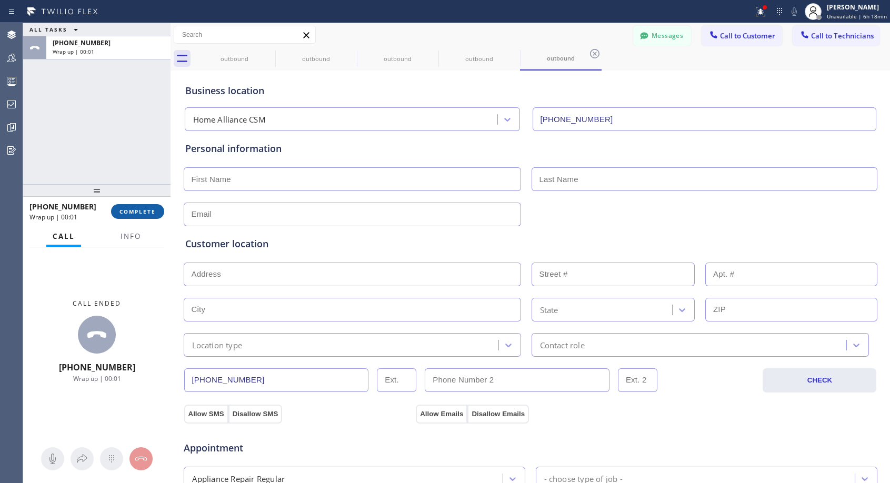
click at [137, 215] on button "COMPLETE" at bounding box center [137, 211] width 53 height 15
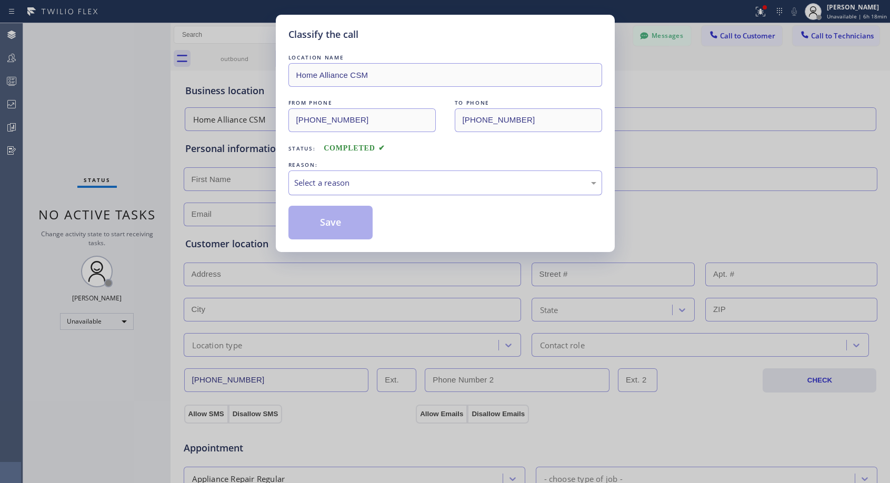
click at [379, 172] on div "Select a reason" at bounding box center [445, 182] width 314 height 25
drag, startPoint x: 345, startPoint y: 221, endPoint x: 388, endPoint y: 183, distance: 57.8
click at [345, 221] on button "Save" at bounding box center [330, 223] width 85 height 34
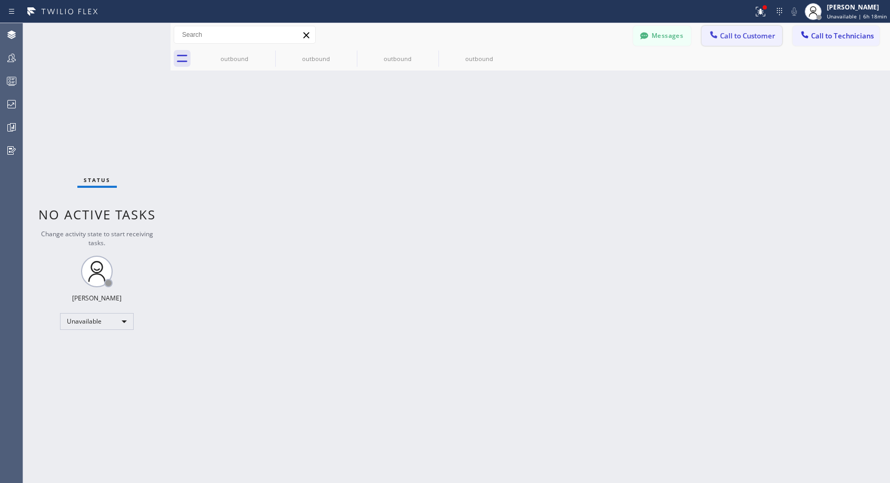
click at [747, 35] on span "Call to Customer" at bounding box center [747, 35] width 55 height 9
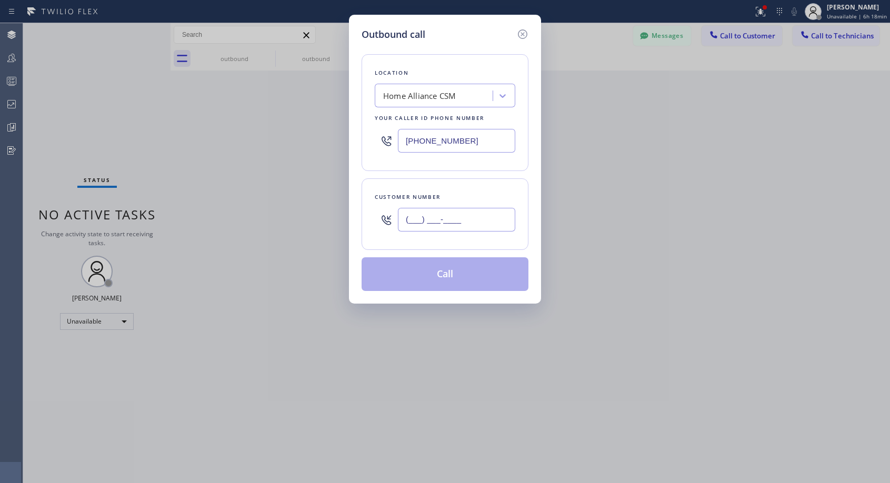
click at [471, 220] on input "(___) ___-____" at bounding box center [456, 220] width 117 height 24
paste input "909) 241-4355"
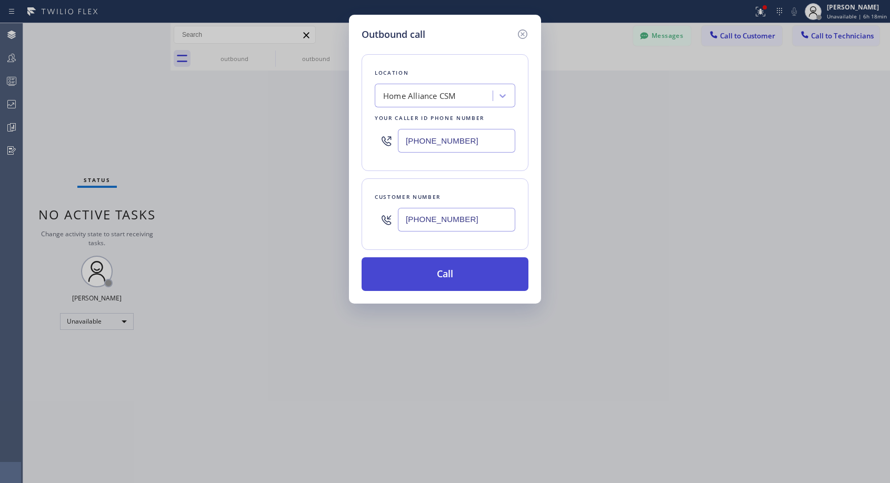
type input "[PHONE_NUMBER]"
click at [458, 277] on button "Call" at bounding box center [444, 274] width 167 height 34
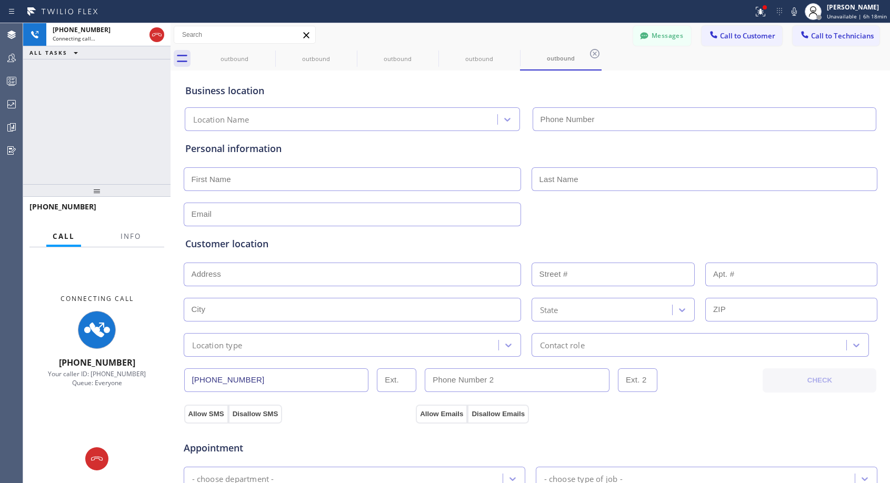
type input "[PHONE_NUMBER]"
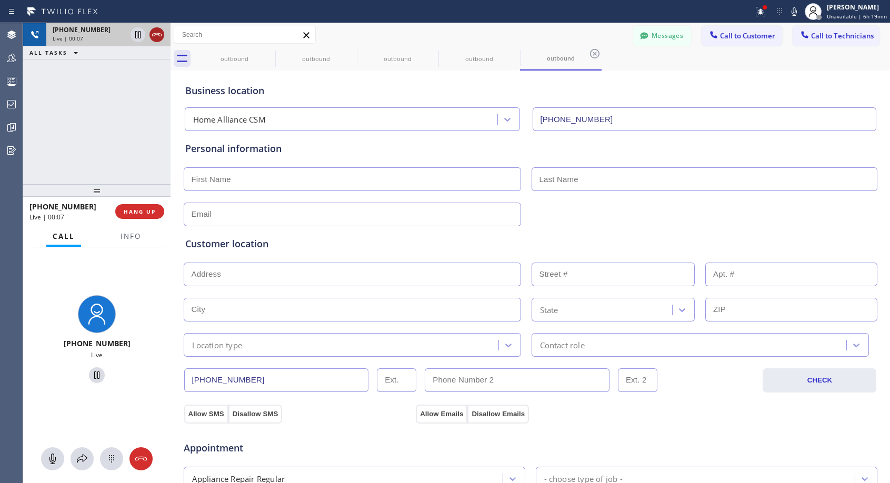
click at [156, 37] on icon at bounding box center [156, 34] width 13 height 13
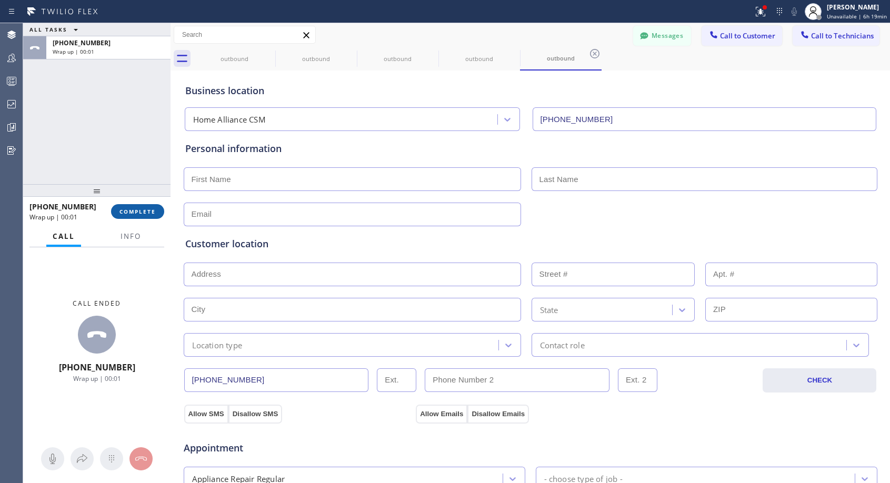
click at [139, 209] on span "COMPLETE" at bounding box center [137, 211] width 36 height 7
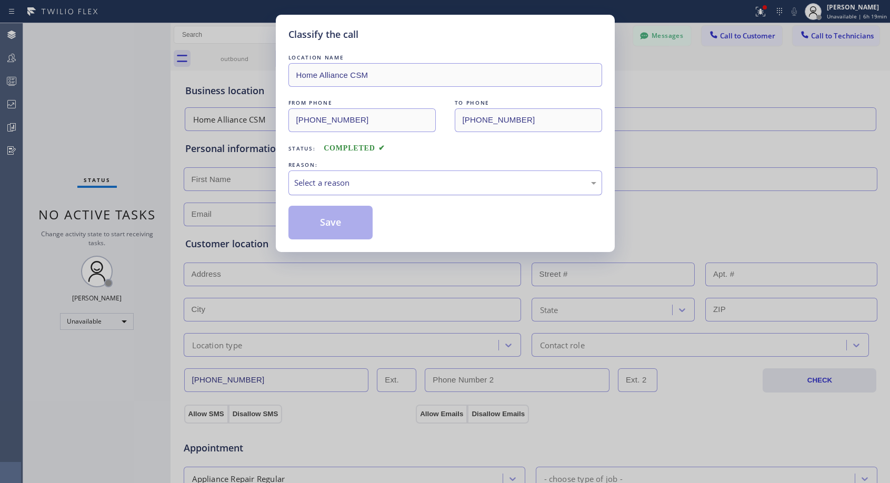
click at [474, 177] on div "Select a reason" at bounding box center [445, 183] width 302 height 12
click at [360, 231] on button "Save" at bounding box center [330, 223] width 85 height 34
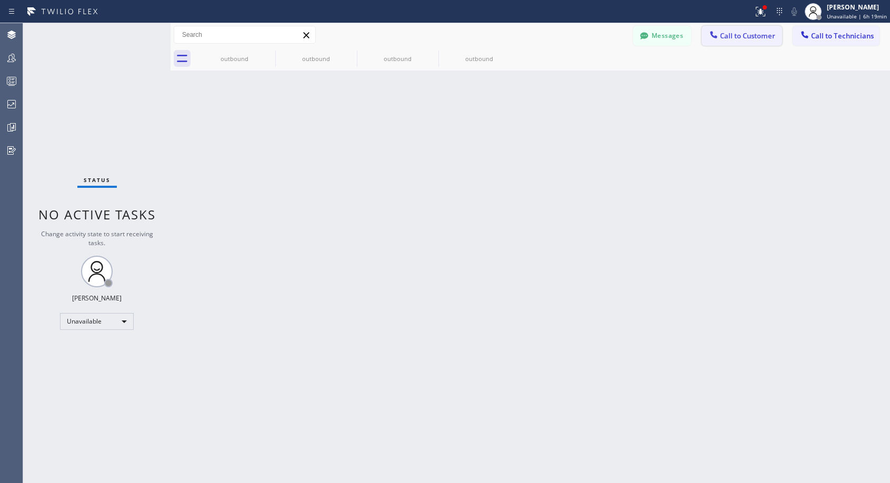
click at [756, 41] on button "Call to Customer" at bounding box center [741, 36] width 80 height 20
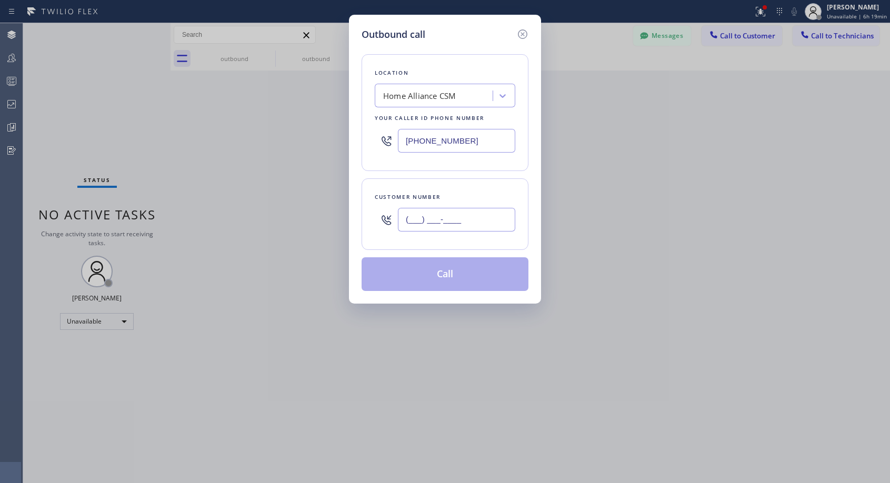
click at [505, 218] on input "(___) ___-____" at bounding box center [456, 220] width 117 height 24
paste input "909) 241-4355"
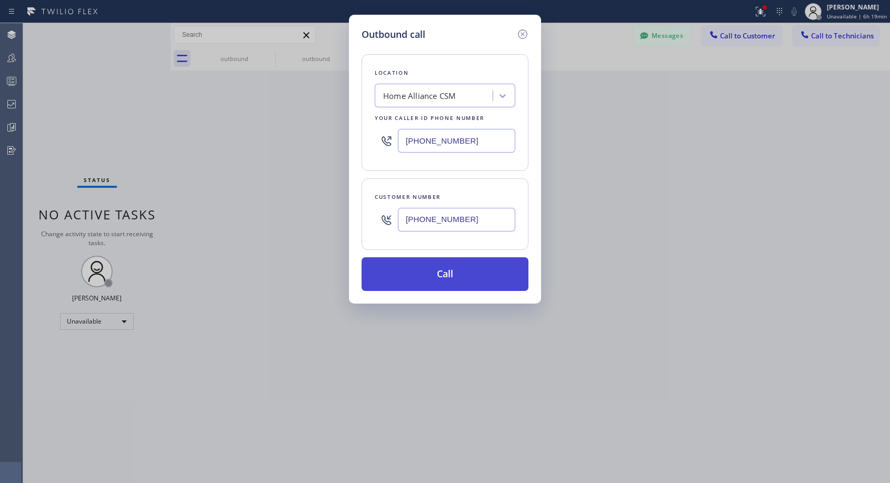
type input "[PHONE_NUMBER]"
click at [493, 273] on button "Call" at bounding box center [444, 274] width 167 height 34
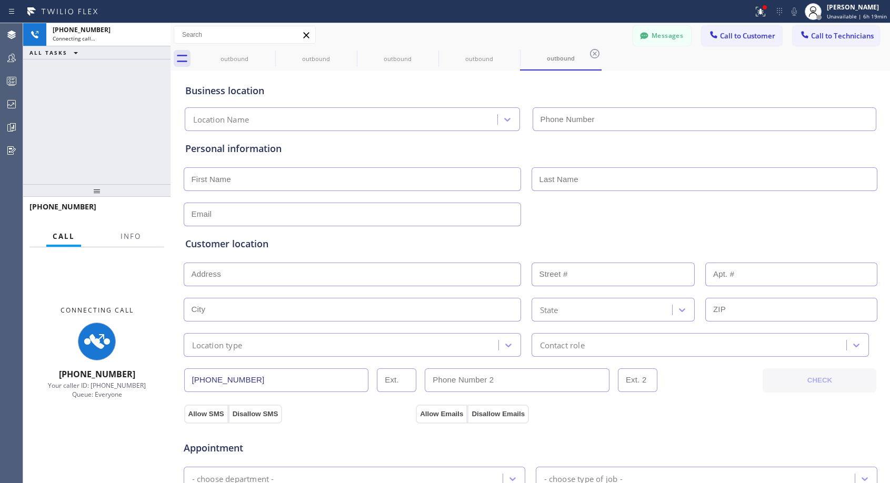
type input "[PHONE_NUMBER]"
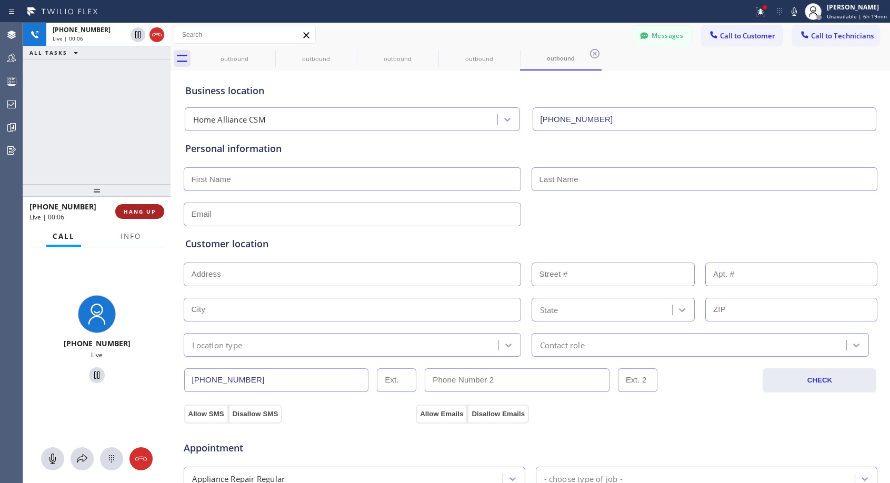
click at [139, 210] on span "HANG UP" at bounding box center [140, 211] width 32 height 7
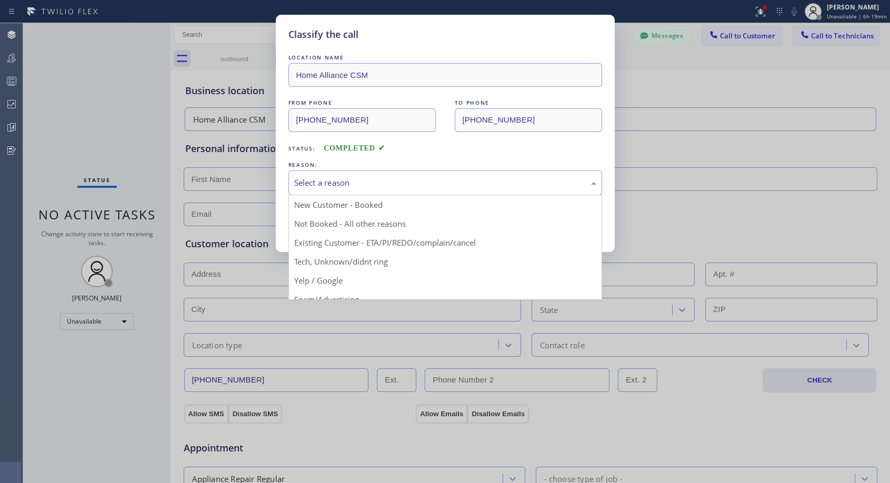
click at [362, 182] on div "Select a reason" at bounding box center [445, 183] width 302 height 12
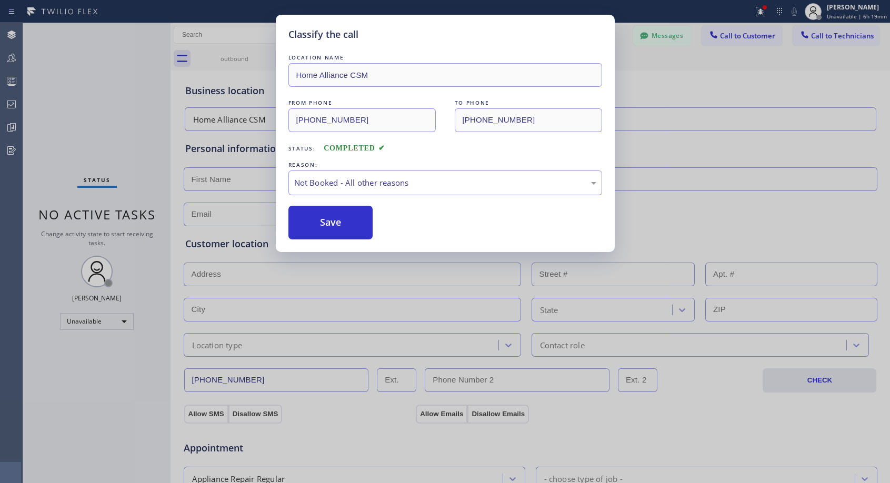
click at [339, 221] on button "Save" at bounding box center [330, 223] width 85 height 34
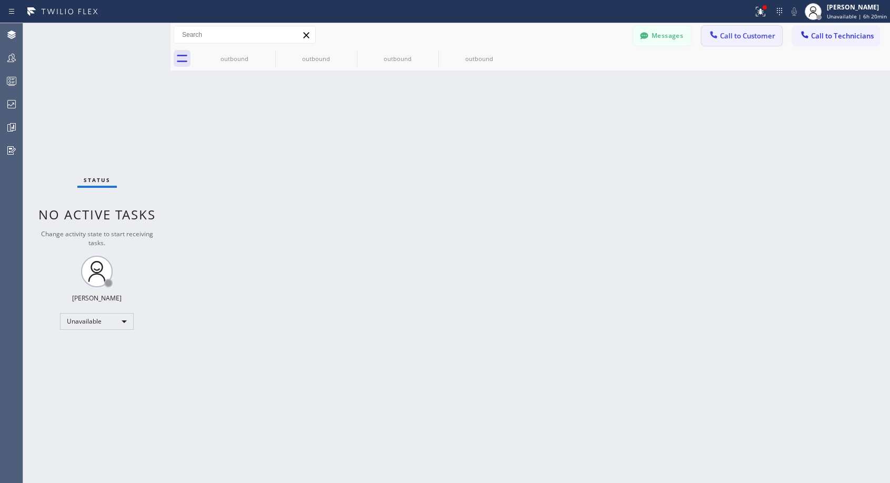
click at [724, 39] on span "Call to Customer" at bounding box center [747, 35] width 55 height 9
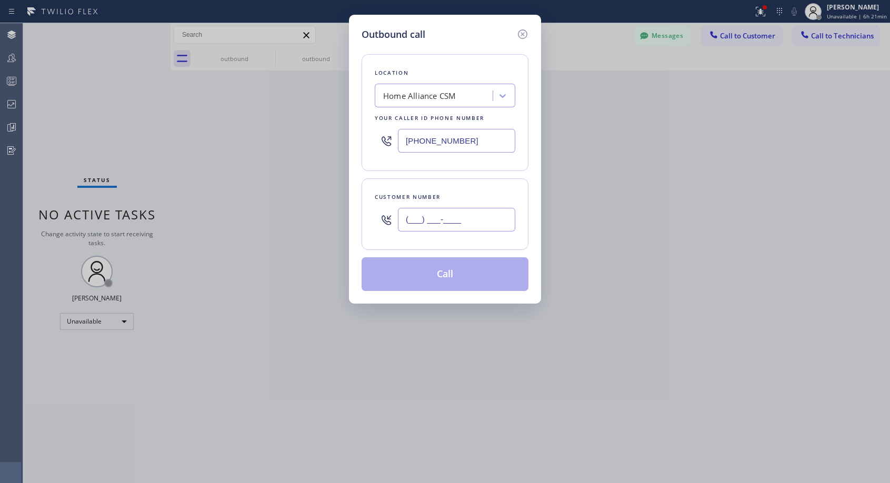
click at [453, 218] on input "(___) ___-____" at bounding box center [456, 220] width 117 height 24
paste input "754) 244-0054"
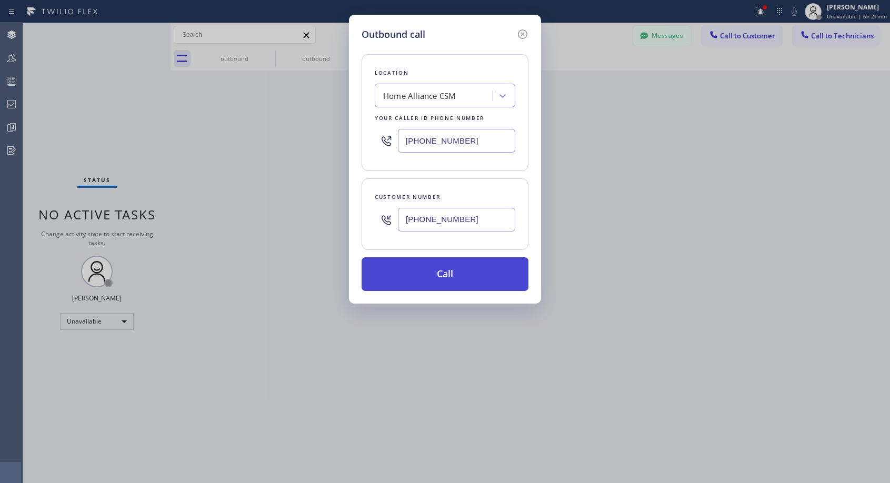
type input "[PHONE_NUMBER]"
click at [445, 275] on button "Call" at bounding box center [444, 274] width 167 height 34
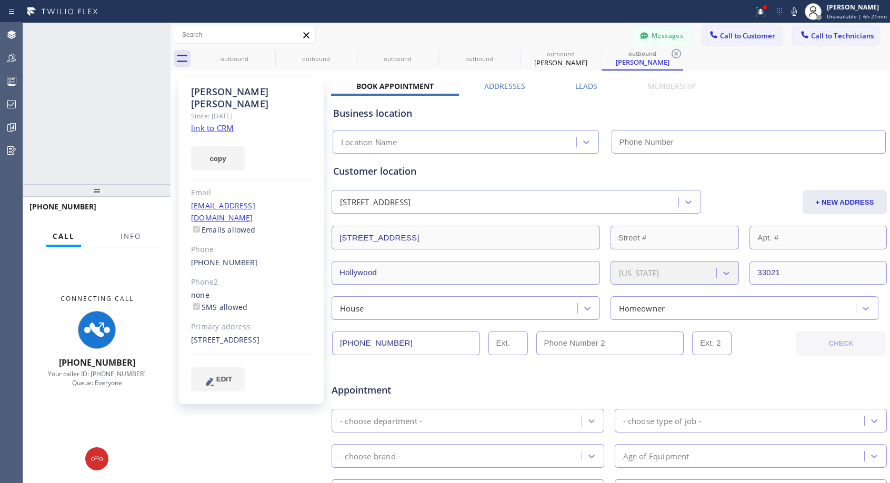
type input "[PHONE_NUMBER]"
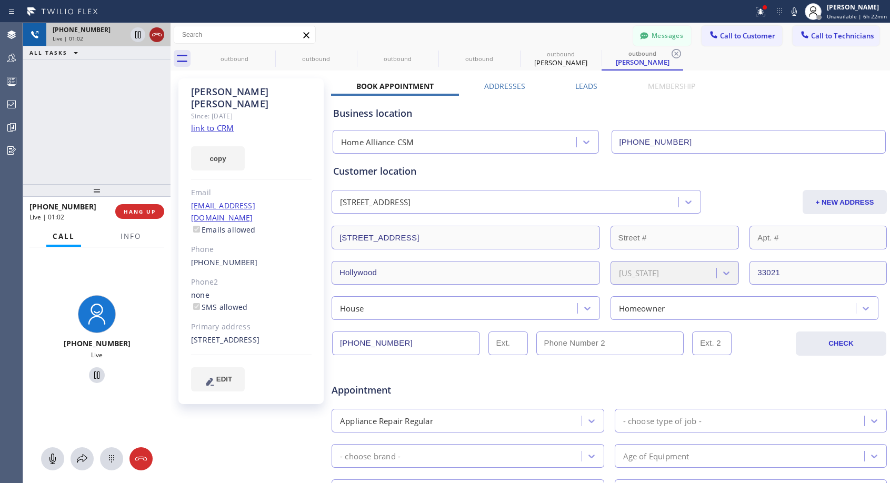
click at [155, 38] on icon at bounding box center [156, 34] width 13 height 13
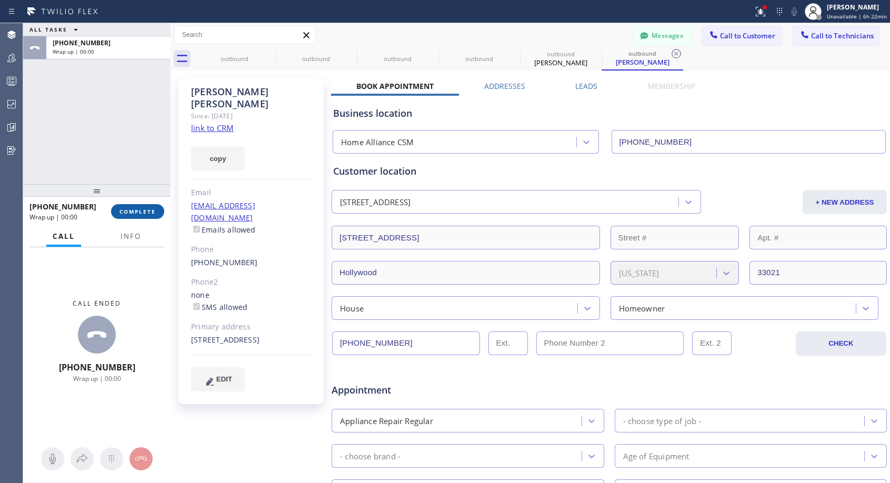
click at [143, 213] on span "COMPLETE" at bounding box center [137, 211] width 36 height 7
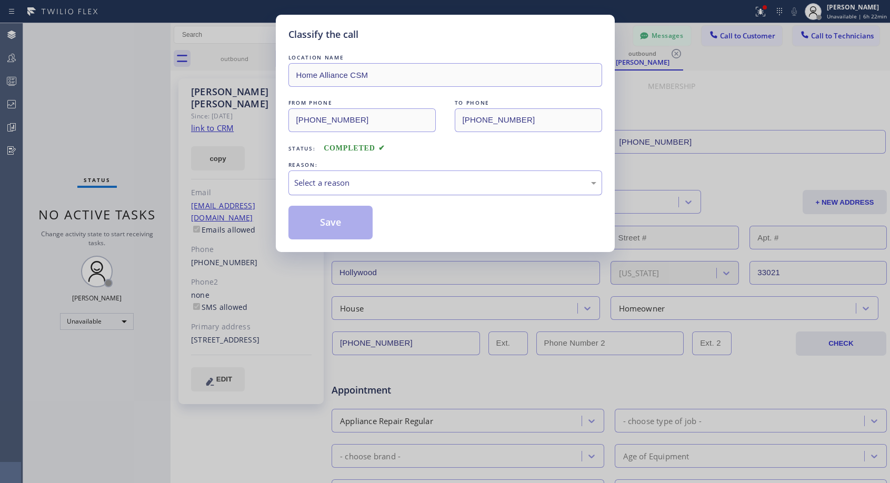
click at [372, 182] on div "Select a reason" at bounding box center [445, 183] width 302 height 12
click at [335, 219] on button "Save" at bounding box center [330, 223] width 85 height 34
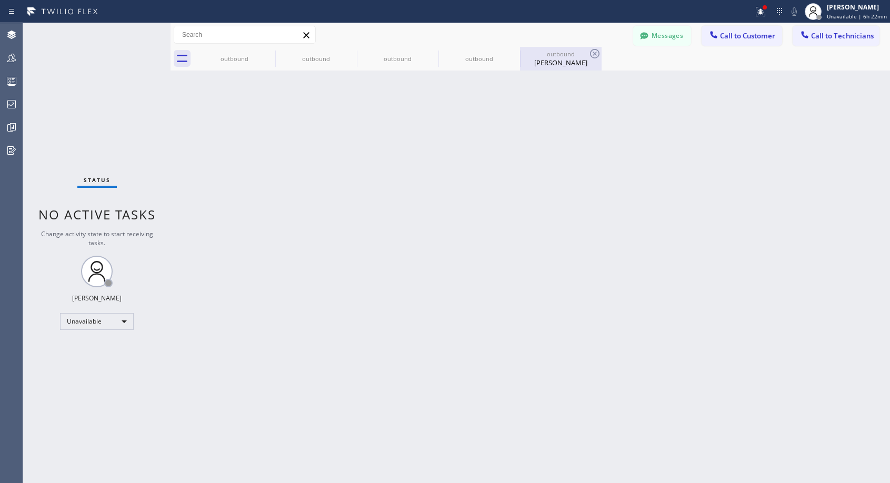
click at [555, 63] on div "[PERSON_NAME]" at bounding box center [560, 62] width 79 height 9
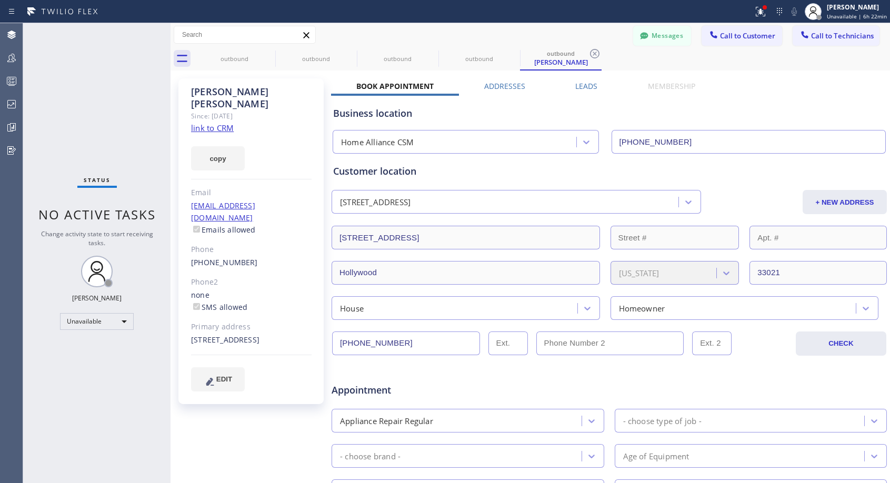
click at [273, 257] on div "[PHONE_NUMBER]" at bounding box center [251, 263] width 120 height 12
copy div "[PHONE_NUMBER]"
click at [738, 40] on span "Call to Customer" at bounding box center [747, 35] width 55 height 9
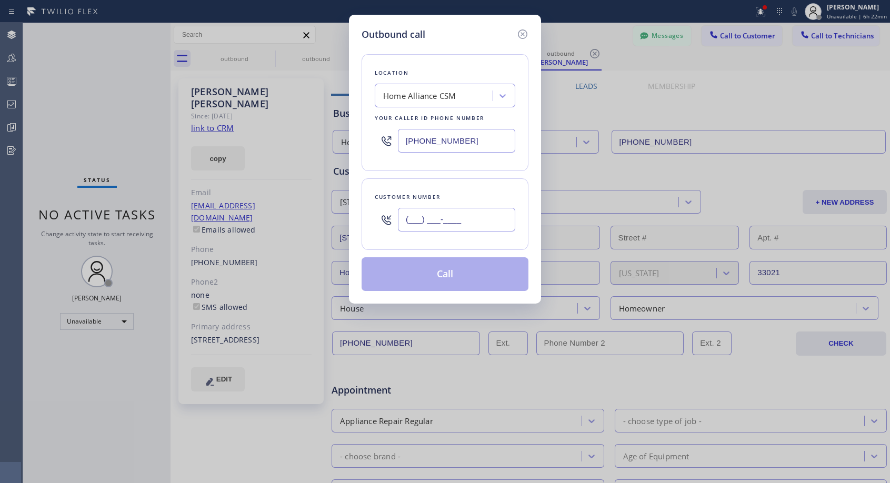
click at [456, 209] on input "(___) ___-____" at bounding box center [456, 220] width 117 height 24
paste input "754) 244-0054"
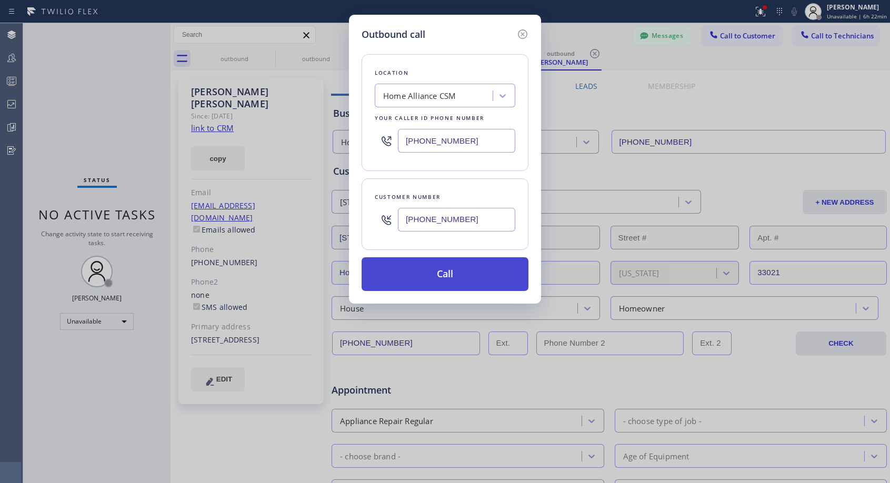
type input "[PHONE_NUMBER]"
click at [446, 272] on button "Call" at bounding box center [444, 274] width 167 height 34
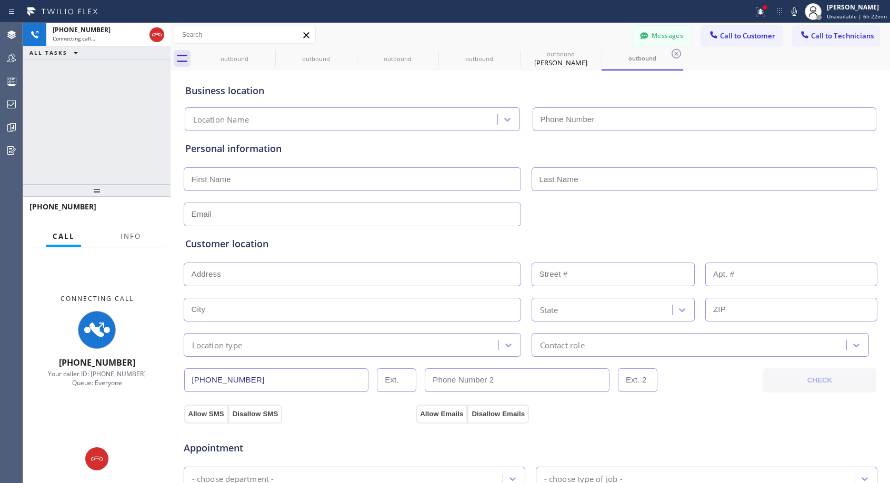
type input "[PHONE_NUMBER]"
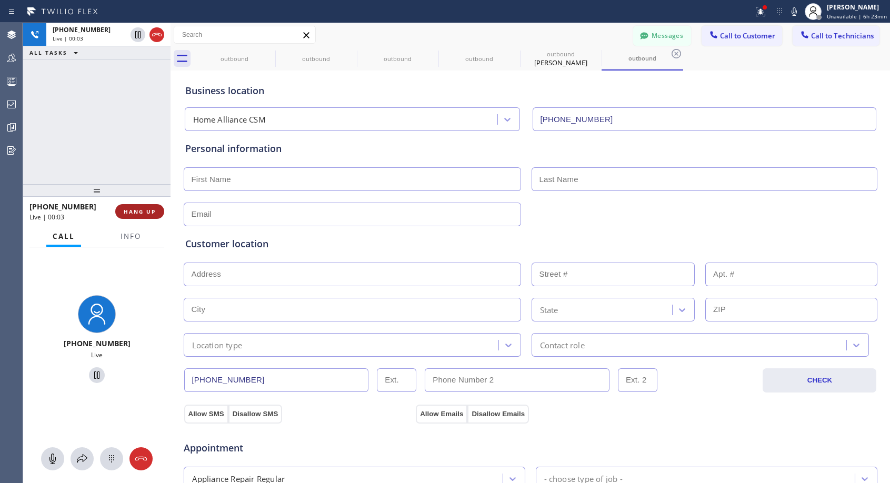
click at [152, 209] on span "HANG UP" at bounding box center [140, 211] width 32 height 7
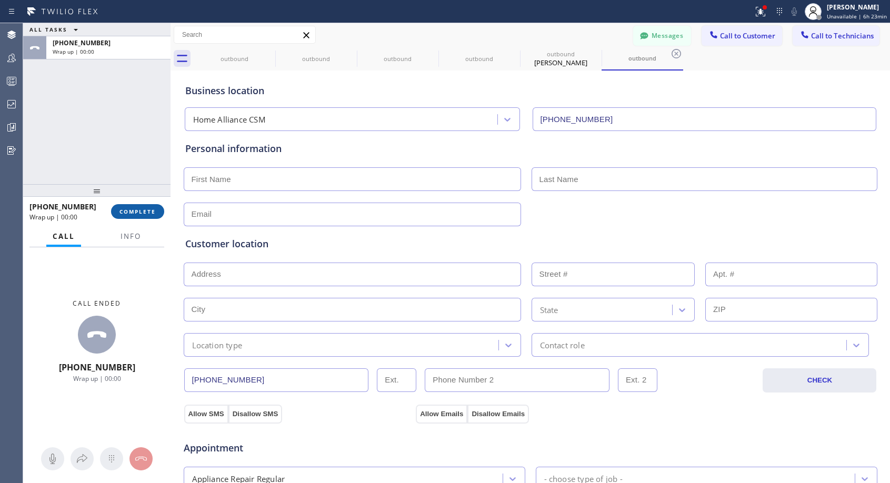
click at [154, 208] on span "COMPLETE" at bounding box center [137, 211] width 36 height 7
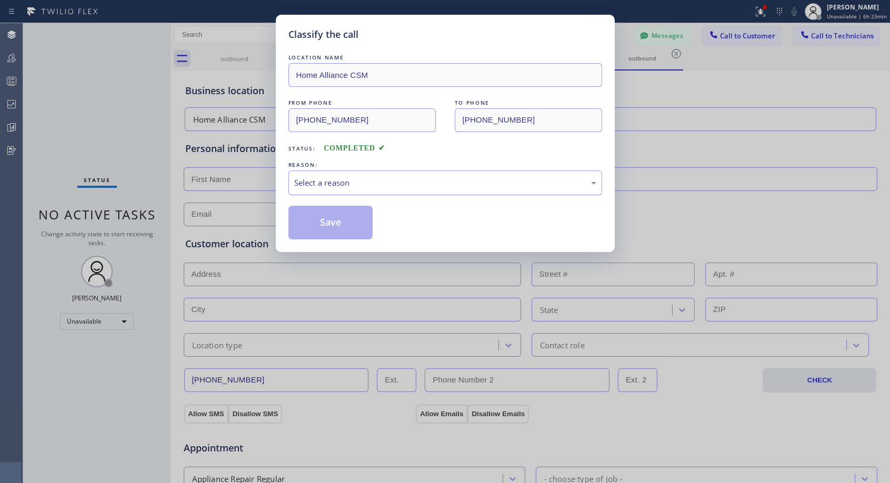
click at [405, 181] on div "Select a reason" at bounding box center [445, 183] width 302 height 12
click at [355, 223] on button "Save" at bounding box center [330, 223] width 85 height 34
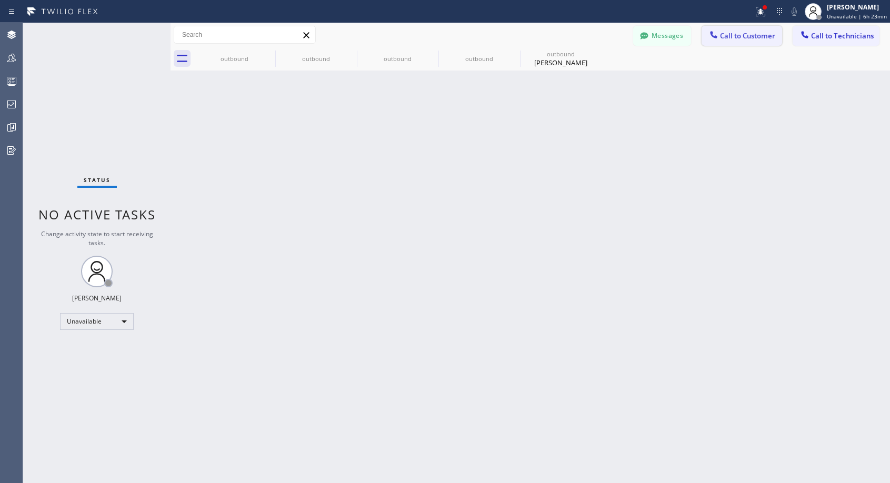
click at [739, 33] on span "Call to Customer" at bounding box center [747, 35] width 55 height 9
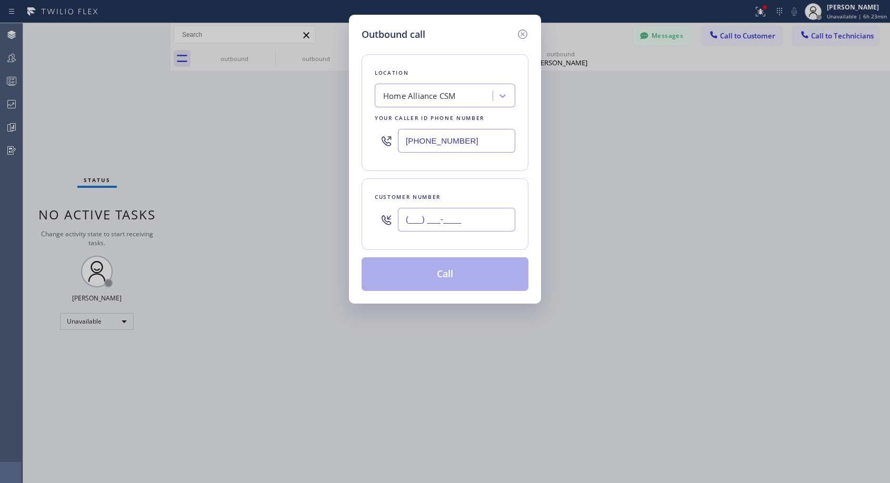
click at [436, 218] on input "(___) ___-____" at bounding box center [456, 220] width 117 height 24
paste input "754) 244-0054"
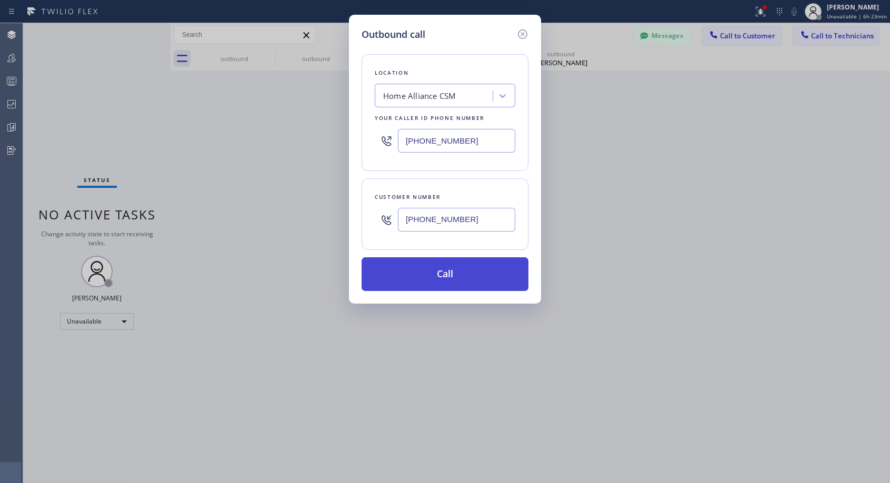
type input "[PHONE_NUMBER]"
click at [435, 275] on button "Call" at bounding box center [444, 274] width 167 height 34
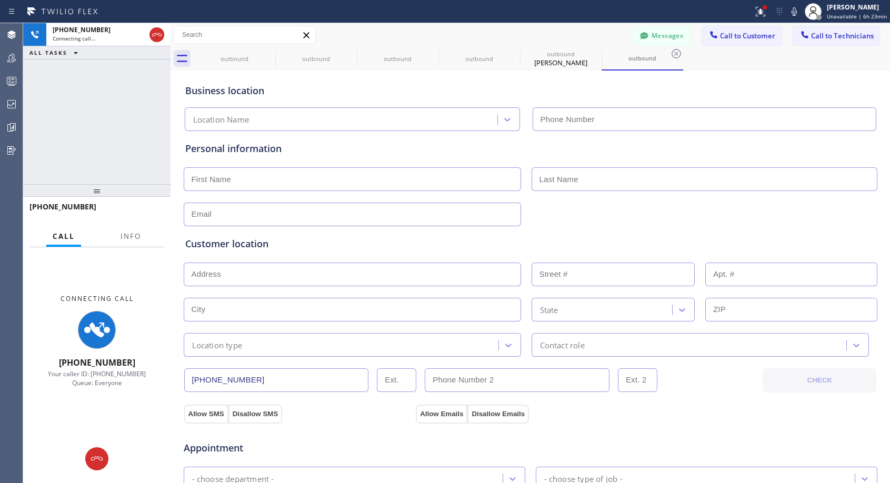
type input "[PHONE_NUMBER]"
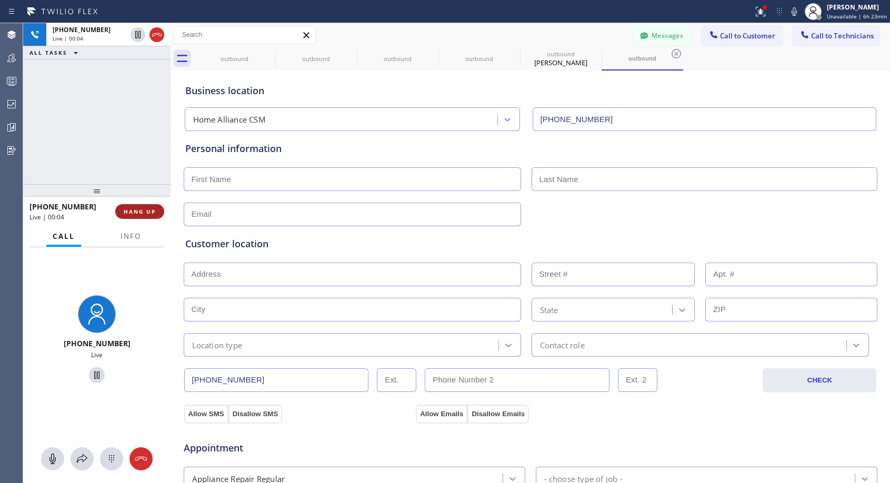
click at [146, 208] on span "HANG UP" at bounding box center [140, 211] width 32 height 7
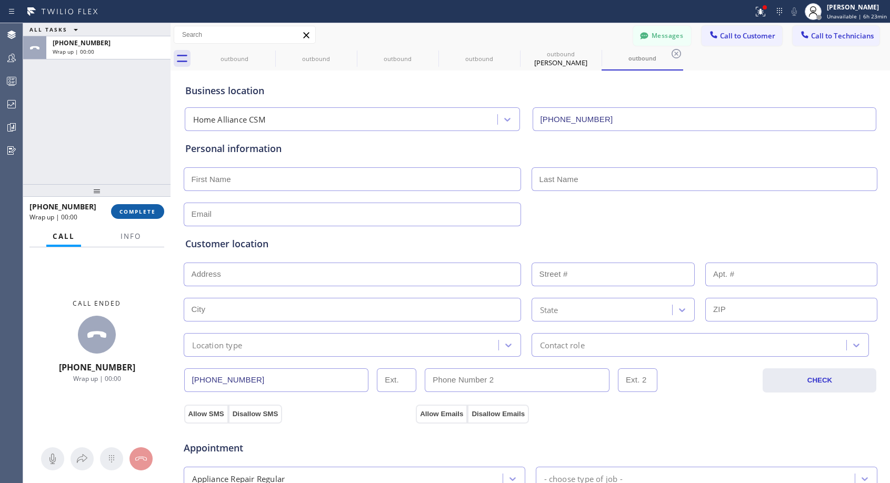
click at [146, 208] on span "COMPLETE" at bounding box center [137, 211] width 36 height 7
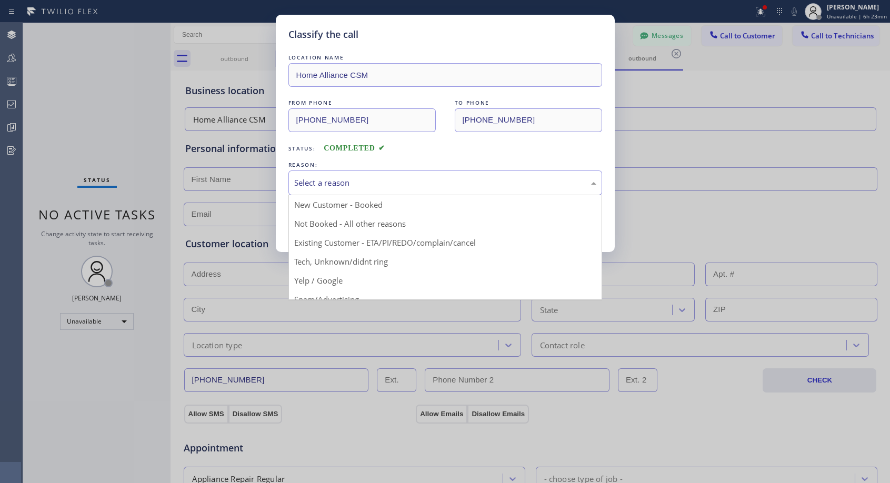
click at [336, 180] on div "Select a reason" at bounding box center [445, 183] width 302 height 12
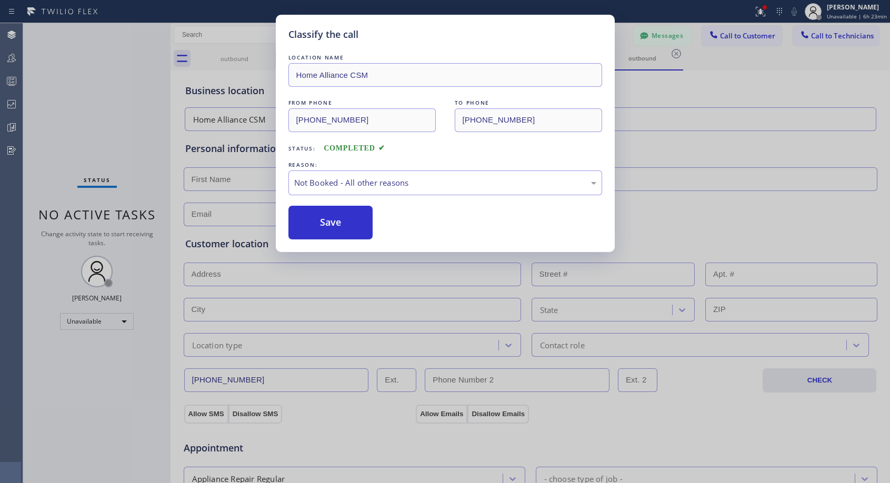
drag, startPoint x: 327, startPoint y: 221, endPoint x: 445, endPoint y: 157, distance: 133.9
click at [327, 220] on button "Save" at bounding box center [330, 223] width 85 height 34
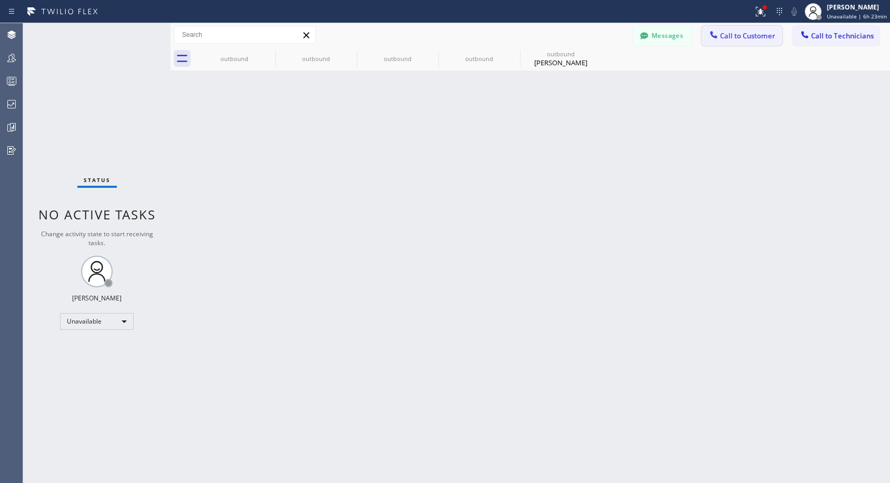
click at [723, 42] on button "Call to Customer" at bounding box center [741, 36] width 80 height 20
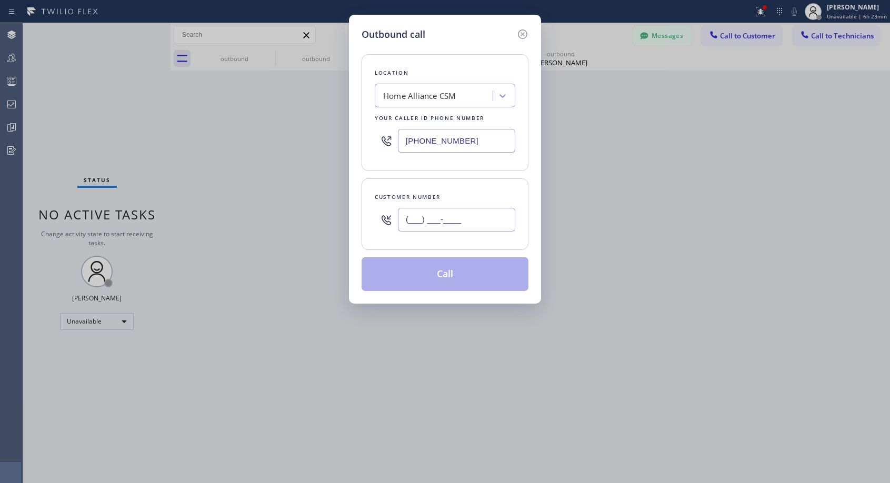
click at [487, 215] on input "(___) ___-____" at bounding box center [456, 220] width 117 height 24
paste input "754) 244-0054"
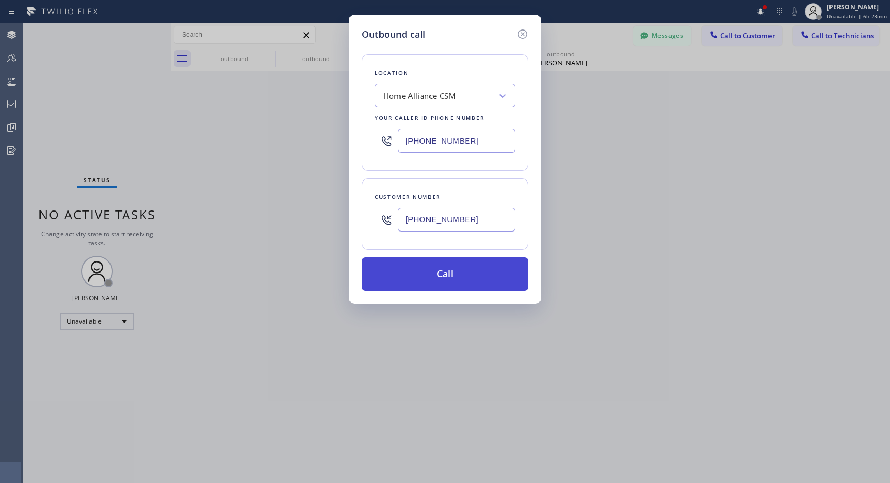
type input "[PHONE_NUMBER]"
click at [474, 270] on button "Call" at bounding box center [444, 274] width 167 height 34
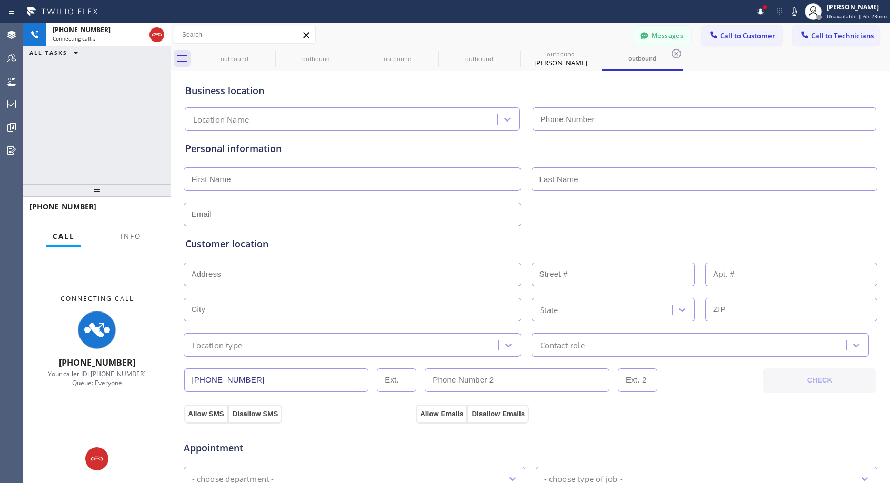
type input "[PHONE_NUMBER]"
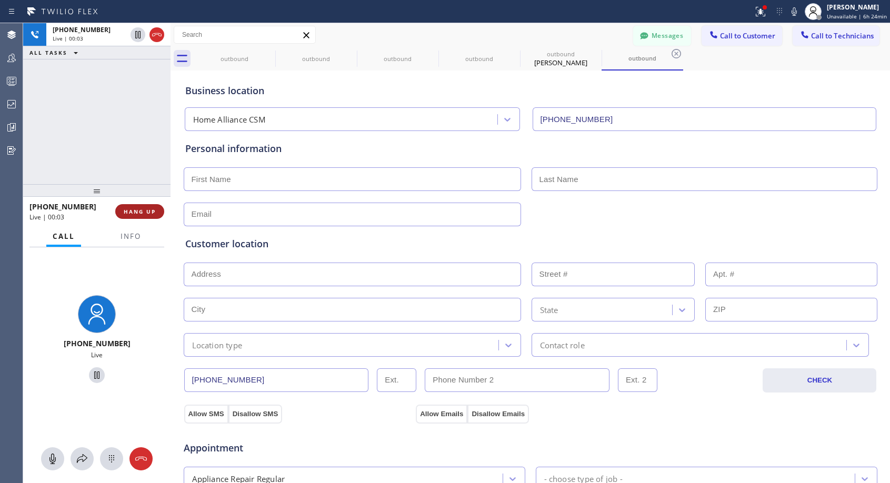
click at [132, 209] on span "HANG UP" at bounding box center [140, 211] width 32 height 7
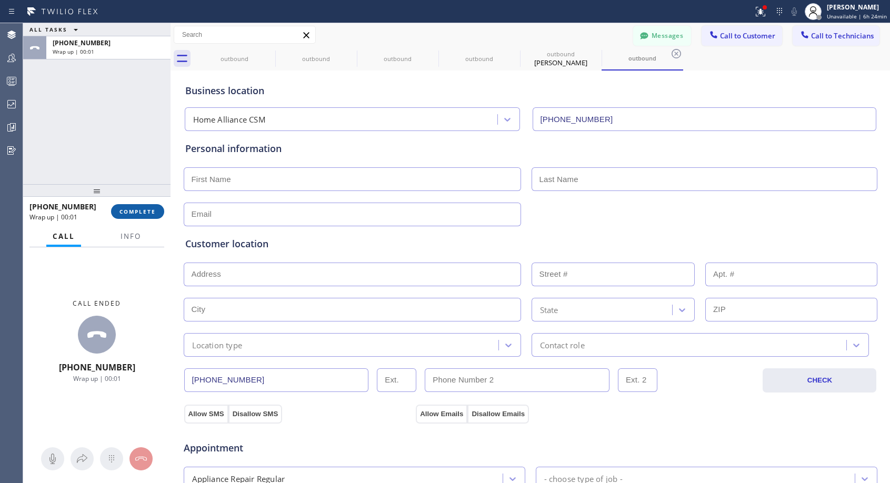
click at [133, 209] on span "COMPLETE" at bounding box center [137, 211] width 36 height 7
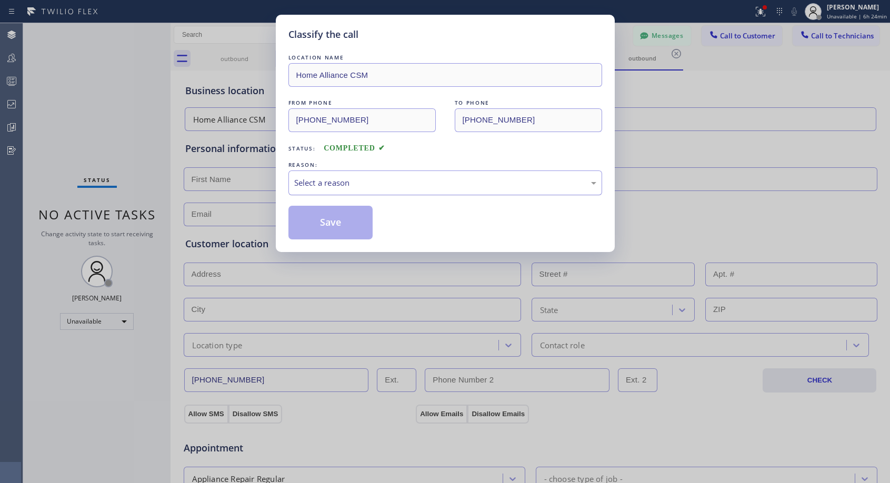
click at [425, 180] on div "Select a reason" at bounding box center [445, 183] width 302 height 12
click at [339, 223] on button "Save" at bounding box center [330, 223] width 85 height 34
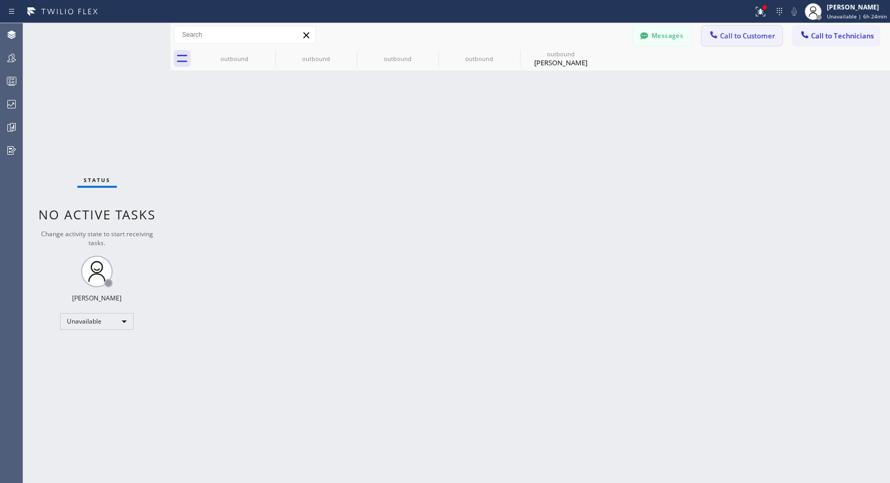
click at [750, 36] on span "Call to Customer" at bounding box center [747, 35] width 55 height 9
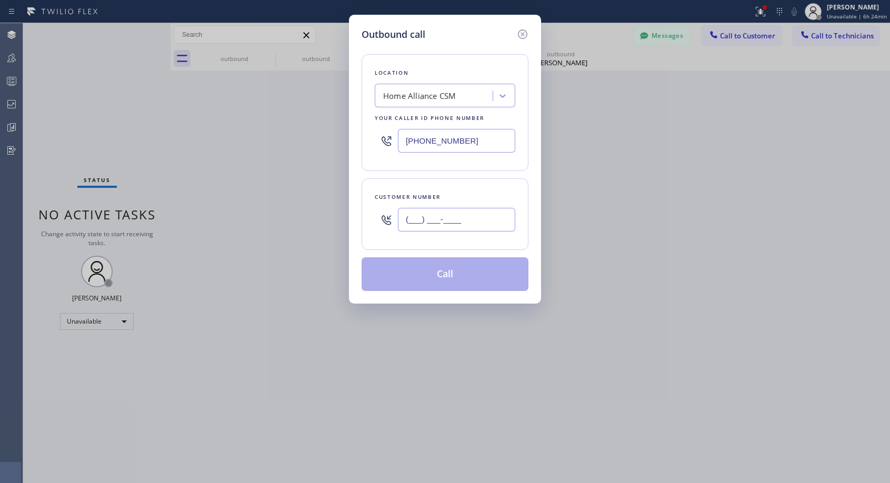
click at [496, 224] on input "(___) ___-____" at bounding box center [456, 220] width 117 height 24
paste input "754) 244-0054"
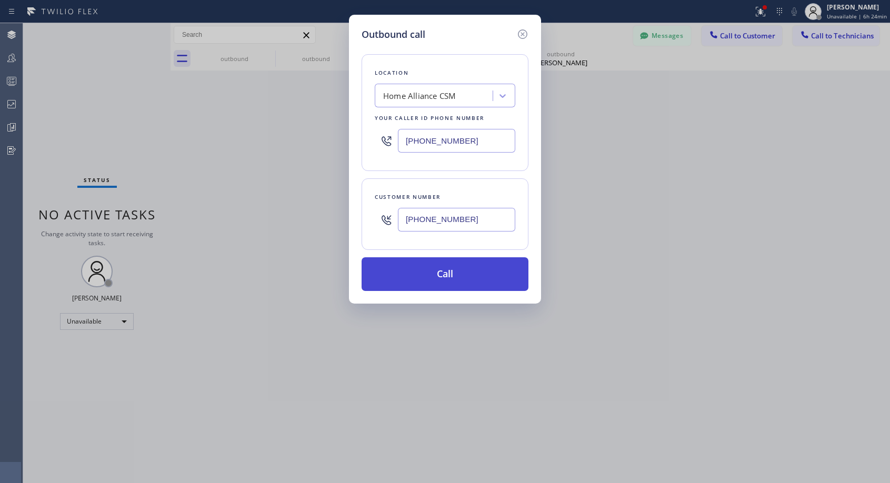
type input "[PHONE_NUMBER]"
click at [481, 276] on button "Call" at bounding box center [444, 274] width 167 height 34
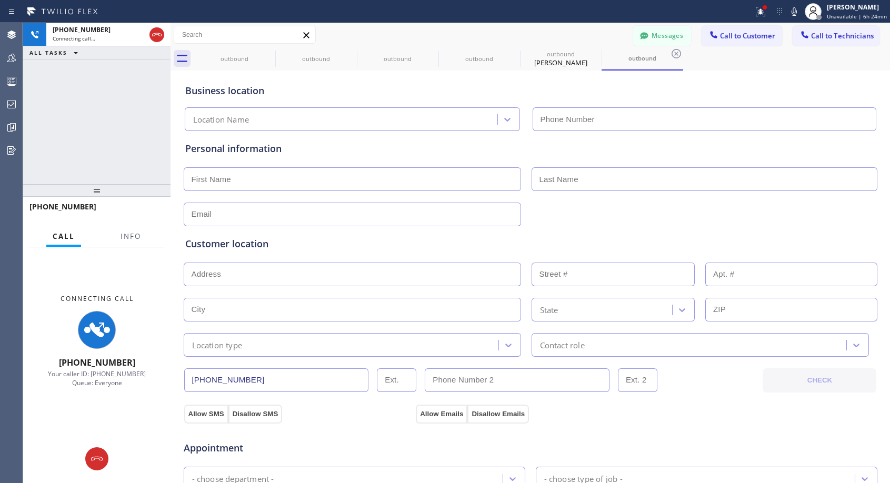
type input "[PHONE_NUMBER]"
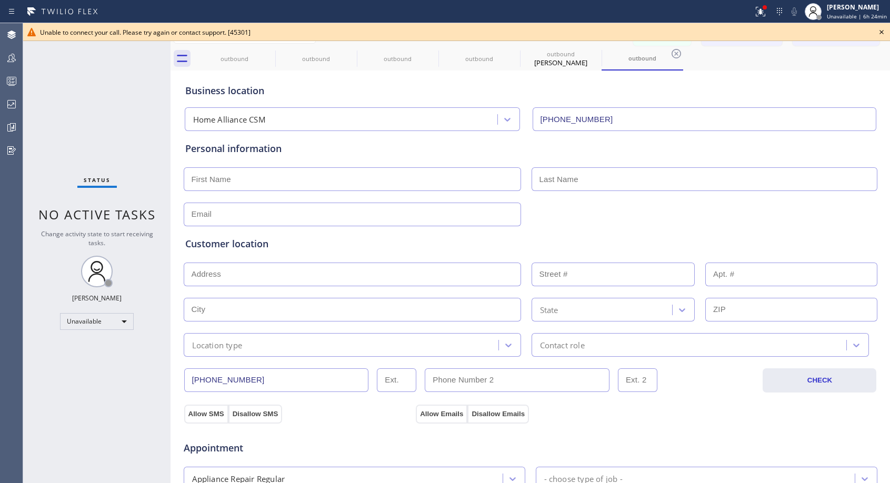
click at [885, 33] on icon at bounding box center [881, 32] width 13 height 13
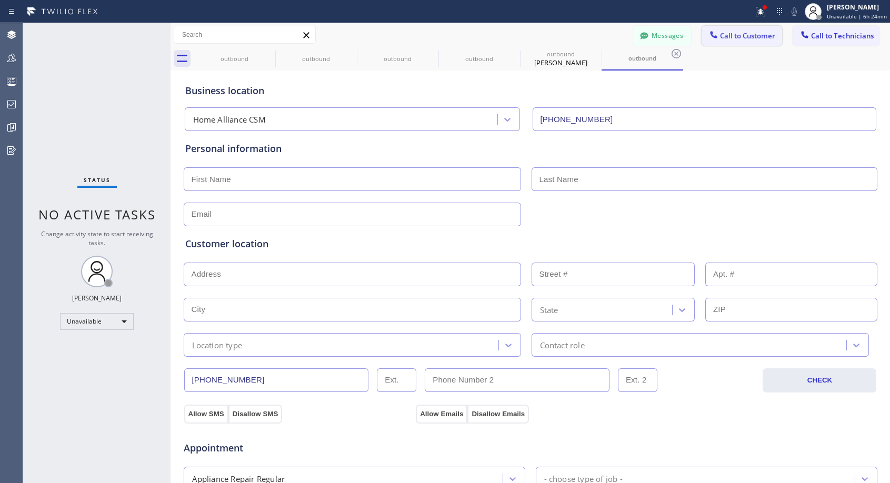
click at [749, 32] on span "Call to Customer" at bounding box center [747, 35] width 55 height 9
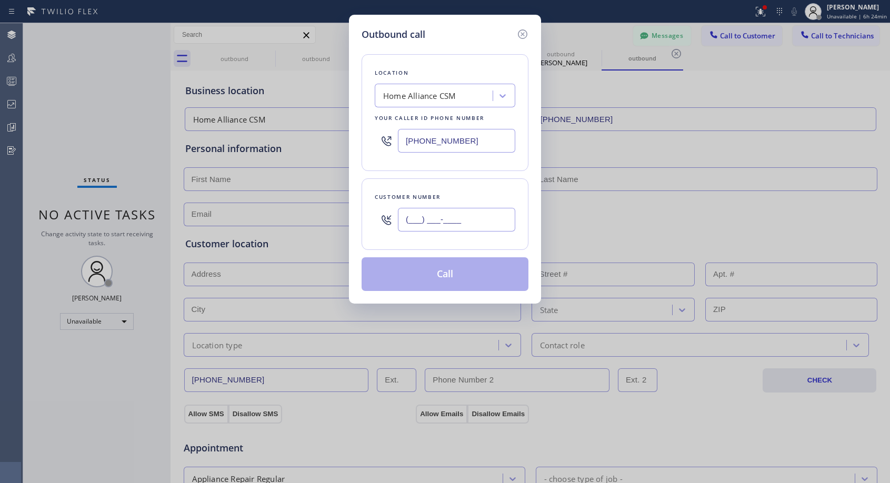
click at [463, 218] on input "(___) ___-____" at bounding box center [456, 220] width 117 height 24
paste input "754) 244-0054"
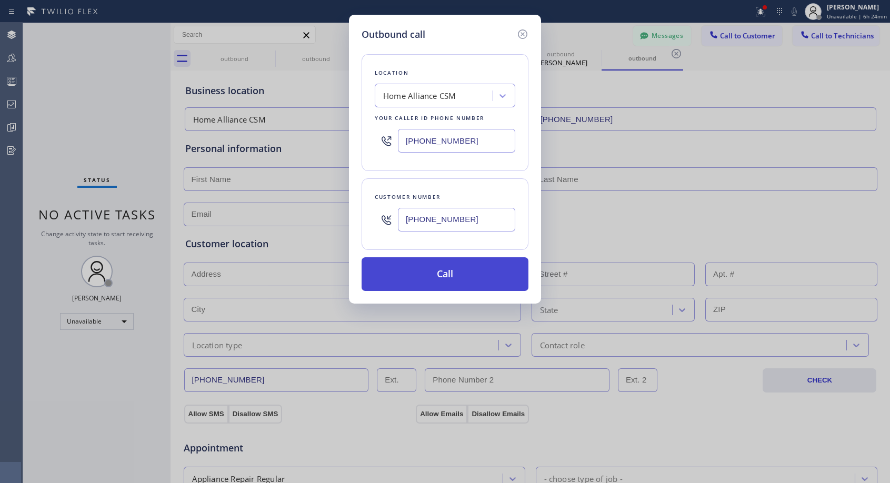
type input "[PHONE_NUMBER]"
click at [470, 286] on button "Call" at bounding box center [444, 274] width 167 height 34
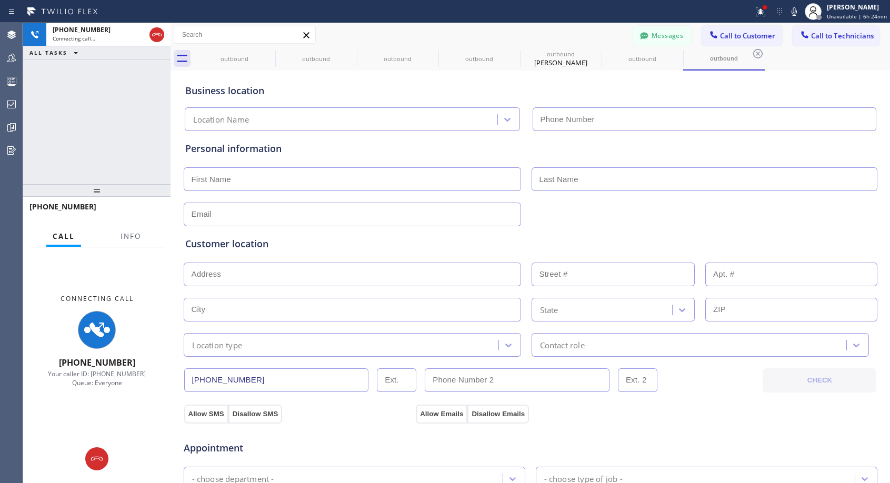
type input "[PHONE_NUMBER]"
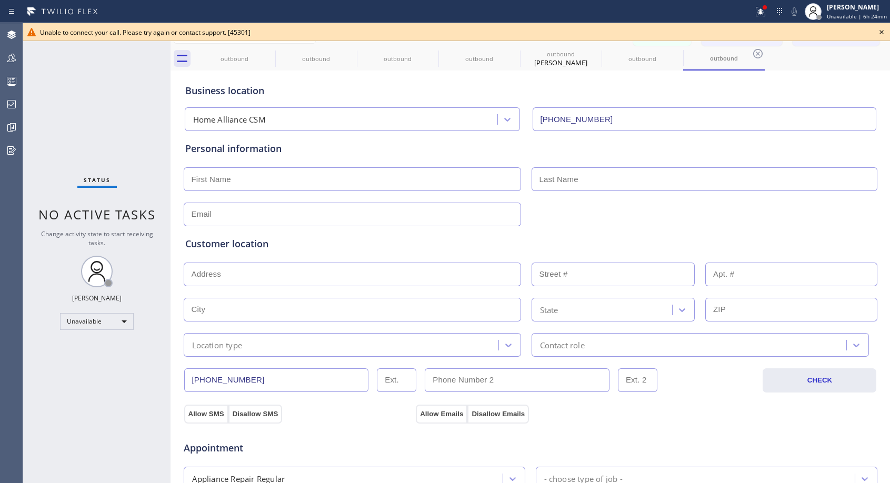
click at [881, 33] on icon at bounding box center [881, 32] width 13 height 13
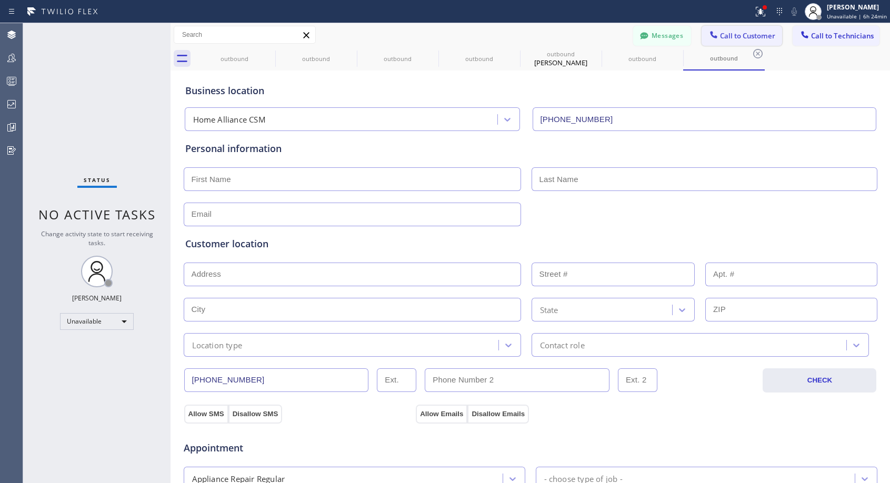
click at [734, 39] on span "Call to Customer" at bounding box center [747, 35] width 55 height 9
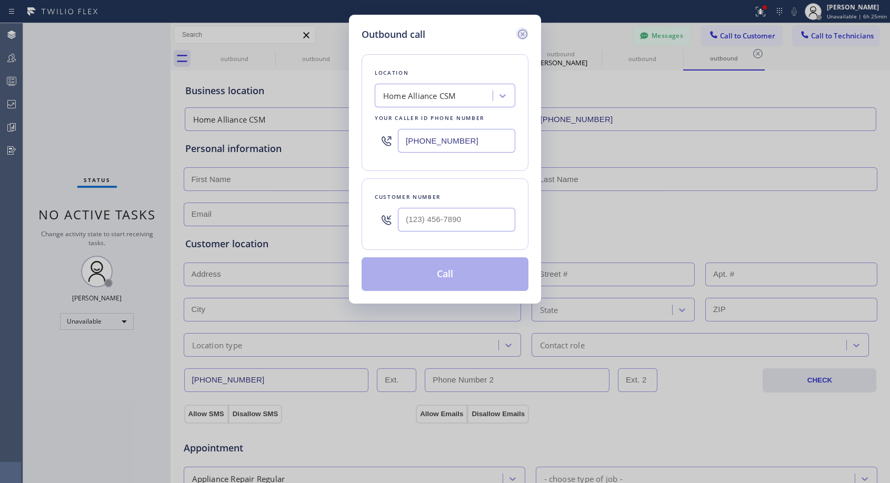
click at [520, 35] on icon at bounding box center [522, 34] width 13 height 13
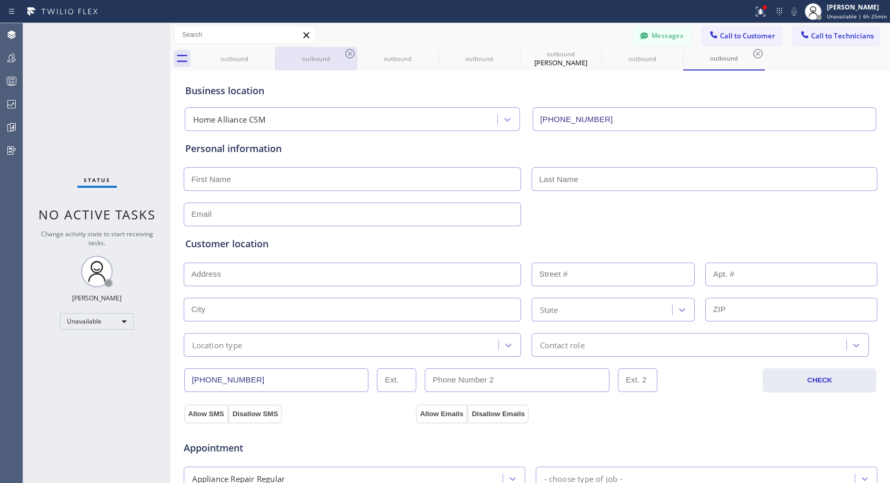
type input "[PHONE_NUMBER]"
click at [0, 0] on icon at bounding box center [0, 0] width 0 height 0
click at [345, 53] on icon at bounding box center [349, 53] width 9 height 9
click at [0, 0] on icon at bounding box center [0, 0] width 0 height 0
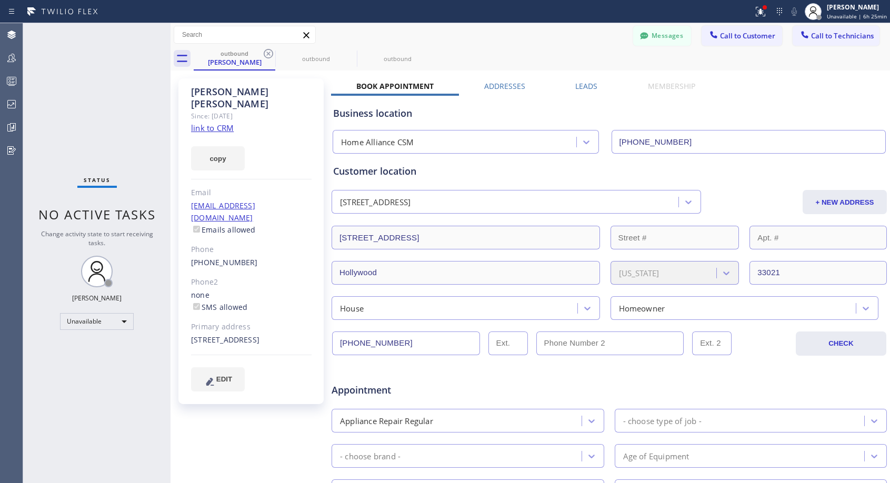
click at [267, 53] on icon at bounding box center [268, 53] width 9 height 9
click at [0, 0] on icon at bounding box center [0, 0] width 0 height 0
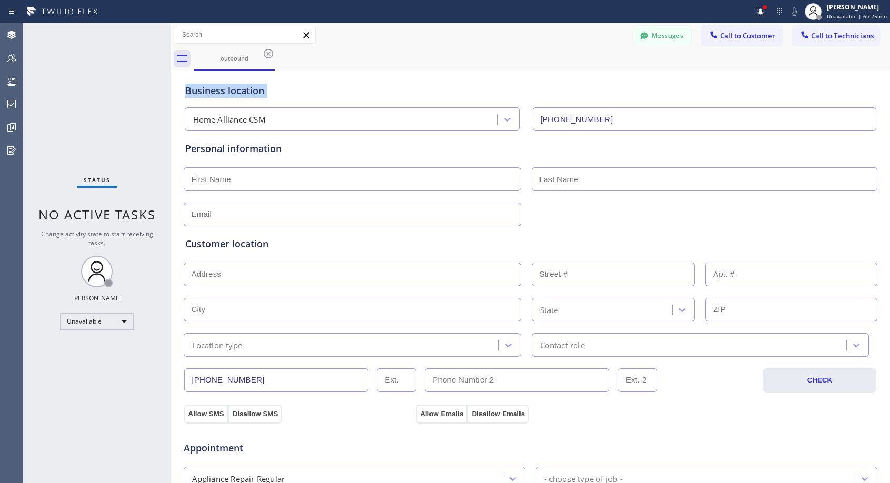
click at [267, 53] on icon at bounding box center [268, 53] width 9 height 9
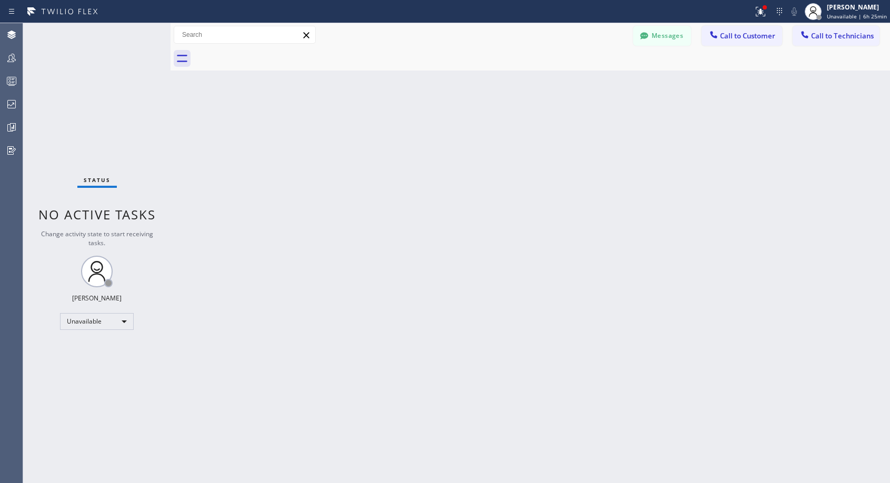
click at [735, 38] on span "Call to Customer" at bounding box center [747, 35] width 55 height 9
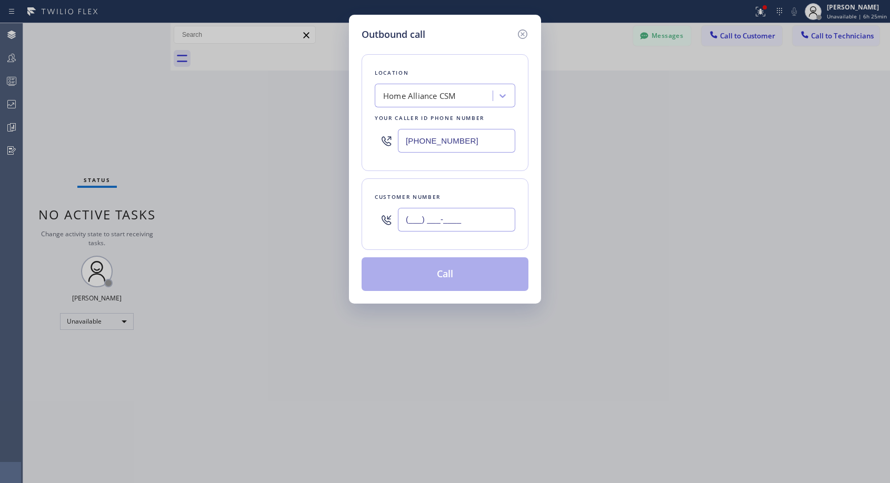
click at [480, 221] on input "(___) ___-____" at bounding box center [456, 220] width 117 height 24
paste input "754) 244-0054"
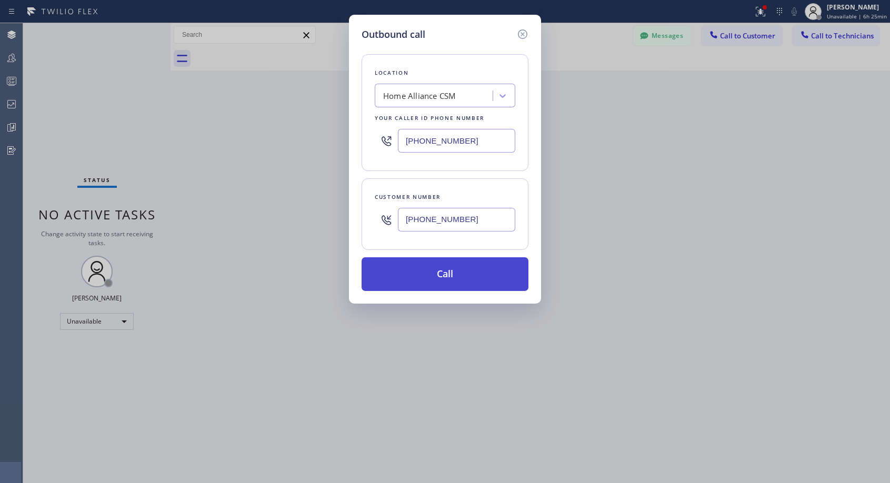
type input "[PHONE_NUMBER]"
click at [467, 280] on button "Call" at bounding box center [444, 274] width 167 height 34
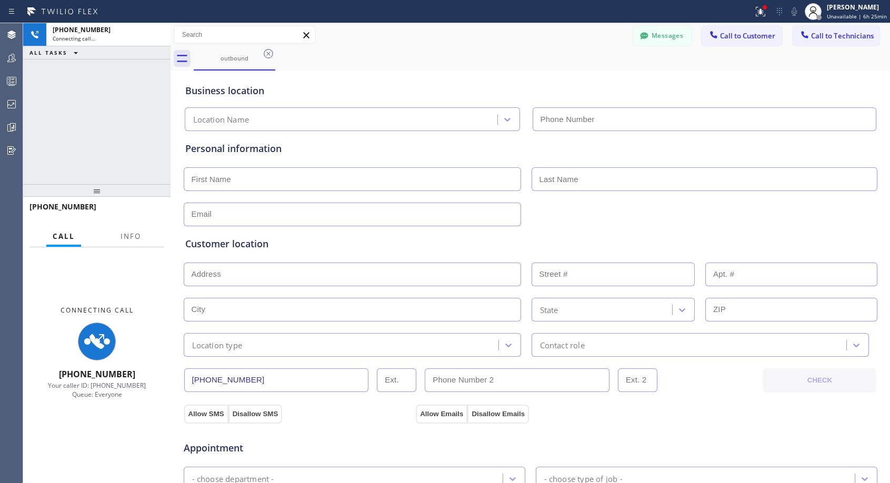
type input "[PHONE_NUMBER]"
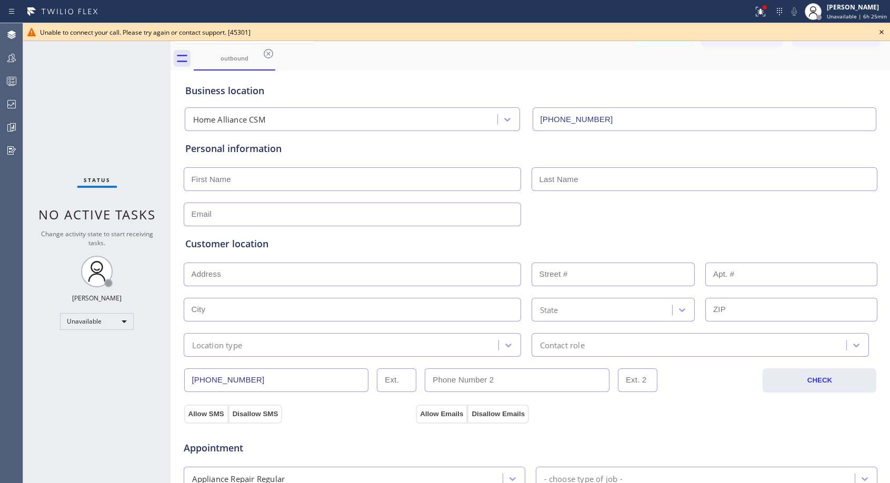
click at [881, 31] on icon at bounding box center [881, 32] width 13 height 13
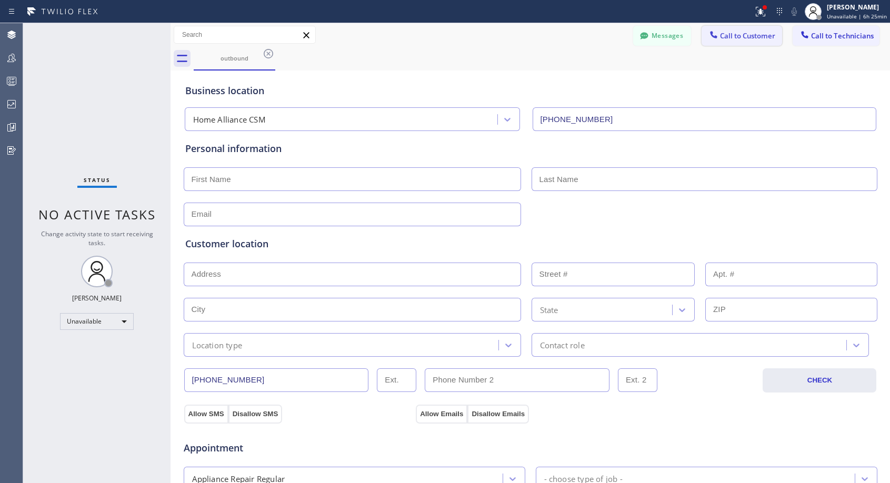
click at [732, 30] on button "Call to Customer" at bounding box center [741, 36] width 80 height 20
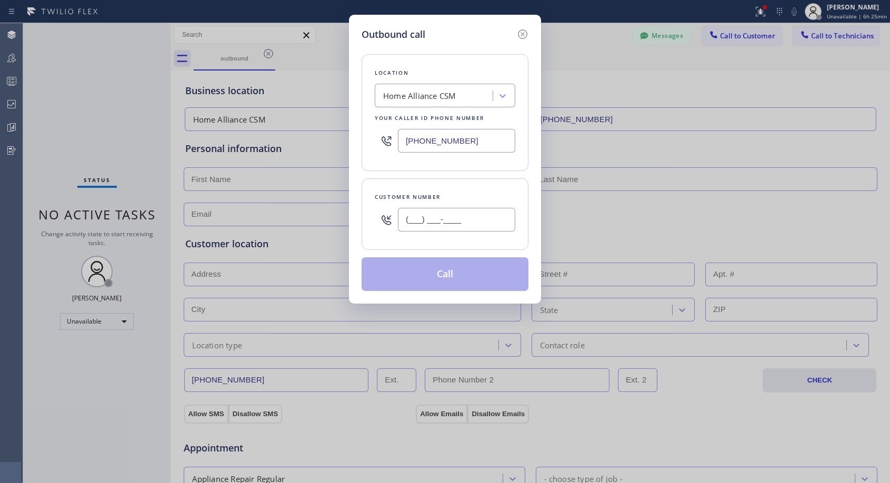
click at [480, 227] on input "(___) ___-____" at bounding box center [456, 220] width 117 height 24
paste input "754) 244-0054"
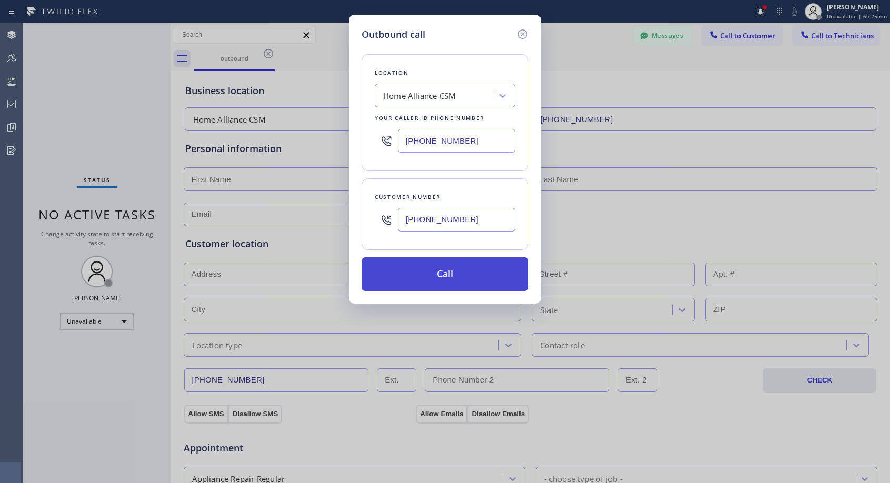
type input "[PHONE_NUMBER]"
click at [458, 271] on button "Call" at bounding box center [444, 274] width 167 height 34
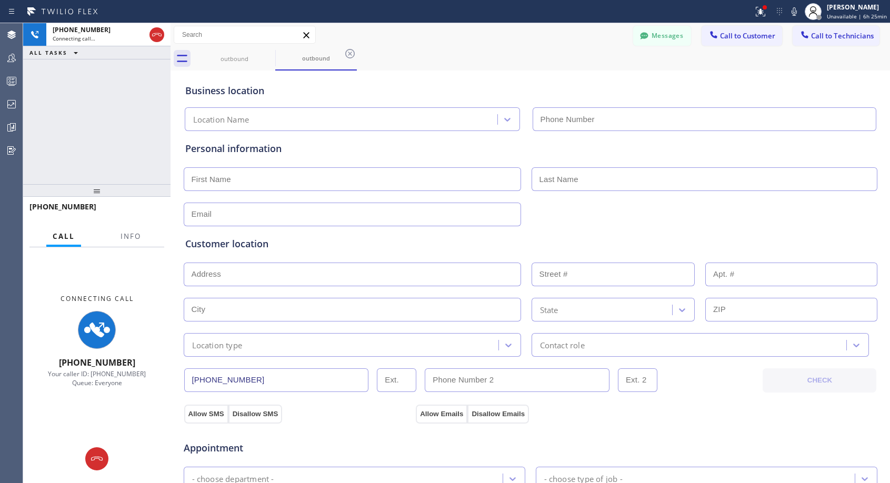
type input "[PHONE_NUMBER]"
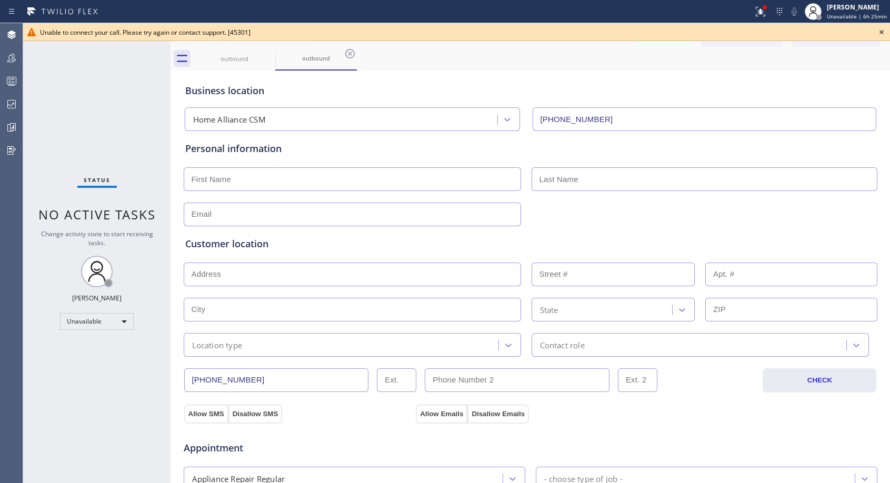
click at [883, 34] on icon at bounding box center [881, 32] width 4 height 4
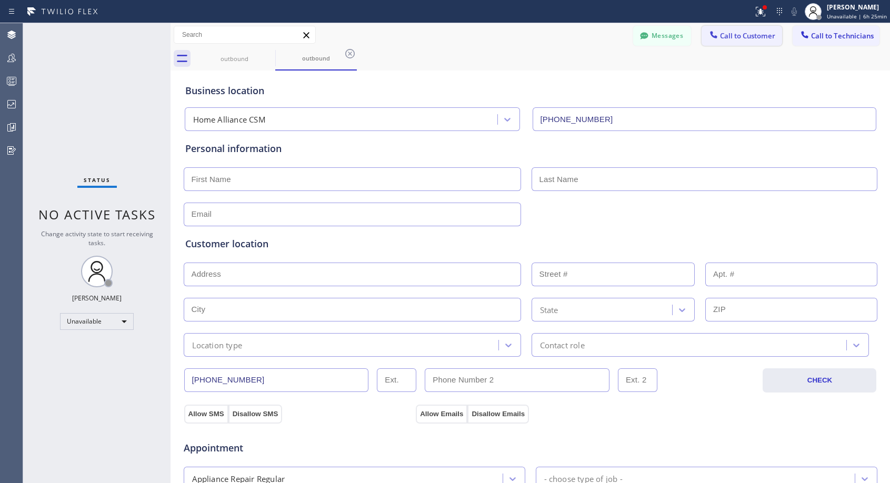
click at [749, 37] on span "Call to Customer" at bounding box center [747, 35] width 55 height 9
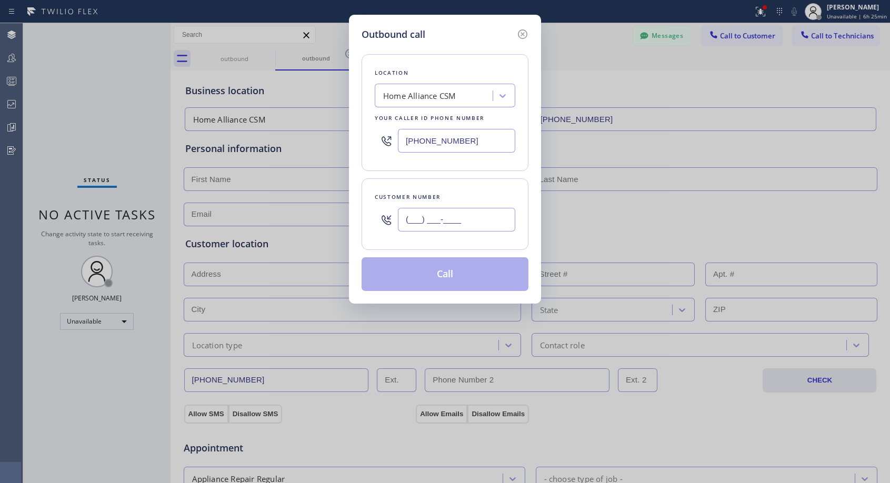
click at [440, 219] on input "(___) ___-____" at bounding box center [456, 220] width 117 height 24
paste input "754) 244-0054"
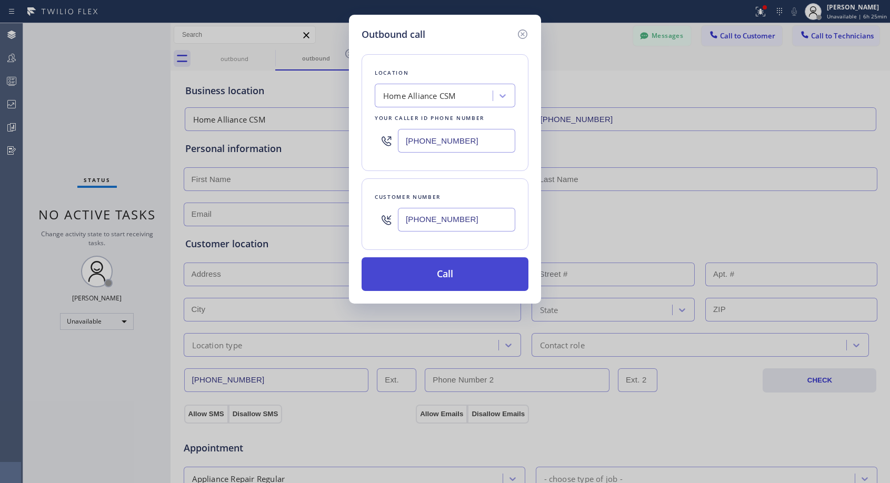
type input "[PHONE_NUMBER]"
click at [461, 276] on button "Call" at bounding box center [444, 274] width 167 height 34
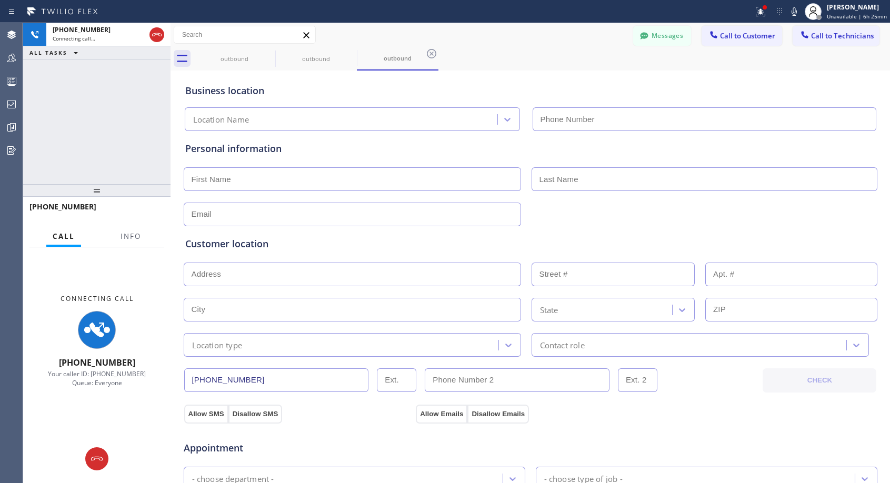
type input "[PHONE_NUMBER]"
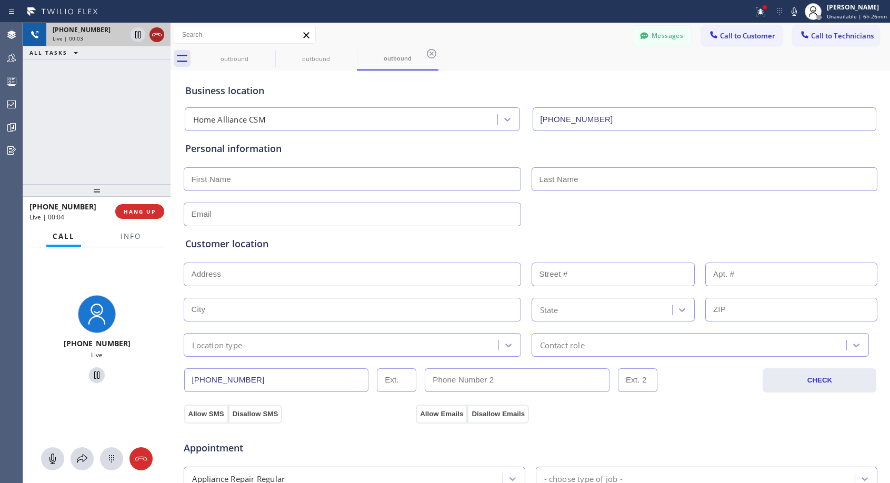
click at [157, 35] on icon at bounding box center [156, 34] width 13 height 13
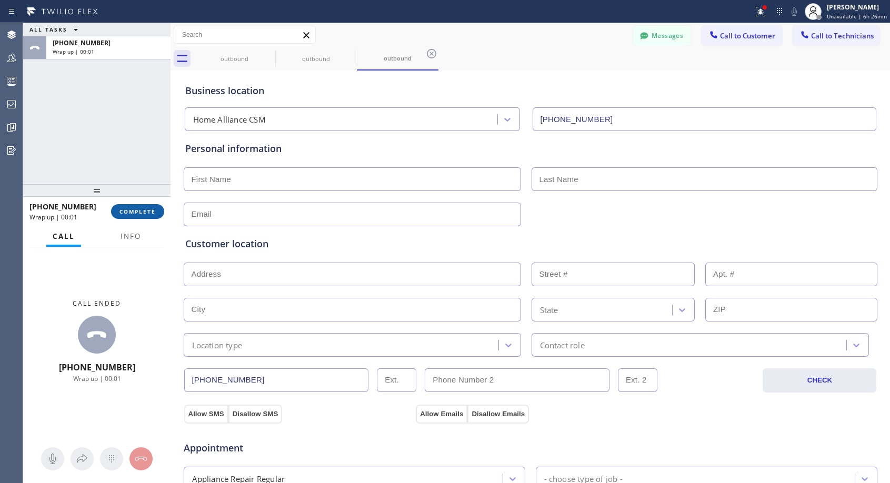
click at [140, 217] on button "COMPLETE" at bounding box center [137, 211] width 53 height 15
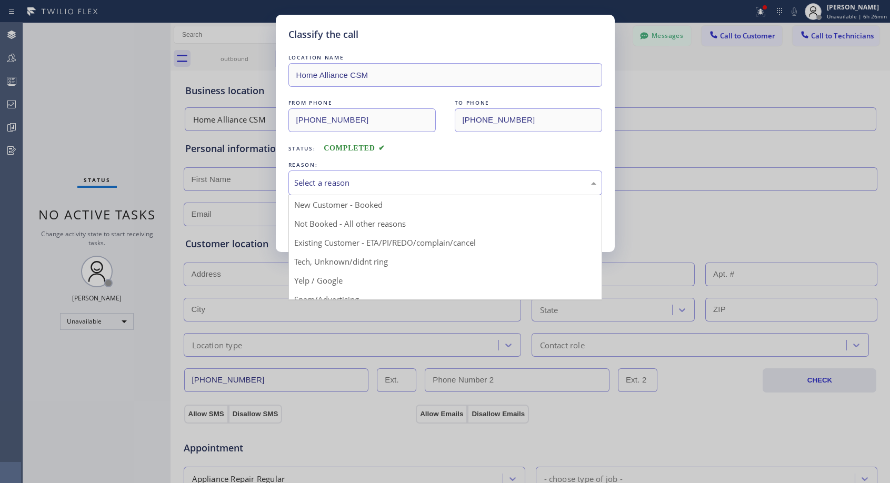
click at [330, 189] on div "Select a reason" at bounding box center [445, 182] width 314 height 25
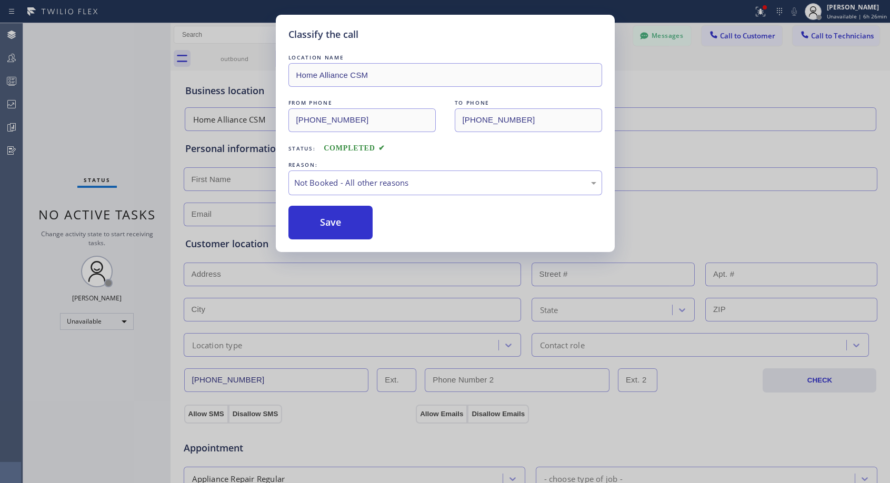
click at [321, 219] on button "Save" at bounding box center [330, 223] width 85 height 34
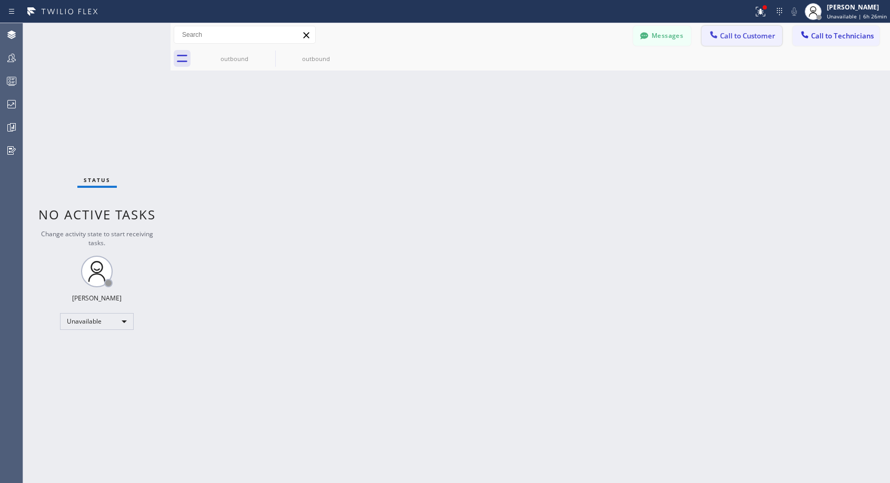
click at [757, 35] on span "Call to Customer" at bounding box center [747, 35] width 55 height 9
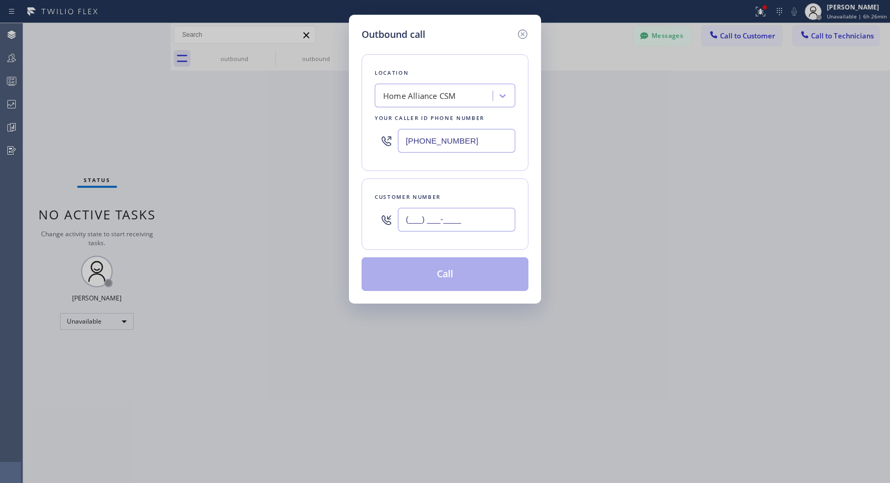
click at [451, 227] on input "(___) ___-____" at bounding box center [456, 220] width 117 height 24
paste input "754) 244-0054"
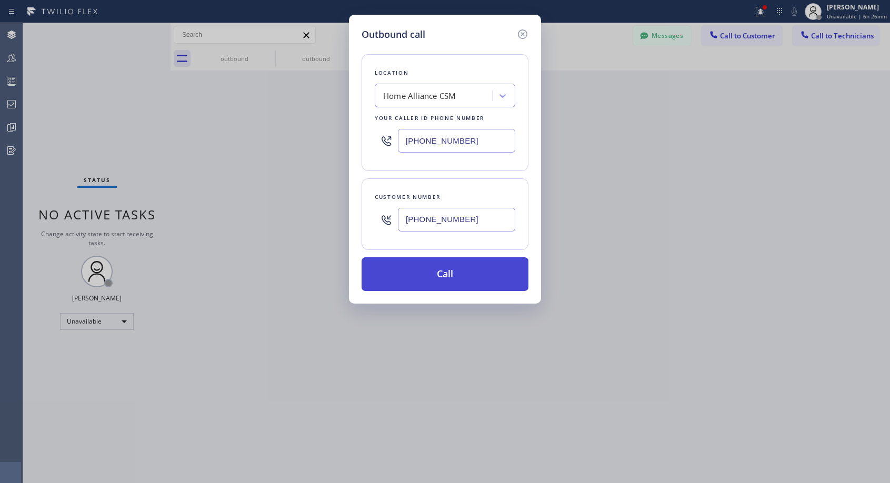
type input "[PHONE_NUMBER]"
click at [481, 275] on button "Call" at bounding box center [444, 274] width 167 height 34
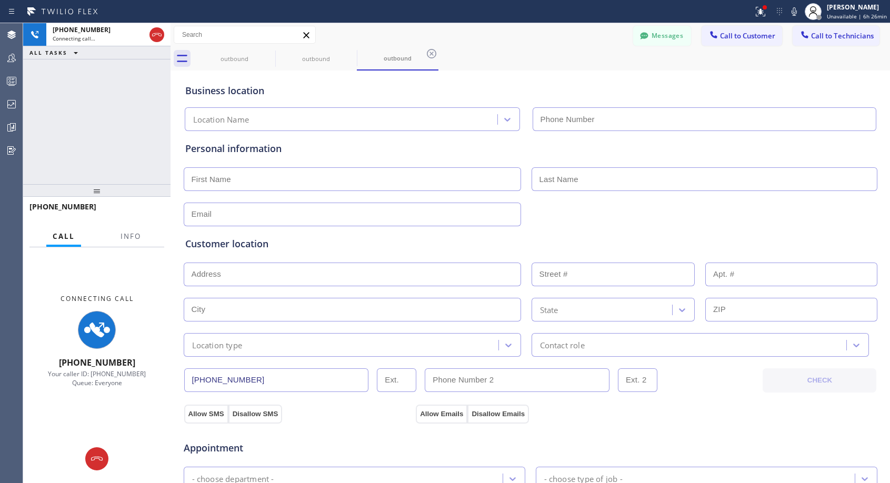
type input "[PHONE_NUMBER]"
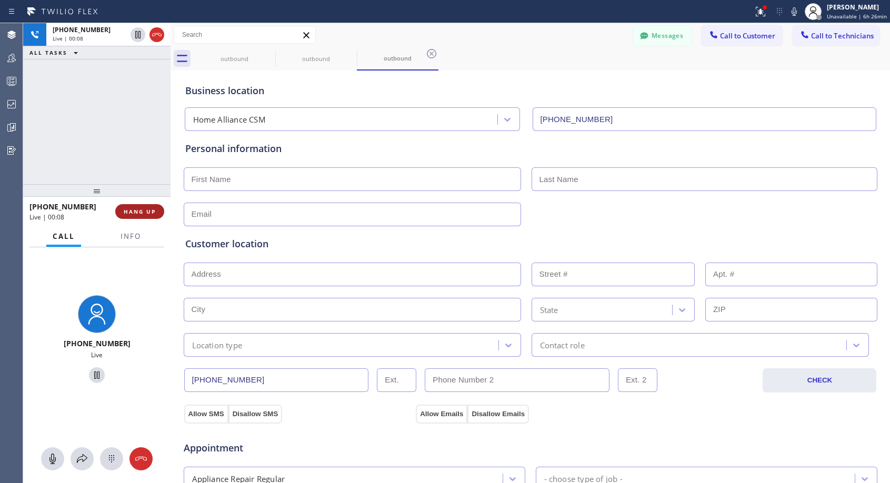
click at [124, 210] on span "HANG UP" at bounding box center [140, 211] width 32 height 7
click at [129, 212] on span "HANG UP" at bounding box center [140, 211] width 32 height 7
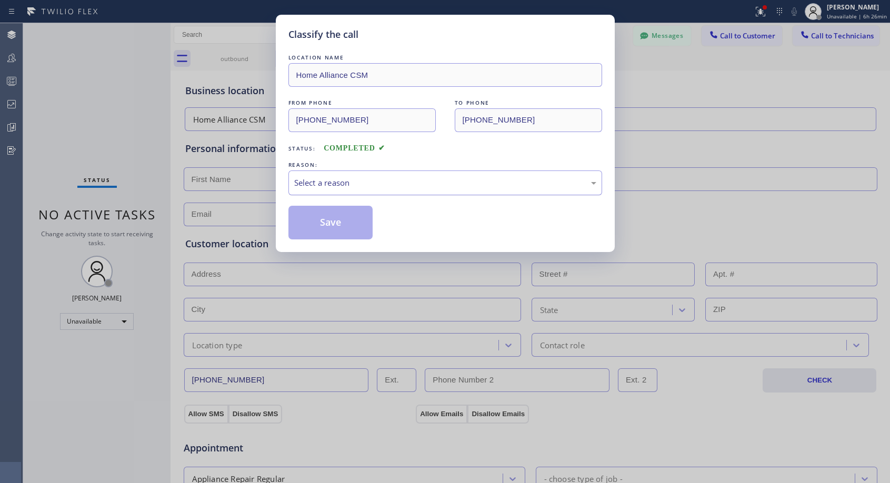
click at [357, 179] on div "Select a reason" at bounding box center [445, 183] width 302 height 12
click at [313, 221] on button "Save" at bounding box center [330, 223] width 85 height 34
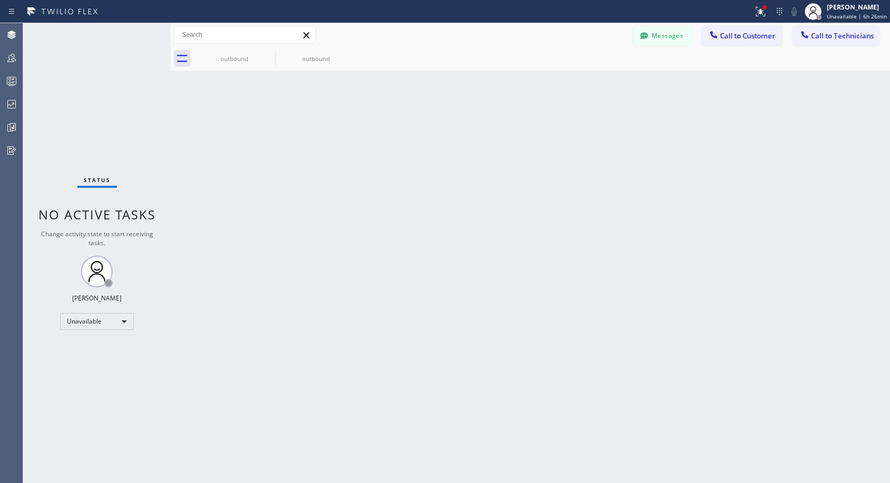
click at [754, 33] on span "Call to Customer" at bounding box center [747, 35] width 55 height 9
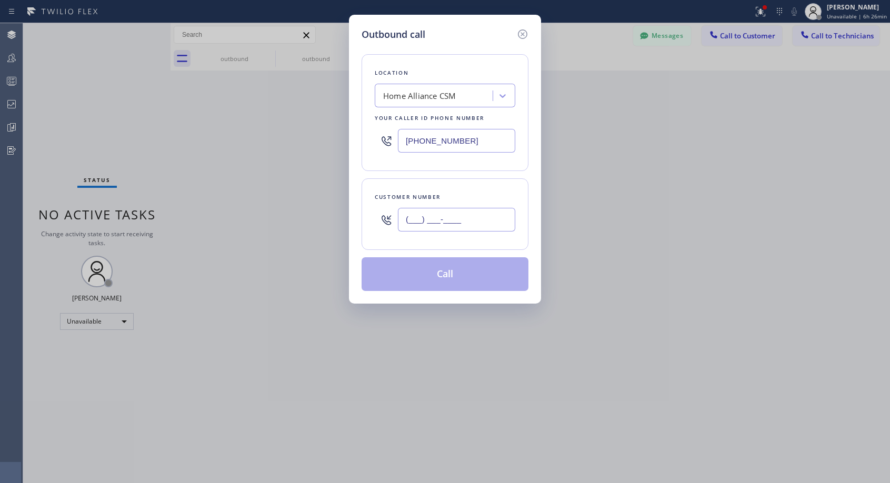
click at [469, 220] on input "(___) ___-____" at bounding box center [456, 220] width 117 height 24
paste input "754) 244-0054"
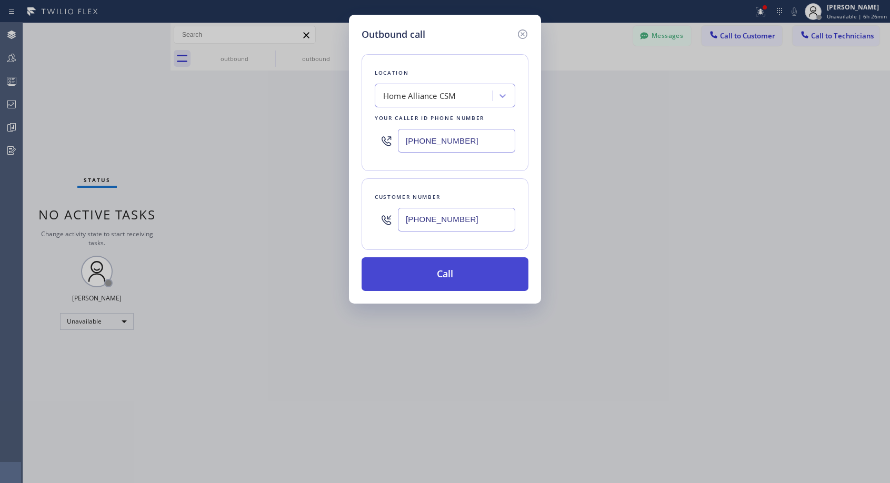
type input "[PHONE_NUMBER]"
click at [459, 279] on button "Call" at bounding box center [444, 274] width 167 height 34
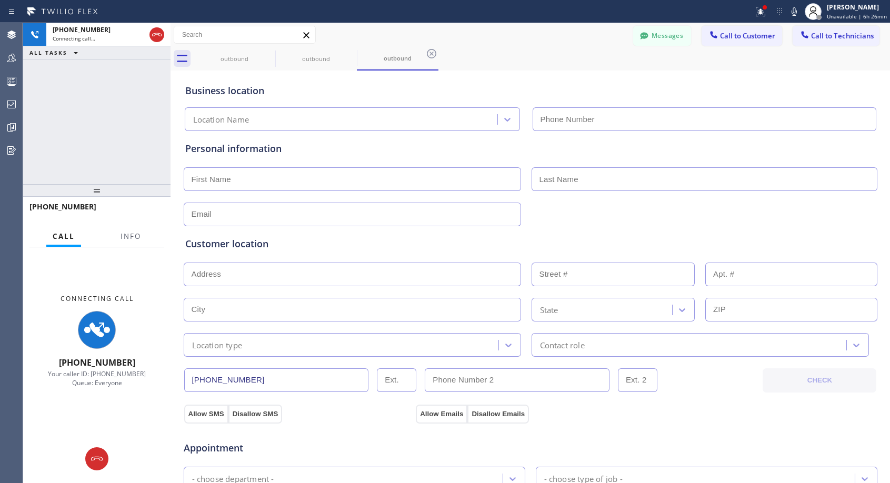
type input "[PHONE_NUMBER]"
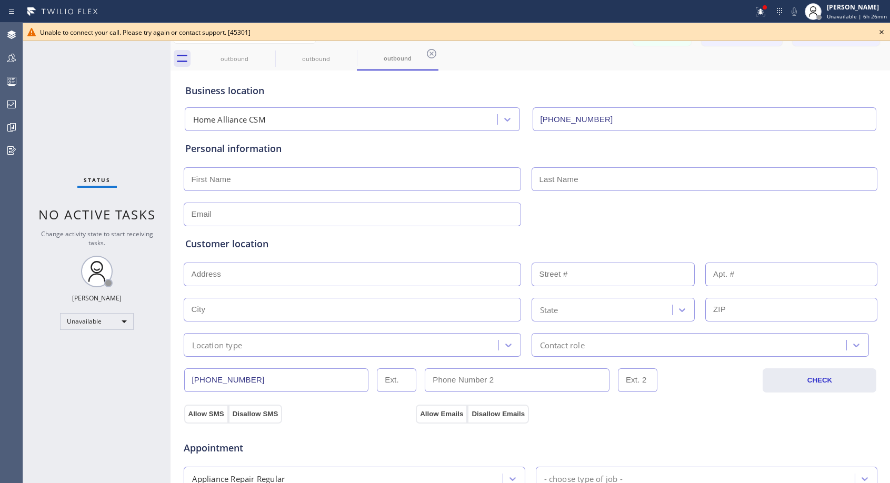
click at [879, 33] on icon at bounding box center [881, 32] width 13 height 13
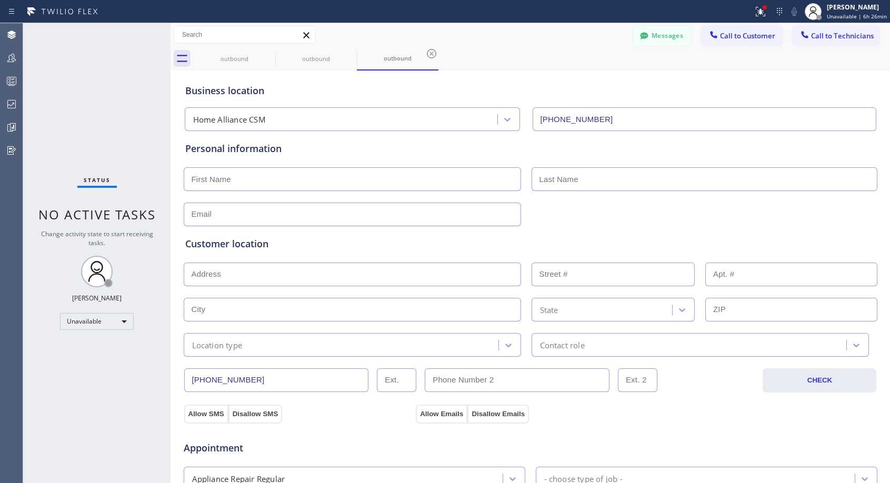
click at [744, 35] on span "Call to Customer" at bounding box center [747, 35] width 55 height 9
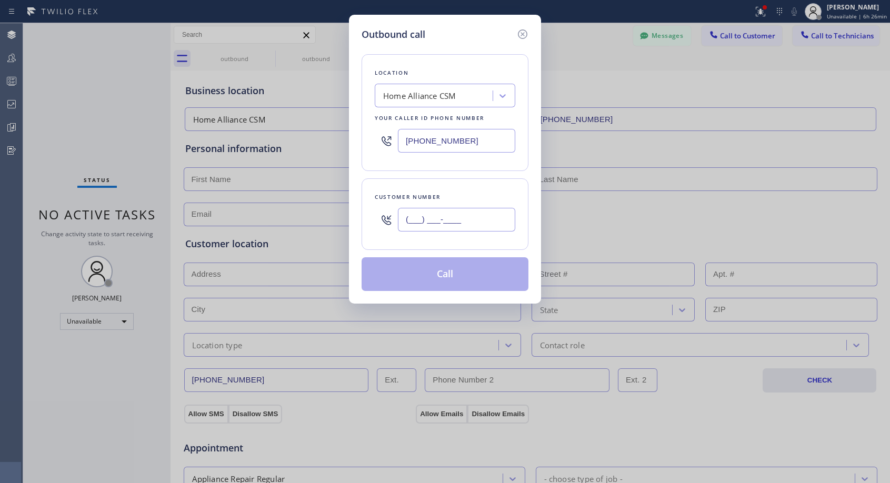
click at [458, 216] on input "(___) ___-____" at bounding box center [456, 220] width 117 height 24
paste input "754) 244-0054"
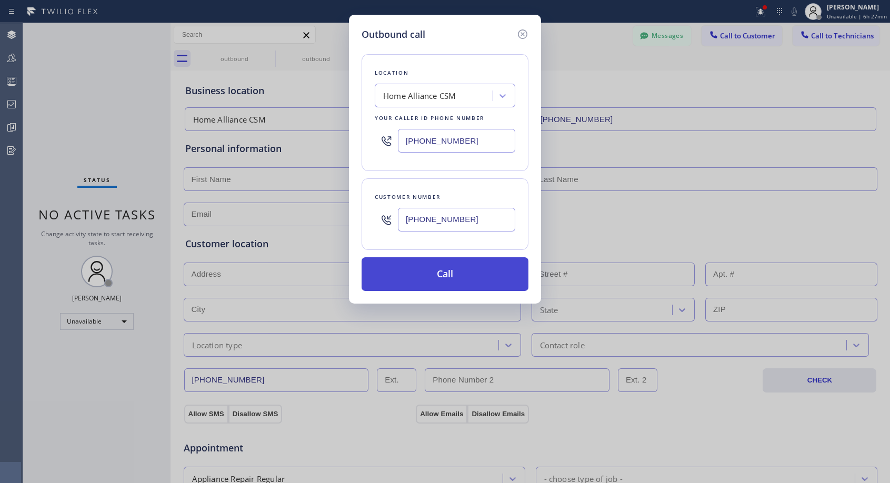
type input "[PHONE_NUMBER]"
click at [455, 278] on button "Call" at bounding box center [444, 274] width 167 height 34
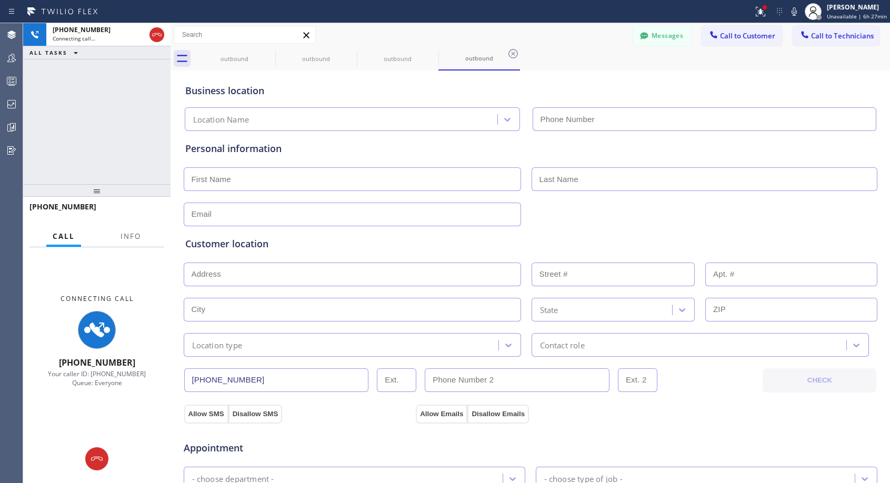
type input "[PHONE_NUMBER]"
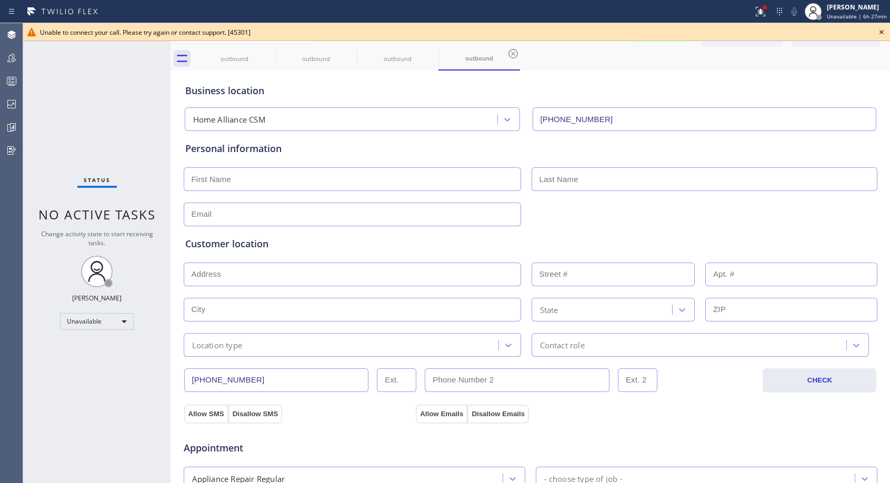
click at [878, 31] on icon at bounding box center [881, 32] width 13 height 13
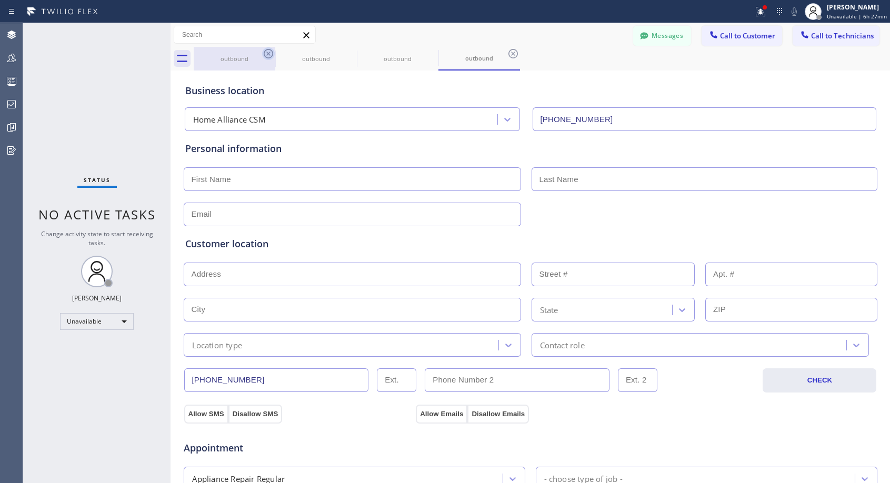
click at [267, 53] on icon at bounding box center [268, 53] width 9 height 9
click at [0, 0] on icon at bounding box center [0, 0] width 0 height 0
click at [267, 53] on icon at bounding box center [268, 53] width 9 height 9
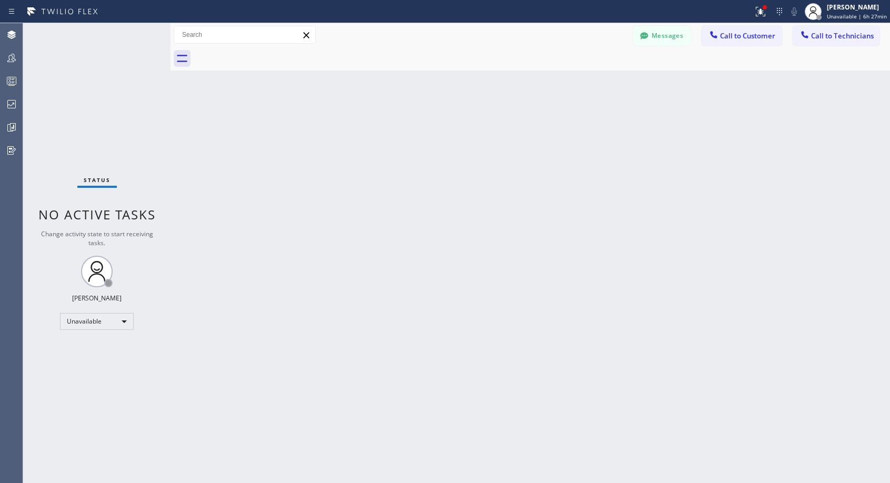
click at [267, 53] on div at bounding box center [542, 59] width 696 height 24
click at [728, 35] on span "Call to Customer" at bounding box center [747, 35] width 55 height 9
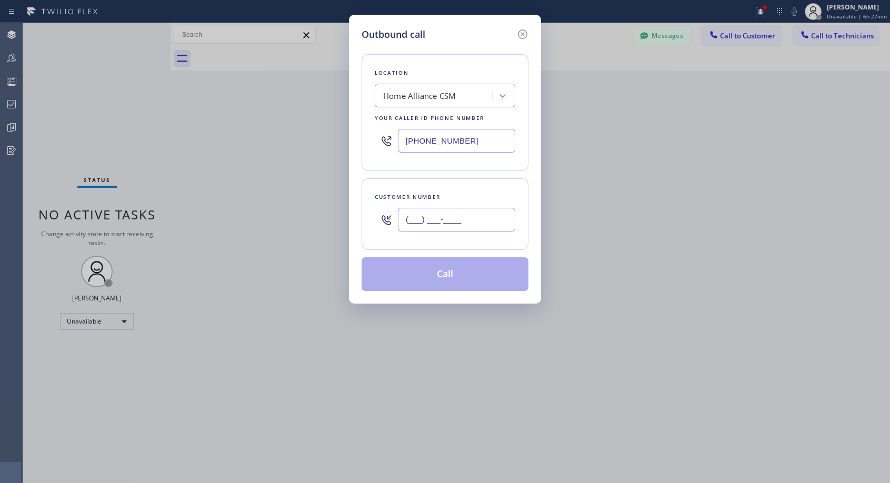
click at [426, 220] on input "(___) ___-____" at bounding box center [456, 220] width 117 height 24
paste input "310) 713-6982"
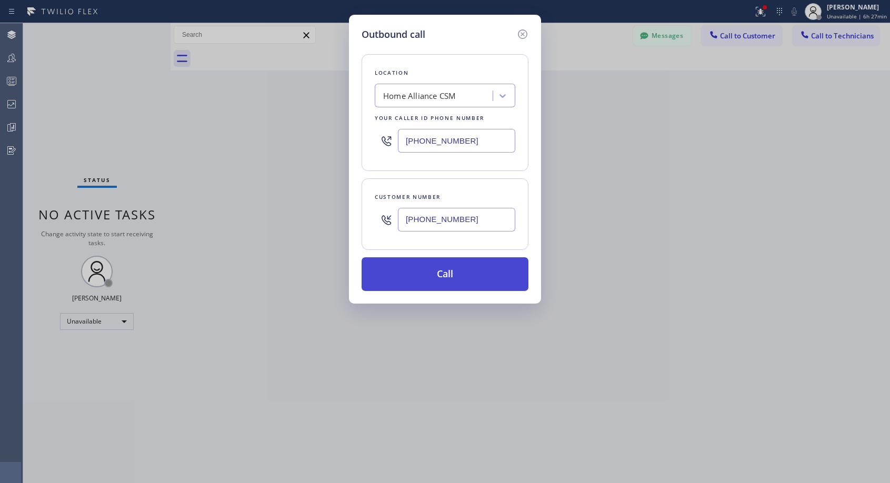
type input "[PHONE_NUMBER]"
click at [437, 270] on button "Call" at bounding box center [444, 274] width 167 height 34
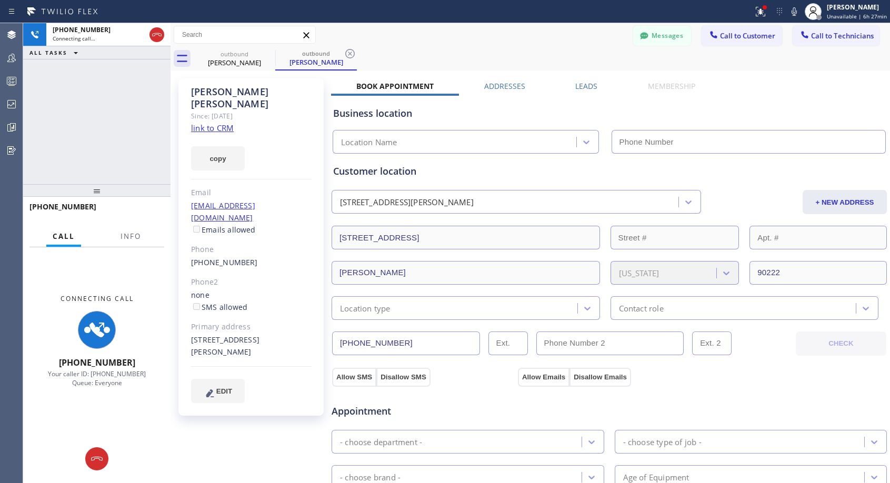
type input "[PHONE_NUMBER]"
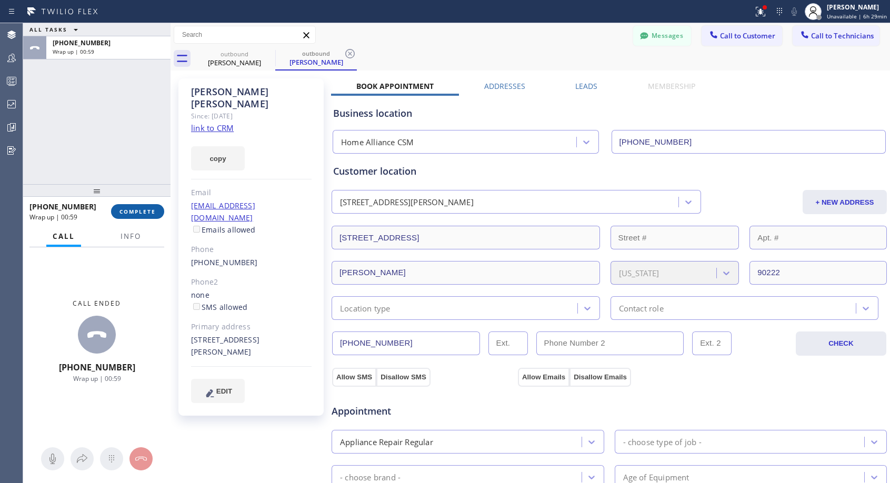
click at [137, 210] on span "COMPLETE" at bounding box center [137, 211] width 36 height 7
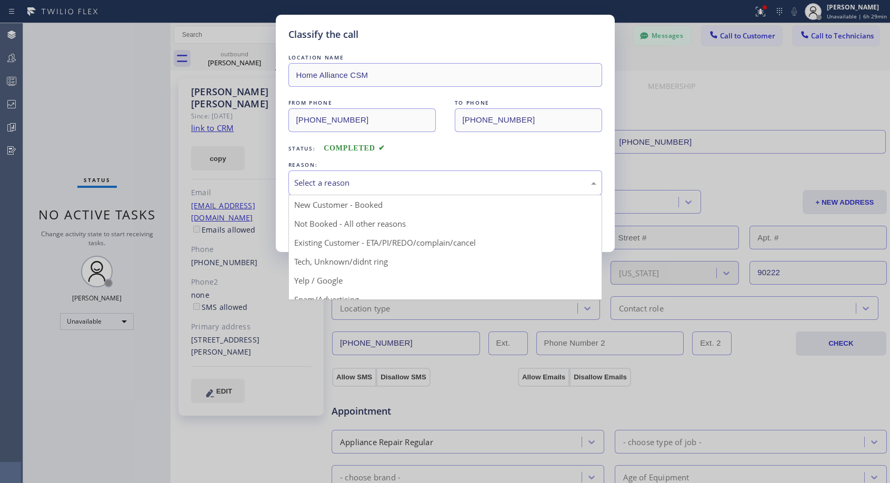
click at [327, 182] on div "Select a reason" at bounding box center [445, 183] width 302 height 12
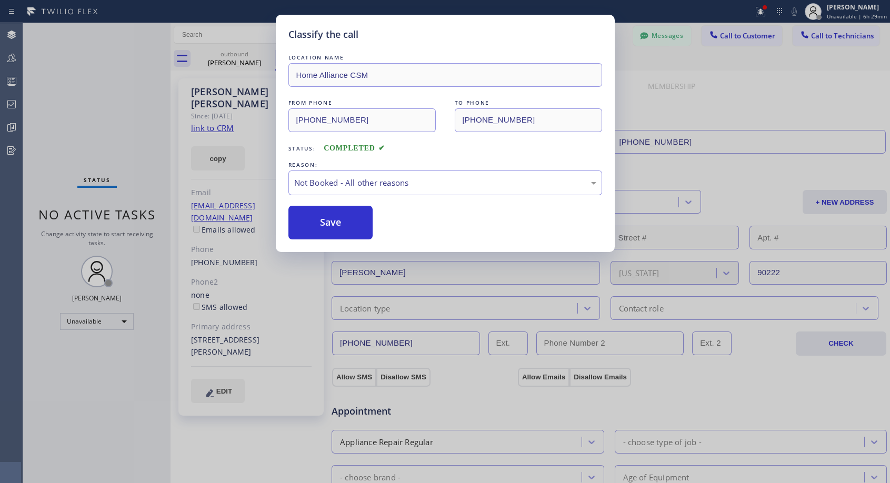
click at [315, 221] on button "Save" at bounding box center [330, 223] width 85 height 34
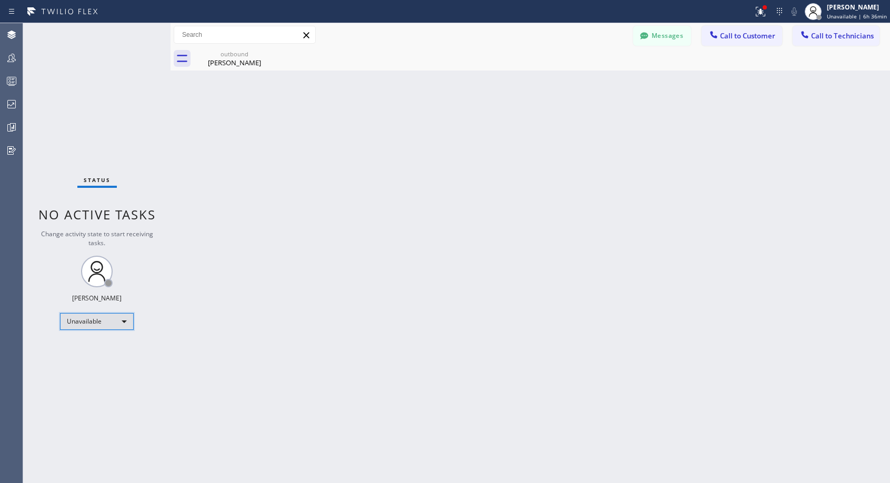
click at [116, 321] on div "Unavailable" at bounding box center [97, 321] width 74 height 17
